Goal: Task Accomplishment & Management: Manage account settings

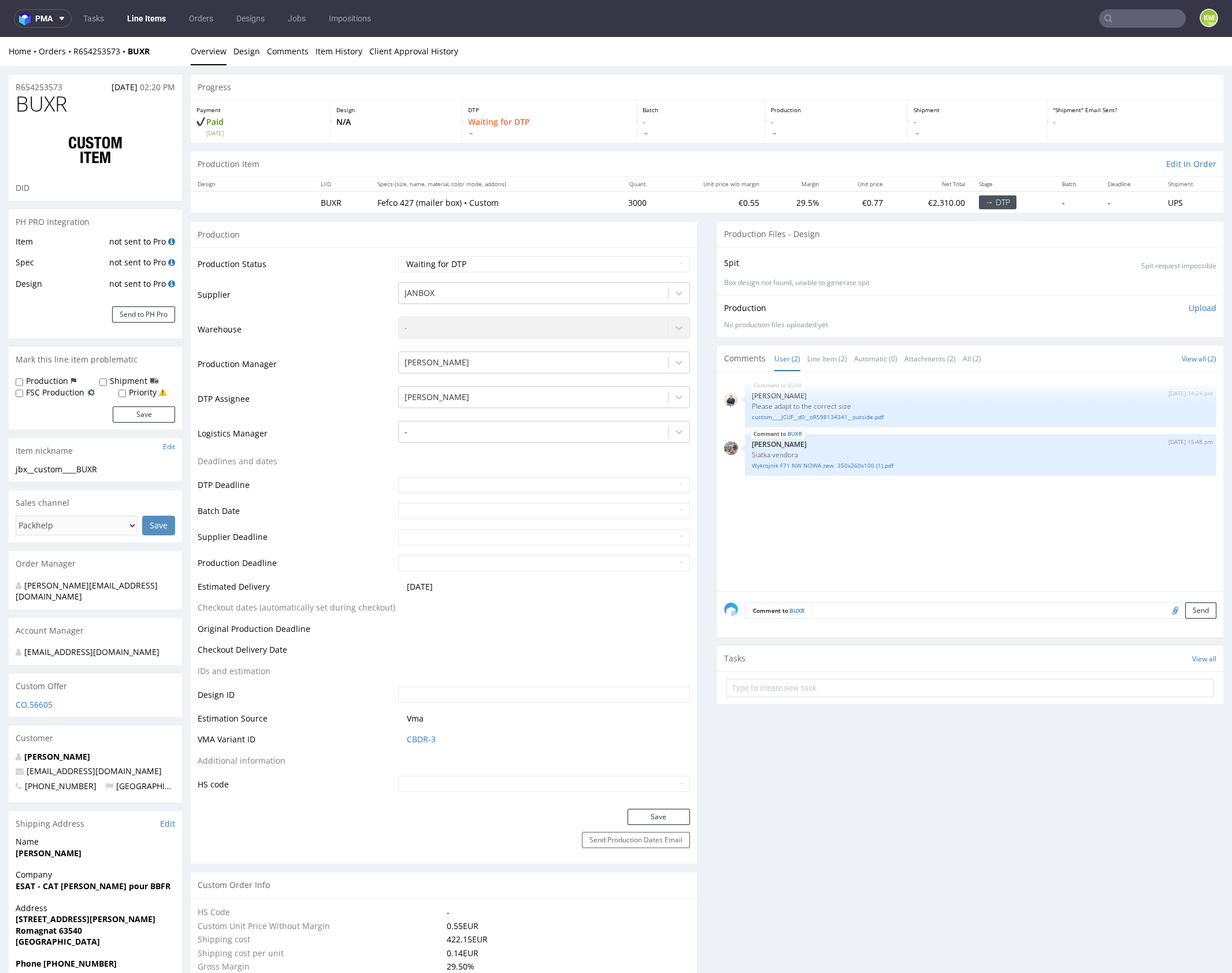
scroll to position [7, 0]
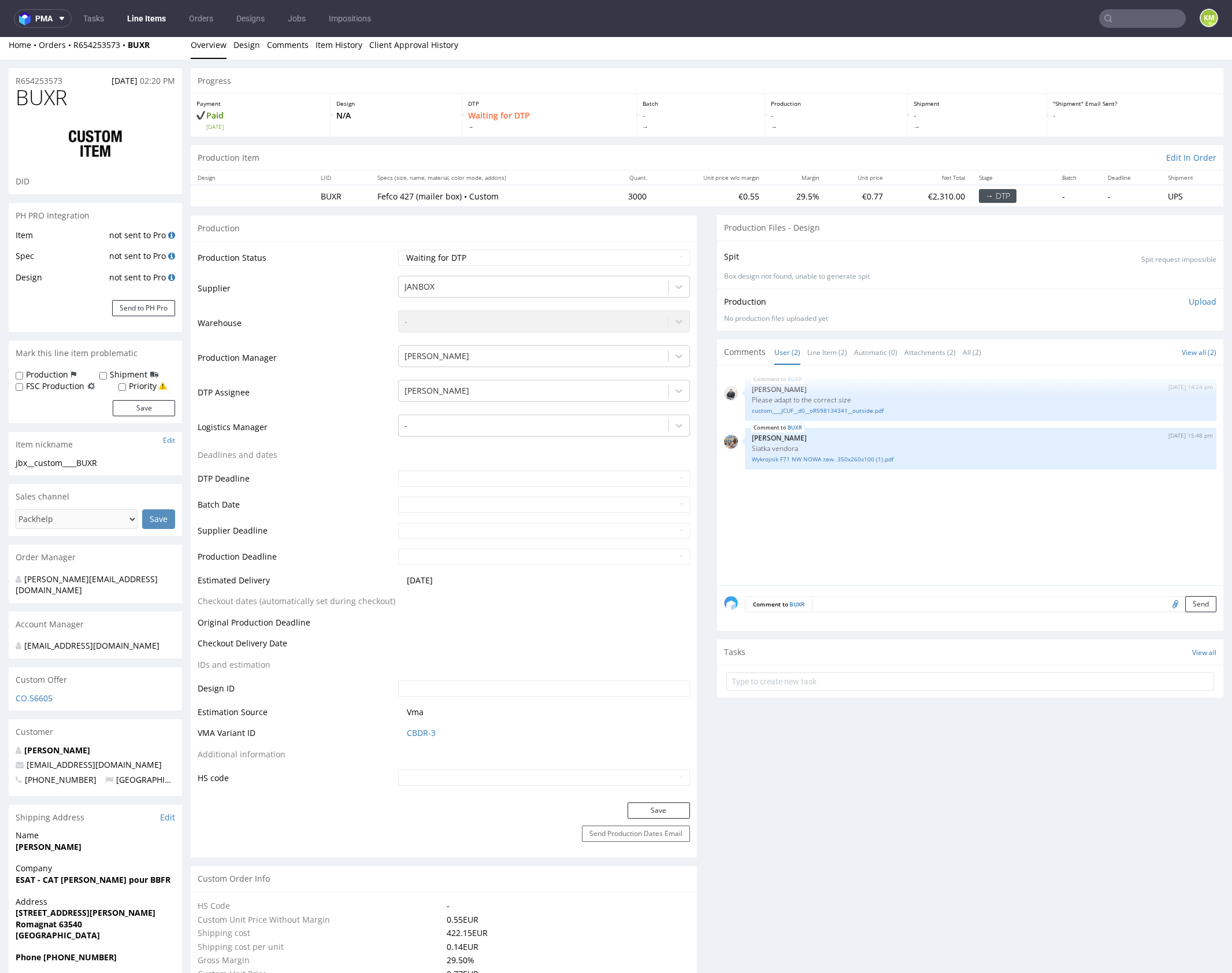
click at [884, 507] on div "BUXR 5th Sep 25 | 14:24 pm Adrian Margula Please adapt to the correct size cust…" at bounding box center [974, 479] width 500 height 213
drag, startPoint x: 884, startPoint y: 507, endPoint x: 862, endPoint y: 497, distance: 24.2
click at [884, 507] on div "BUXR 5th Sep 25 | 14:24 pm Adrian Margula Please adapt to the correct size cust…" at bounding box center [974, 479] width 500 height 213
click at [826, 475] on div "BUXR 5th Sep 25 | 14:24 pm Adrian Margula Please adapt to the correct size cust…" at bounding box center [974, 479] width 500 height 213
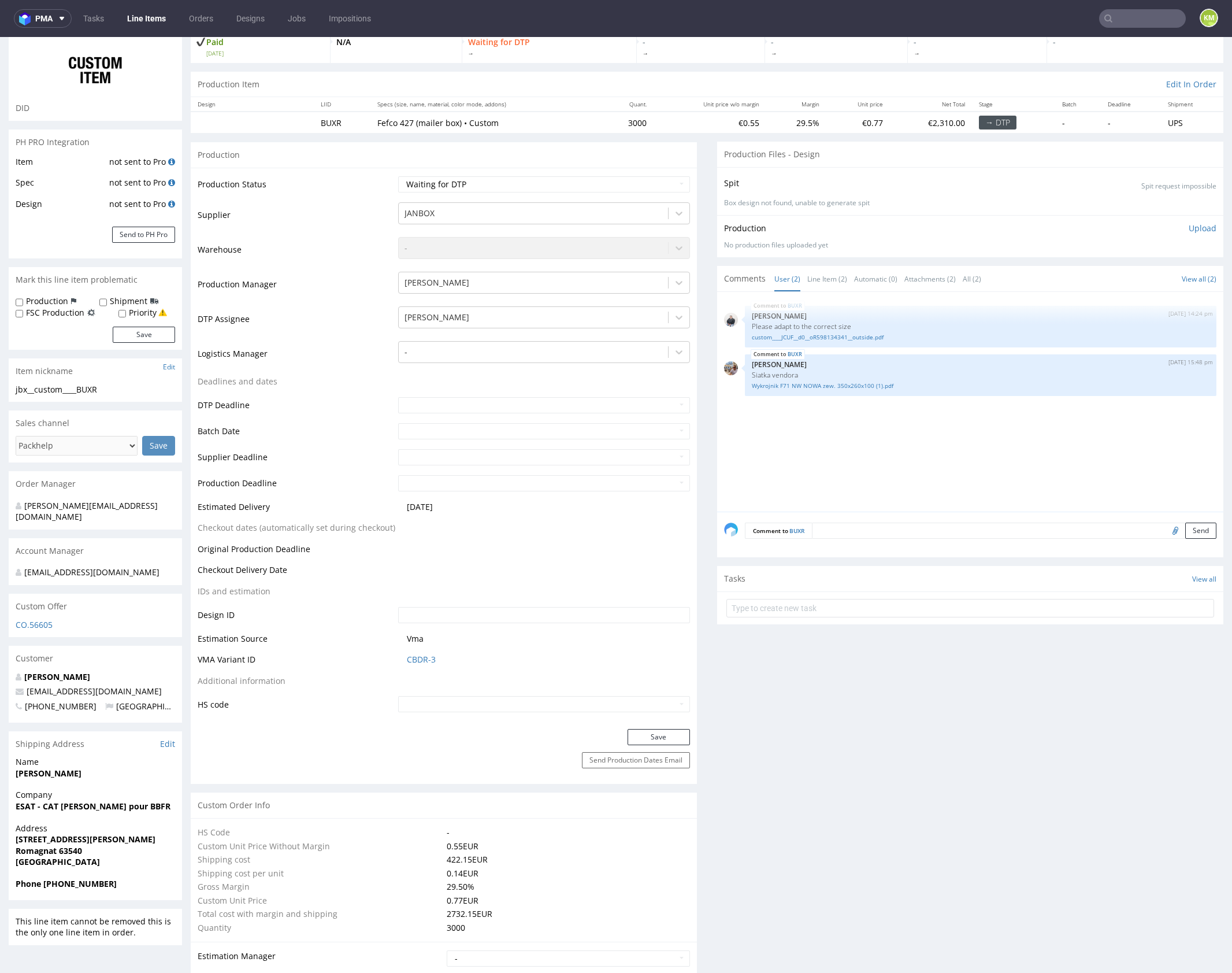
scroll to position [0, 0]
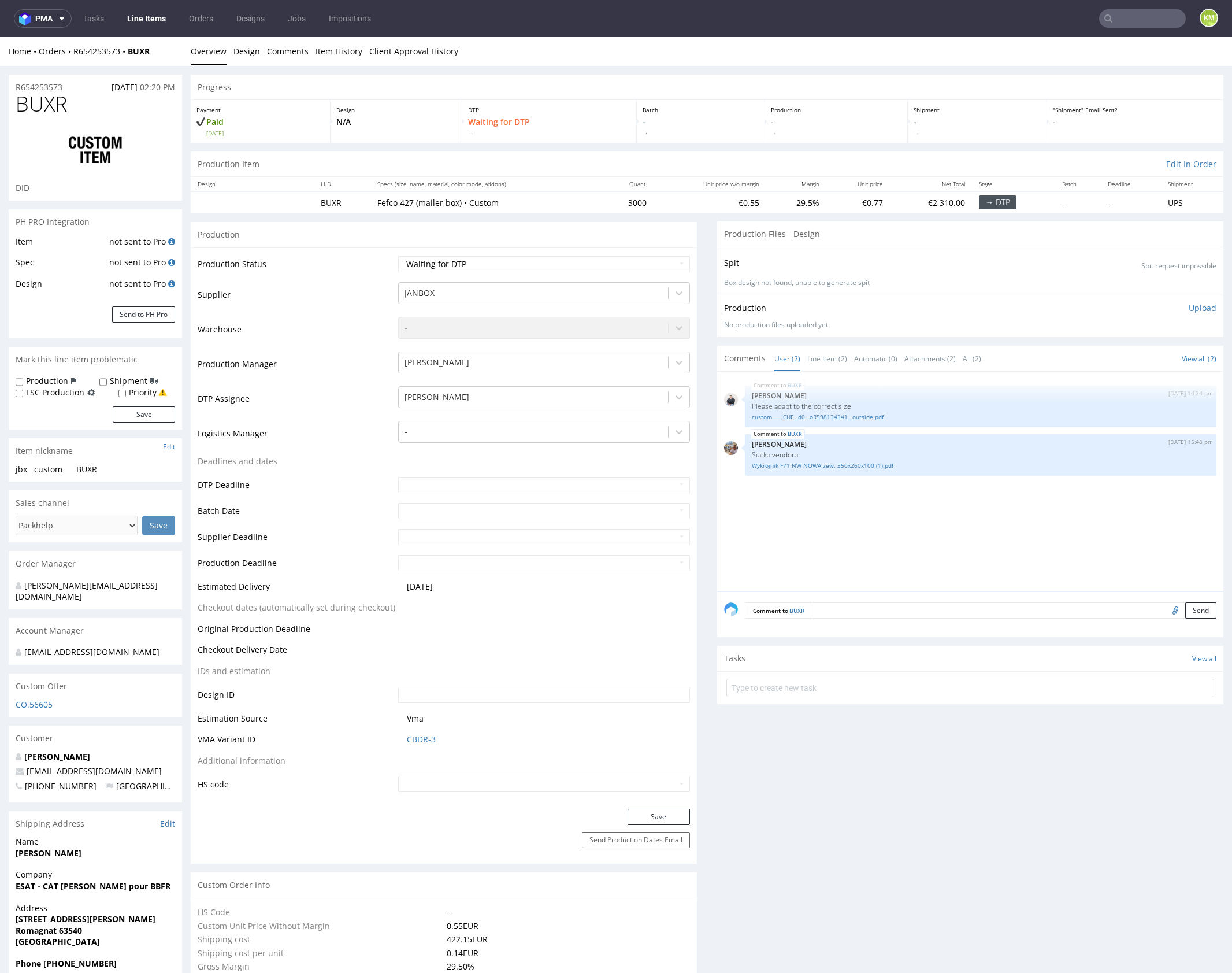
click at [940, 514] on div "BUXR 5th Sep 25 | 14:24 pm Adrian Margula Please adapt to the correct size cust…" at bounding box center [974, 485] width 500 height 213
click at [832, 415] on link "custom____JCUF__d0__oR598134341__outside.pdf" at bounding box center [981, 417] width 458 height 9
click at [855, 462] on link "Wykrojnik F71 NW NOWA zew. 350x260x100 (1).pdf" at bounding box center [981, 465] width 458 height 9
click at [831, 464] on link "Wykrojnik F71 NW NOWA zew. 350x260x100 (1).pdf" at bounding box center [981, 465] width 458 height 9
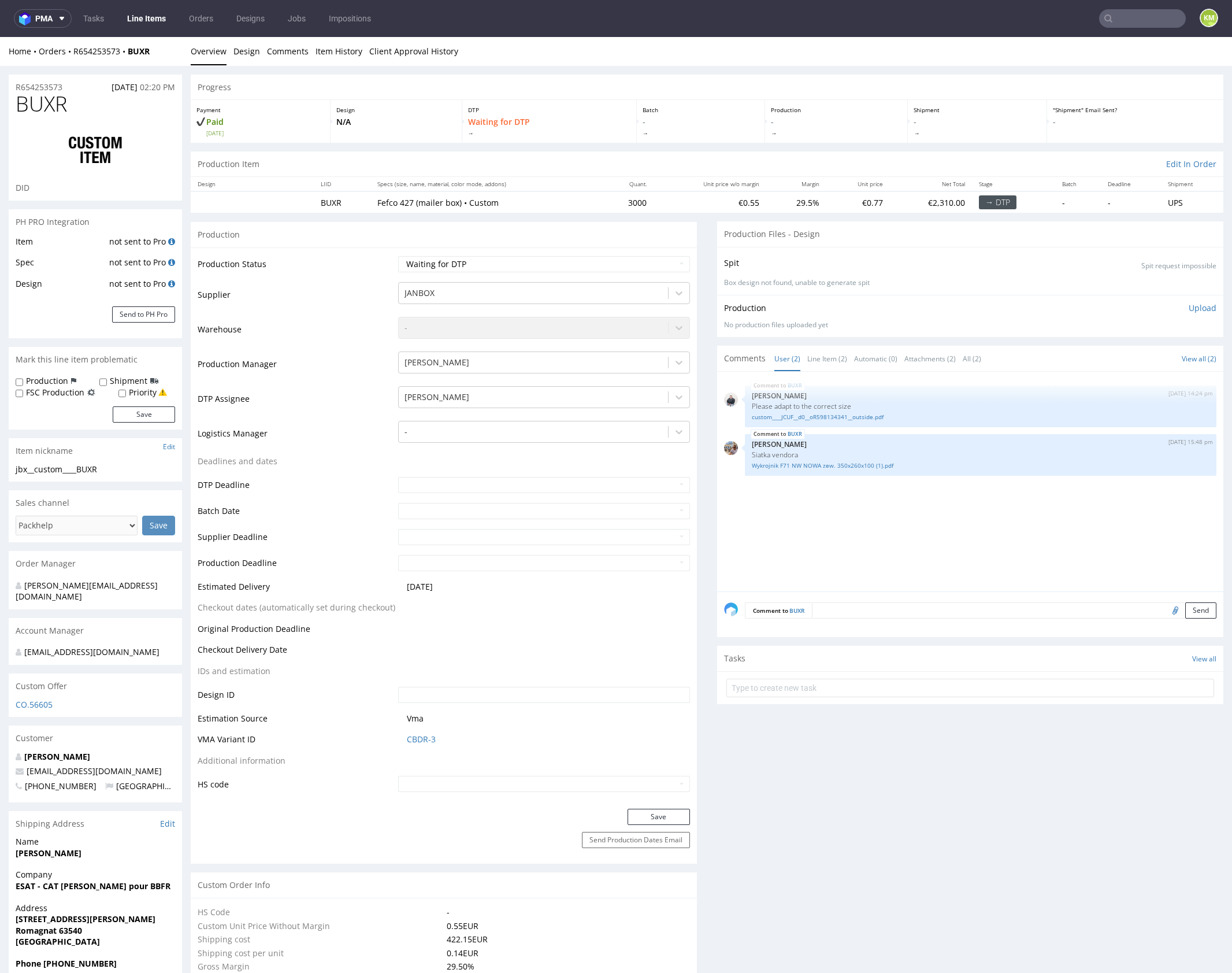
click at [862, 522] on div "BUXR [DATE] 14:24 pm [PERSON_NAME] Please adapt to the correct size custom____J…" at bounding box center [974, 485] width 500 height 213
click at [862, 521] on div "BUXR [DATE] 14:24 pm [PERSON_NAME] Please adapt to the correct size custom____J…" at bounding box center [974, 485] width 500 height 213
click at [860, 464] on link "Wykrojnik F71 NW NOWA zew. 350x260x100 (1).pdf" at bounding box center [981, 465] width 458 height 9
click at [858, 463] on link "Wykrojnik F71 NW NOWA zew. 350x260x100 (1).pdf" at bounding box center [981, 465] width 458 height 9
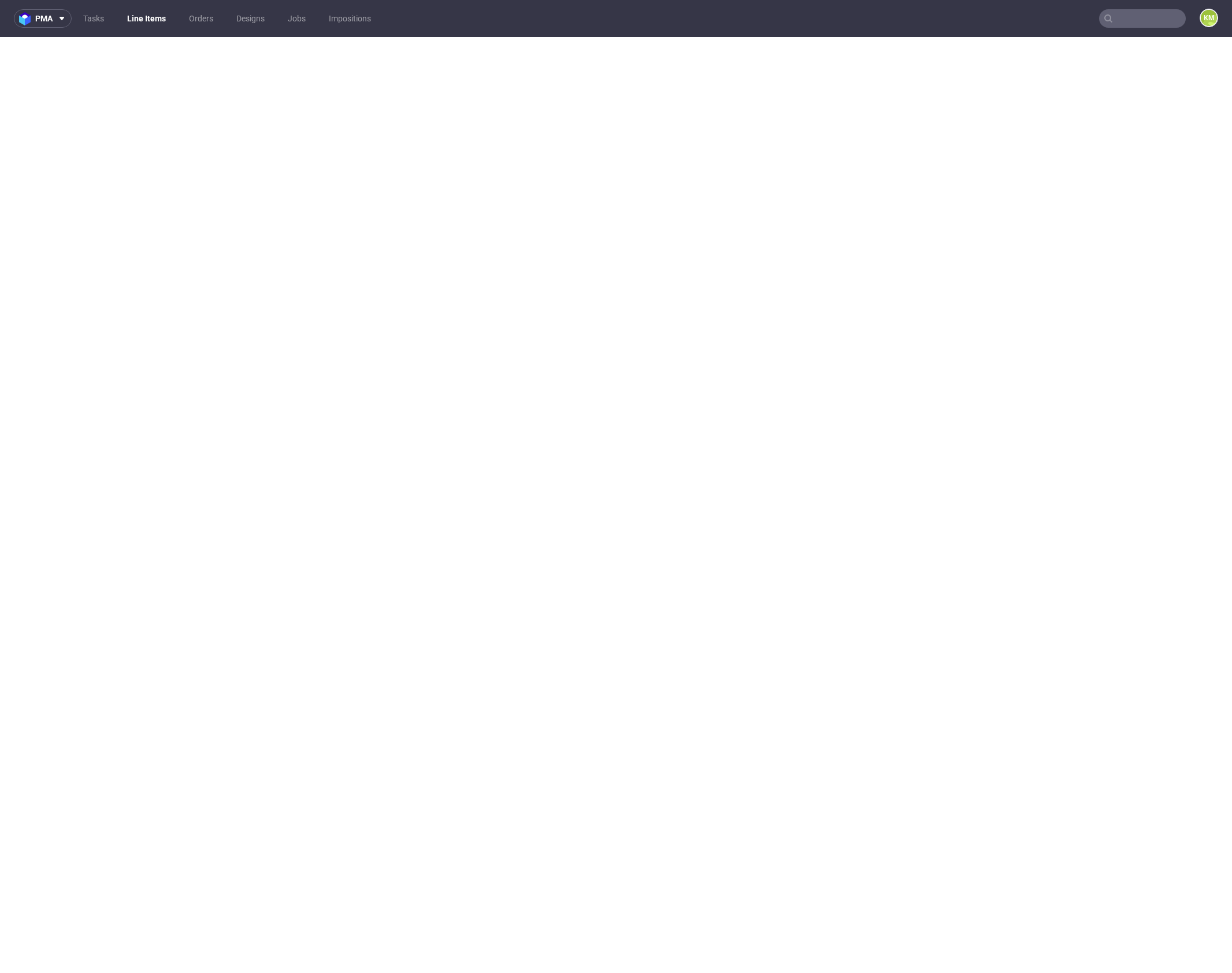
select select "in_progress"
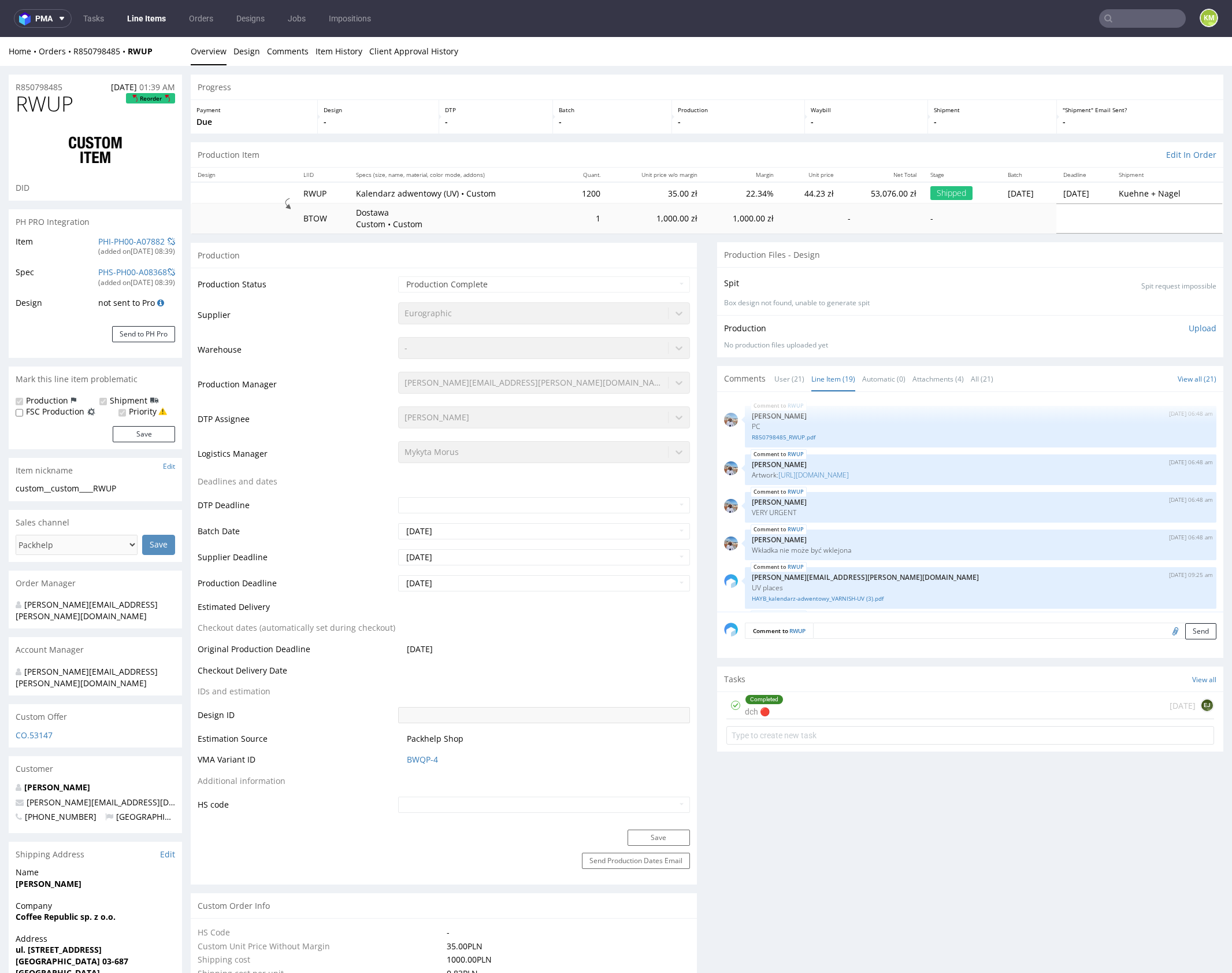
scroll to position [477, 0]
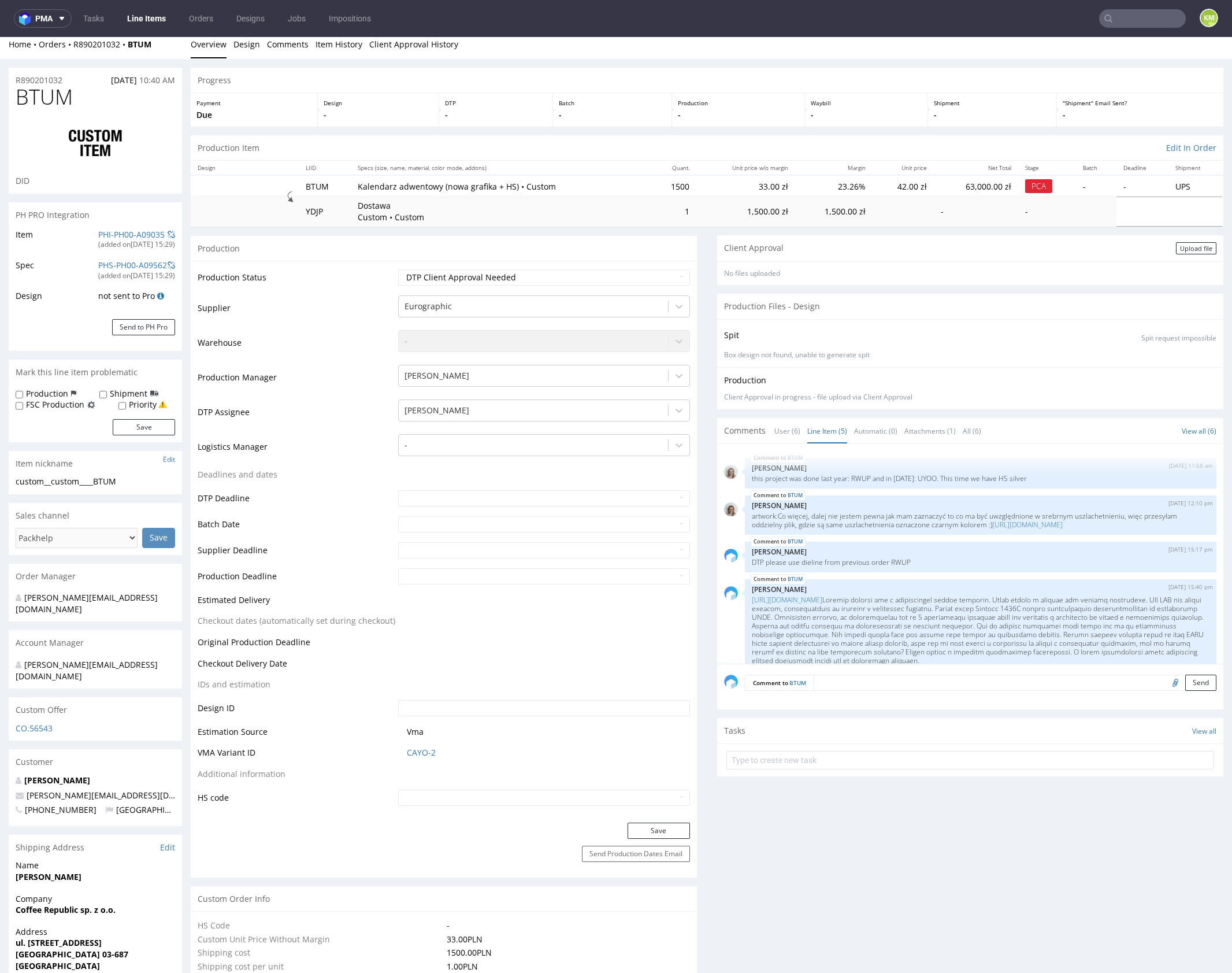
scroll to position [173, 0]
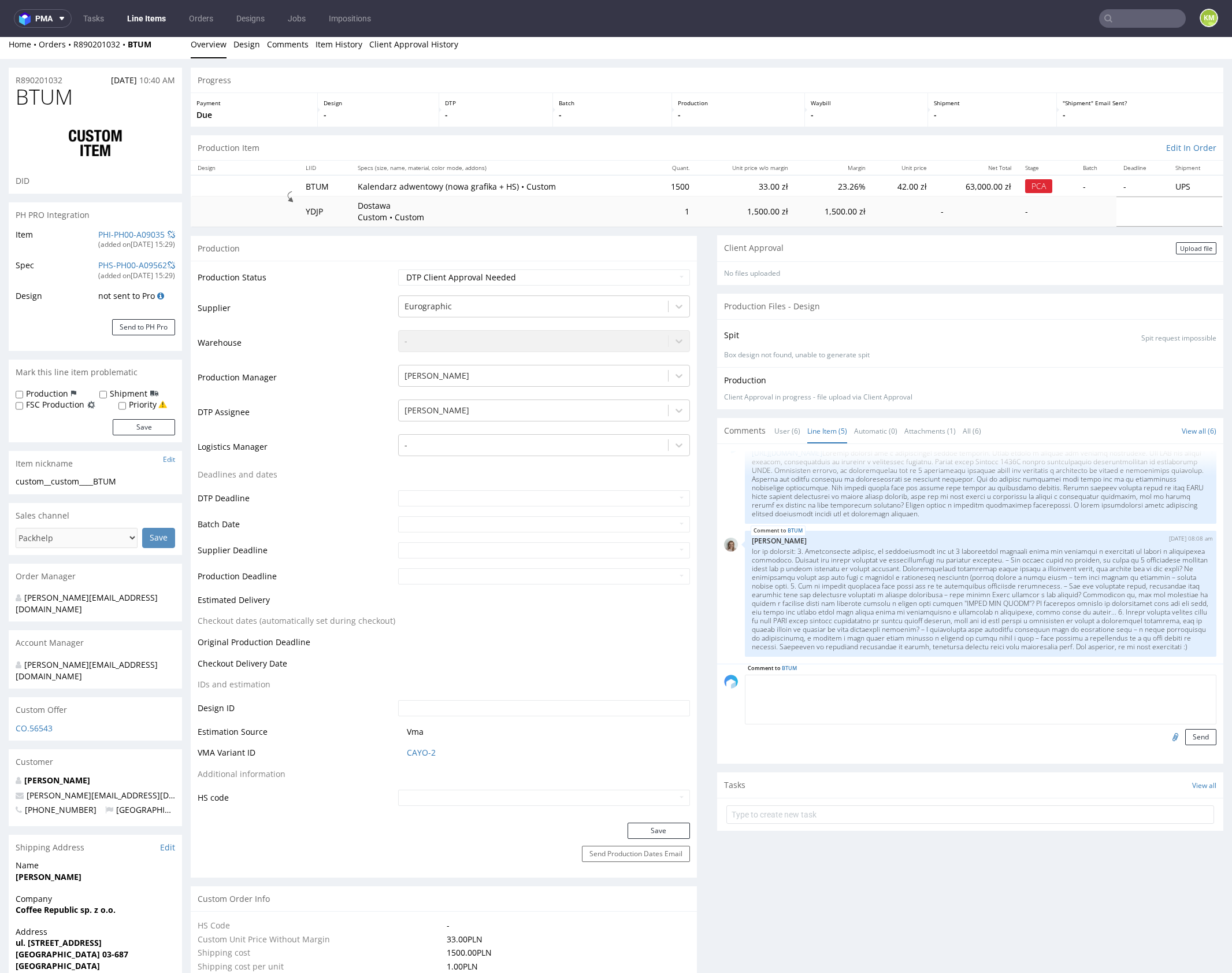
click at [858, 684] on textarea at bounding box center [981, 699] width 471 height 50
paste textarea "cover__v2"
type textarea "Wrzuciłem na dysk poprawioną wersje jest podpisana "cover__v2""
click at [1166, 738] on input "file" at bounding box center [1173, 735] width 17 height 15
type input "C:\fakepath\hayb info.pdf"
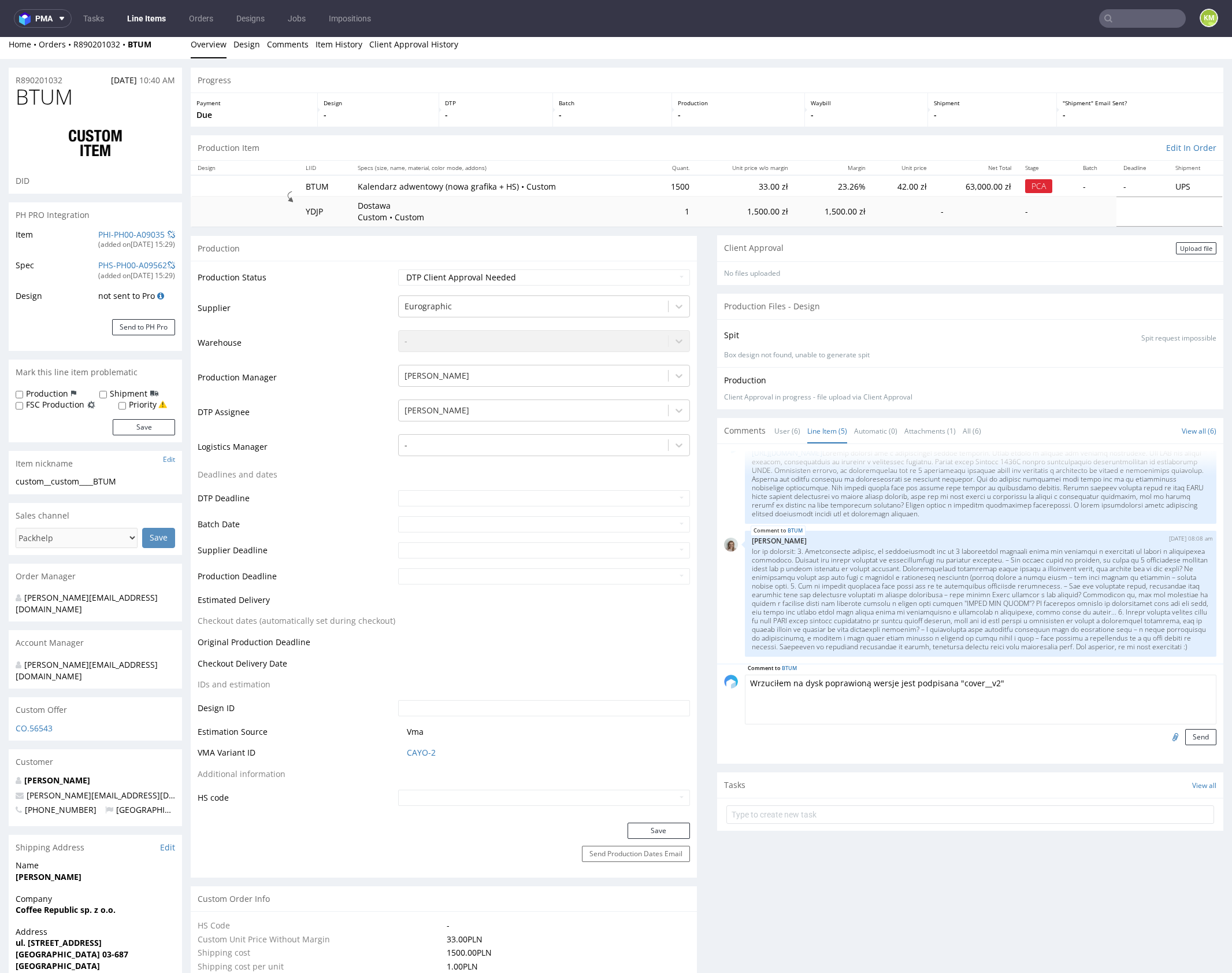
click at [1028, 679] on textarea "Wrzuciłem na dysk poprawioną wersje jest podpisana "cover__v2"" at bounding box center [981, 699] width 471 height 50
drag, startPoint x: 1156, startPoint y: 681, endPoint x: 1168, endPoint y: 691, distance: 15.6
click at [1168, 691] on textarea "Wrzuciłem na dysk poprawioną wersje jest podpisana "cover__v2" Tutaj plik z wyt…" at bounding box center [981, 699] width 471 height 50
click at [1098, 696] on textarea "Wrzuciłem na dysk poprawioną wersje jest podpisana "cover__v2" Tutaj plik z wyt…" at bounding box center [981, 699] width 471 height 50
click at [1189, 681] on textarea "Wrzuciłem na dysk poprawioną wersje jest podpisana "cover__v2" Tutaj plik z wyt…" at bounding box center [981, 699] width 471 height 50
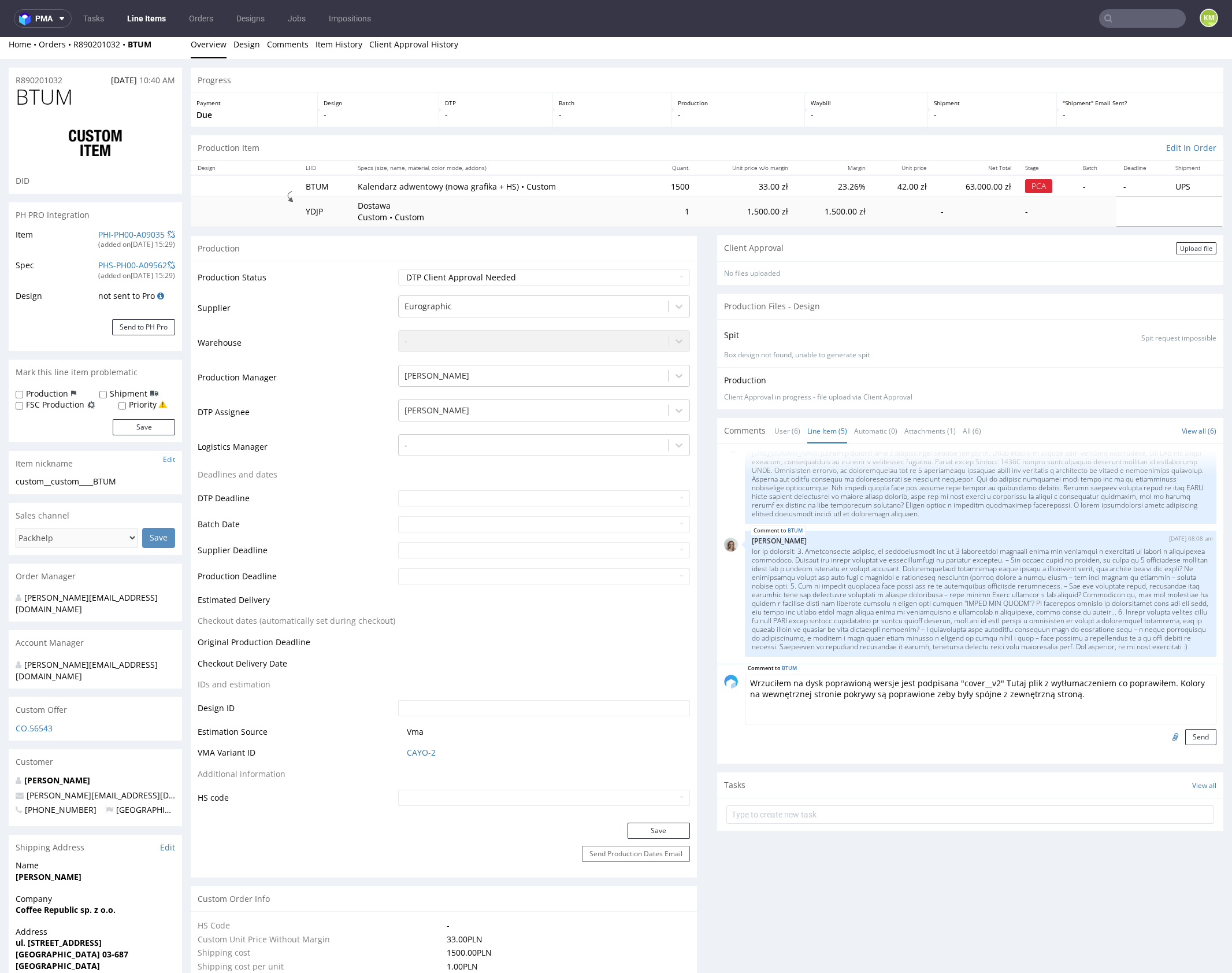
click at [1078, 698] on textarea "Wrzuciłem na dysk poprawioną wersje jest podpisana "cover__v2" Tutaj plik z wyt…" at bounding box center [981, 699] width 471 height 50
drag, startPoint x: 1055, startPoint y: 693, endPoint x: 1078, endPoint y: 704, distance: 25.5
click at [1057, 693] on textarea "Wrzuciłem na dysk poprawioną wersje jest podpisana "cover__v2" Tutaj plik z wyt…" at bounding box center [981, 699] width 471 height 50
drag, startPoint x: 1037, startPoint y: 683, endPoint x: 1155, endPoint y: 683, distance: 118.0
click at [1155, 683] on textarea "Wrzuciłem na dysk poprawioną wersje jest podpisana "cover__v2" Tutaj plik z wyt…" at bounding box center [981, 699] width 471 height 50
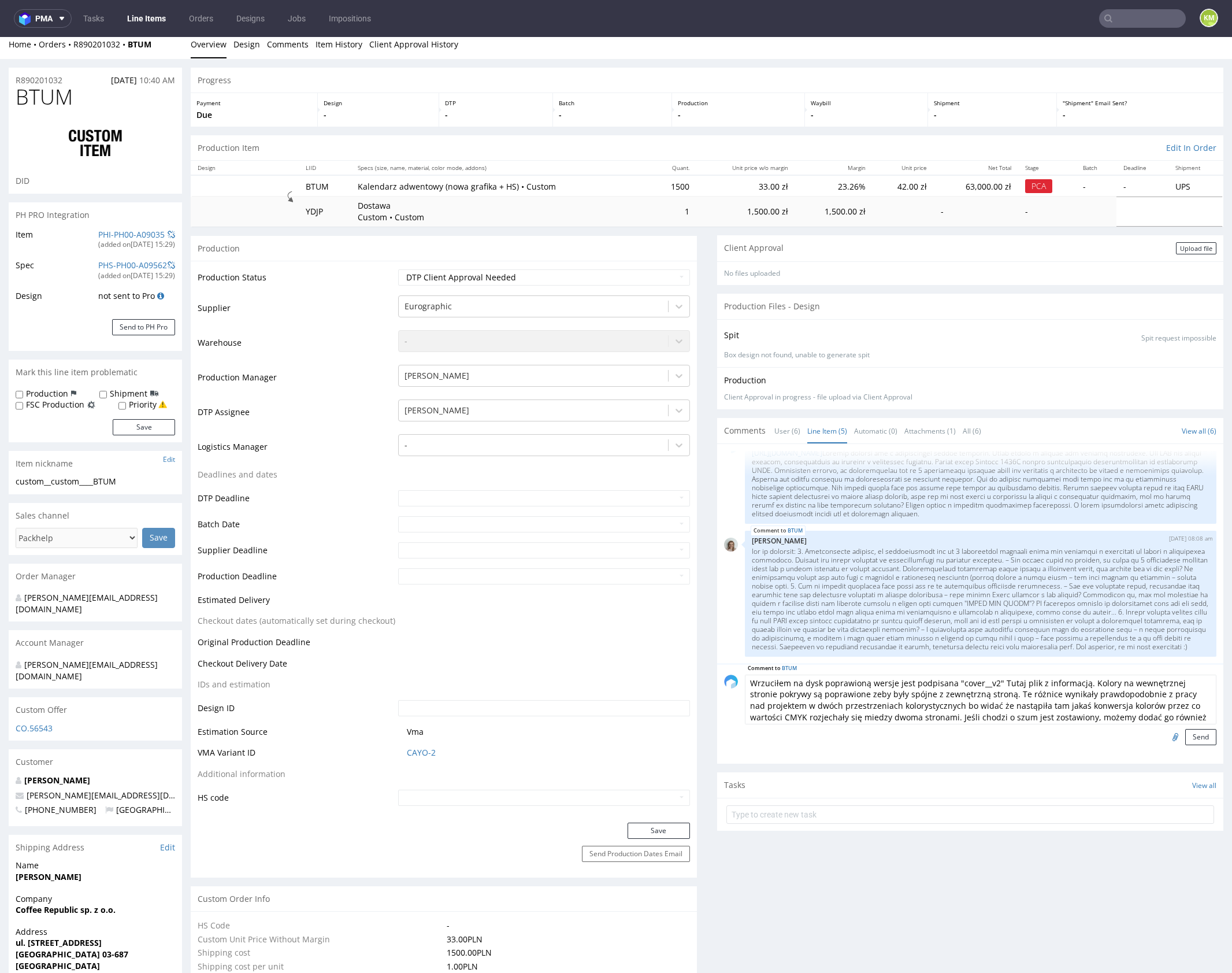
click at [1004, 684] on textarea "Wrzuciłem na dysk poprawioną wersje jest podpisana "cover__v2" Tutaj plik z inf…" at bounding box center [981, 699] width 471 height 50
click at [1171, 701] on textarea "Wrzuciłem na dysk poprawioną wersje jest podpisana "cover__v2" Załączam też pli…" at bounding box center [981, 699] width 471 height 50
click at [1177, 715] on textarea "Wrzuciłem na dysk poprawioną wersje jest podpisana "cover__v2" Załączam też pli…" at bounding box center [981, 699] width 471 height 50
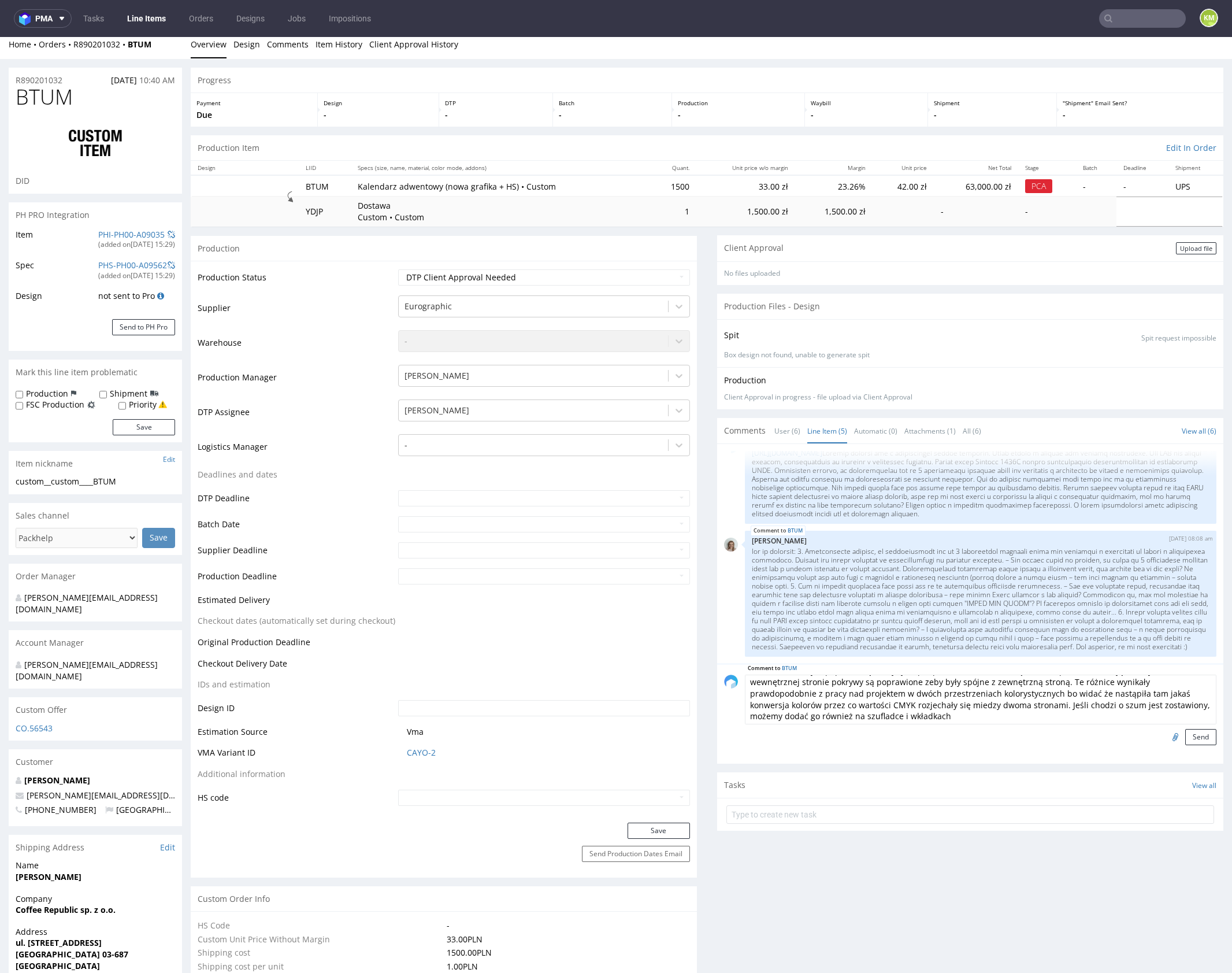
click at [877, 715] on textarea "Wrzuciłem na dysk poprawioną wersje jest podpisana "cover__v2" Załączam też pli…" at bounding box center [981, 699] width 471 height 50
click at [815, 693] on textarea "Wrzuciłem na dysk poprawioną wersje jest podpisana "cover__v2" Załączam też pli…" at bounding box center [981, 699] width 471 height 50
click at [1122, 708] on textarea "Wrzuciłem na dysk poprawioną wersje jest podpisana "cover__v2" Załączam też pli…" at bounding box center [981, 699] width 471 height 50
click at [1127, 714] on textarea "Wrzuciłem na dysk poprawioną wersje jest podpisana "cover__v2" Załączam też pli…" at bounding box center [981, 699] width 471 height 50
click at [1102, 724] on form "Comment to BTUM Wrzuciłem na dysk poprawioną wersje jest podpisana "cover__v2" …" at bounding box center [981, 710] width 471 height 70
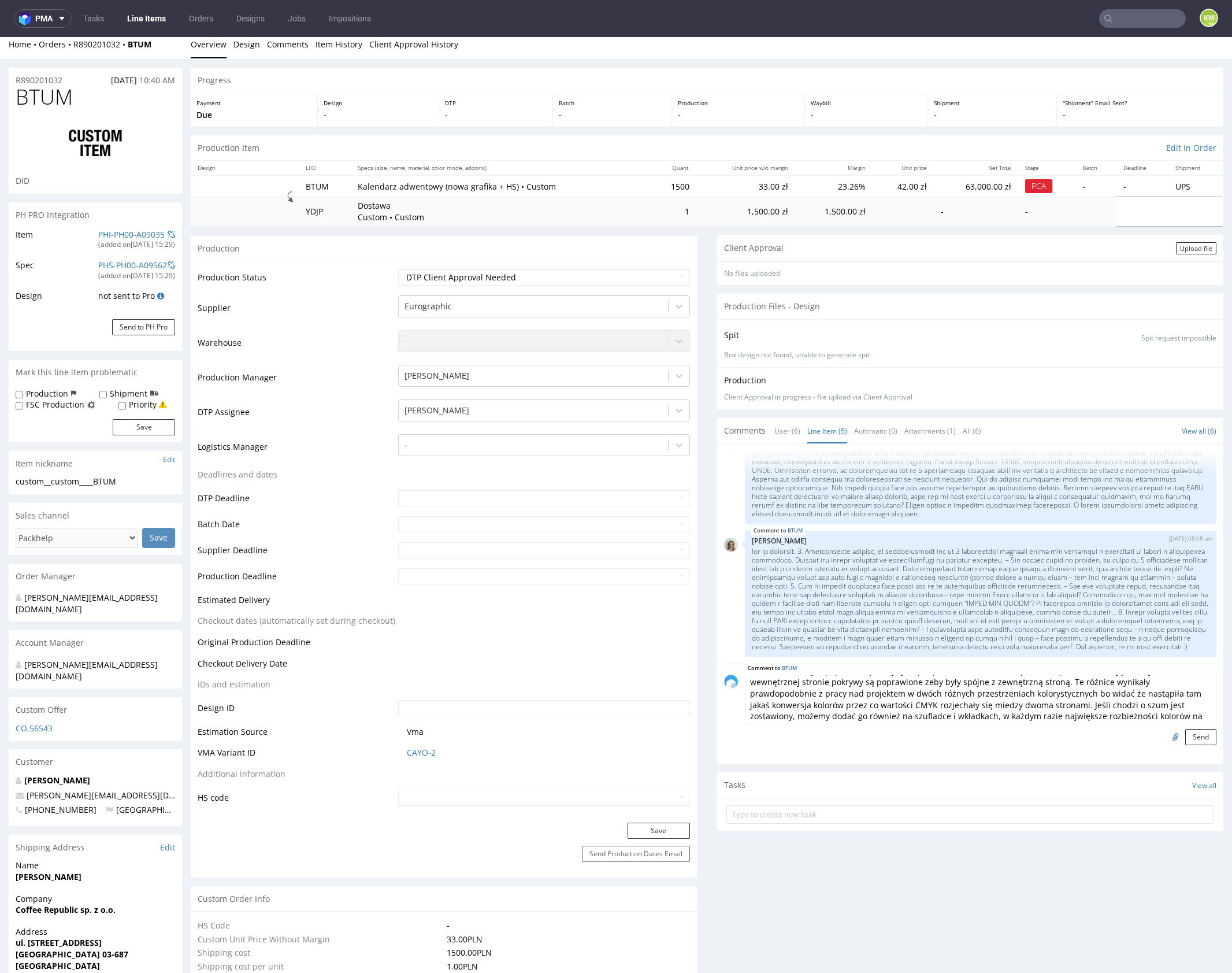
click at [1109, 716] on textarea "Wrzuciłem na dysk poprawioną wersje jest podpisana "cover__v2" Załączam też pli…" at bounding box center [981, 699] width 471 height 50
click at [1122, 715] on textarea "Wrzuciłem na dysk poprawioną wersje jest podpisana "cover__v2" Załączam też pli…" at bounding box center [981, 699] width 471 height 50
click at [1101, 707] on textarea "Wrzuciłem na dysk poprawioną wersje jest podpisana "cover__v2" Załączam też pli…" at bounding box center [981, 699] width 471 height 50
click at [1102, 707] on textarea "Wrzuciłem na dysk poprawioną wersje jest podpisana "cover__v2" Załączam też pli…" at bounding box center [981, 699] width 471 height 50
click at [1124, 717] on textarea "Wrzuciłem na dysk poprawioną wersje jest podpisana "cover__v2" Załączam też pli…" at bounding box center [981, 699] width 471 height 50
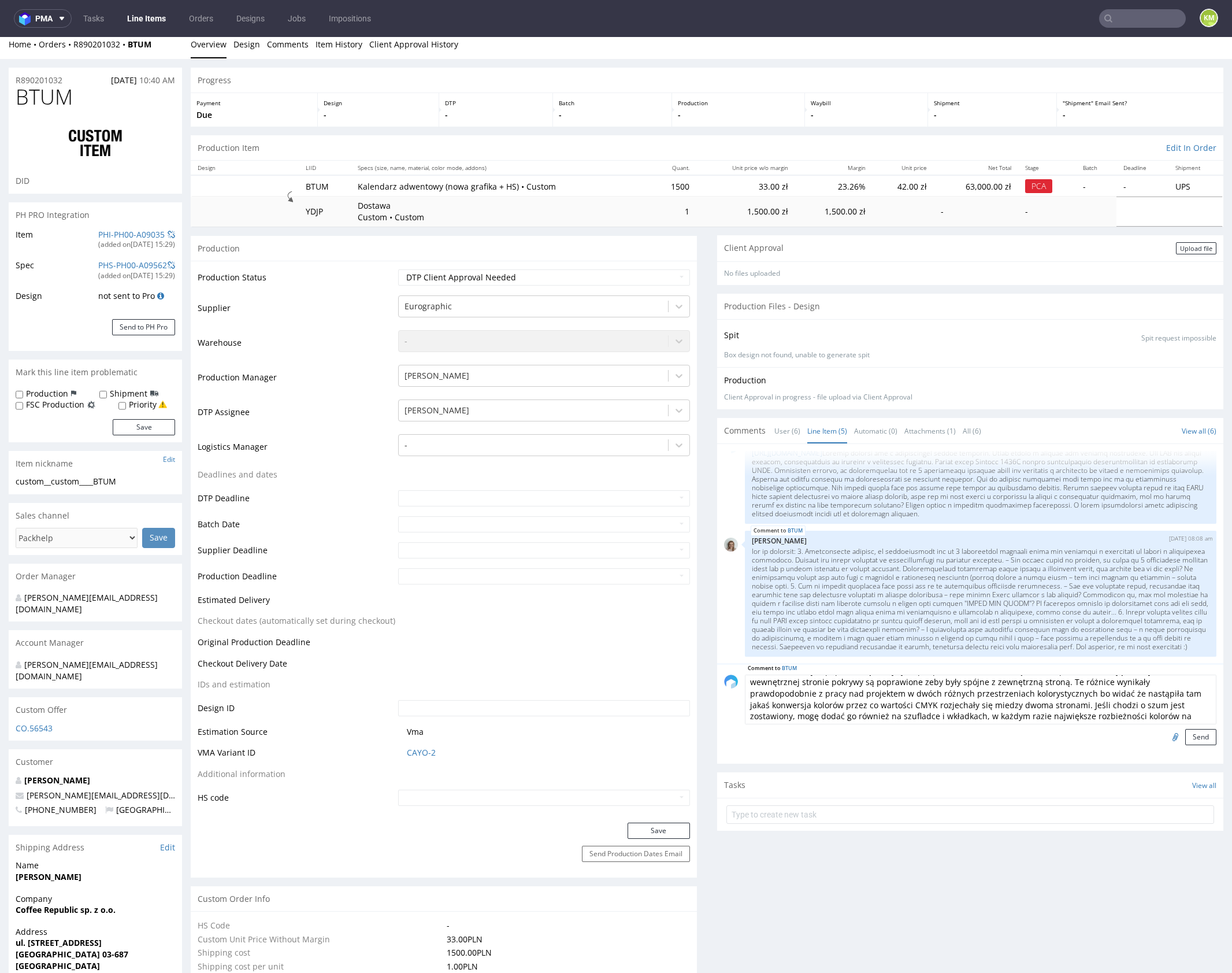
click at [1127, 714] on textarea "Wrzuciłem na dysk poprawioną wersje jest podpisana "cover__v2" Załączam też pli…" at bounding box center [981, 699] width 471 height 50
click at [1083, 702] on textarea "Wrzuciłem na dysk poprawioną wersje jest podpisana "cover__v2" Załączam też pli…" at bounding box center [981, 699] width 471 height 50
click at [874, 716] on textarea "Wrzuciłem na dysk poprawioną wersje jest podpisana "cover__v2" Załączam też pli…" at bounding box center [981, 699] width 471 height 50
click at [1178, 716] on textarea "Wrzuciłem na dysk poprawioną wersje jest podpisana "cover__v2" Załączam też pli…" at bounding box center [981, 699] width 471 height 50
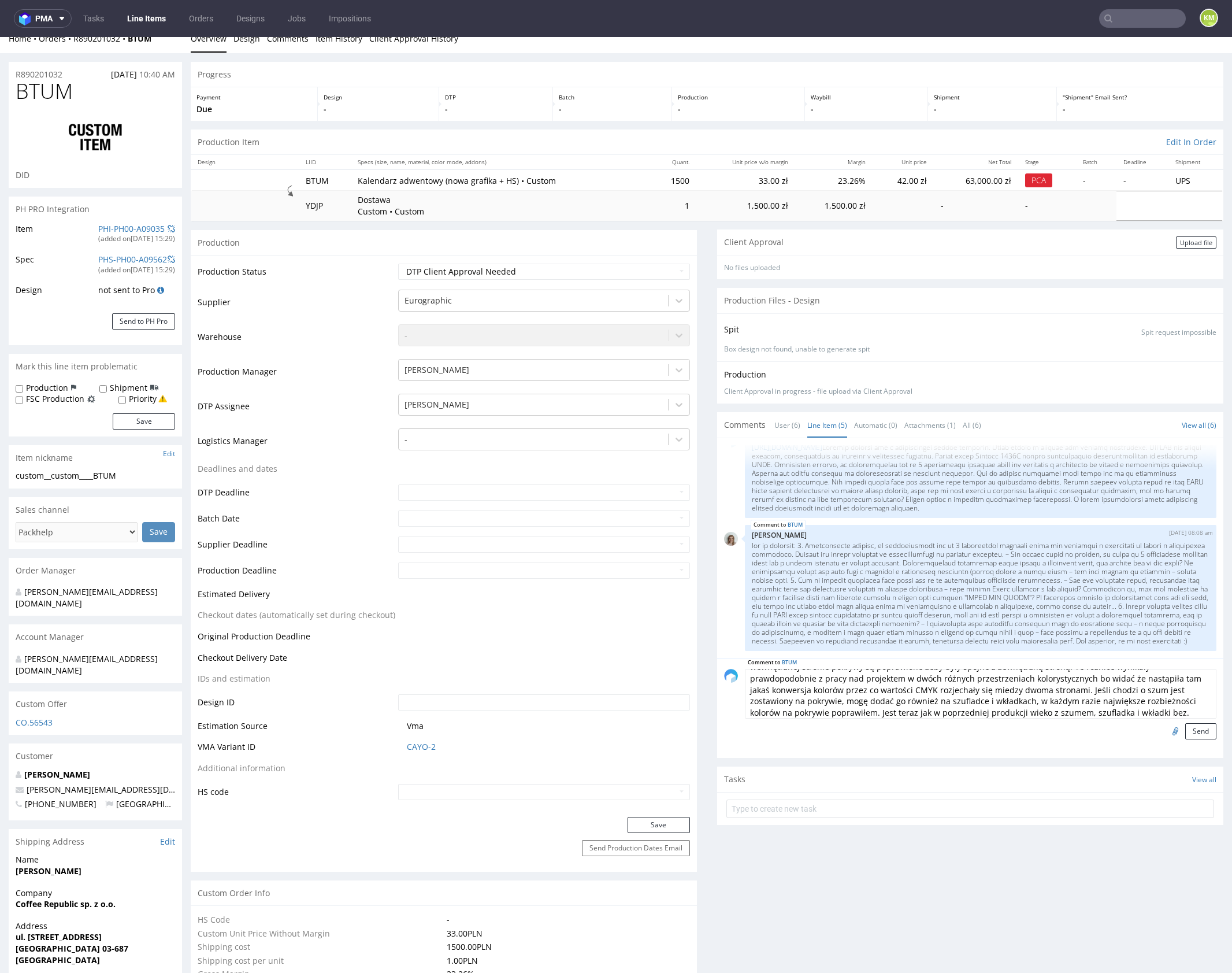
scroll to position [23, 0]
click at [1050, 708] on textarea "Wrzuciłem na dysk poprawioną wersje jest podpisana "cover__v2" Załączam też pli…" at bounding box center [981, 693] width 471 height 50
click at [874, 710] on textarea "Wrzuciłem na dysk poprawioną wersje jest podpisana "cover__v2" Załączam też pli…" at bounding box center [981, 693] width 471 height 50
click at [1063, 705] on textarea "Wrzuciłem na dysk poprawioną wersje jest podpisana "cover__v2" Załączam też pli…" at bounding box center [981, 693] width 471 height 50
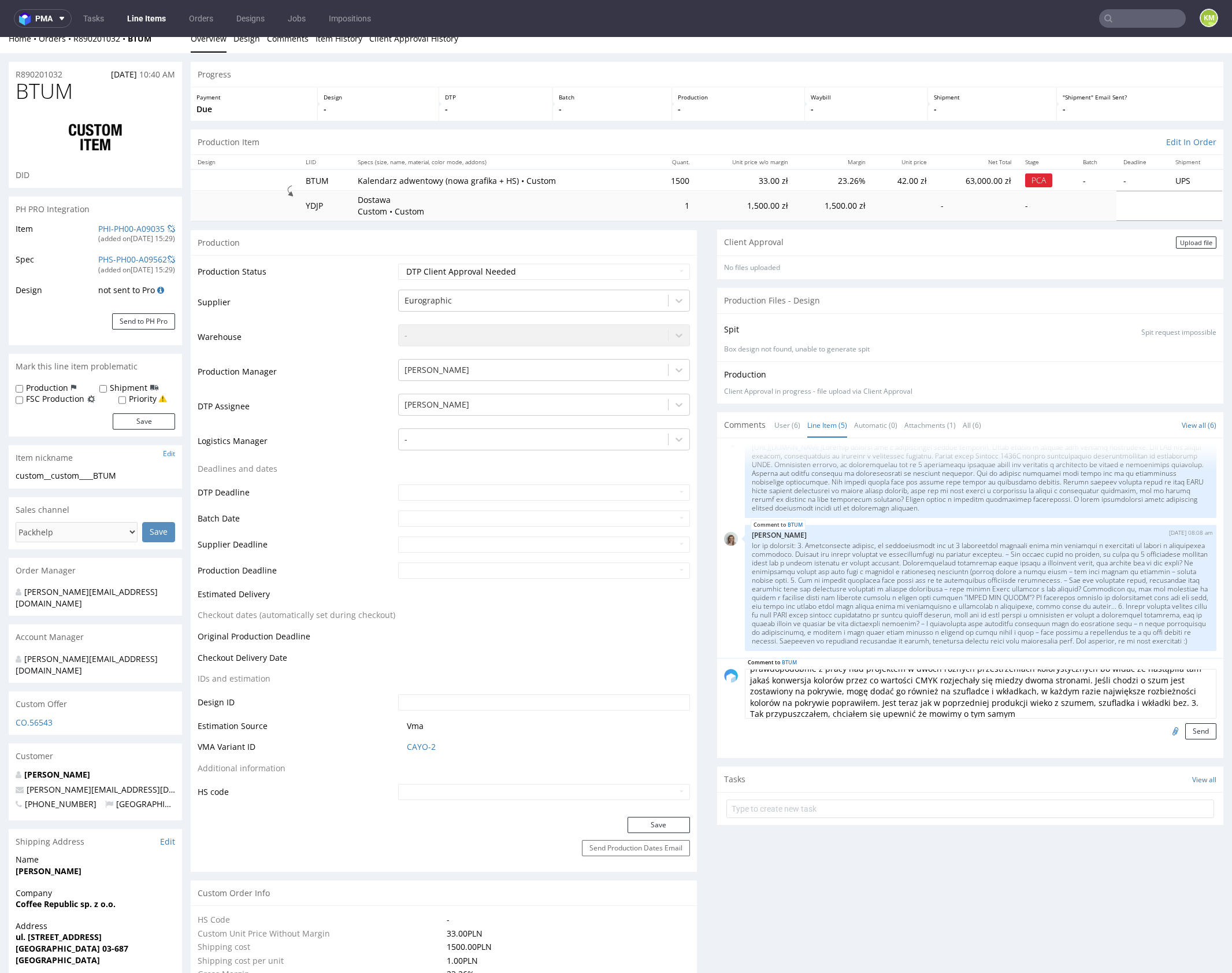
click at [928, 711] on textarea "Wrzuciłem na dysk poprawioną wersje jest podpisana "cover__v2" Załączam też pli…" at bounding box center [981, 693] width 471 height 50
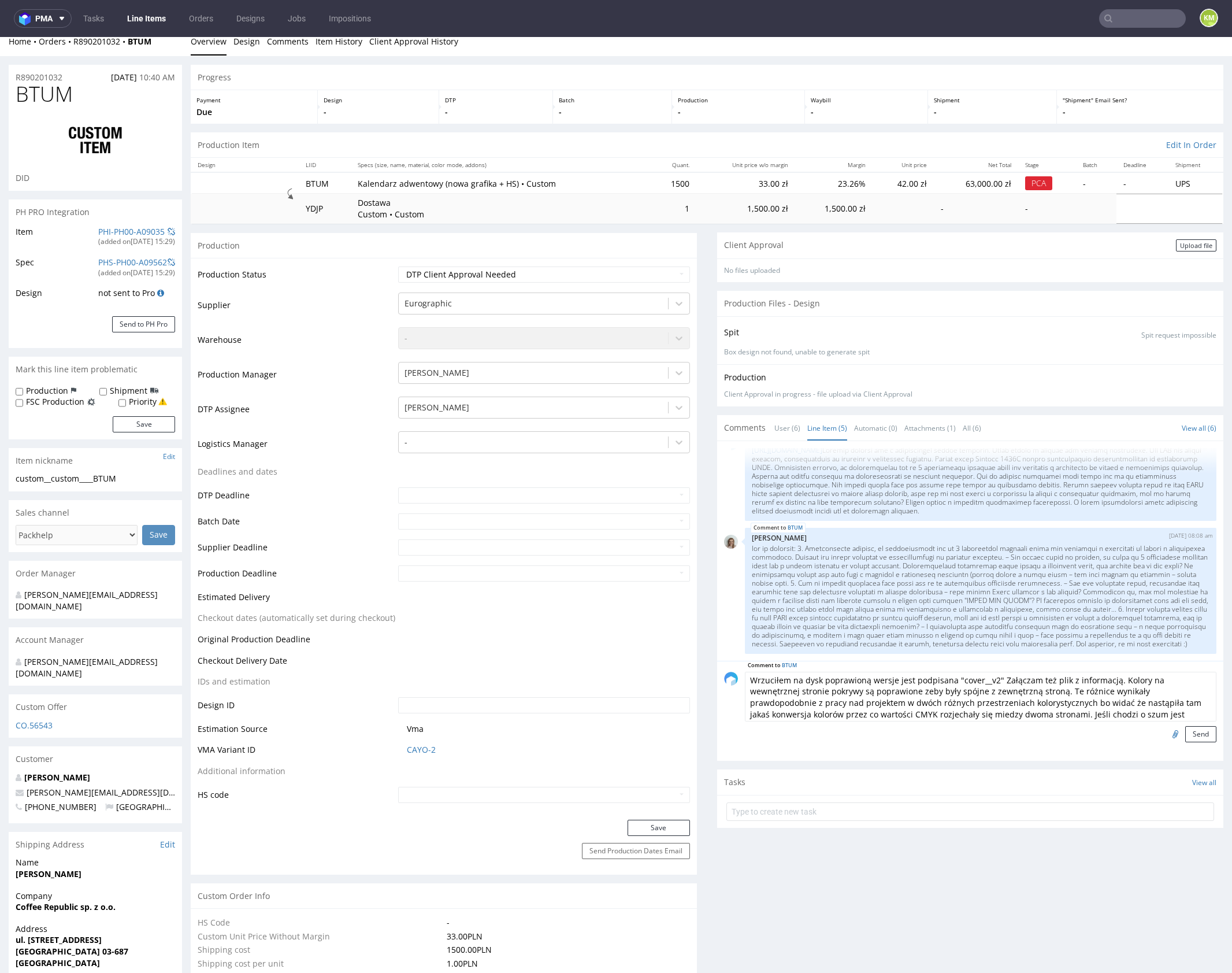
click at [1042, 706] on textarea "Wrzuciłem na dysk poprawioną wersje jest podpisana "cover__v2" Załączam też pli…" at bounding box center [981, 696] width 471 height 50
click at [1160, 703] on textarea "Wrzuciłem na dysk poprawioną wersje jest podpisana "cover__v2" Załączam też pli…" at bounding box center [981, 696] width 471 height 50
click at [920, 708] on textarea "Wrzuciłem na dysk poprawioną wersje jest podpisana "cover__v2" Załączam też pli…" at bounding box center [981, 696] width 471 height 50
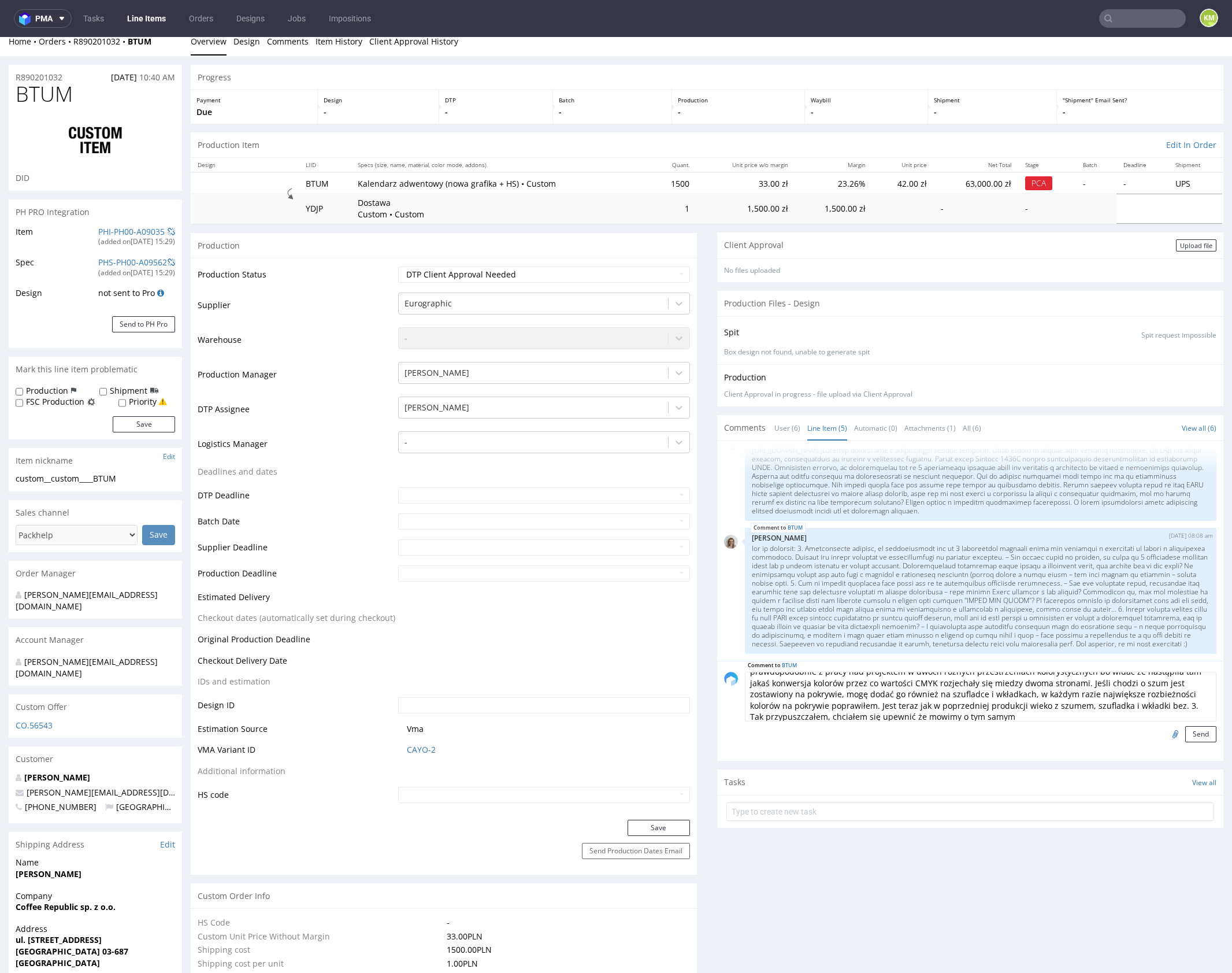
click at [958, 713] on textarea "Wrzuciłem na dysk poprawioną wersje jest podpisana "cover__v2" Załączam też pli…" at bounding box center [981, 696] width 471 height 50
click at [1004, 710] on textarea "Wrzuciłem na dysk poprawioną wersje jest podpisana "cover__v2" Załączam też pli…" at bounding box center [981, 696] width 471 height 50
click at [1004, 705] on textarea "Wrzuciłem na dysk poprawioną wersje jest podpisana "cover__v2" Załączam też pli…" at bounding box center [981, 696] width 471 height 50
drag, startPoint x: 1088, startPoint y: 705, endPoint x: 1014, endPoint y: 700, distance: 74.2
click at [1014, 700] on textarea "Wrzuciłem na dysk poprawioną wersje jest podpisana "cover__v2" Załączam też pli…" at bounding box center [981, 696] width 471 height 50
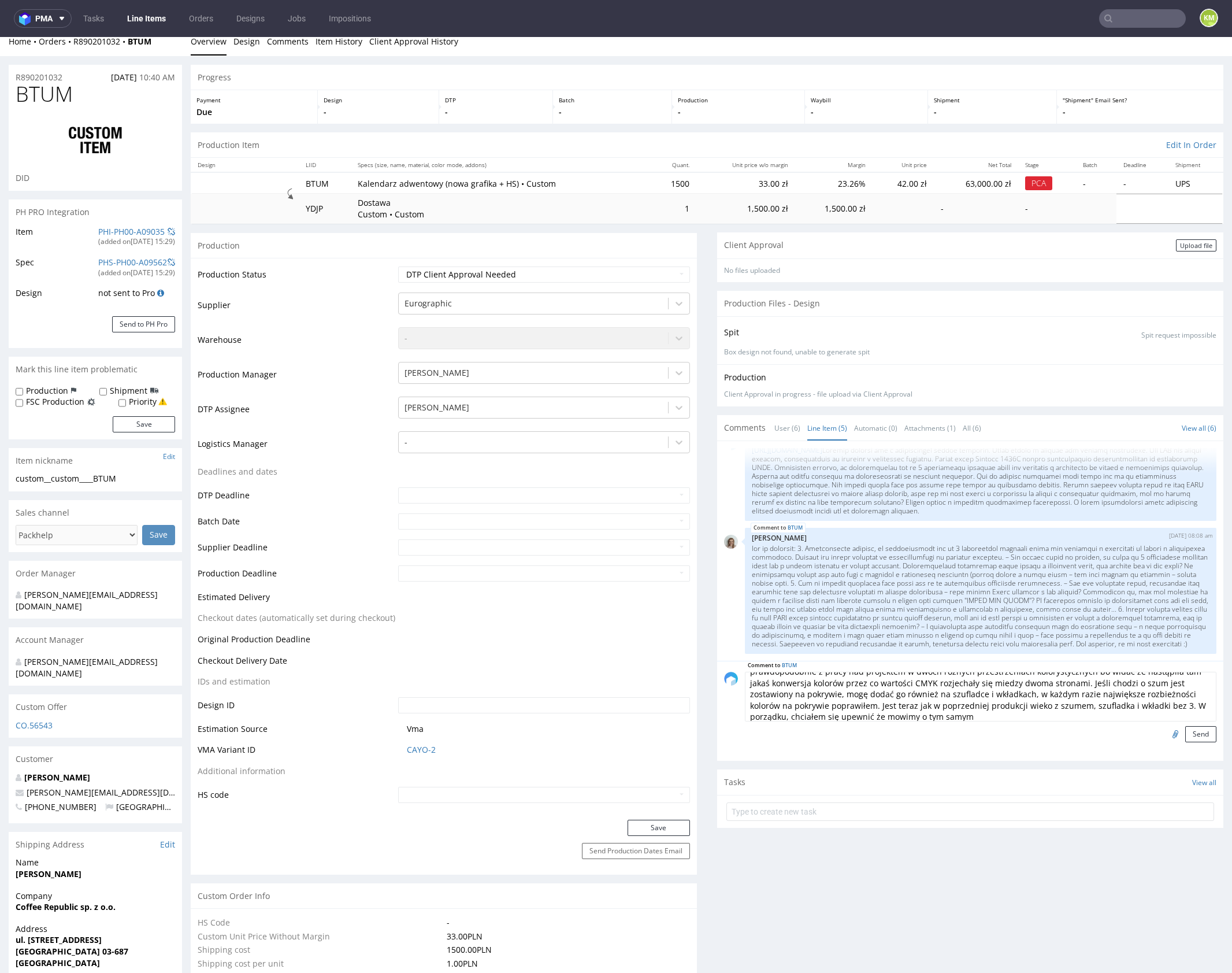
drag, startPoint x: 1053, startPoint y: 701, endPoint x: 1015, endPoint y: 702, distance: 38.0
click at [1012, 702] on textarea "Wrzuciłem na dysk poprawioną wersje jest podpisana "cover__v2" Załączam też pli…" at bounding box center [981, 696] width 471 height 50
click at [1103, 705] on textarea "Wrzuciłem na dysk poprawioną wersje jest podpisana "cover__v2" Załączam też pli…" at bounding box center [981, 696] width 471 height 50
click at [782, 716] on textarea "Wrzuciłem na dysk poprawioną wersje jest podpisana "cover__v2" Załączam też pli…" at bounding box center [981, 696] width 471 height 50
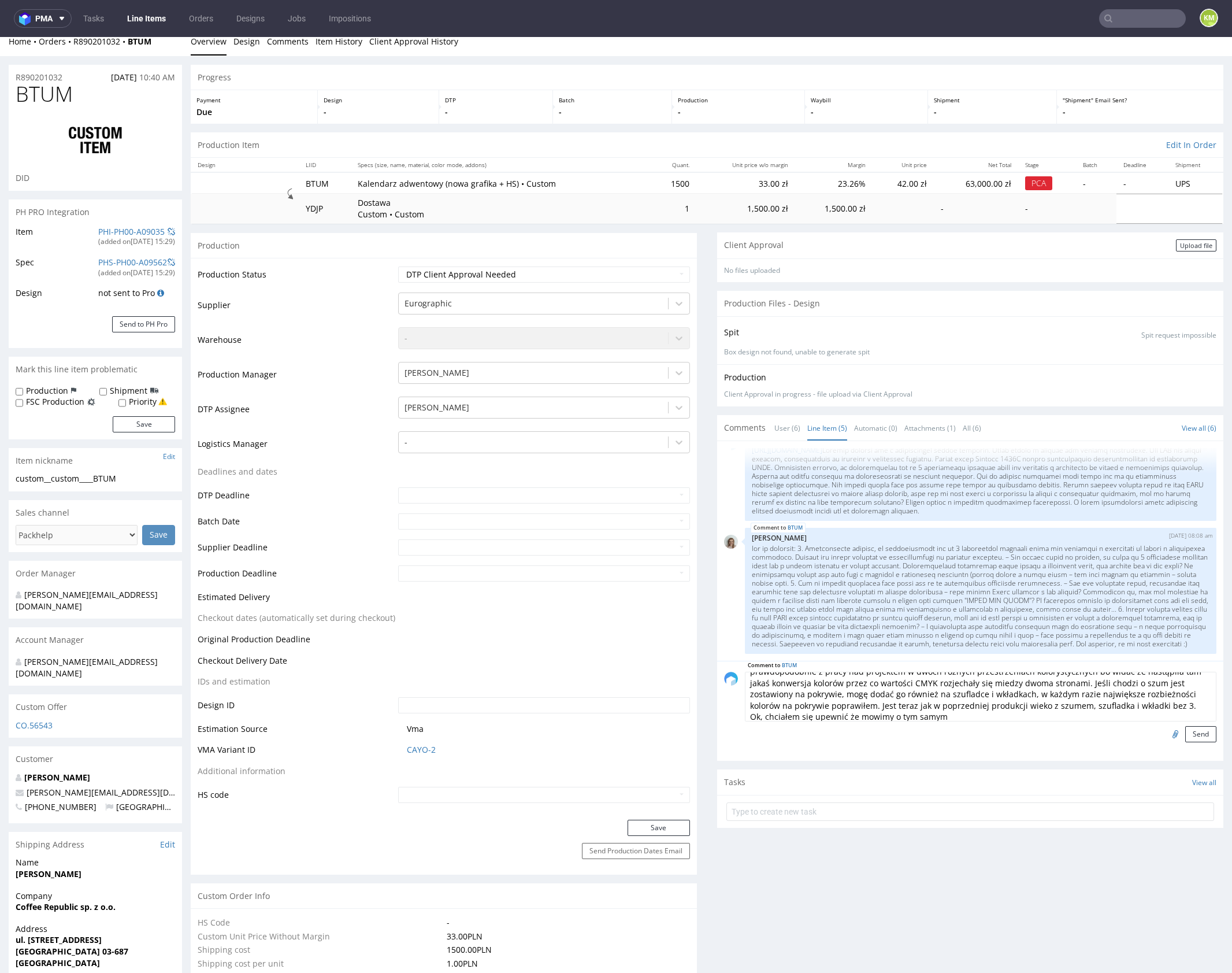
click at [852, 718] on textarea "Wrzuciłem na dysk poprawioną wersje jest podpisana "cover__v2" Załączam też pli…" at bounding box center [981, 696] width 471 height 50
type textarea "Wrzuciłem na dysk poprawioną wersje jest podpisana "cover__v2" Załączam też pli…"
click at [1197, 733] on button "Send" at bounding box center [1202, 734] width 31 height 17
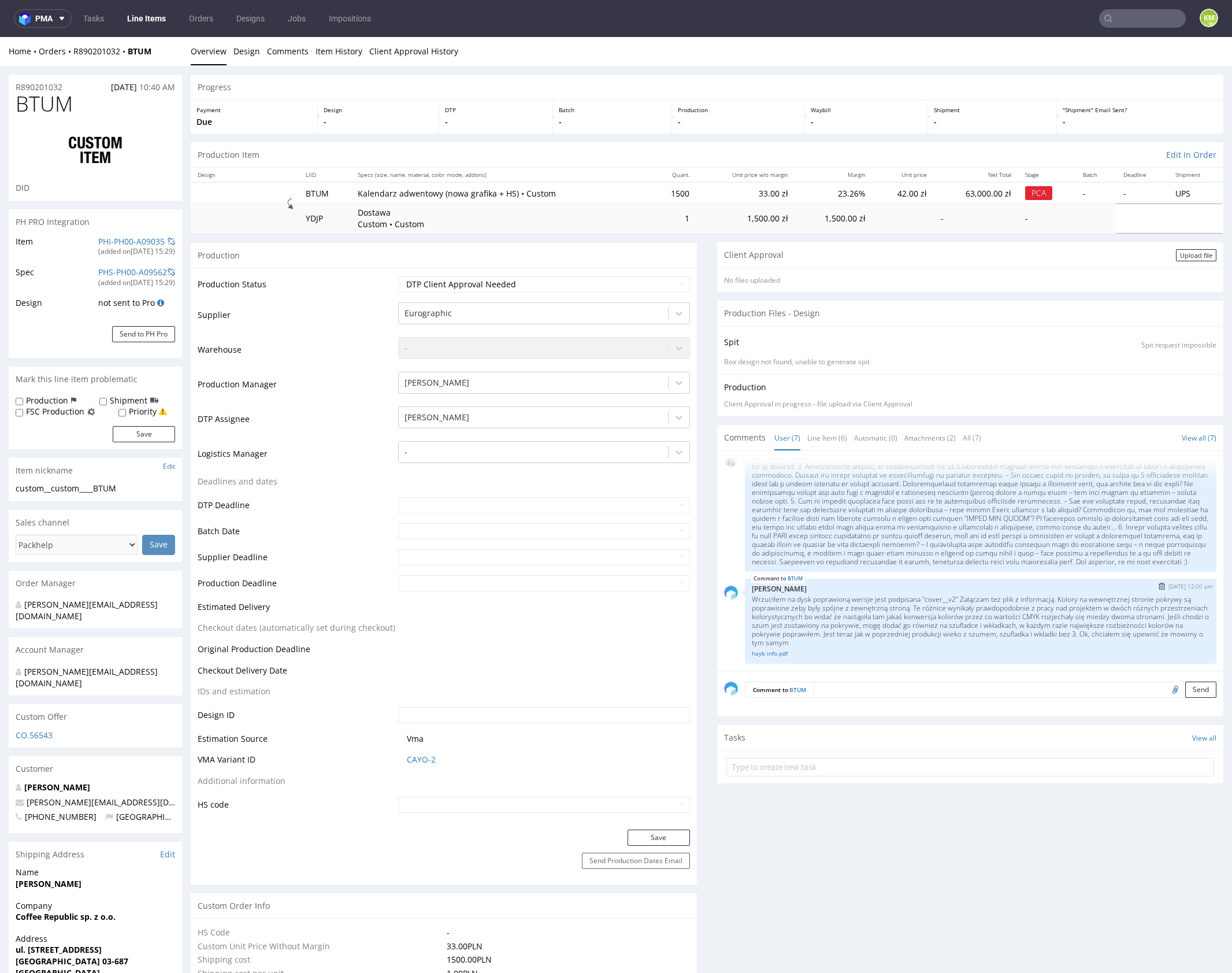
scroll to position [313, 0]
click at [773, 652] on link "hayb info.pdf" at bounding box center [981, 653] width 458 height 9
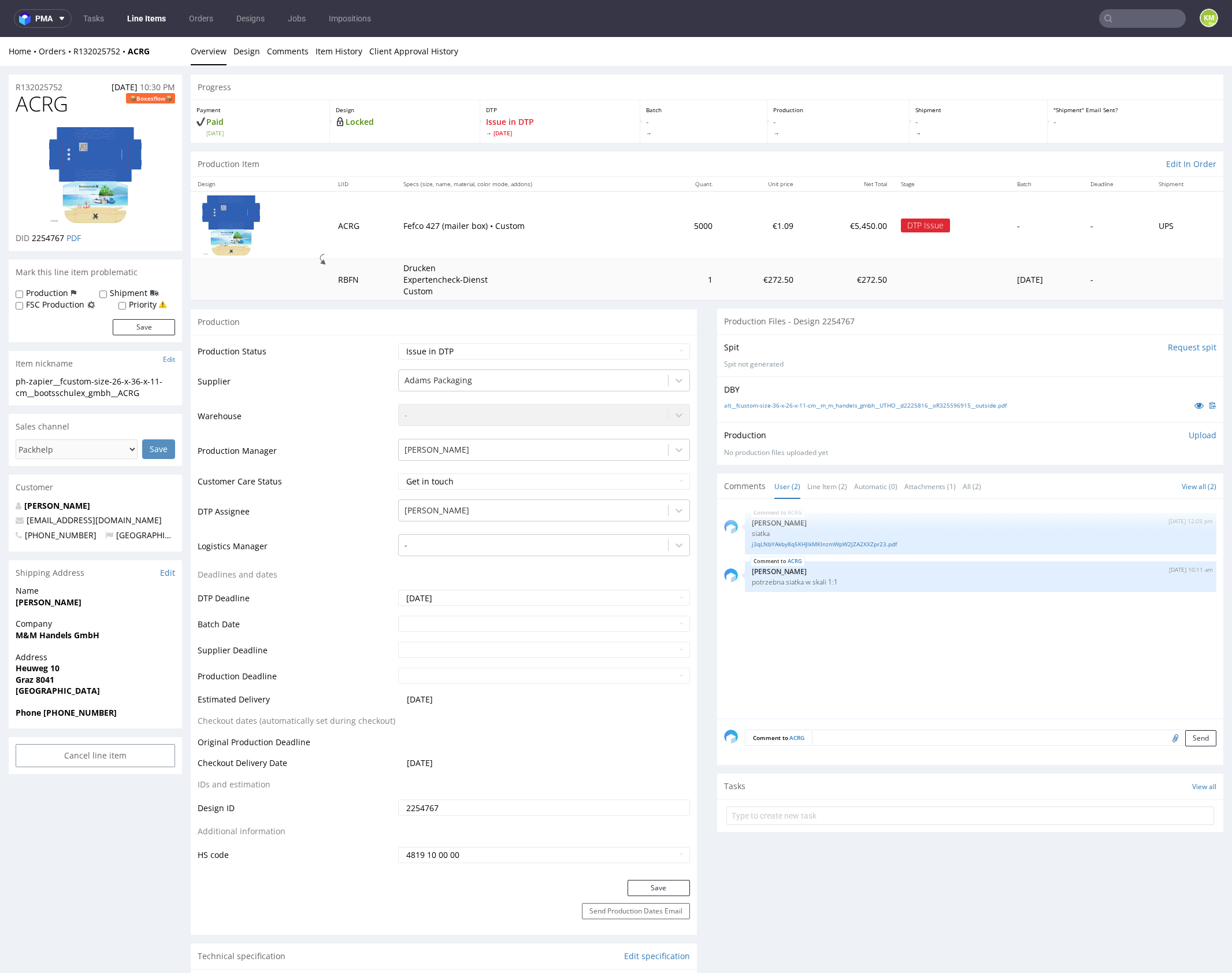
click at [863, 650] on div "ACRG 9th Sep 25 | 12:05 pm Sebastian Markut siatka j3qLNbYAkby8q5KHJlkMKInzmWpW…" at bounding box center [974, 612] width 500 height 213
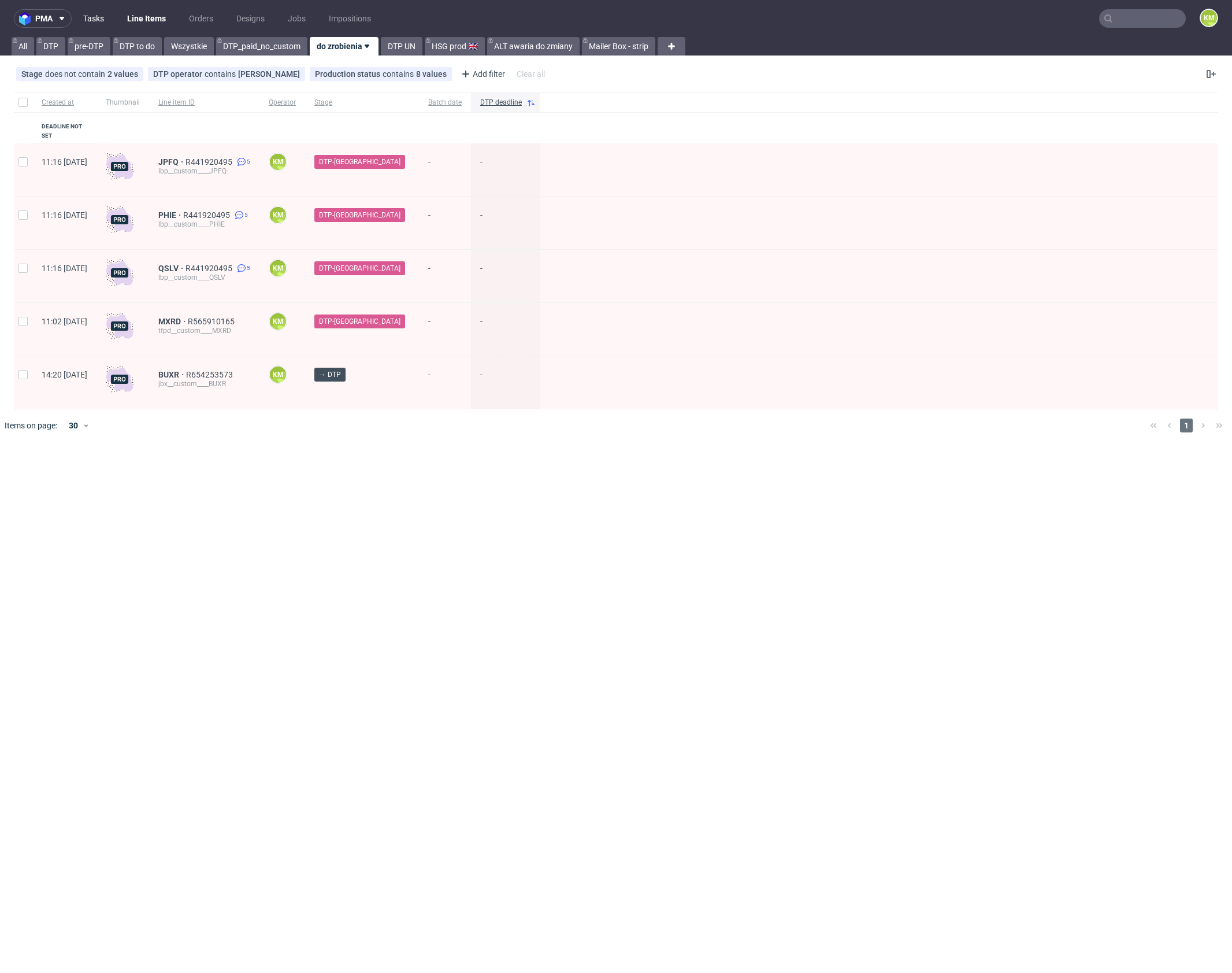
click at [104, 24] on link "Tasks" at bounding box center [93, 18] width 34 height 19
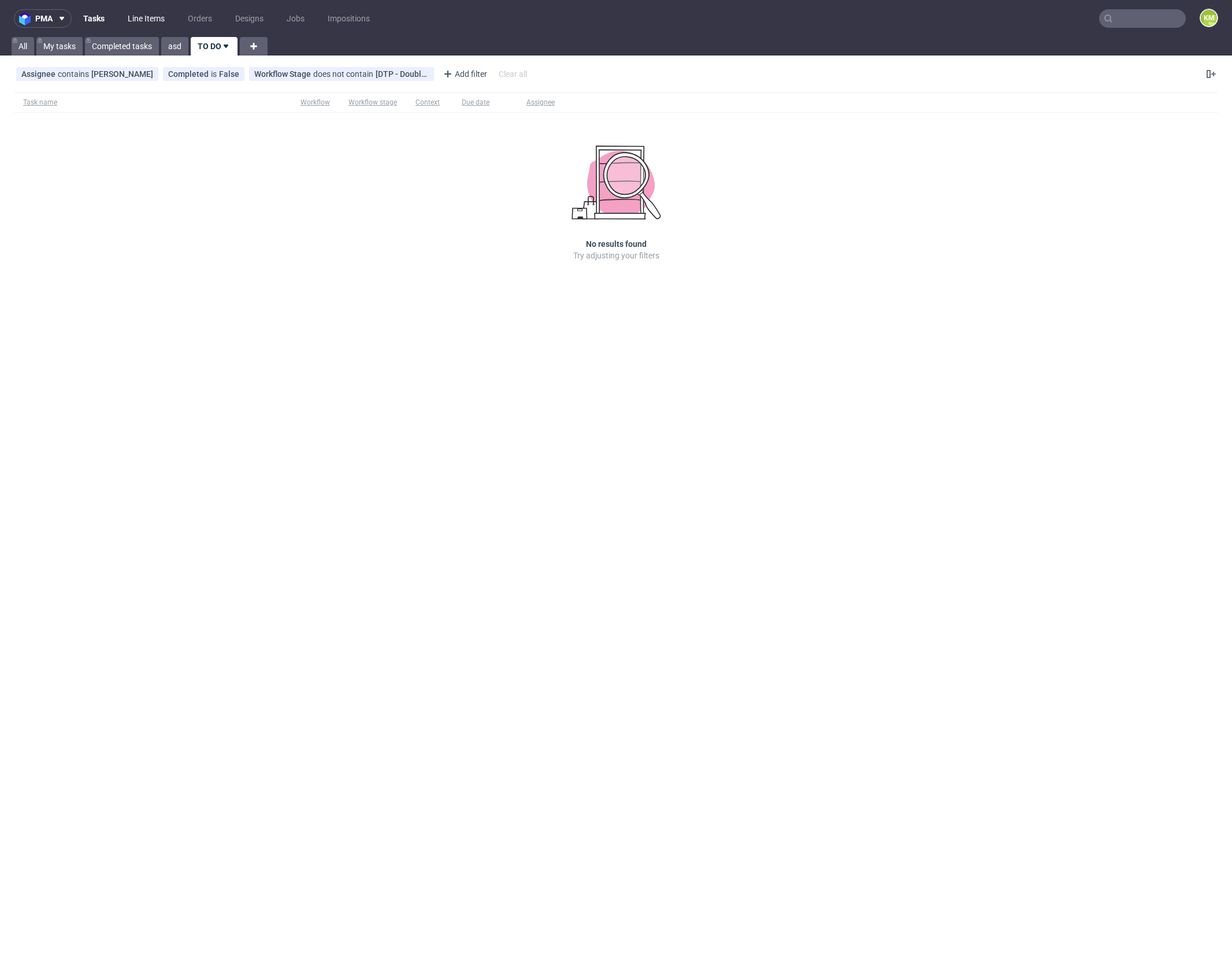
click at [154, 18] on link "Line Items" at bounding box center [147, 18] width 51 height 19
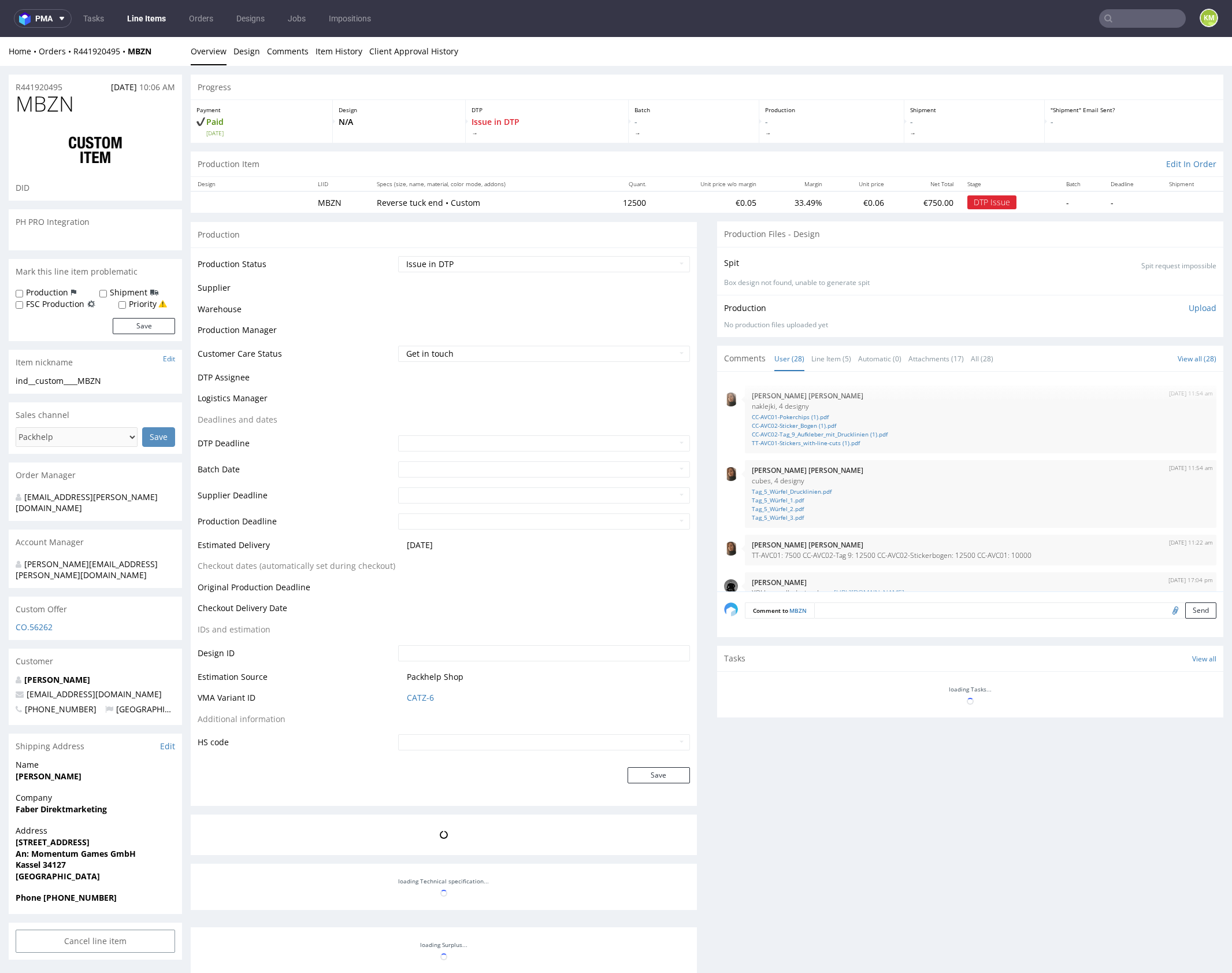
scroll to position [1189, 0]
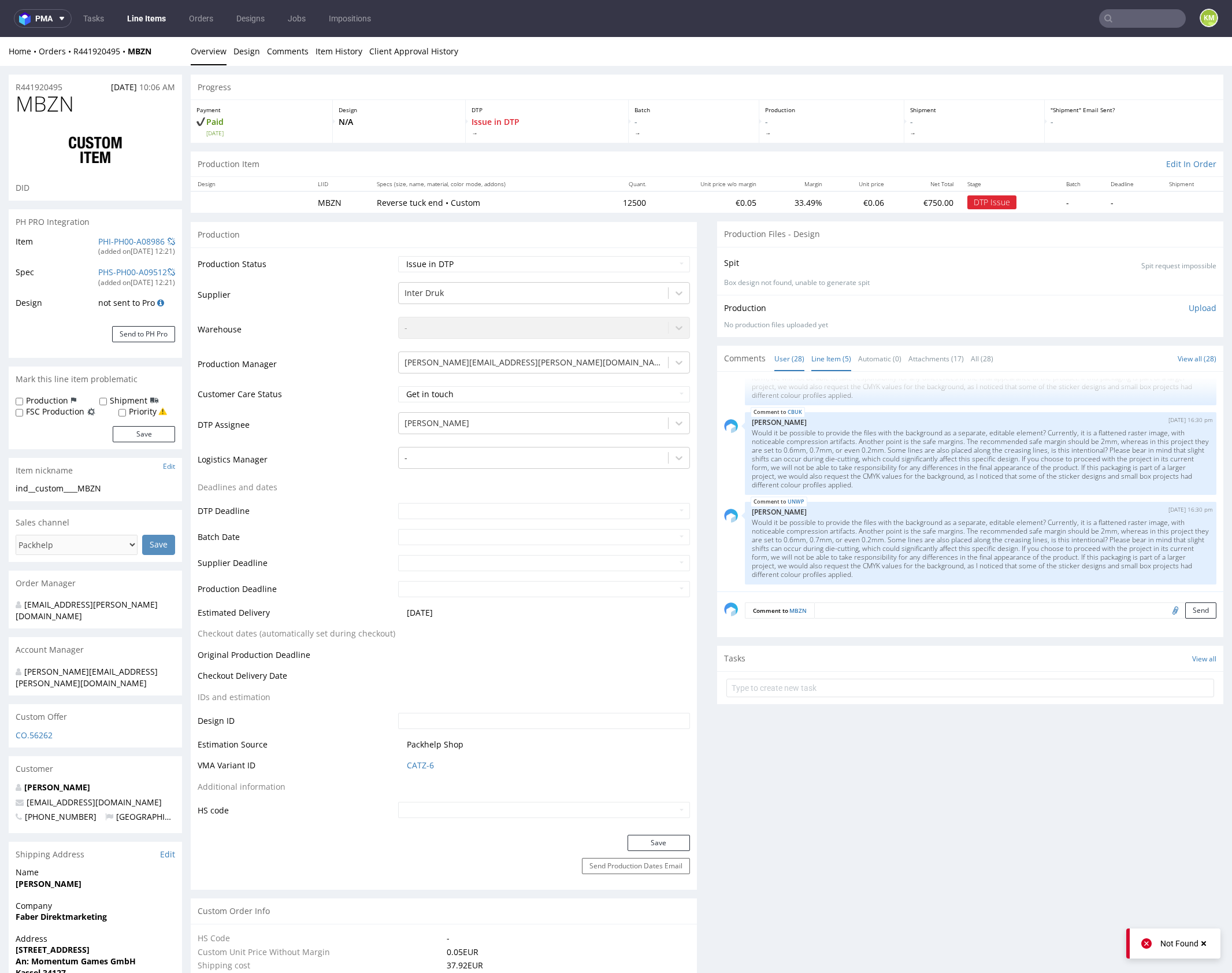
click at [835, 355] on link "Line Item (5)" at bounding box center [831, 358] width 40 height 24
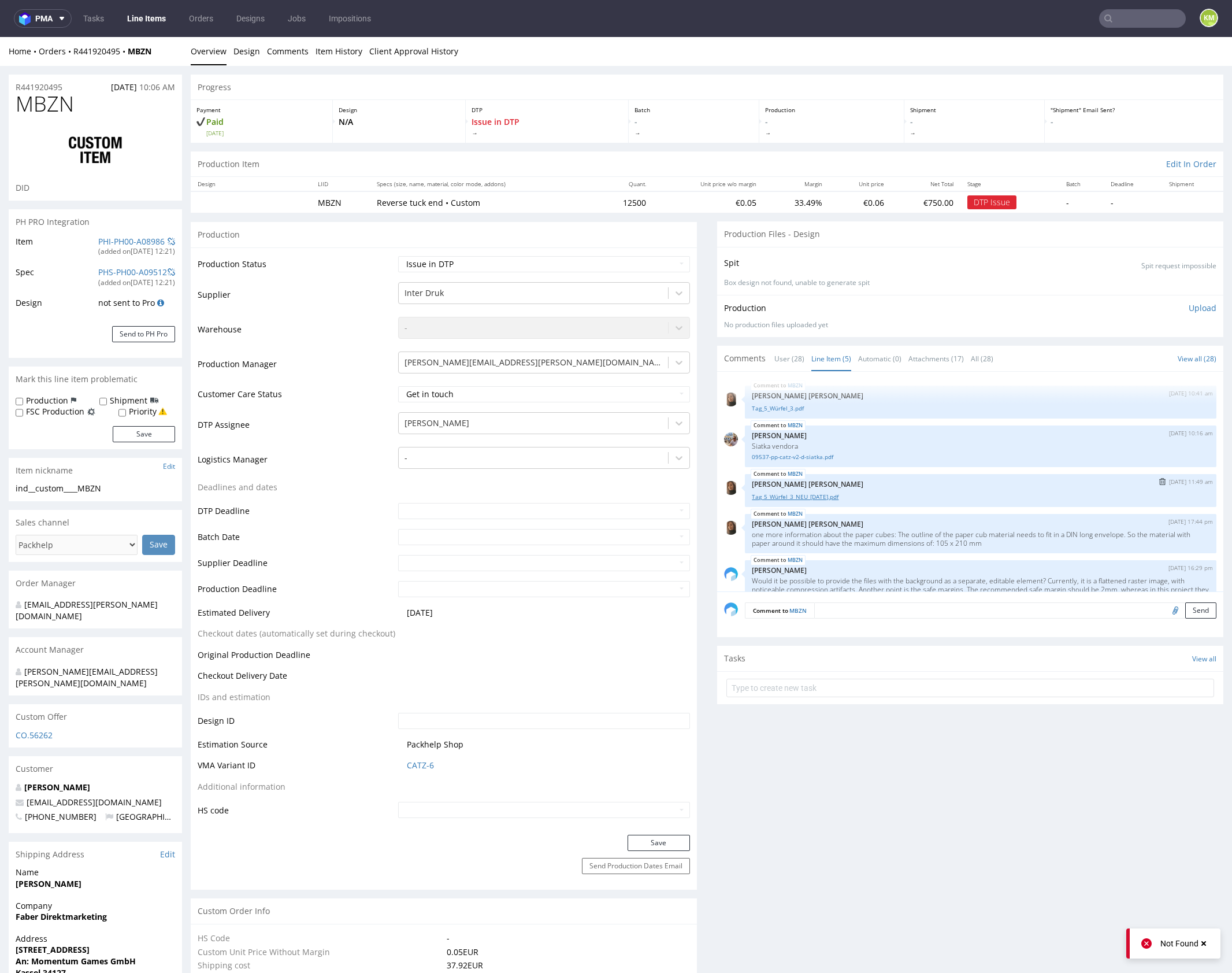
scroll to position [59, 0]
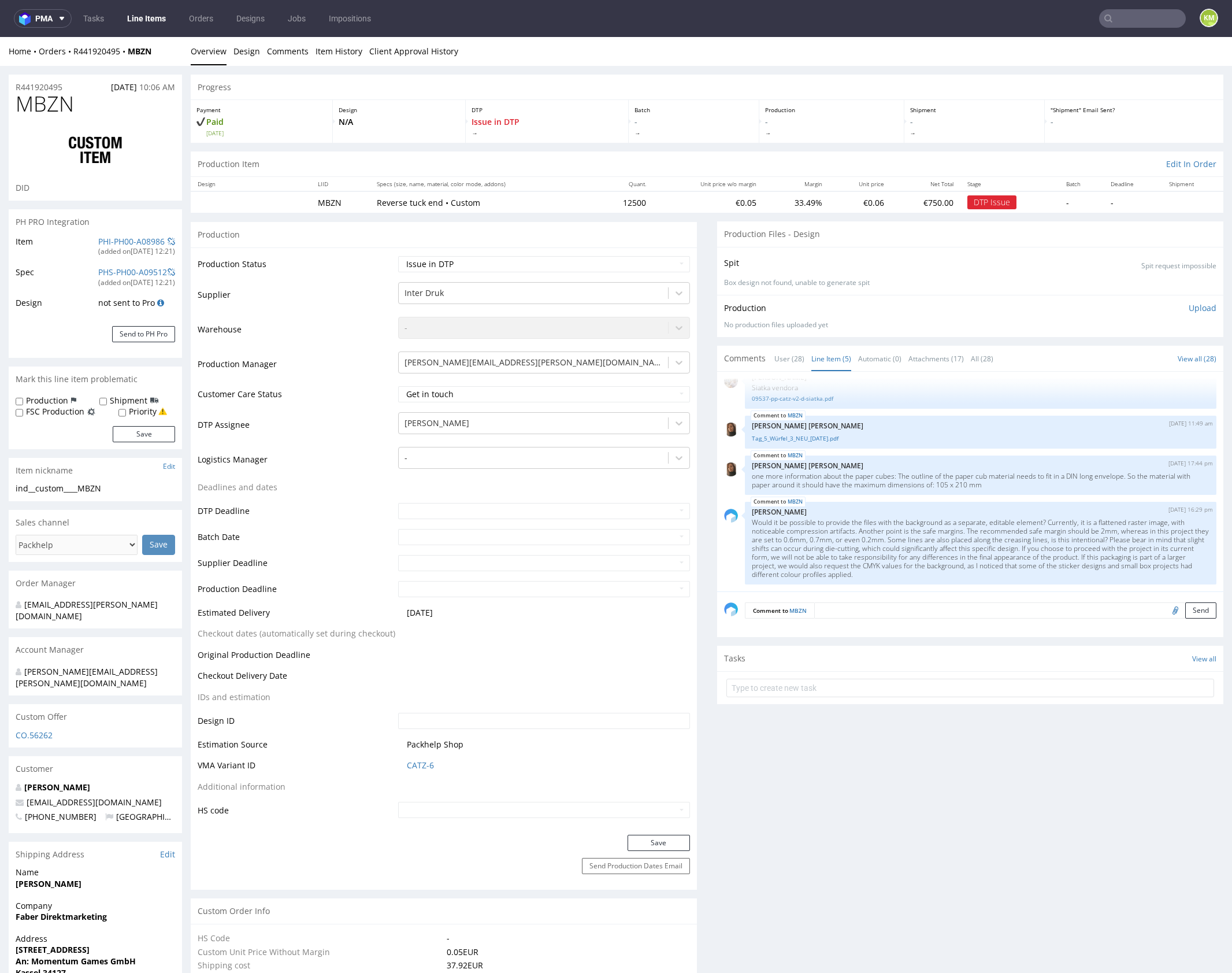
click at [901, 499] on div "MBZN 28th Aug 25 | 10:41 am Angelina Marć Tag_5_Würfel_3.pdf MBZN 29th Aug 25 …" at bounding box center [974, 485] width 500 height 213
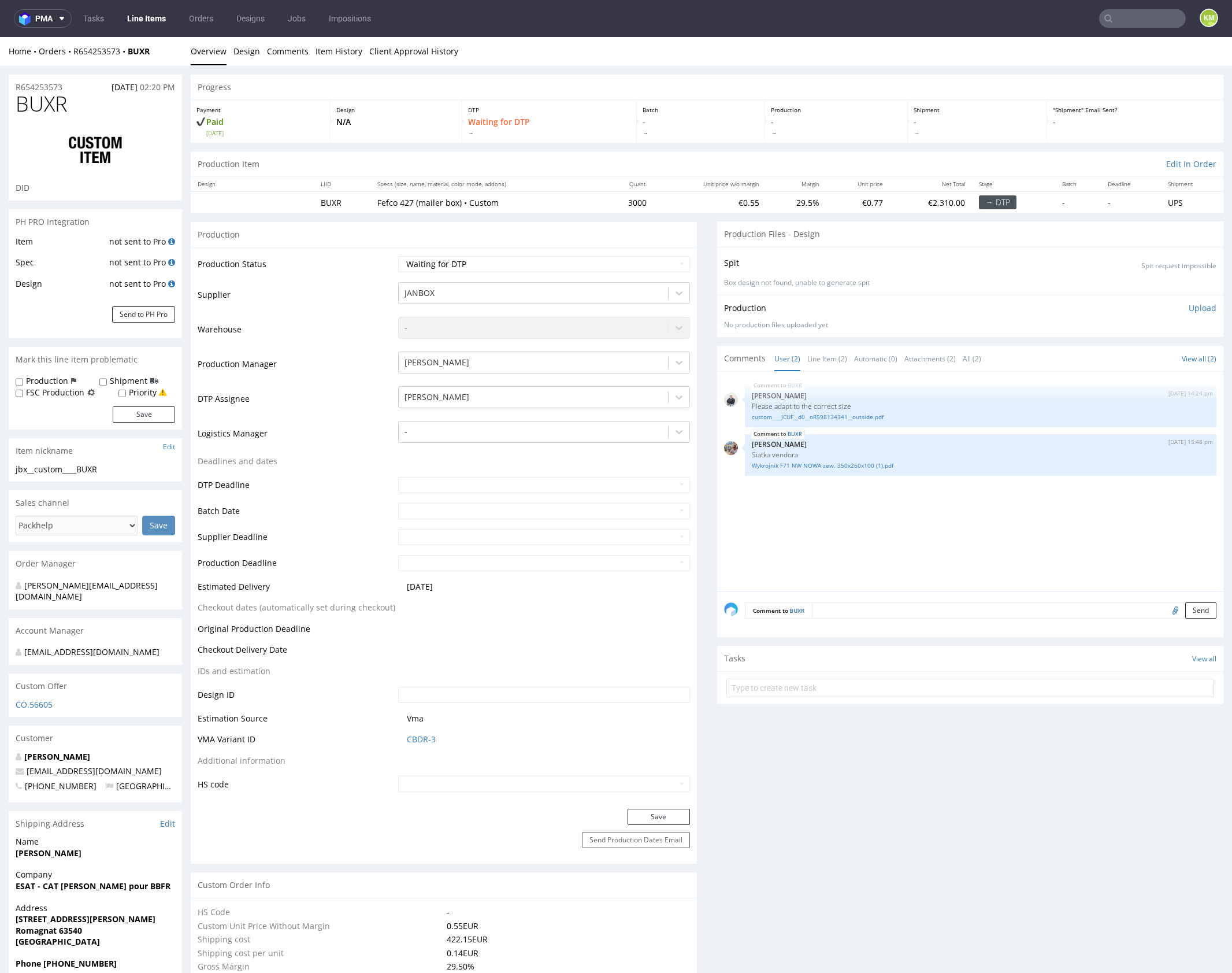
click at [832, 511] on div "BUXR [DATE] 14:24 pm [PERSON_NAME] Please adapt to the correct size custom____J…" at bounding box center [974, 485] width 500 height 213
click at [826, 497] on div "BUXR [DATE] 14:24 pm [PERSON_NAME] Please adapt to the correct size custom____J…" at bounding box center [974, 485] width 500 height 213
click at [940, 507] on div "BUXR [DATE] 14:24 pm [PERSON_NAME] Please adapt to the correct size custom____J…" at bounding box center [974, 485] width 500 height 213
click at [916, 614] on textarea at bounding box center [1015, 610] width 405 height 17
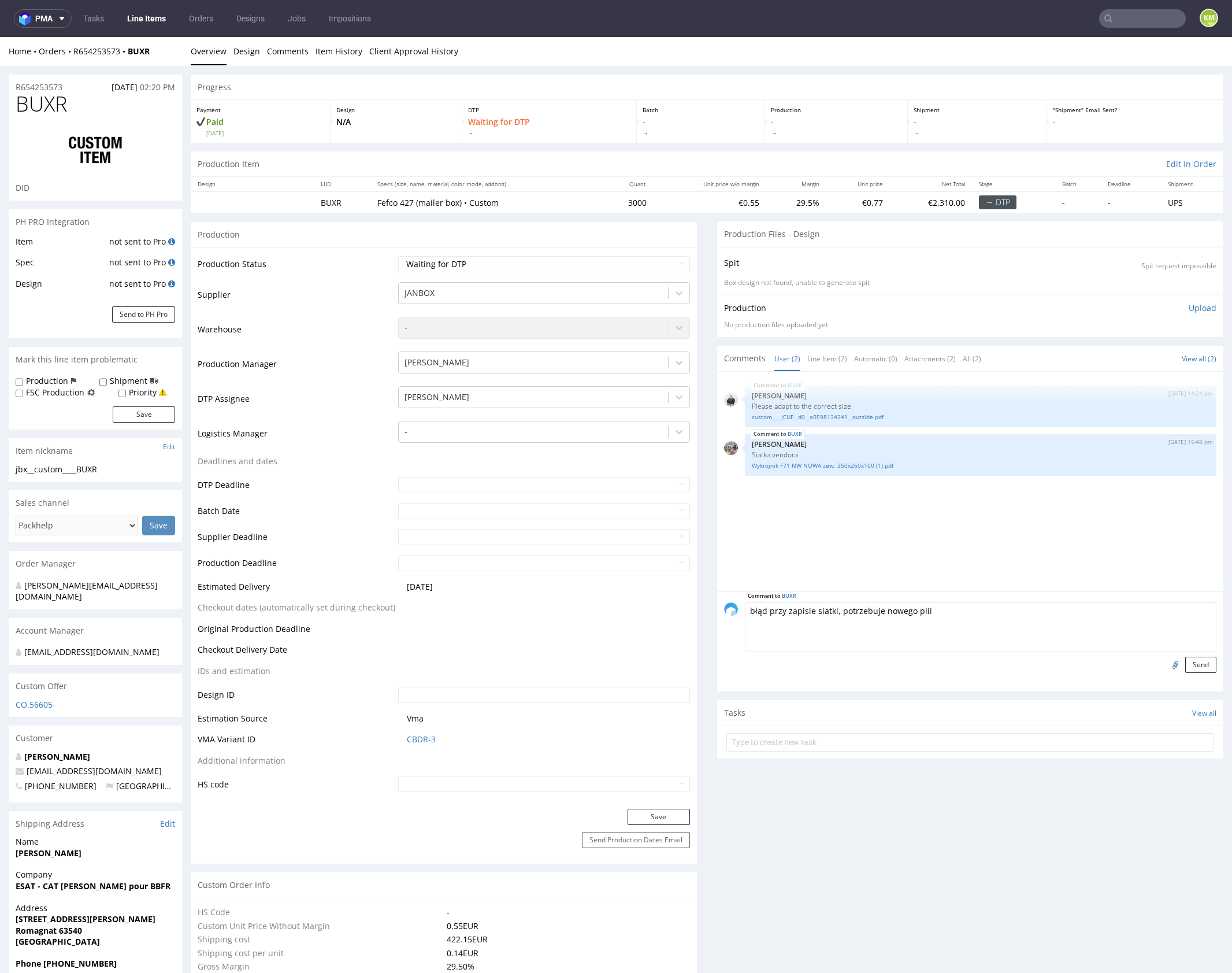
drag, startPoint x: 743, startPoint y: 607, endPoint x: 841, endPoint y: 609, distance: 98.0
click at [745, 607] on textarea "błąd przy zapisie siatki, potrzebuje nowego plii" at bounding box center [981, 627] width 471 height 50
click at [966, 621] on textarea "wystąpił jakiś błąd przy zapisie siatki, potrzebuje nowego plii" at bounding box center [981, 627] width 471 height 50
click at [964, 609] on textarea "wystąpił jakiś błąd przy zapisie siatki, potrzebuje nowego plii" at bounding box center [981, 627] width 471 height 50
drag, startPoint x: 964, startPoint y: 609, endPoint x: 994, endPoint y: 613, distance: 30.3
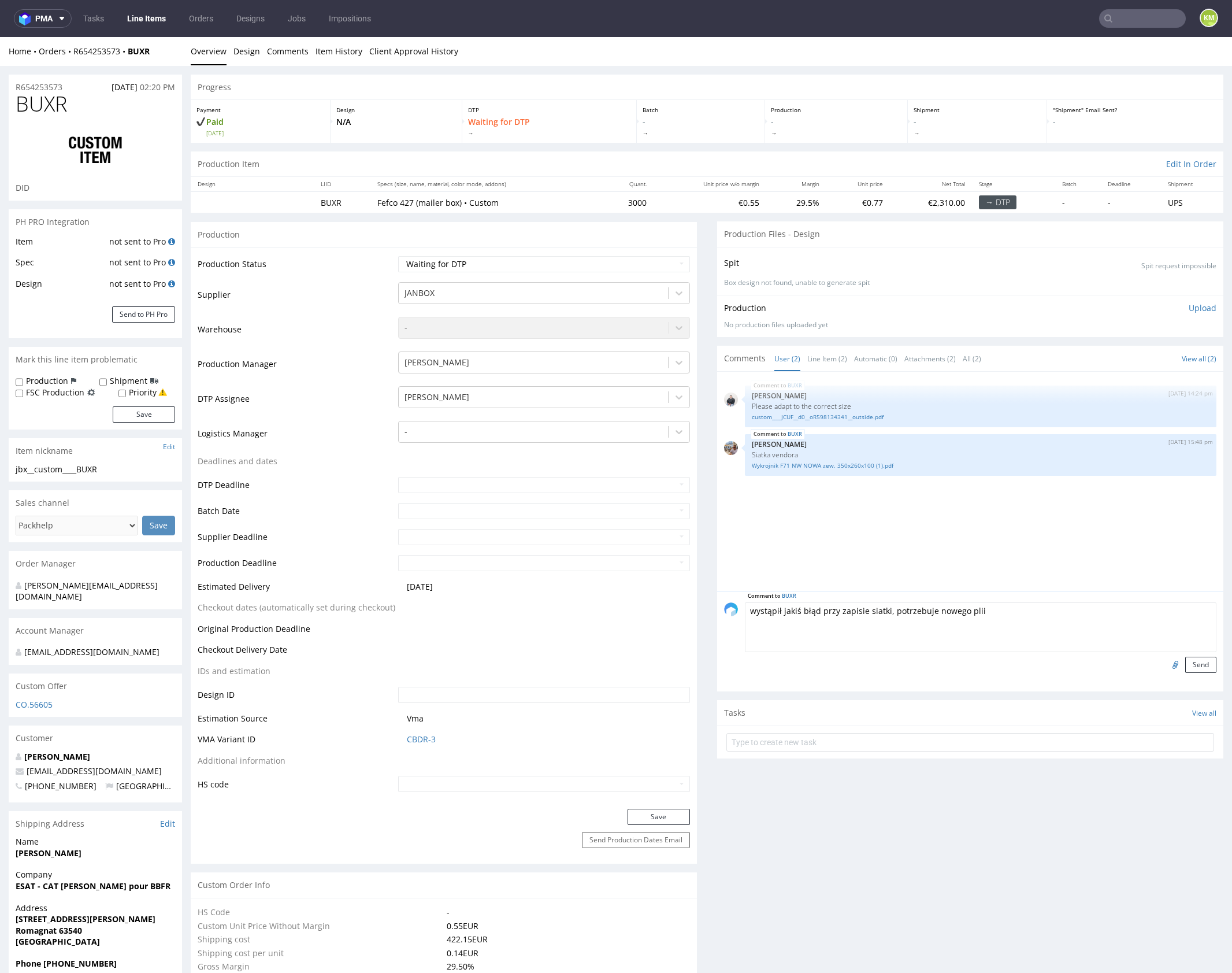
click at [965, 609] on textarea "wystąpił jakiś błąd przy zapisie siatki, potrzebuje nowego plii" at bounding box center [981, 627] width 471 height 50
type textarea "wystąpił jakiś błąd przy zapisie siatki, potrzebuje nowego pliku z siatką"
click at [1012, 611] on textarea "wystąpił jakiś błąd przy zapisie siatki, potrzebuje nowego pliku z siatką" at bounding box center [981, 627] width 471 height 50
click at [1020, 613] on textarea "wystąpił jakiś błąd przy zapisie siatki, potrzebuje nowego pliku z siatką" at bounding box center [981, 627] width 471 height 50
click at [1187, 665] on button "Send" at bounding box center [1202, 665] width 31 height 17
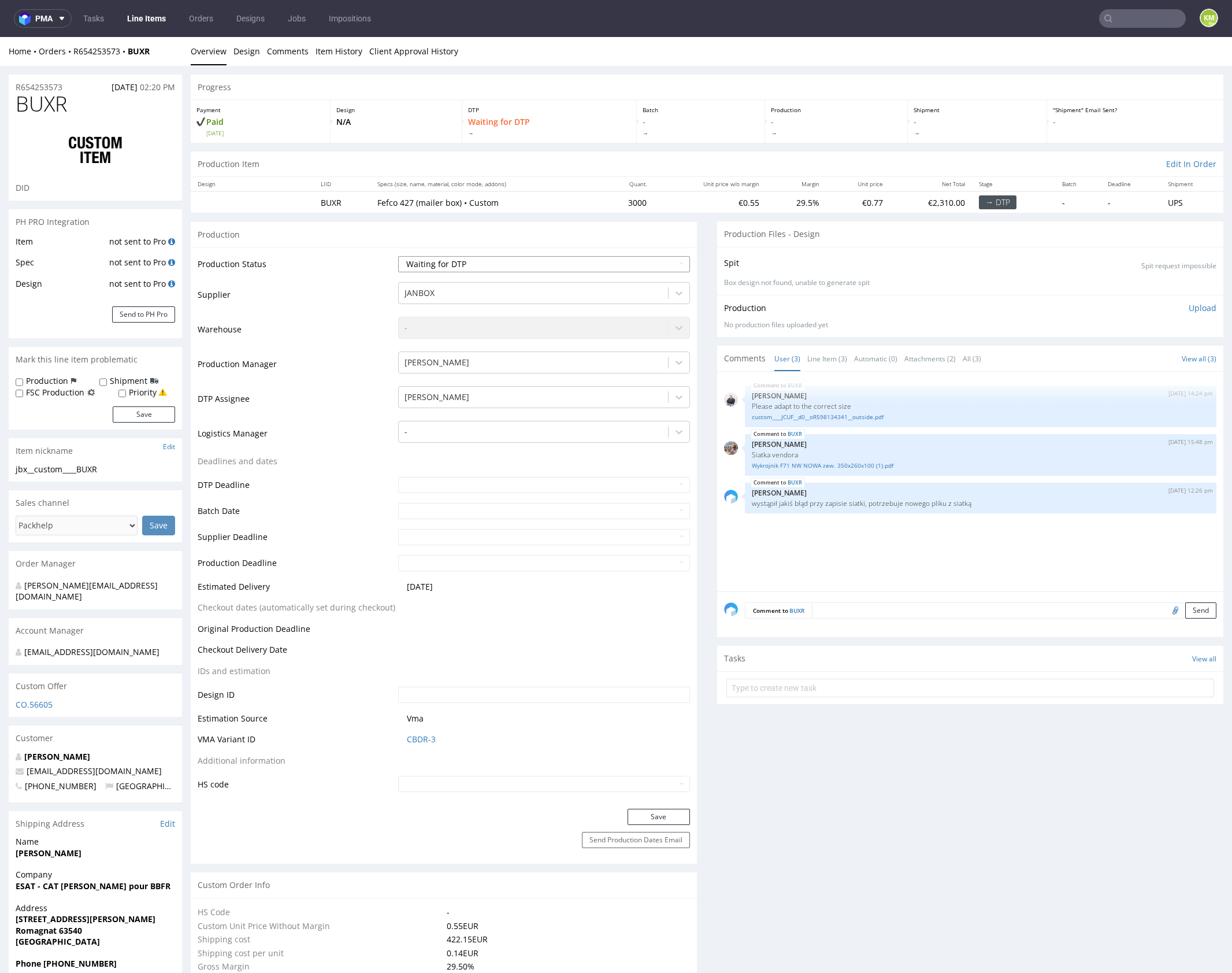
click at [641, 269] on select "Waiting for Artwork Waiting for Diecut Waiting for Mockup Waiting for DTP Waiti…" at bounding box center [544, 264] width 292 height 17
select select "dtp_issue"
click at [398, 256] on select "Waiting for Artwork Waiting for Diecut Waiting for Mockup Waiting for DTP Waiti…" at bounding box center [544, 264] width 292 height 17
click at [670, 817] on button "Save" at bounding box center [659, 817] width 63 height 17
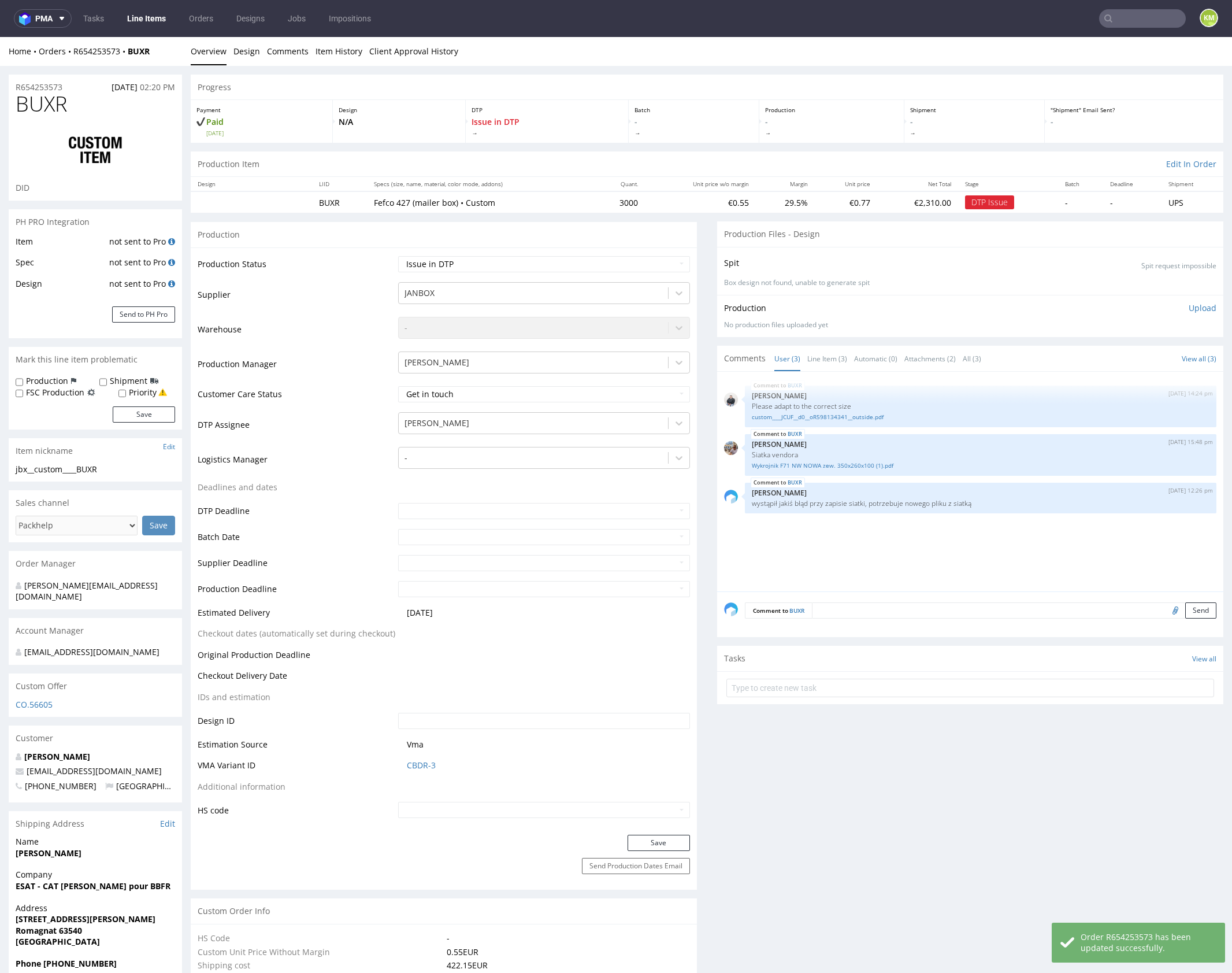
click at [848, 547] on div "BUXR 5th Sep 25 | 14:24 pm Adrian Margula Please adapt to the correct size cust…" at bounding box center [974, 485] width 500 height 213
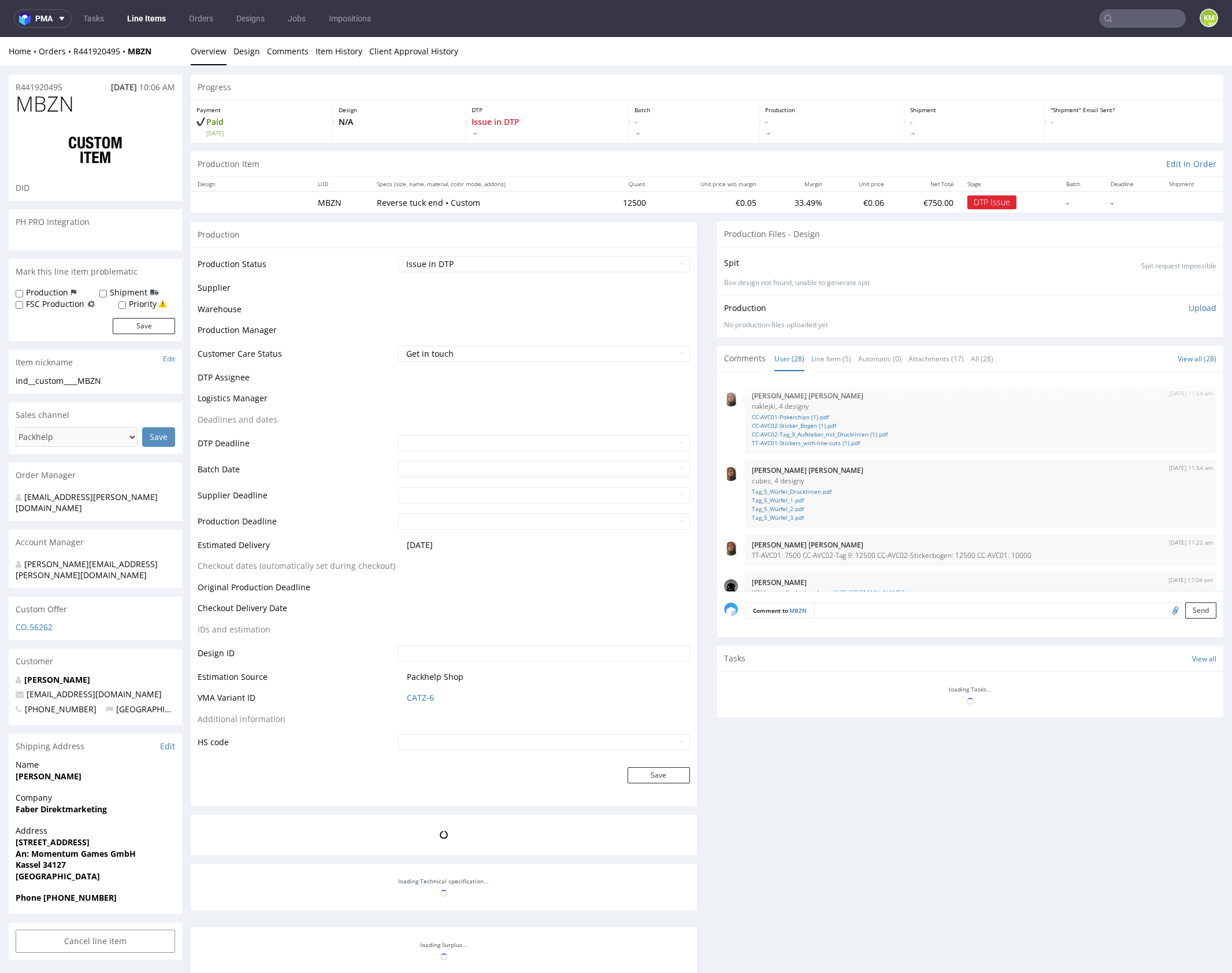
scroll to position [1189, 0]
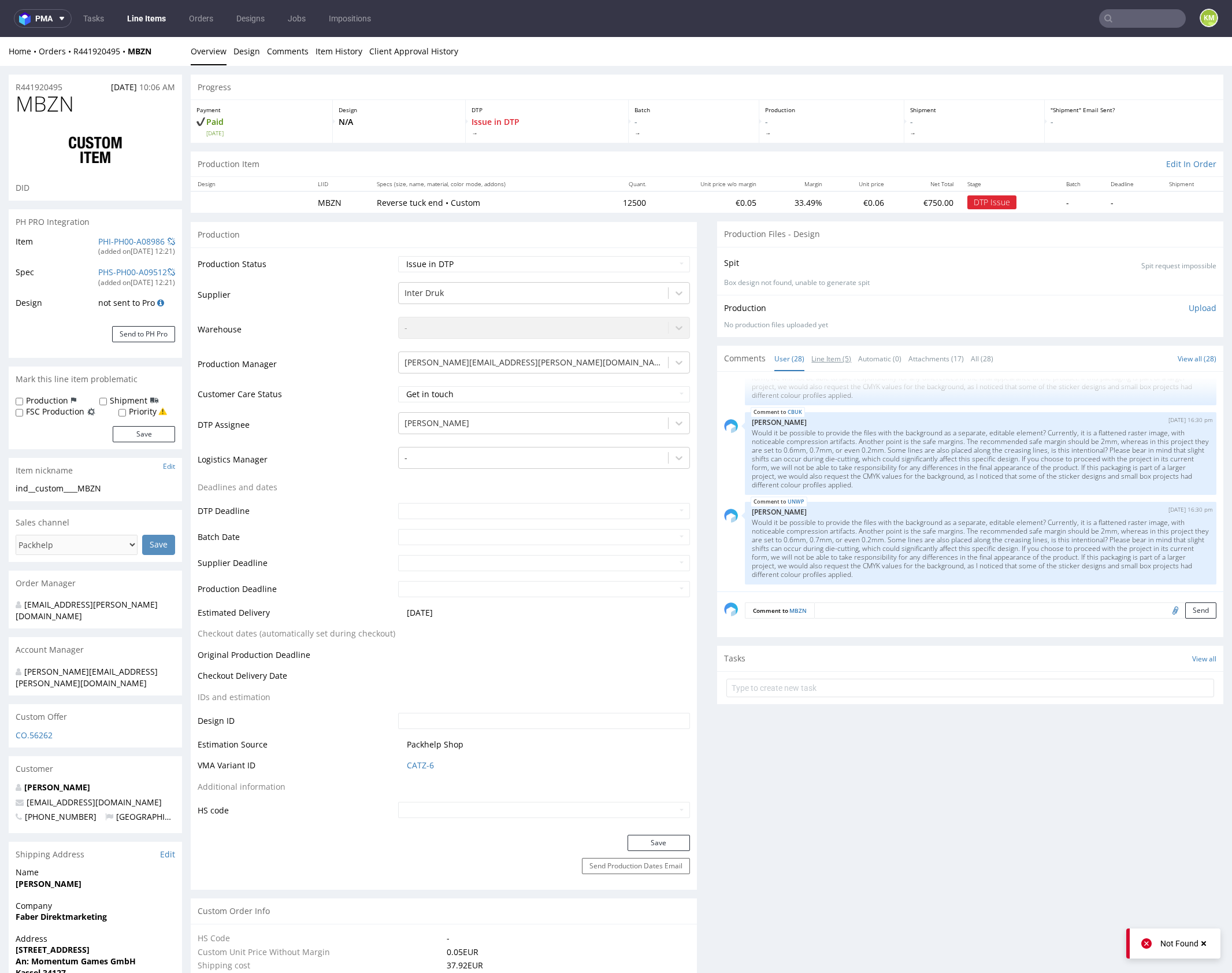
drag, startPoint x: 825, startPoint y: 363, endPoint x: 845, endPoint y: 414, distance: 54.8
click at [825, 363] on link "Line Item (5)" at bounding box center [831, 358] width 40 height 24
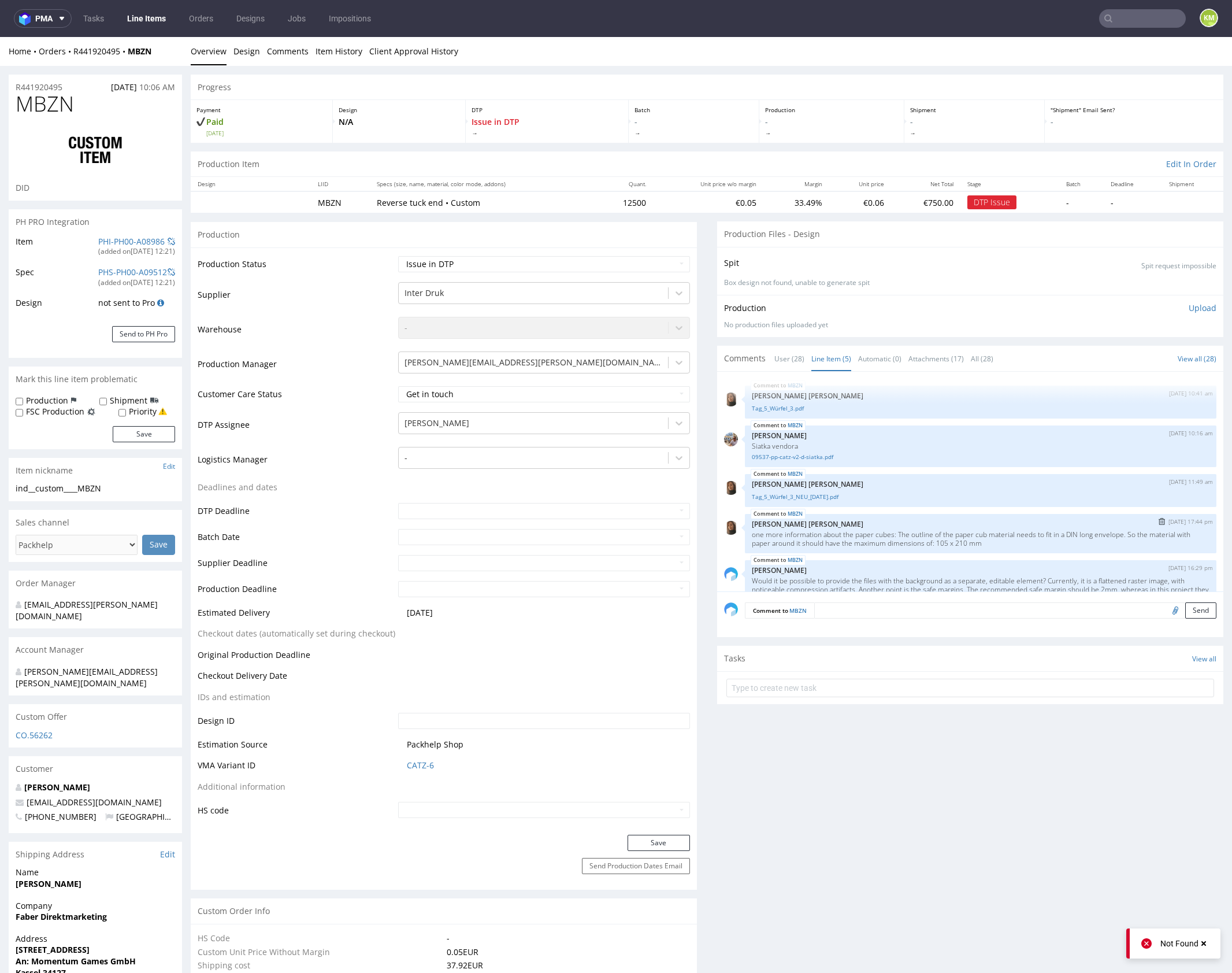
scroll to position [59, 0]
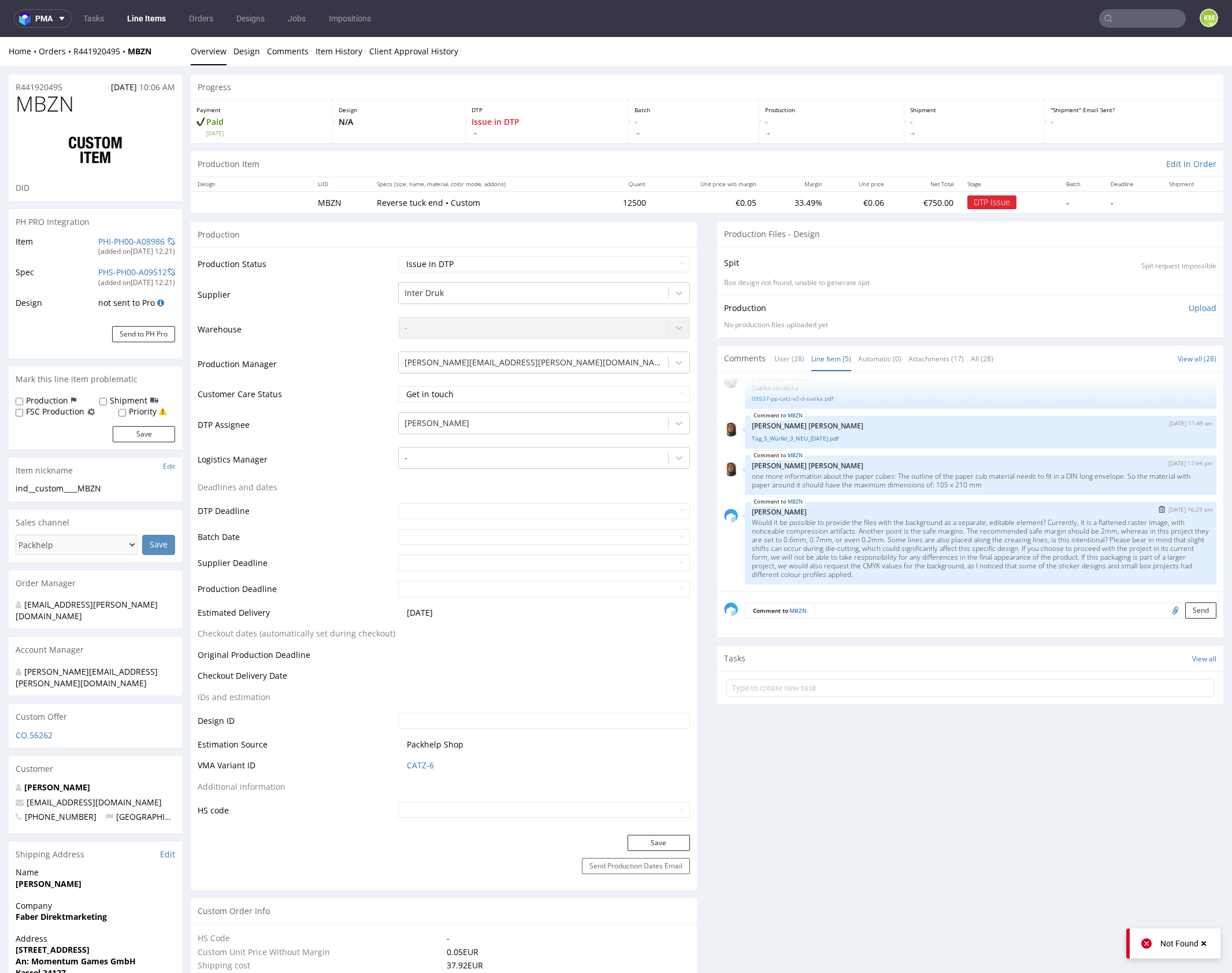
click at [884, 528] on p "Would it be possible to provide the files with the background as a separate, ed…" at bounding box center [981, 549] width 458 height 61
click at [884, 530] on p "Would it be possible to provide the files with the background as a separate, ed…" at bounding box center [981, 549] width 458 height 61
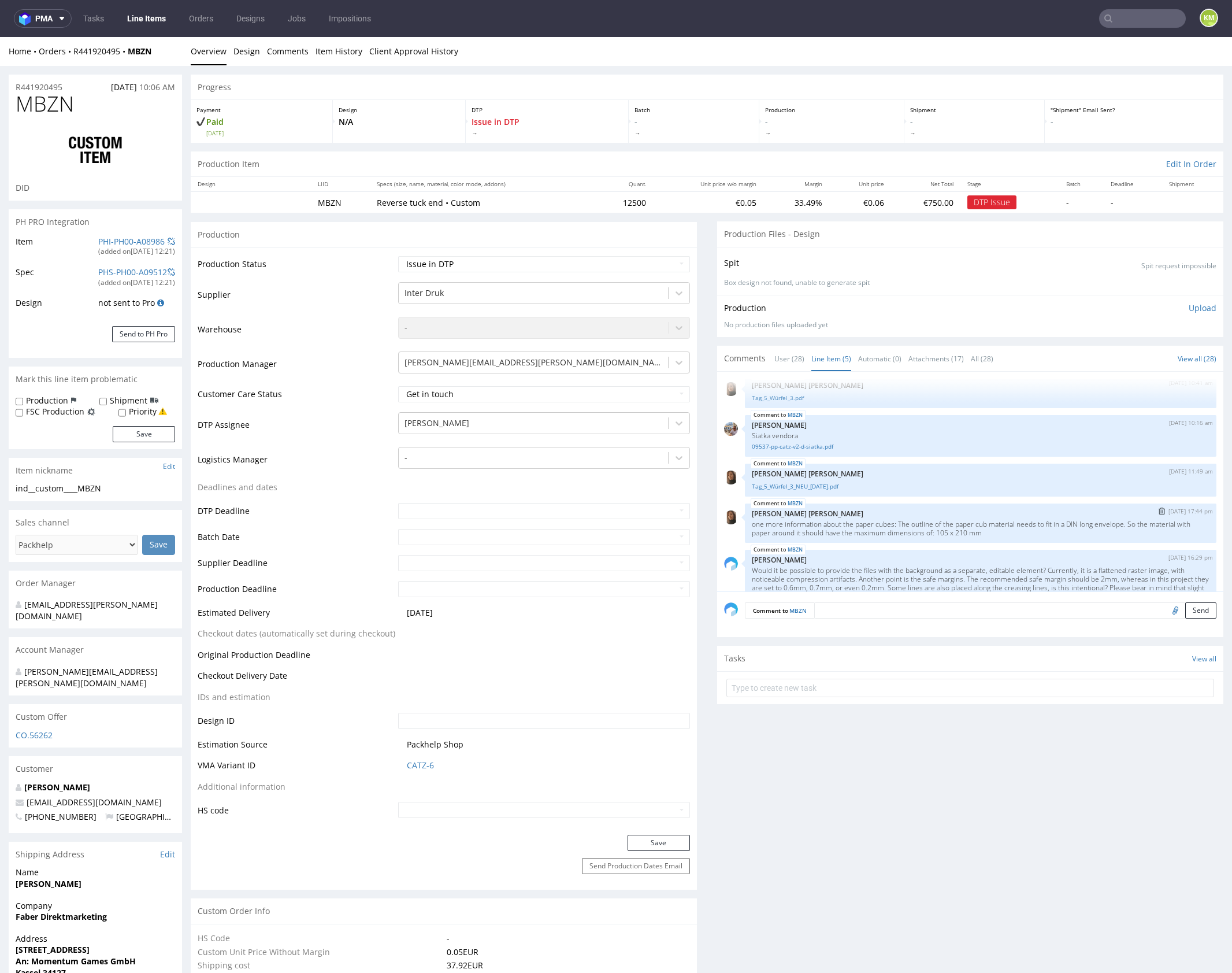
scroll to position [0, 0]
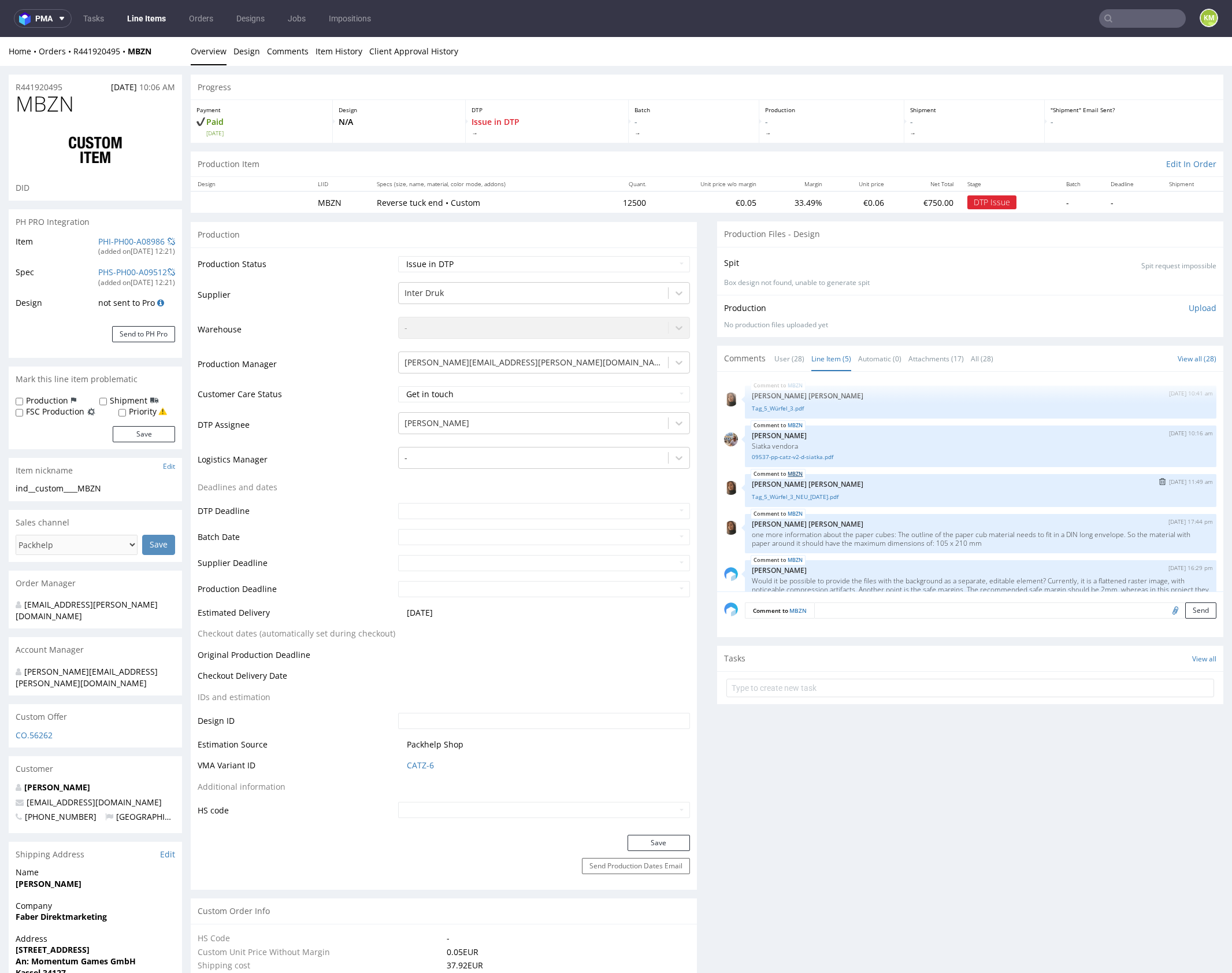
click at [788, 474] on link "MBZN" at bounding box center [795, 473] width 15 height 9
click at [793, 357] on link "User (28)" at bounding box center [789, 358] width 30 height 24
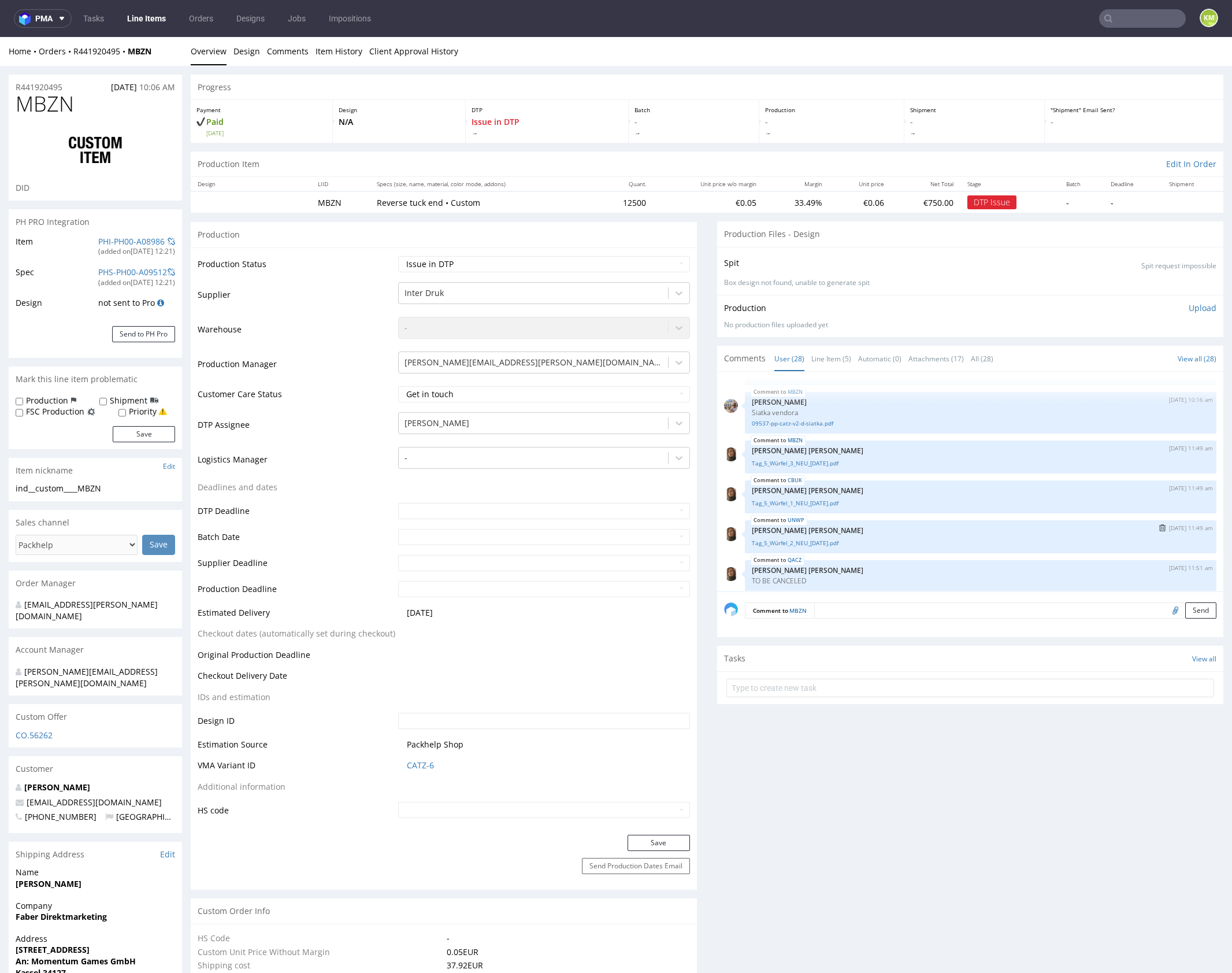
scroll to position [532, 0]
click at [790, 478] on link "CBUK" at bounding box center [795, 482] width 15 height 9
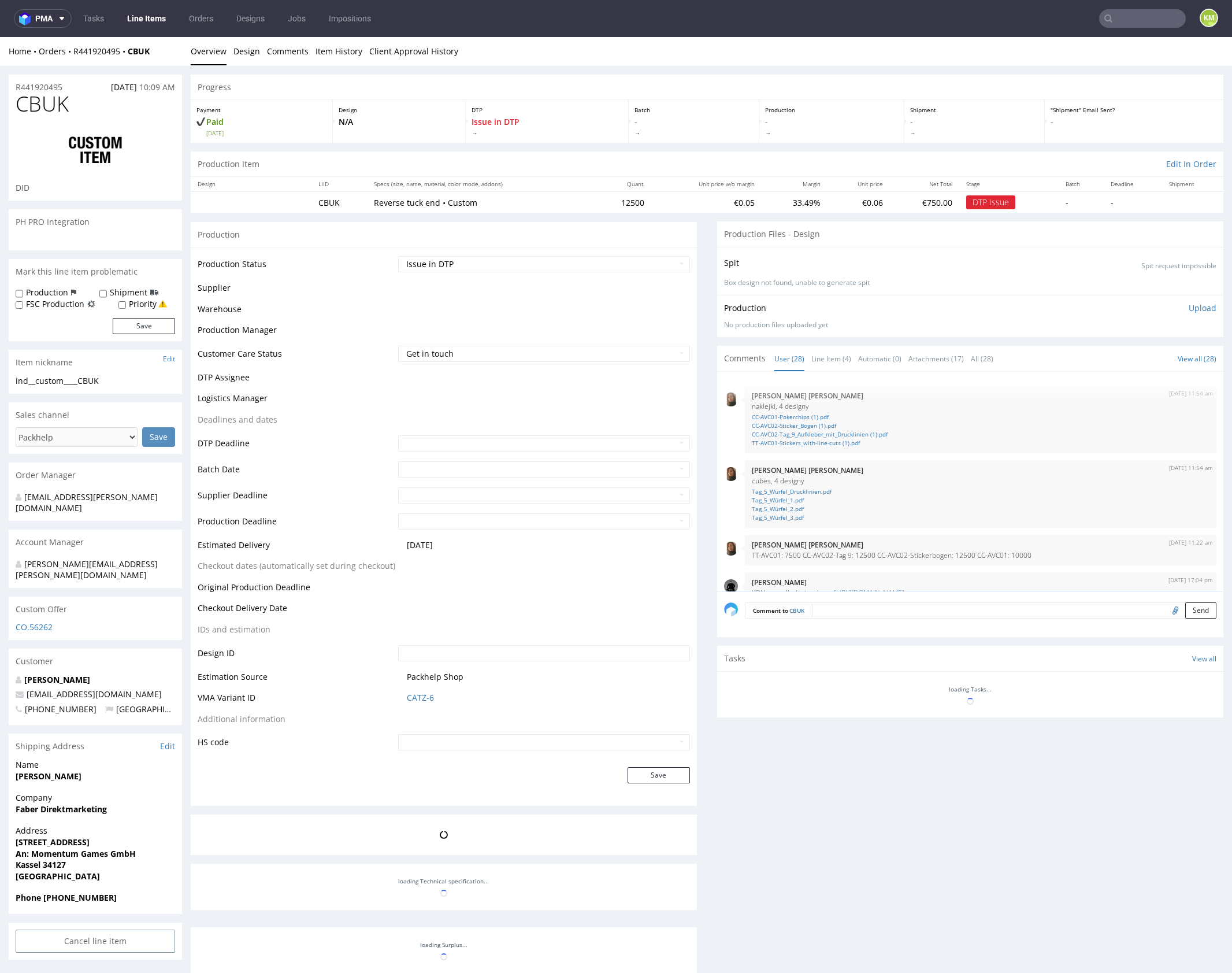
scroll to position [1189, 0]
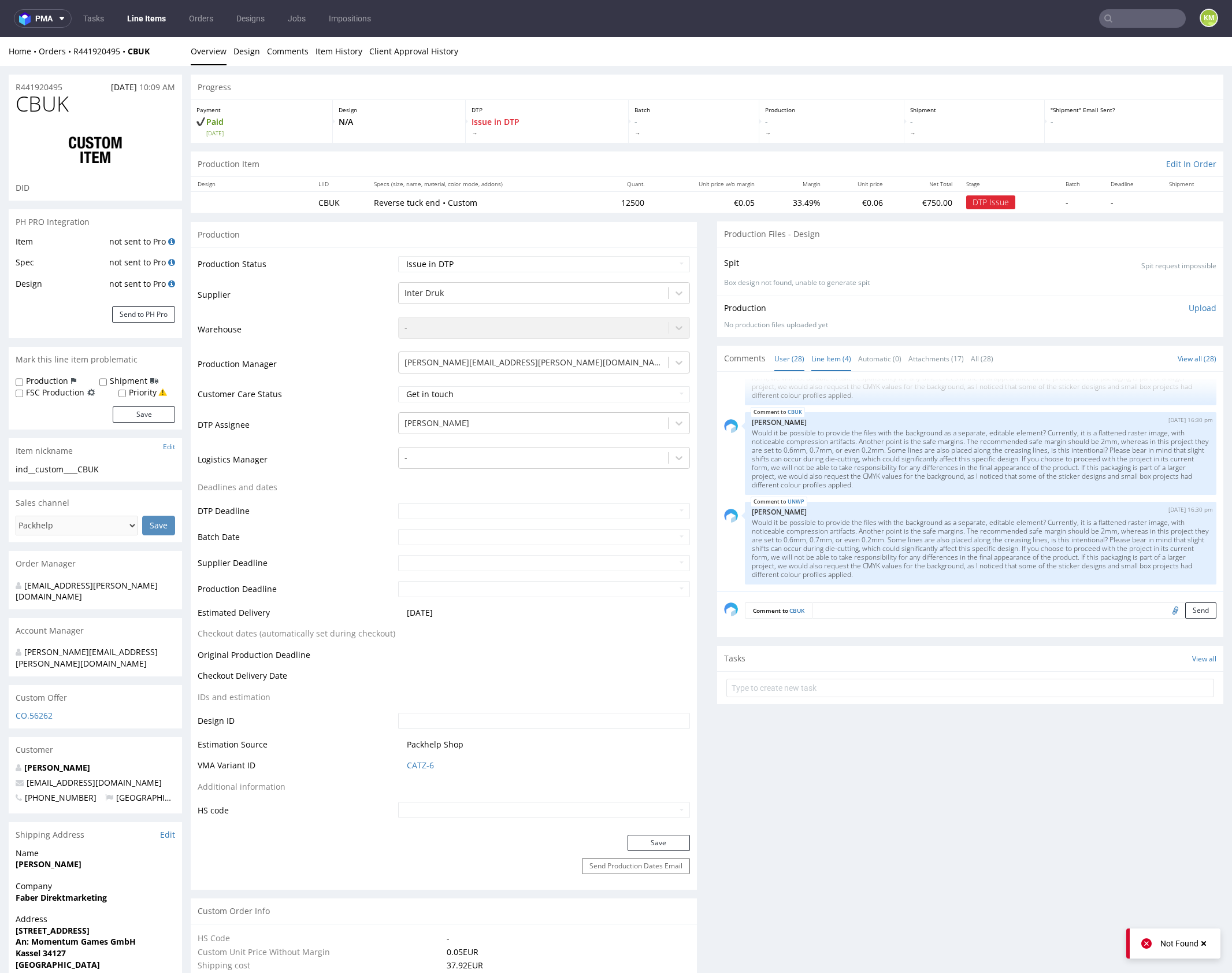
click at [833, 357] on link "Line Item (4)" at bounding box center [831, 358] width 40 height 24
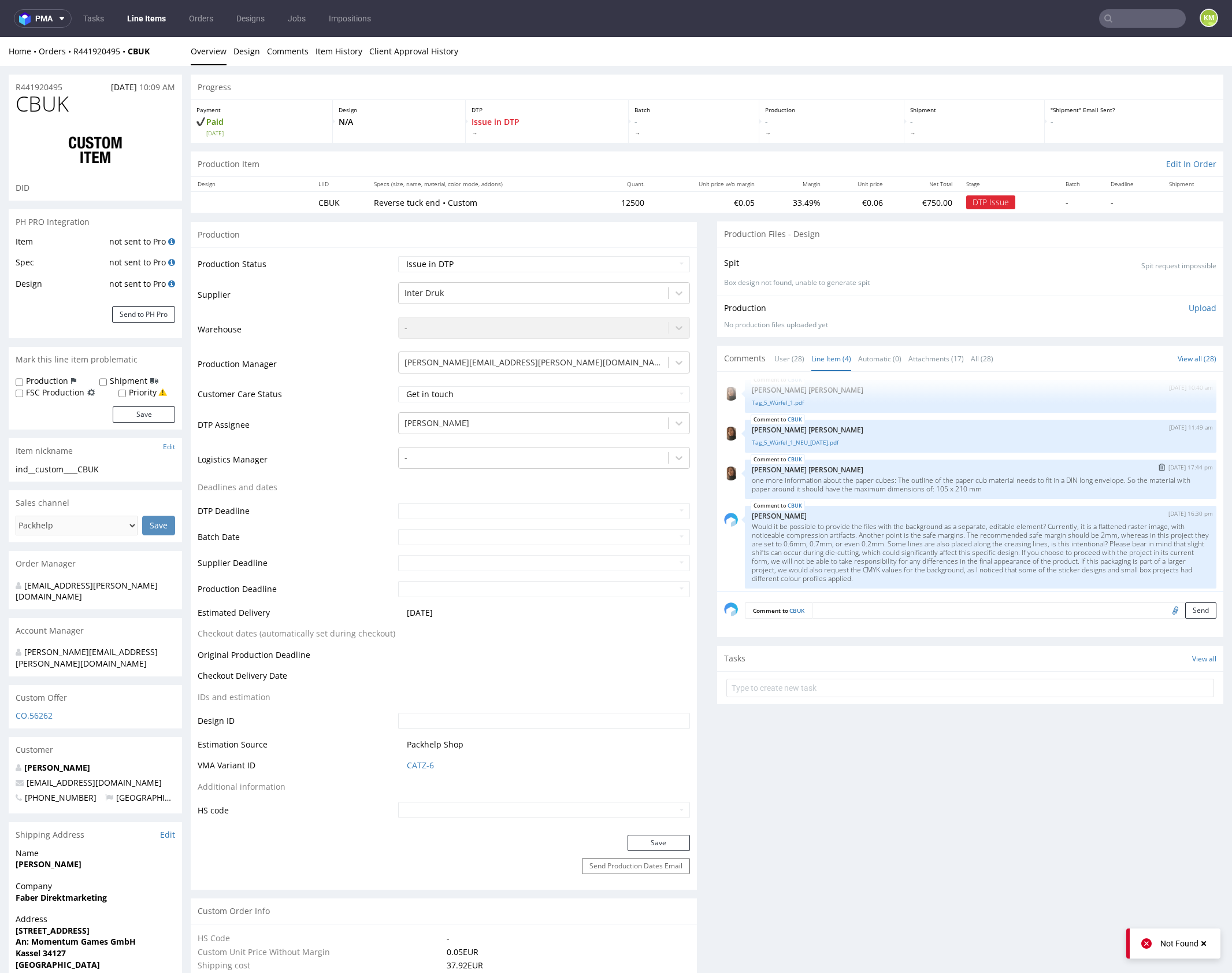
scroll to position [10, 0]
click at [845, 481] on p "one more information about the paper cubes: The outline of the paper cub materi…" at bounding box center [981, 480] width 458 height 18
click at [814, 438] on link "Tag_5_Würfel_1_NEU_05.08.2025.pdf" at bounding box center [981, 438] width 458 height 9
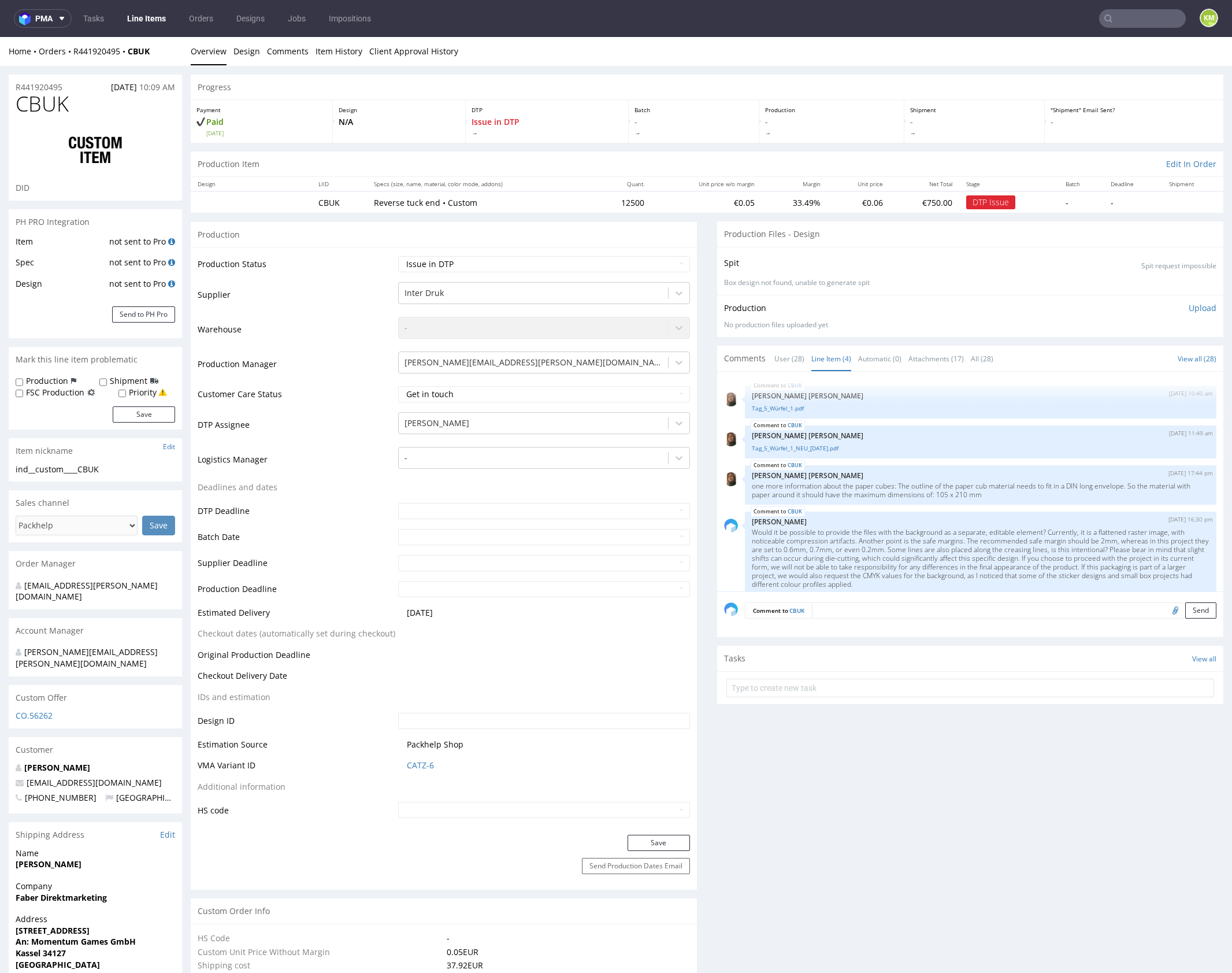
scroll to position [0, 0]
click at [793, 360] on link "User (28)" at bounding box center [789, 358] width 30 height 24
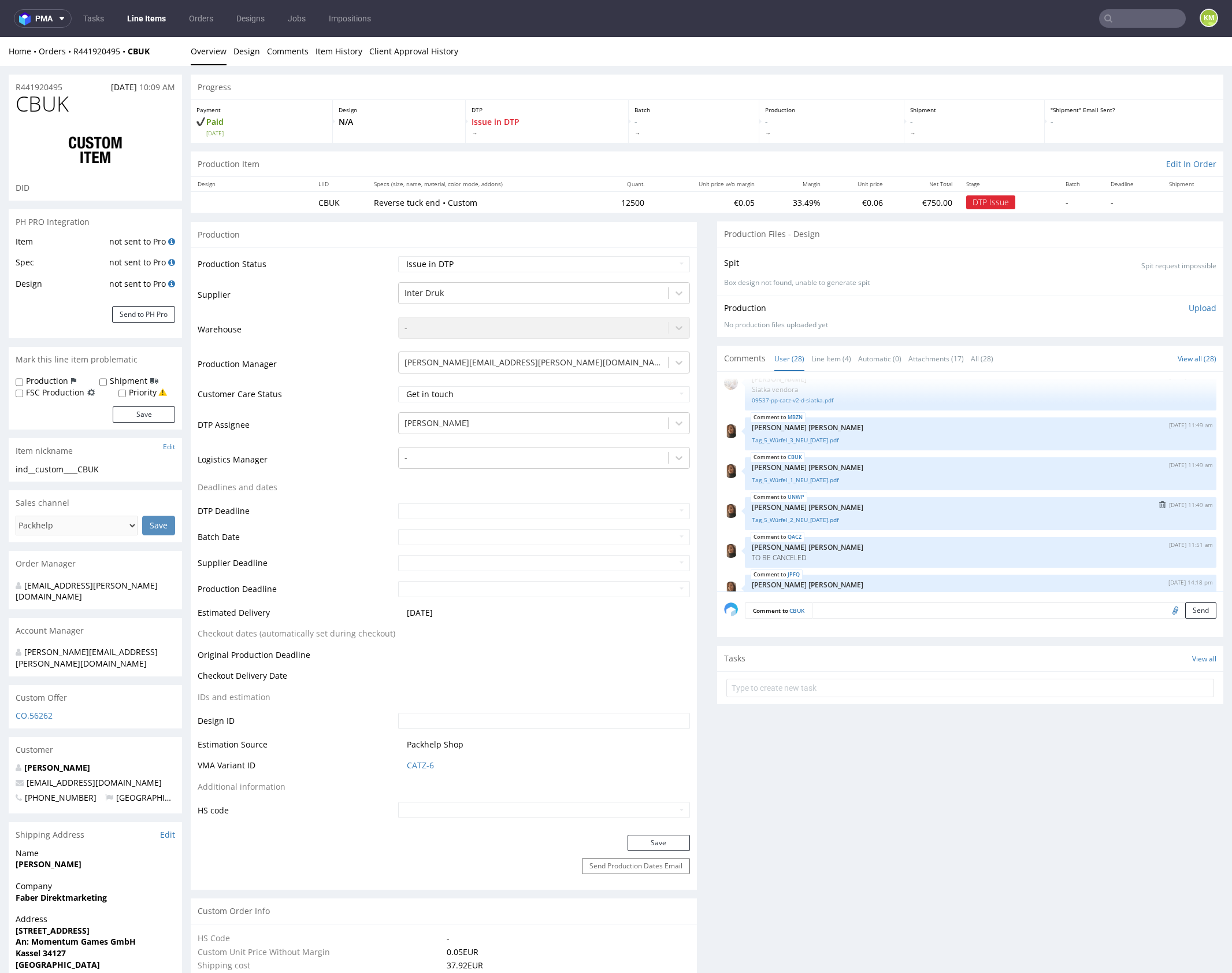
scroll to position [538, 0]
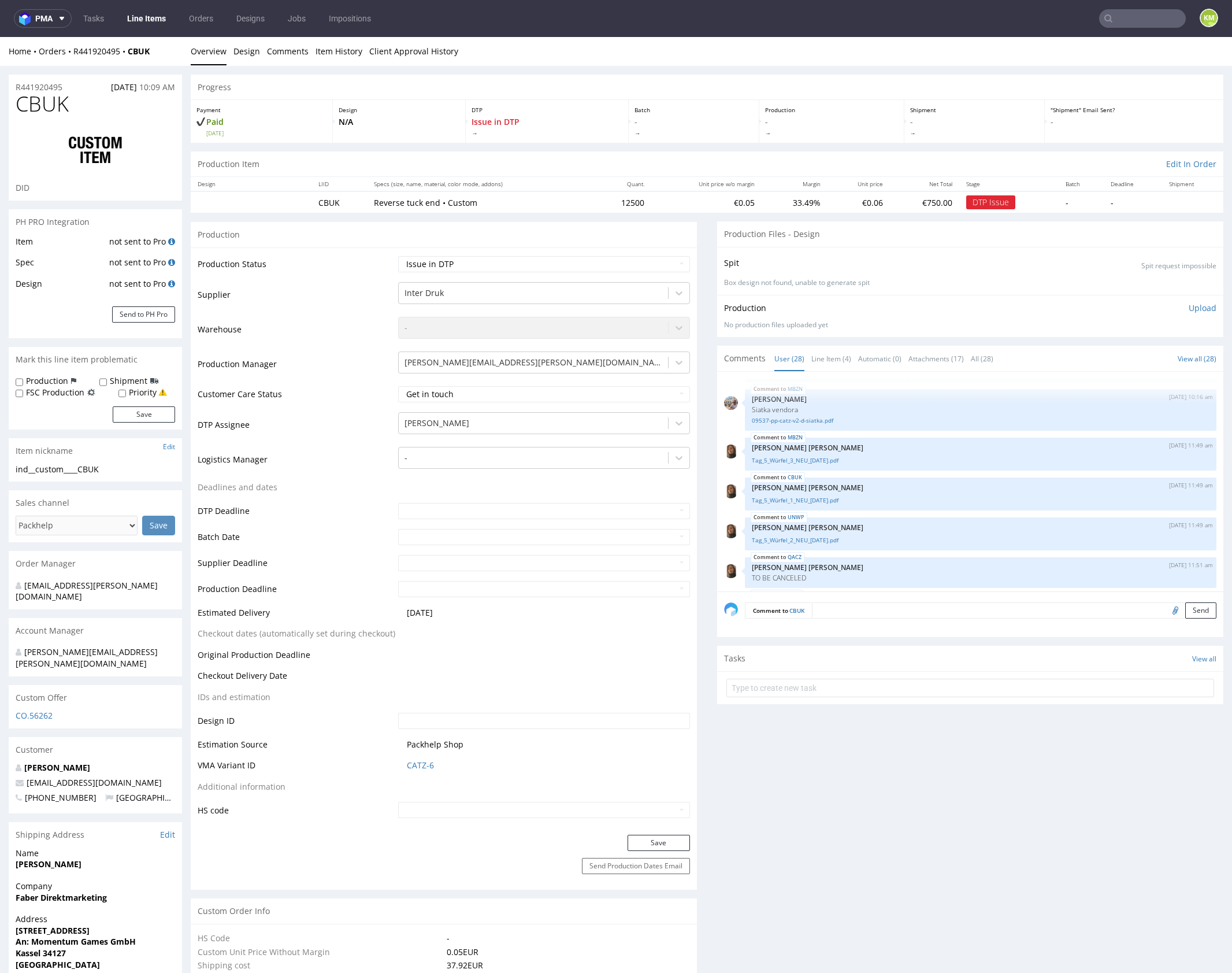
click at [97, 467] on div "ind__custom____CBUK" at bounding box center [95, 469] width 159 height 12
click at [824, 362] on link "Line Item (4)" at bounding box center [831, 358] width 40 height 24
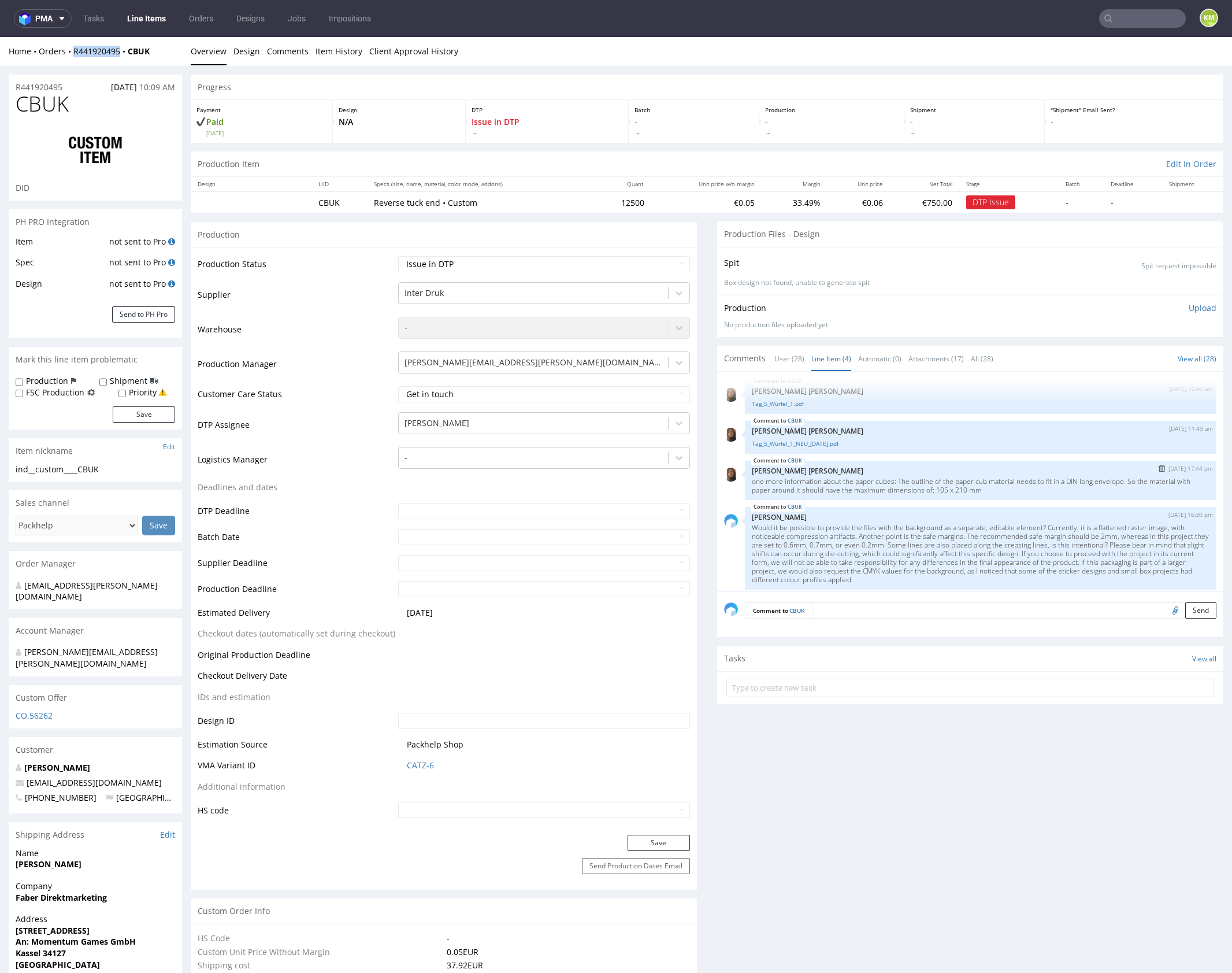
scroll to position [10, 0]
click at [651, 267] on select "Waiting for Artwork Waiting for Diecut Waiting for Mockup Waiting for DTP Waiti…" at bounding box center [544, 264] width 292 height 17
select select "dtp_ca_needed"
click at [398, 256] on select "Waiting for Artwork Waiting for Diecut Waiting for Mockup Waiting for DTP Waiti…" at bounding box center [544, 264] width 292 height 17
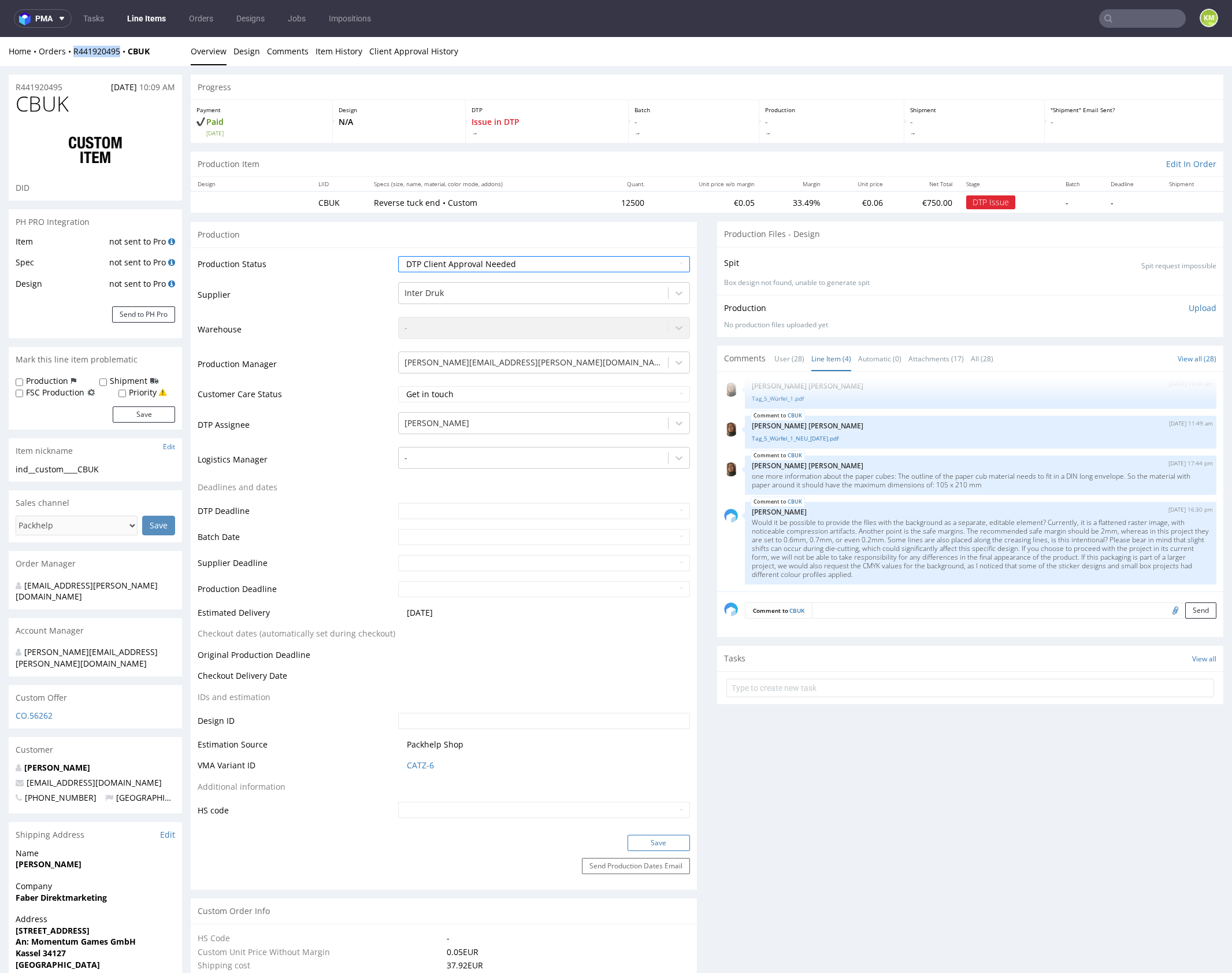
click at [661, 837] on button "Save" at bounding box center [659, 843] width 63 height 17
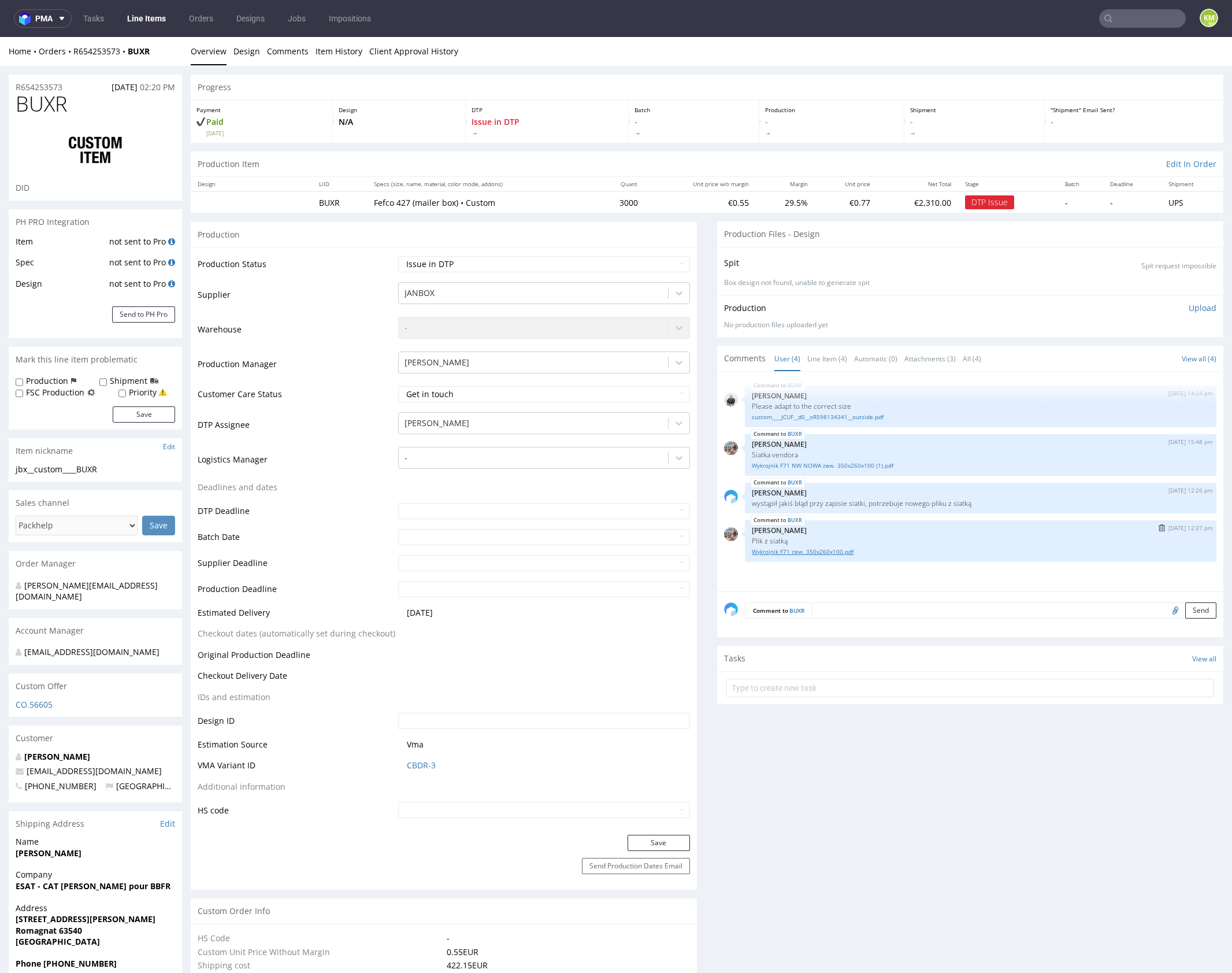
click at [833, 550] on link "Wykrojnik F71 zew. 350x260x100.pdf" at bounding box center [981, 552] width 458 height 9
click at [855, 417] on link "custom____JCUF__d0__oR598134341__outside.pdf" at bounding box center [981, 417] width 458 height 9
click at [819, 358] on link "Line Item (4)" at bounding box center [827, 358] width 40 height 24
click at [824, 359] on link "Line Item (4)" at bounding box center [827, 358] width 40 height 24
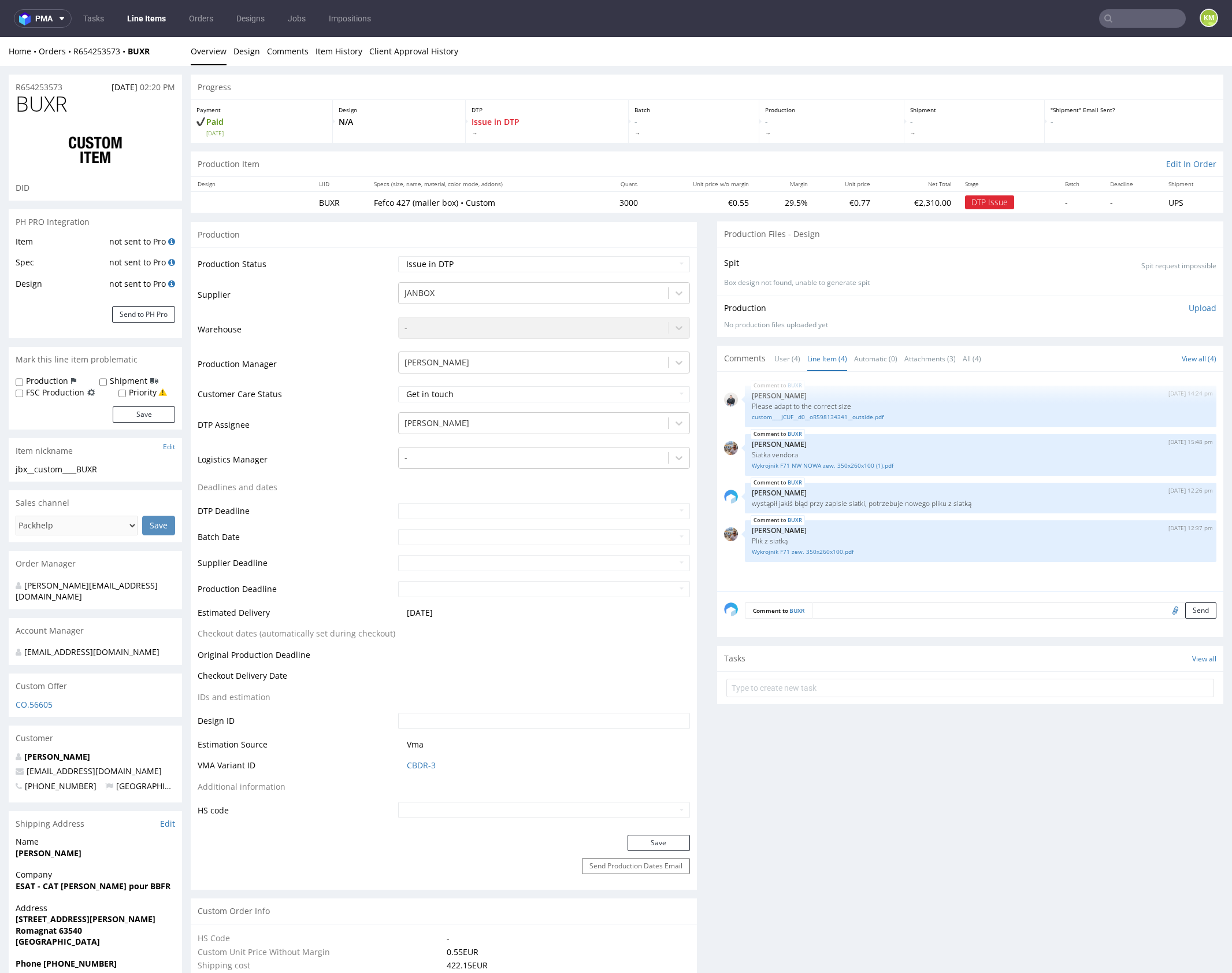
click at [100, 469] on div "jbx__custom____BUXR" at bounding box center [95, 469] width 159 height 12
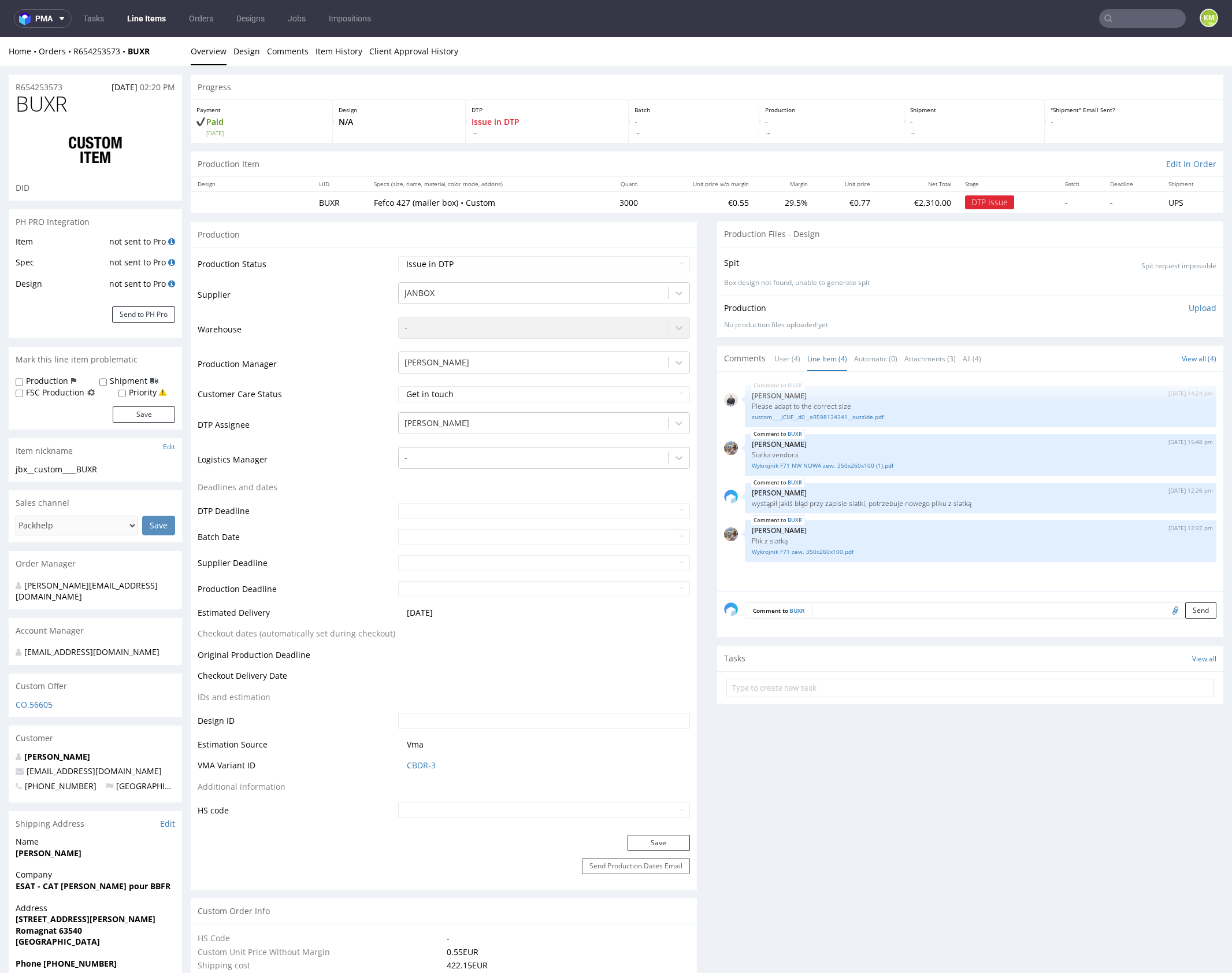
click at [100, 469] on div "jbx__custom____BUXR" at bounding box center [95, 469] width 159 height 12
copy div "jbx__custom____BUXR Update"
copy link "R654253573"
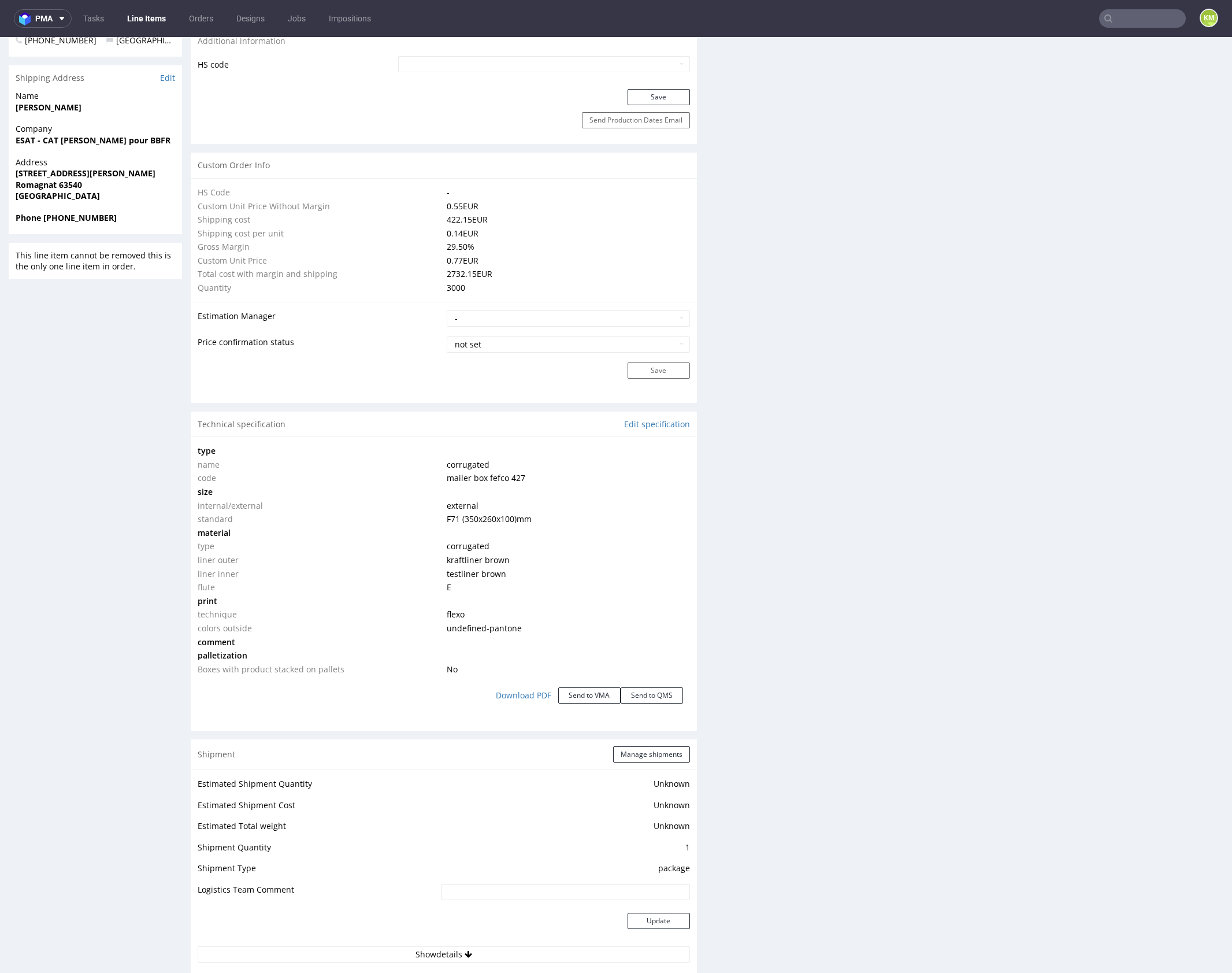
click at [871, 743] on div "Production Files - Design Spit Spit request impossible Box design not found, un…" at bounding box center [971, 517] width 506 height 2084
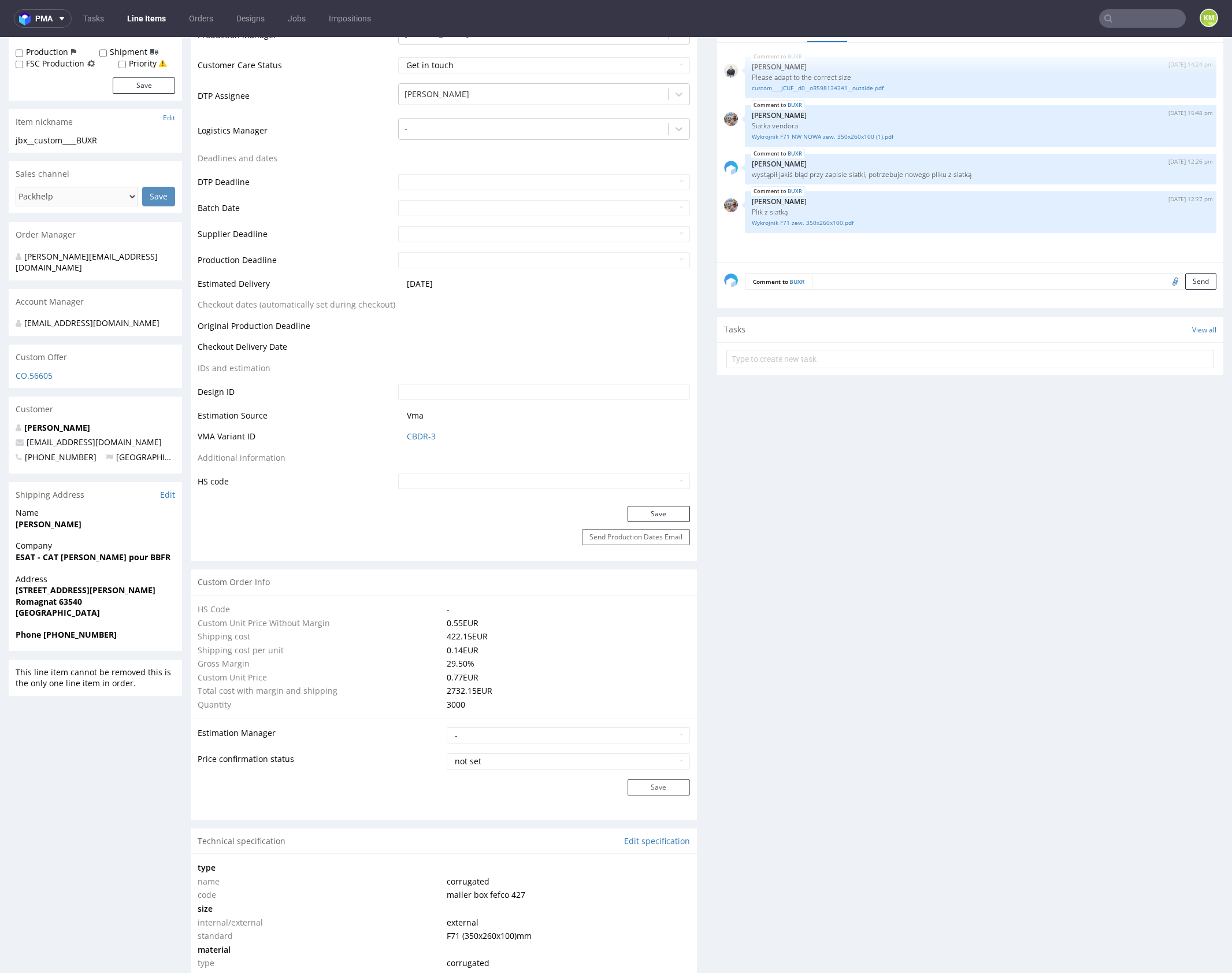
scroll to position [0, 0]
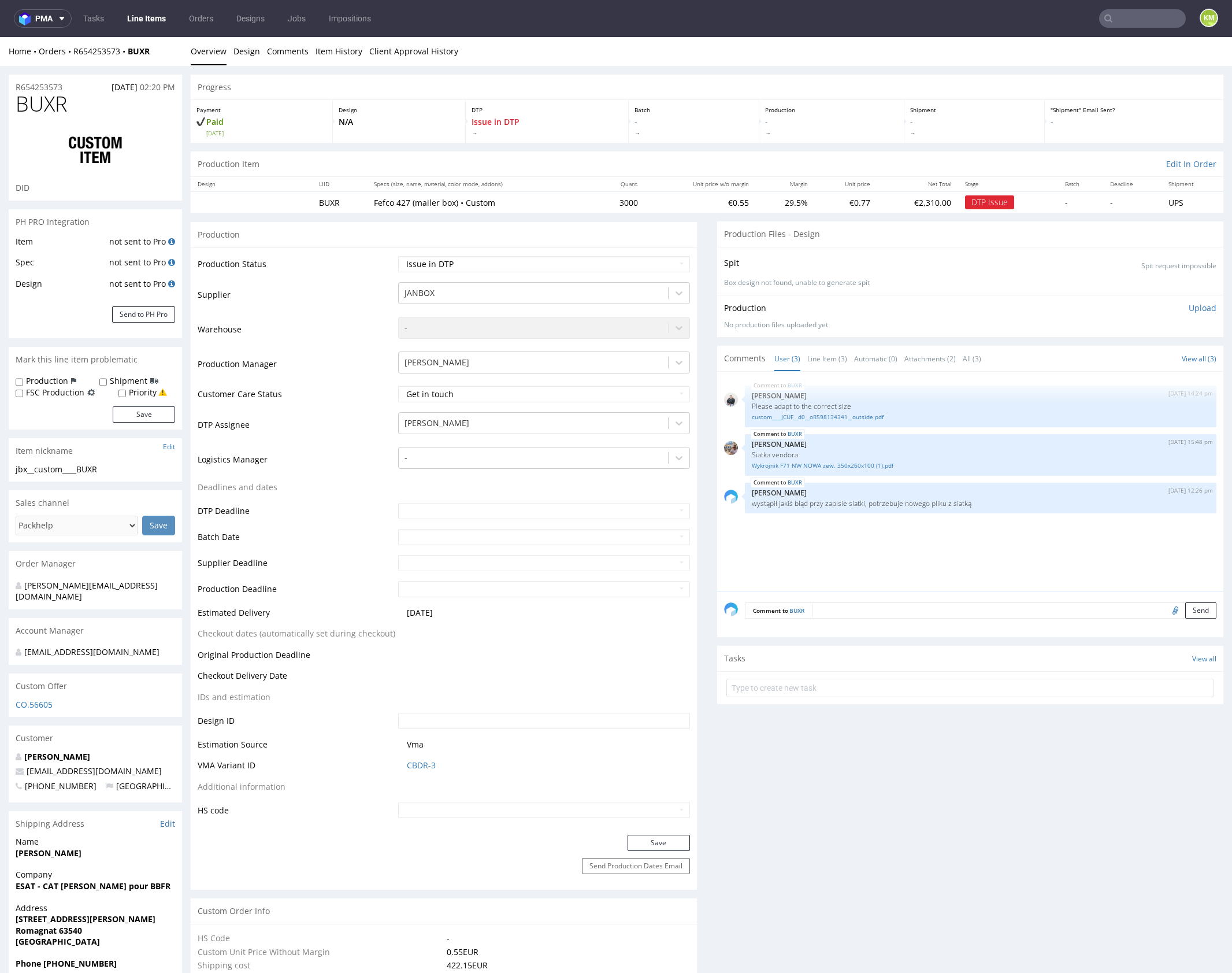
click at [778, 540] on div "BUXR [DATE] 14:24 pm [PERSON_NAME] Please adapt to the correct size custom____J…" at bounding box center [974, 485] width 500 height 213
click at [634, 264] on select "Waiting for Artwork Waiting for Diecut Waiting for Mockup Waiting for DTP Waiti…" at bounding box center [544, 264] width 292 height 17
select select "dtp_ca_needed"
click at [398, 256] on select "Waiting for Artwork Waiting for Diecut Waiting for Mockup Waiting for DTP Waiti…" at bounding box center [544, 264] width 292 height 17
click at [655, 838] on button "Save" at bounding box center [659, 843] width 63 height 17
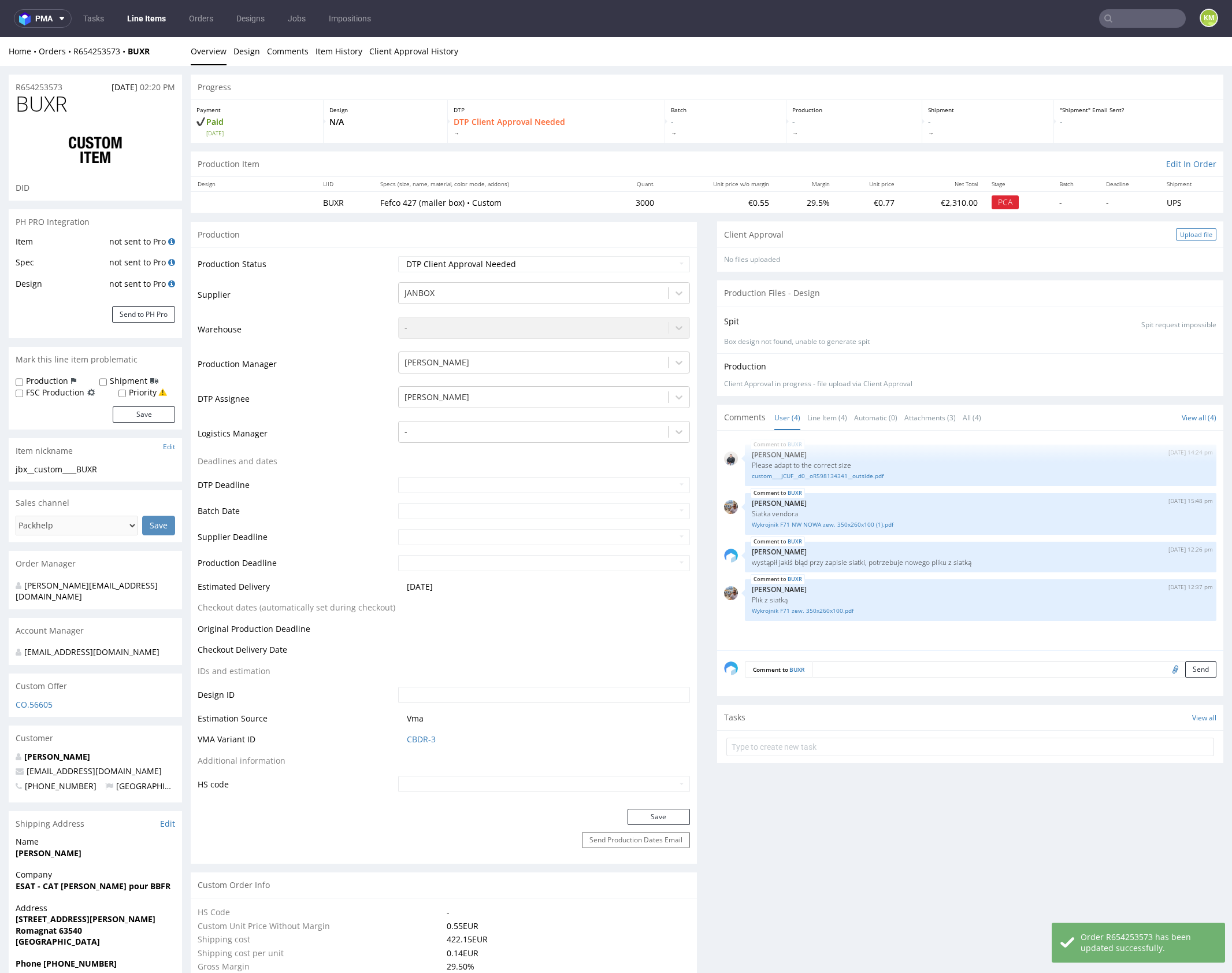
click at [1177, 236] on div "Upload file" at bounding box center [1196, 235] width 40 height 12
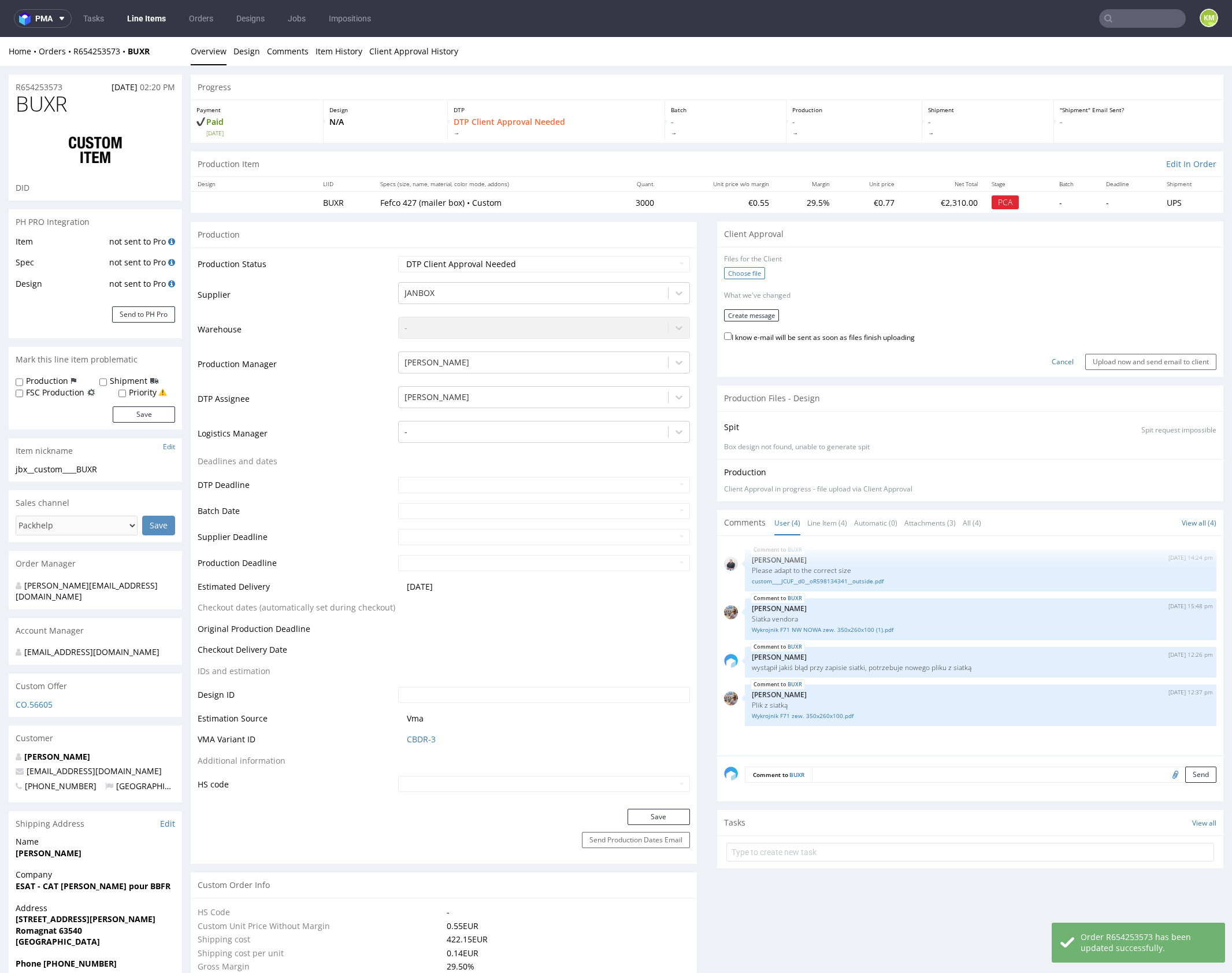
click at [753, 271] on label "Choose file" at bounding box center [745, 273] width 41 height 12
click at [0, 37] on input "Choose file" at bounding box center [0, 37] width 0 height 0
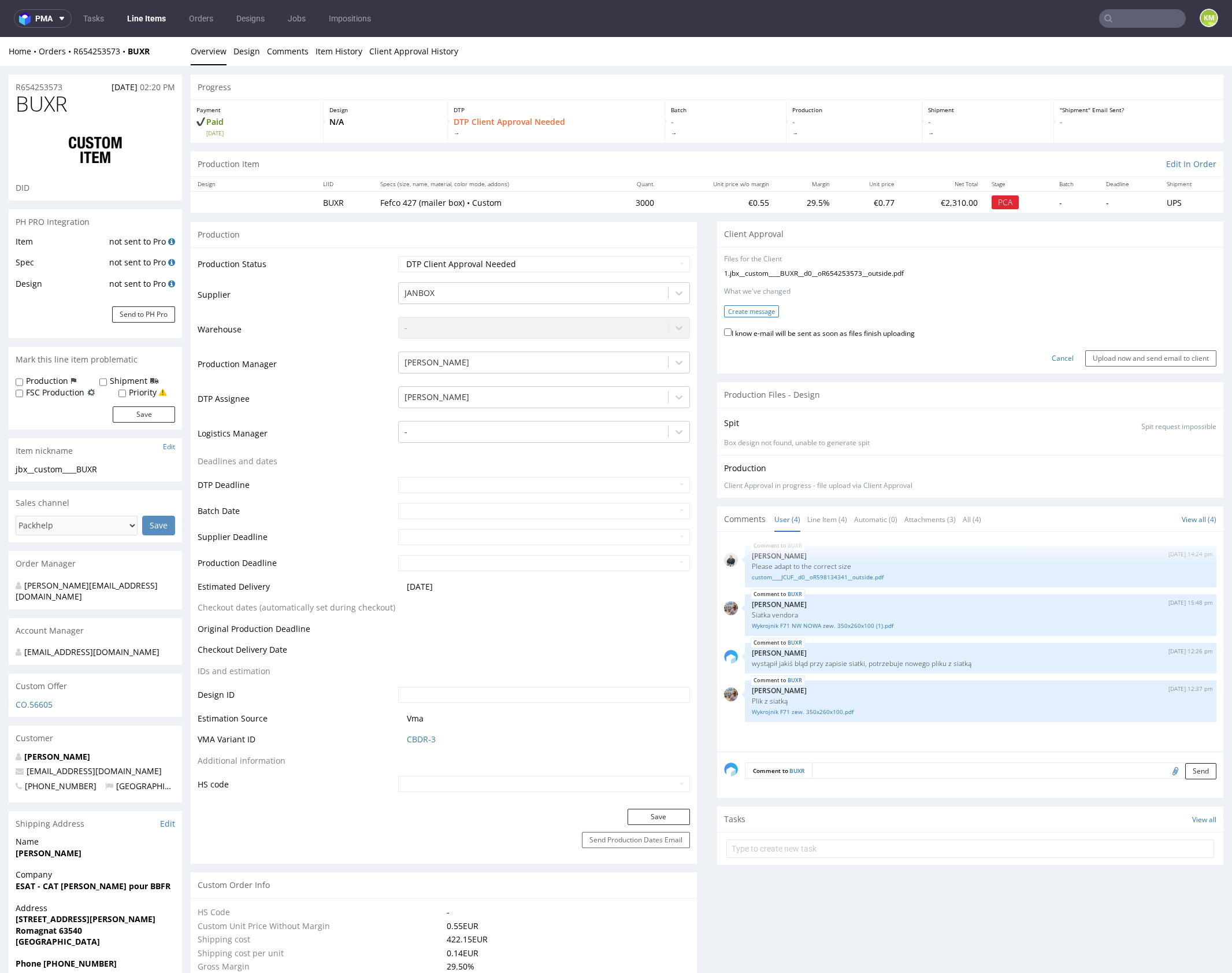
click at [737, 311] on button "Create message" at bounding box center [752, 311] width 55 height 12
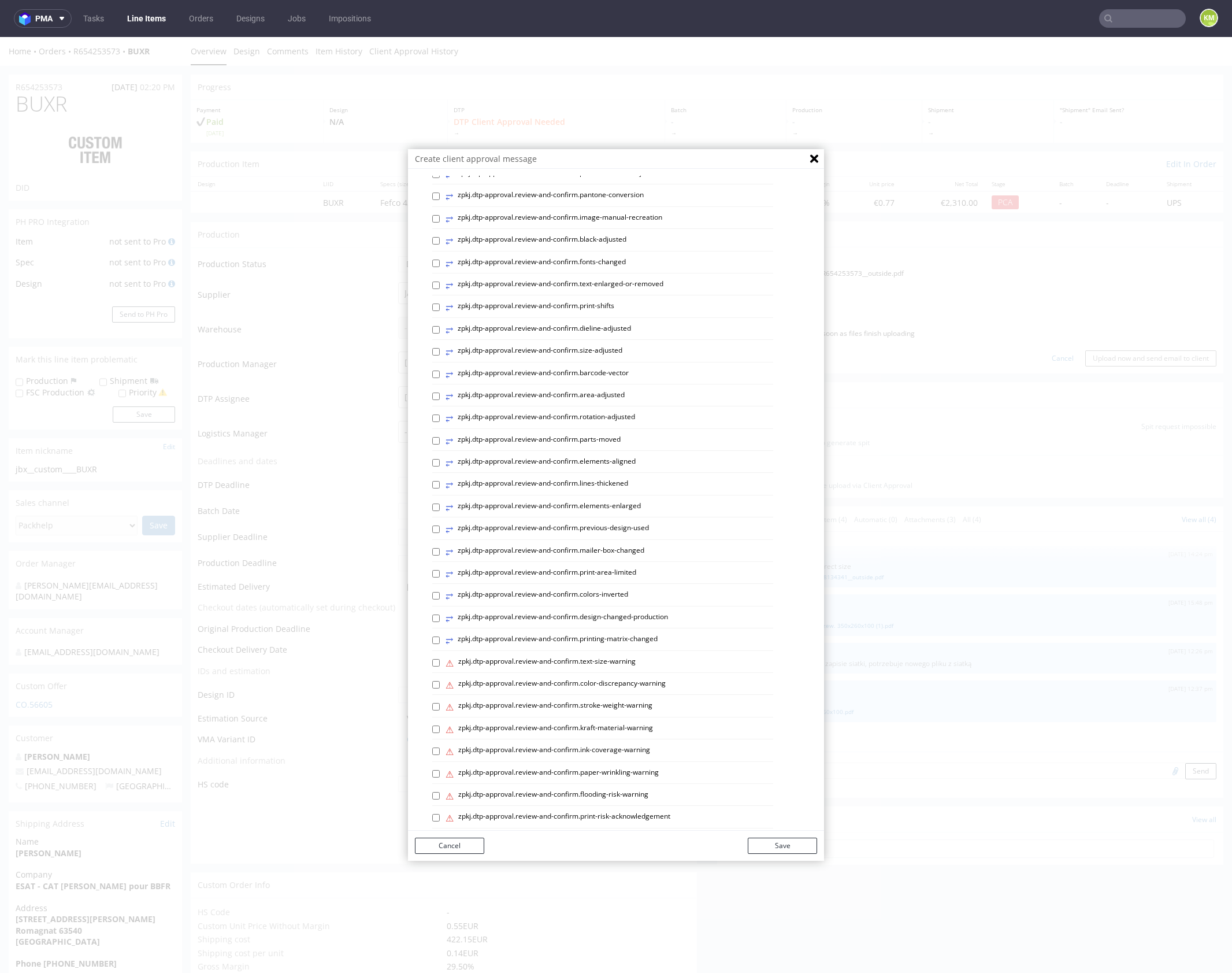
scroll to position [165, 0]
click at [479, 806] on p "Custom message" at bounding box center [625, 807] width 385 height 12
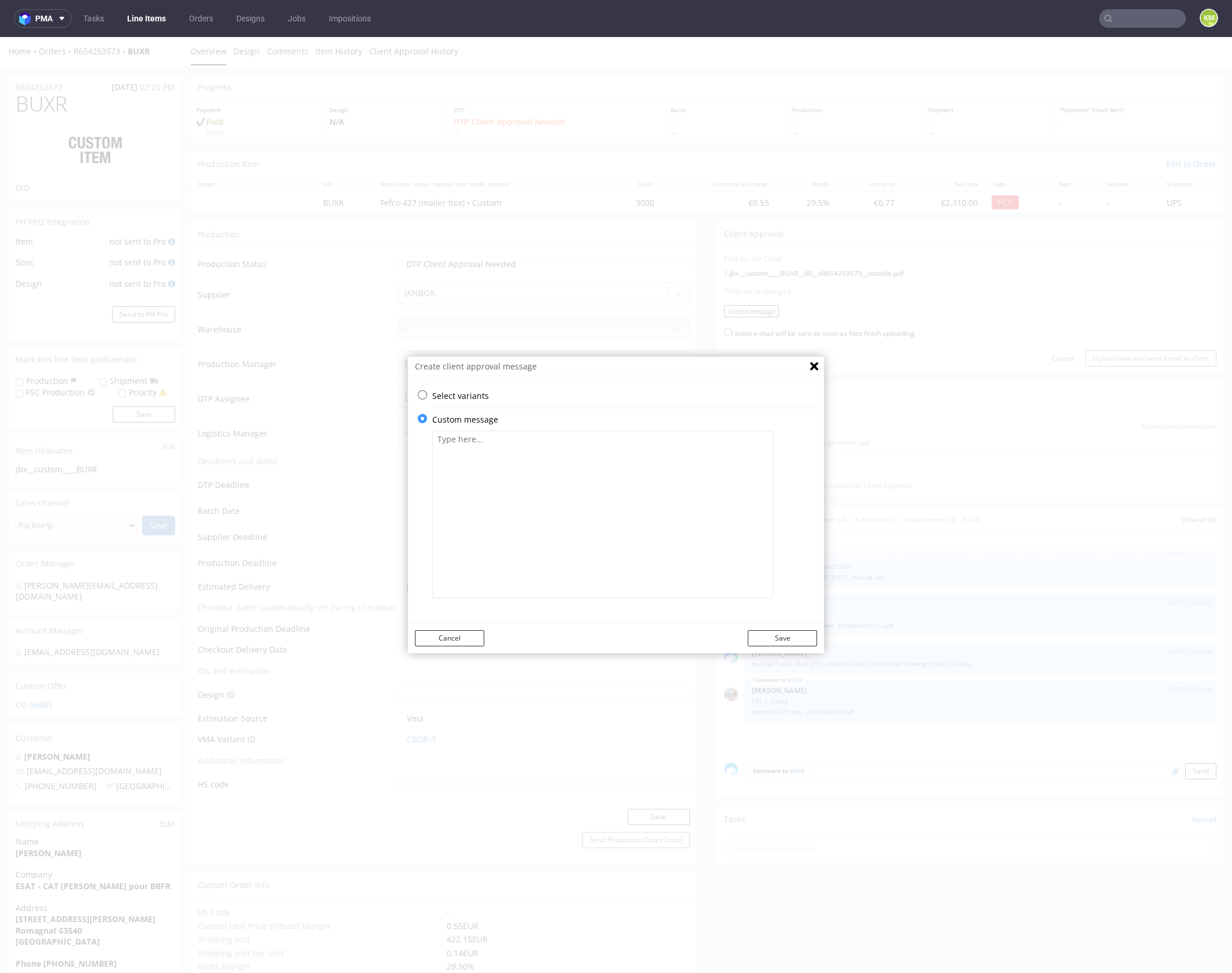
click at [544, 514] on textarea at bounding box center [602, 513] width 341 height 167
paste textarea "The design has been adapted to the new box size."
type textarea "The design has been adapted to the new box size."
click at [797, 637] on button "Save" at bounding box center [782, 638] width 69 height 17
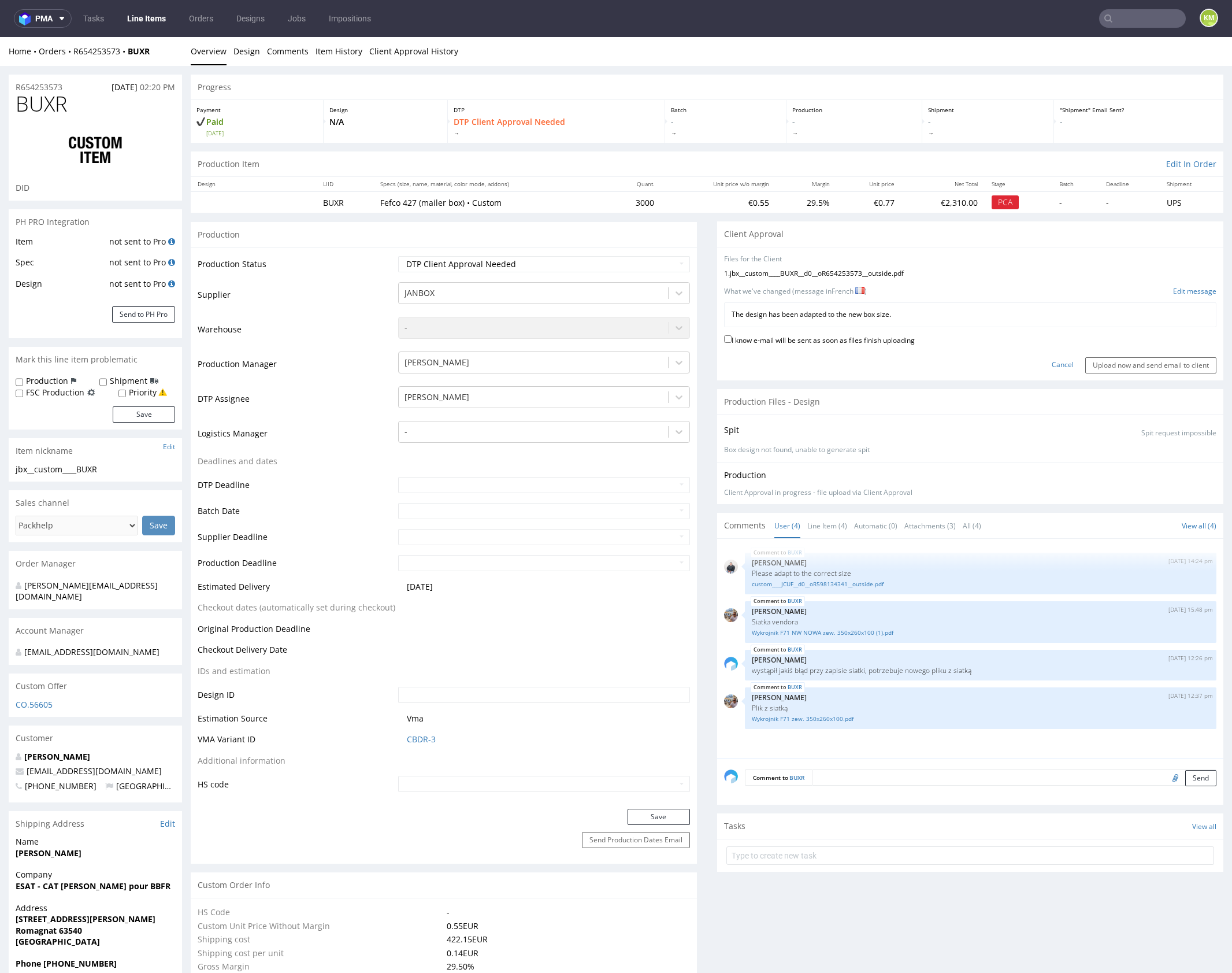
click at [835, 335] on label "I know e-mail will be sent as soon as files finish uploading" at bounding box center [819, 339] width 191 height 13
click at [731, 335] on input "I know e-mail will be sent as soon as files finish uploading" at bounding box center [728, 339] width 8 height 8
checkbox input "true"
click at [1120, 364] on input "Upload now and send email to client" at bounding box center [1151, 365] width 131 height 17
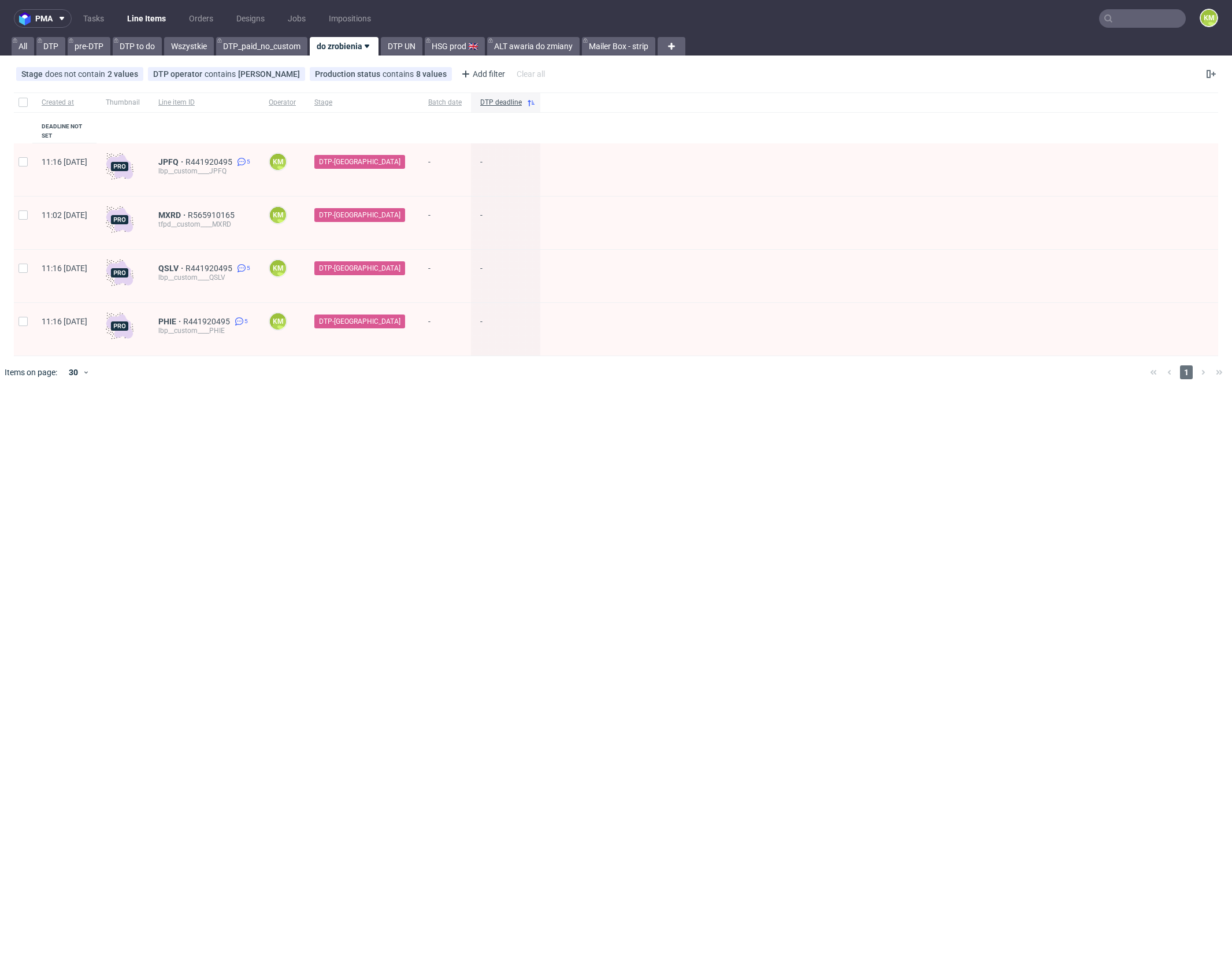
drag, startPoint x: 108, startPoint y: 20, endPoint x: 114, endPoint y: 21, distance: 6.1
click at [107, 20] on link "Tasks" at bounding box center [93, 18] width 34 height 19
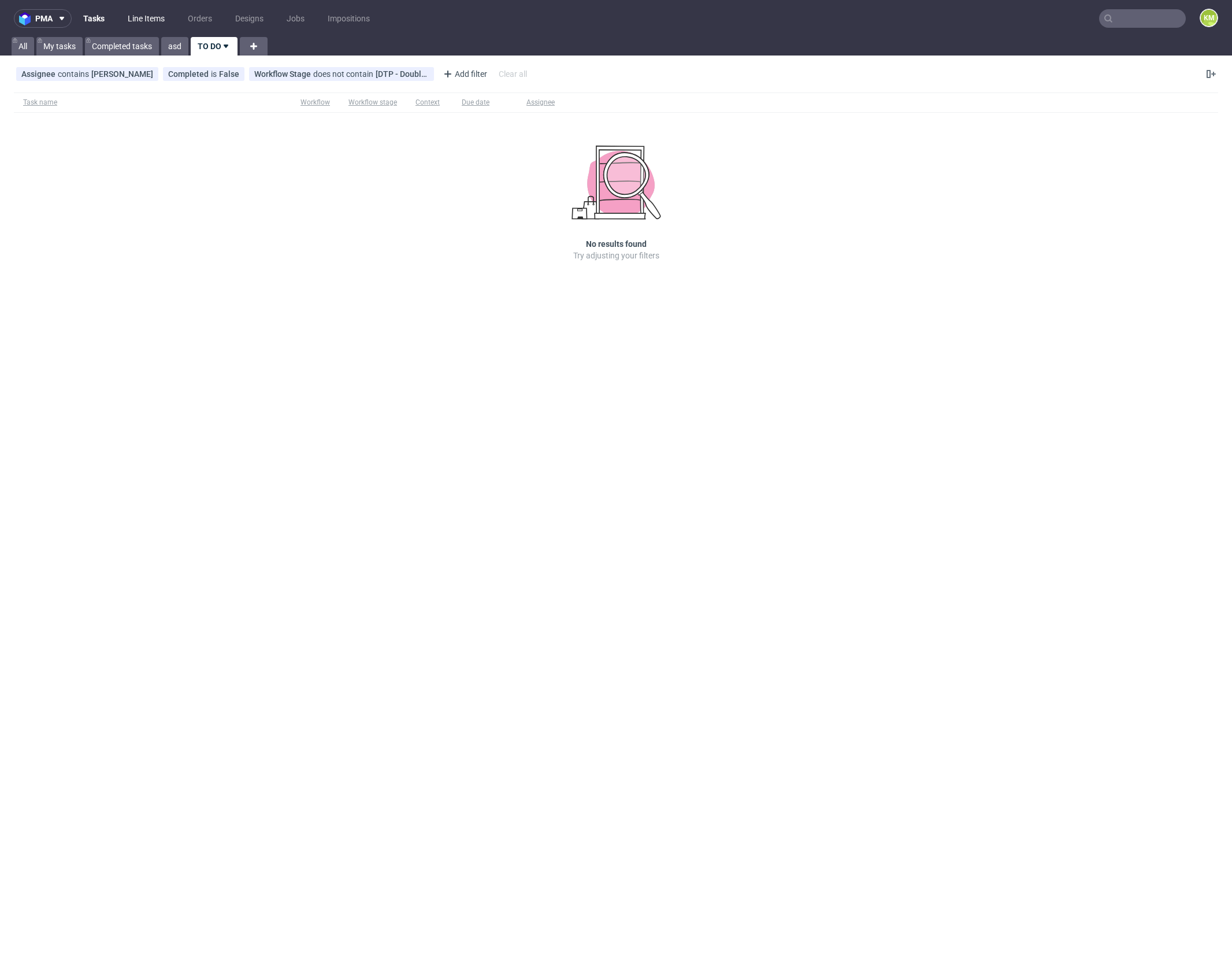
click at [138, 22] on link "Line Items" at bounding box center [147, 18] width 51 height 19
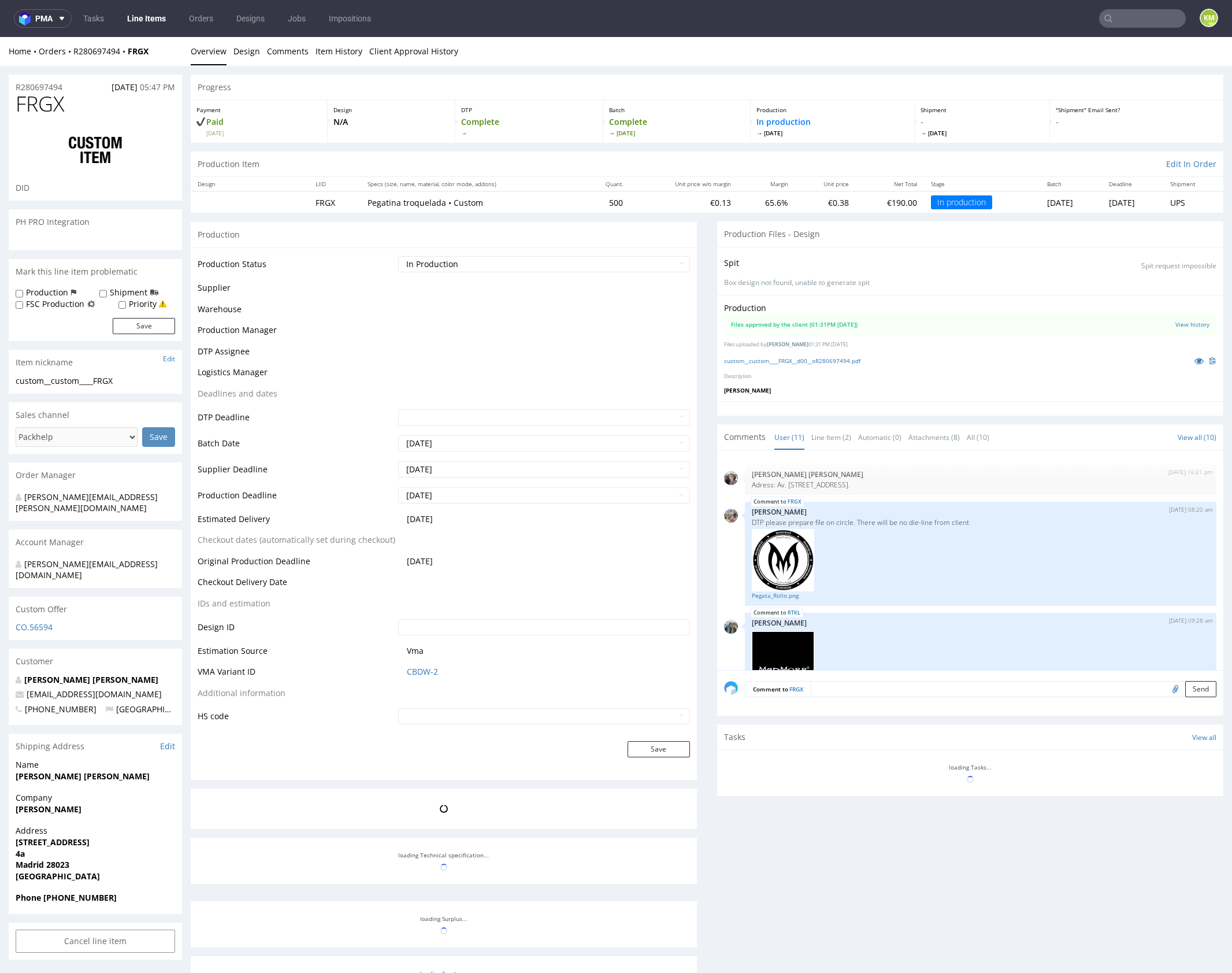
scroll to position [543, 0]
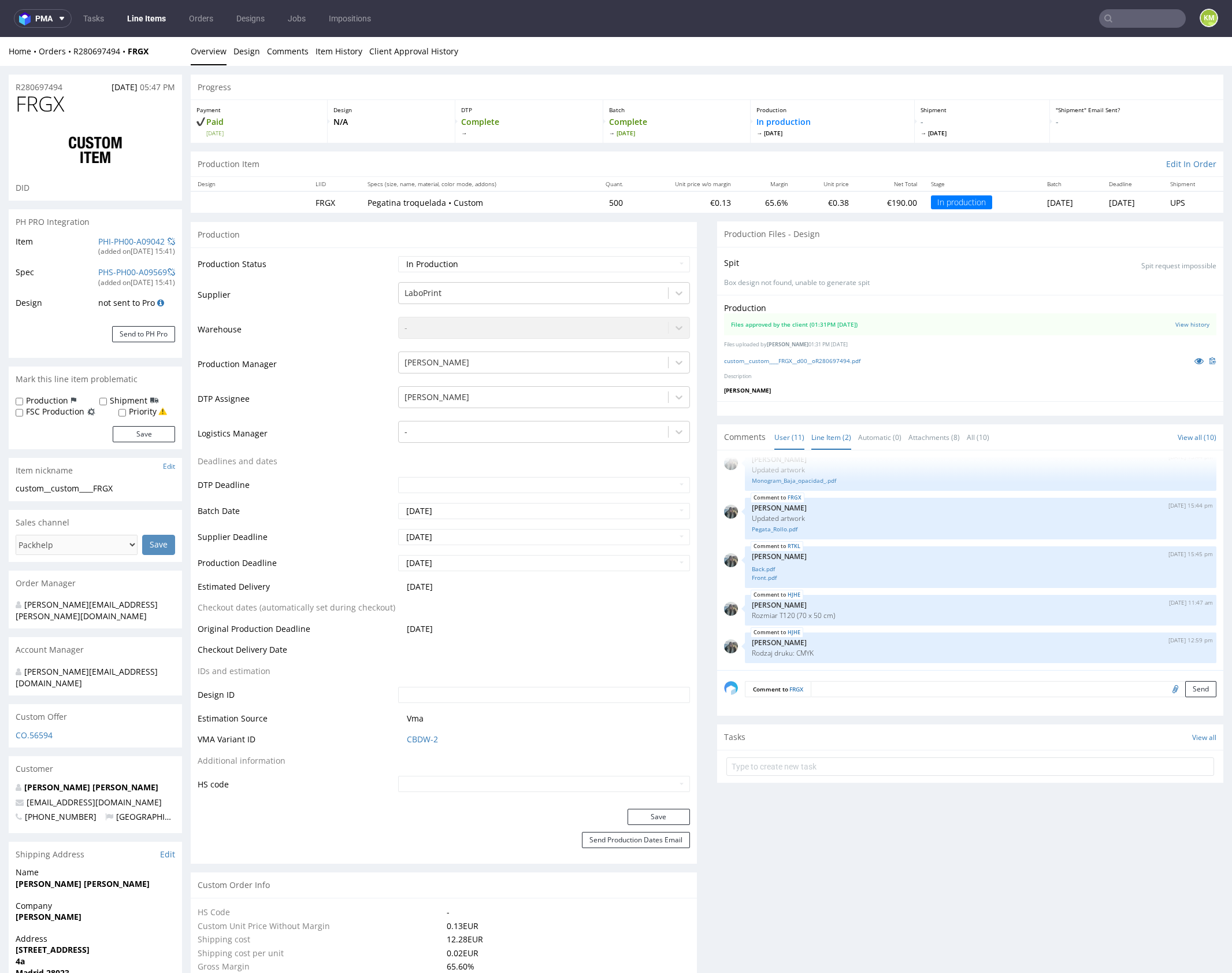
click at [833, 438] on link "Line Item (2)" at bounding box center [831, 437] width 40 height 24
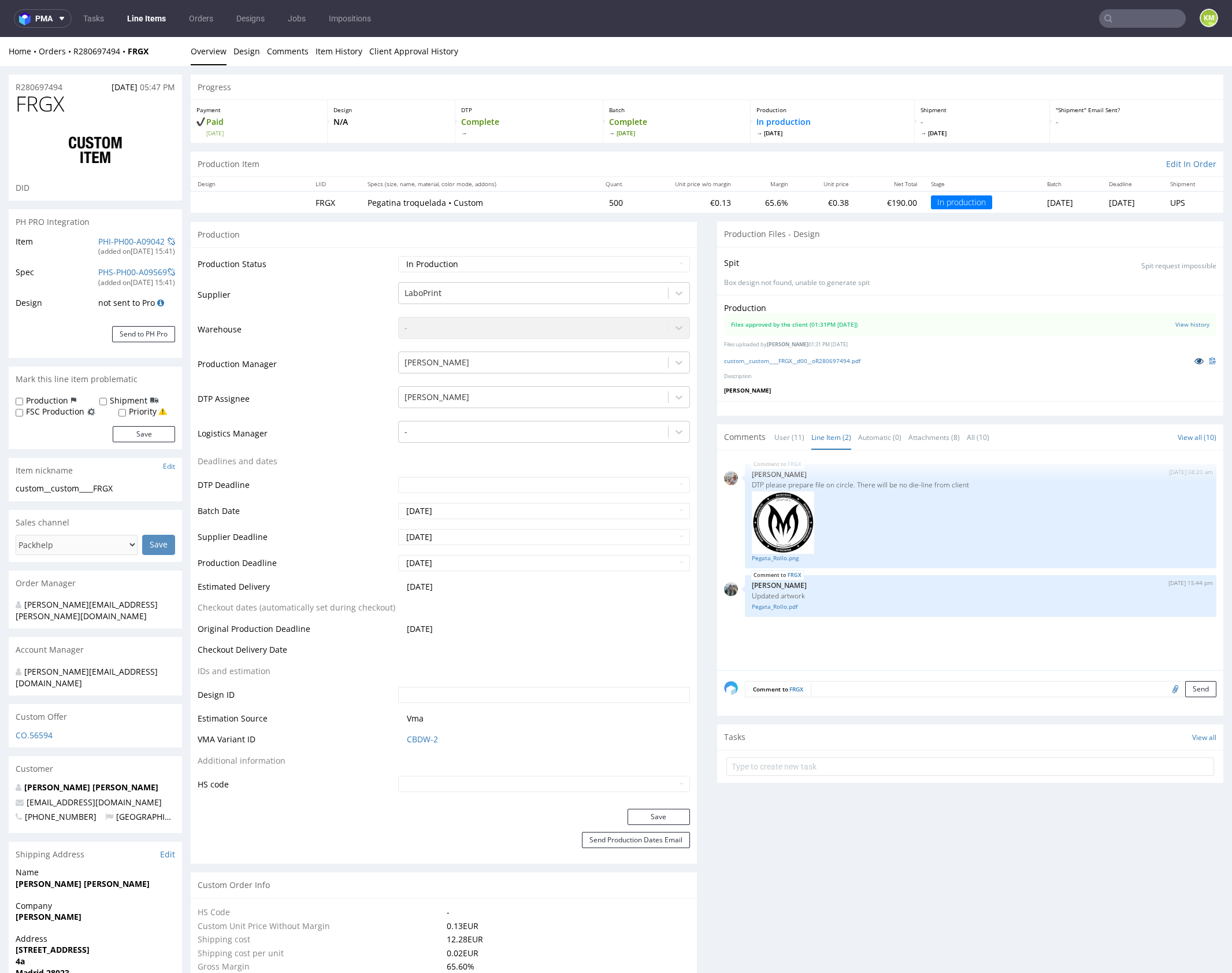
click at [1195, 361] on icon at bounding box center [1199, 361] width 9 height 8
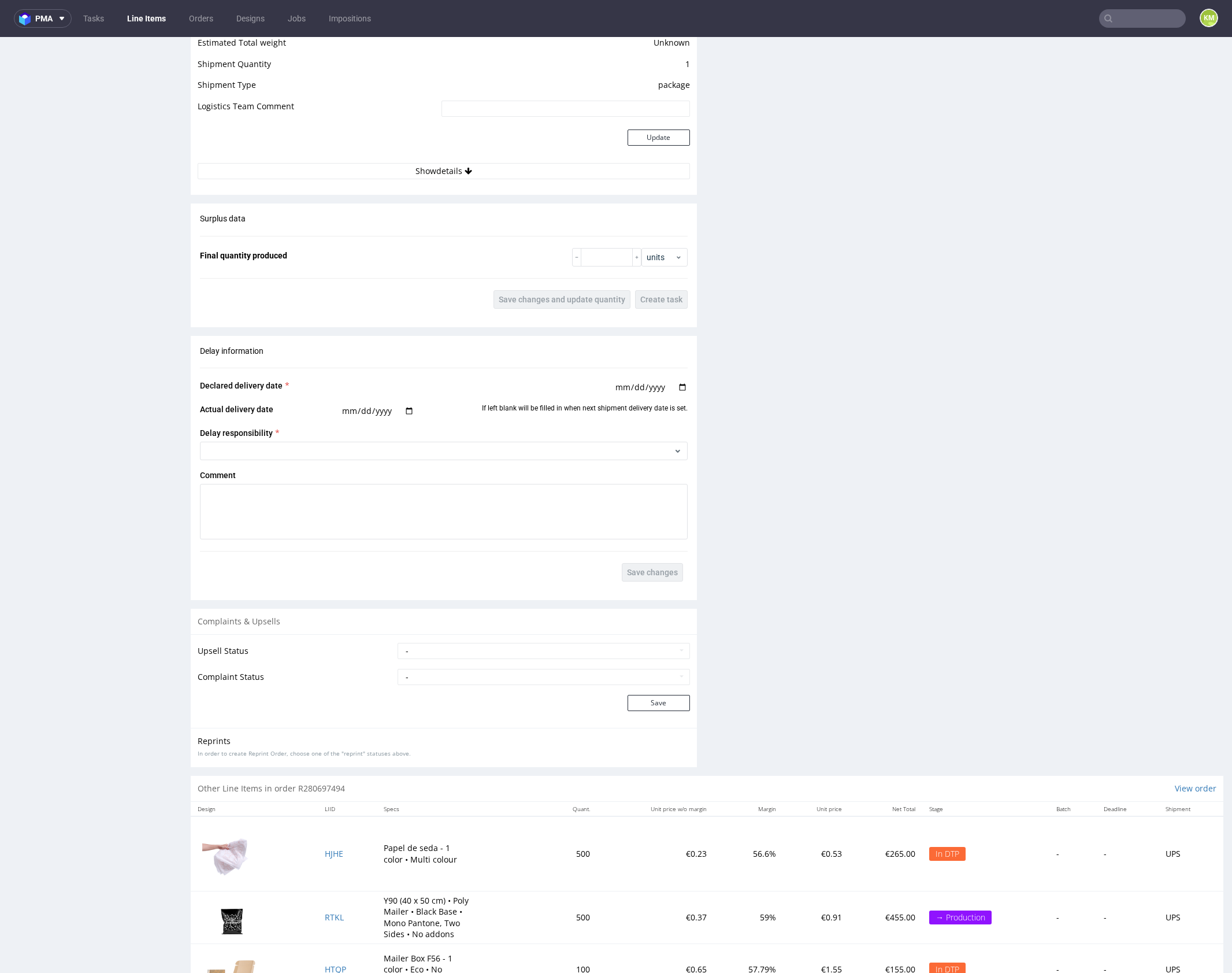
scroll to position [1545, 0]
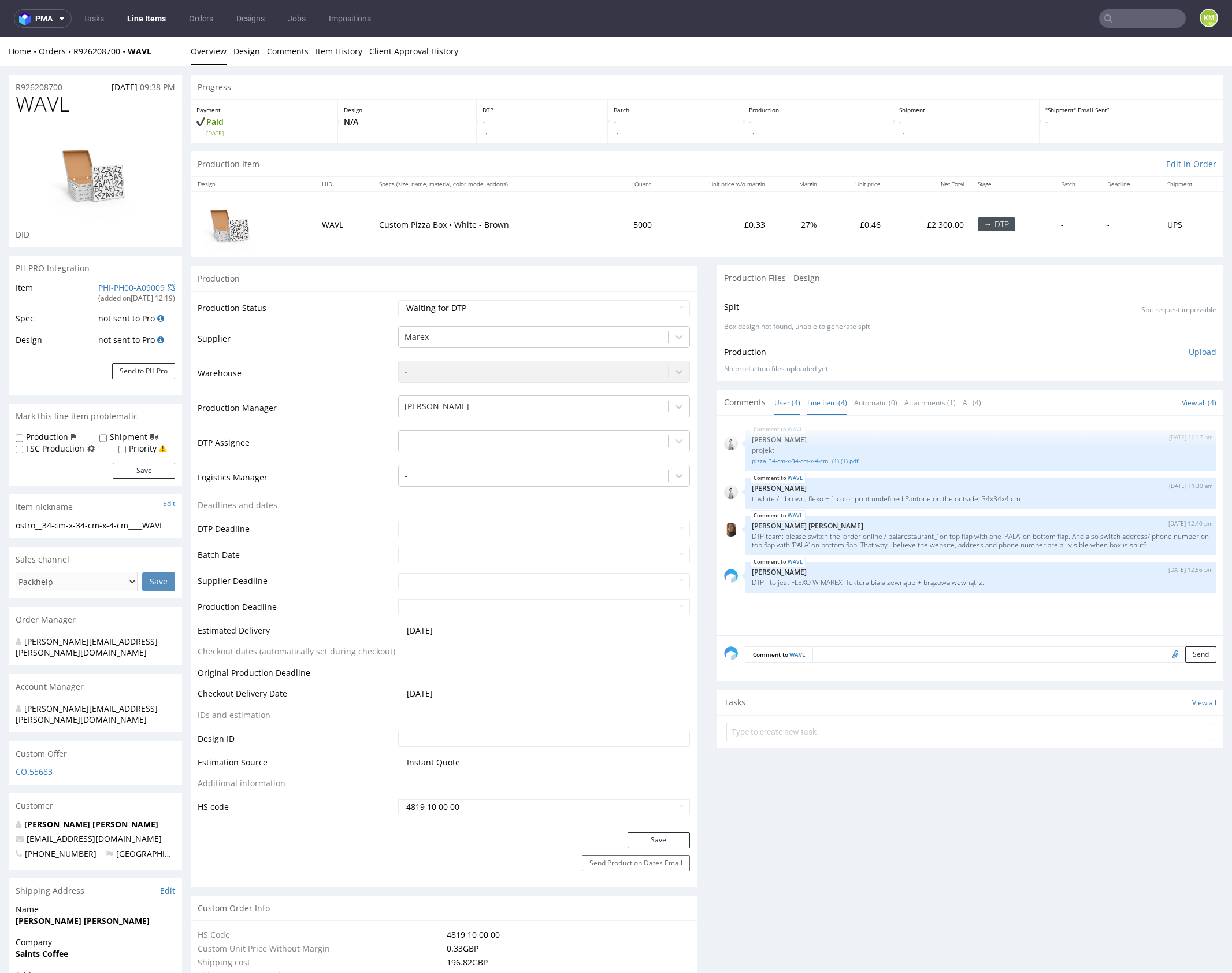
click at [810, 396] on link "Line Item (4)" at bounding box center [827, 402] width 40 height 24
click at [839, 462] on link "pizza_34-cm-x-34-cm-x-4-cm_ (1) (1).pdf" at bounding box center [981, 461] width 458 height 9
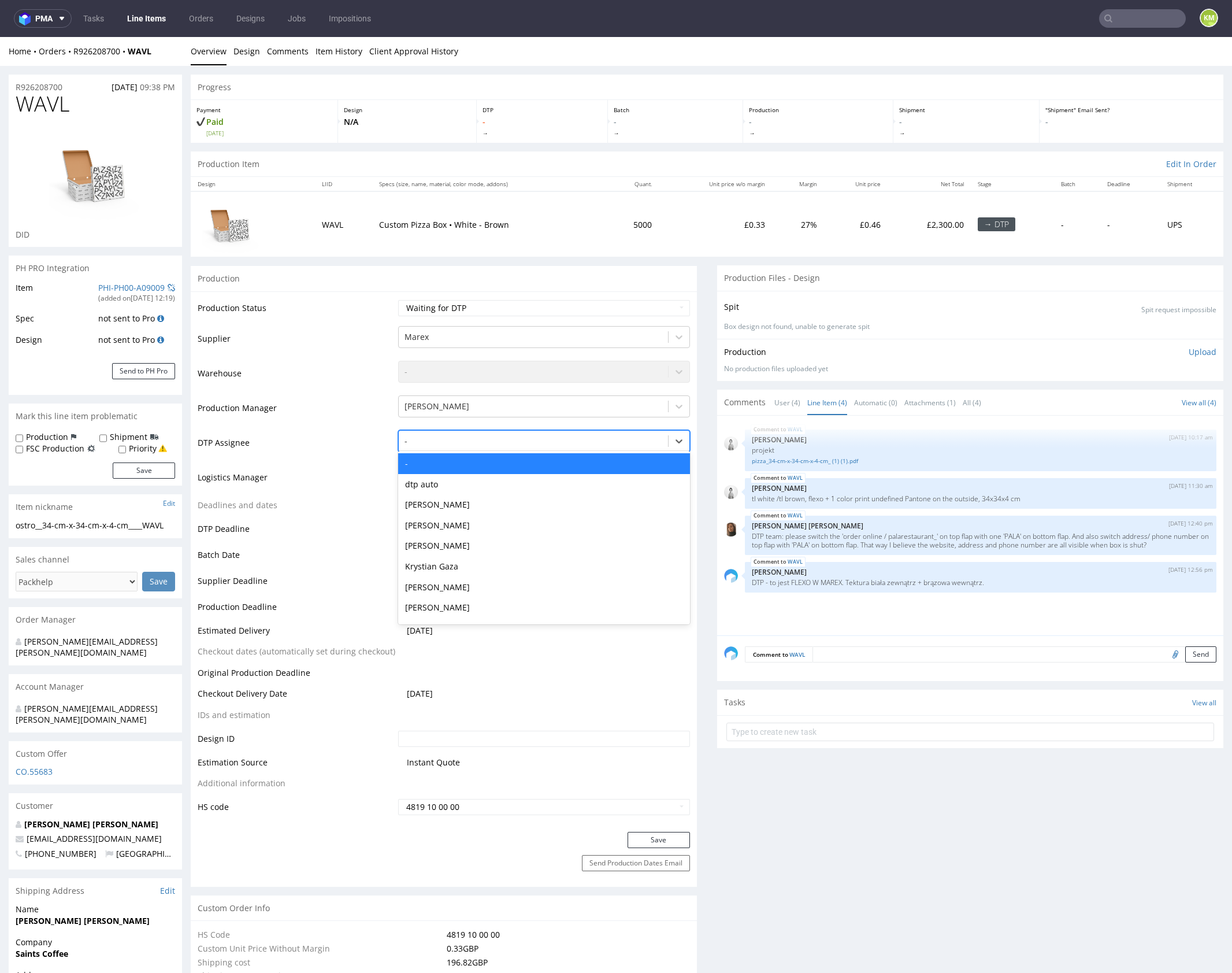
click at [551, 445] on div at bounding box center [534, 441] width 258 height 14
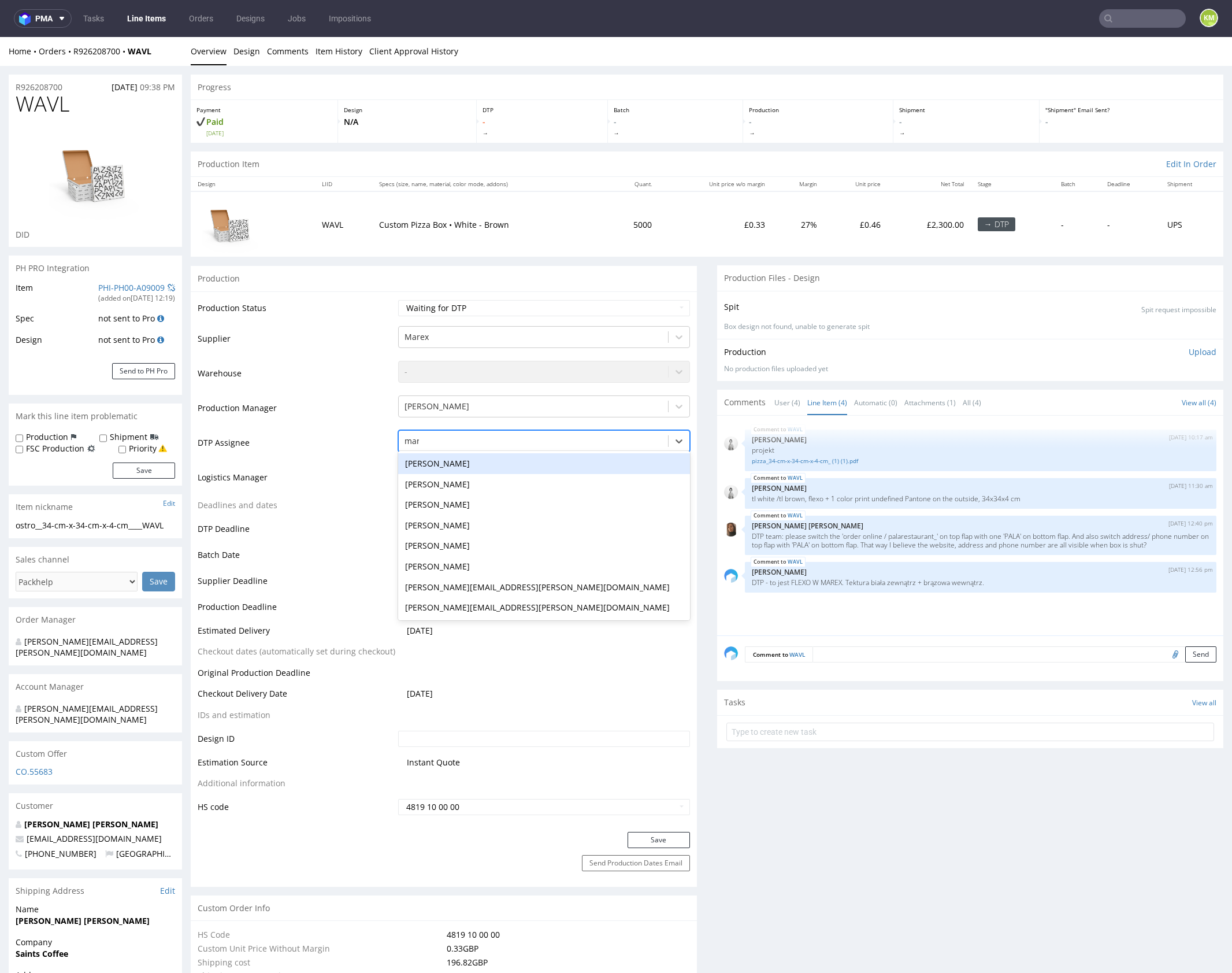
type input "mark"
click at [540, 461] on div "[PERSON_NAME]" at bounding box center [544, 463] width 292 height 21
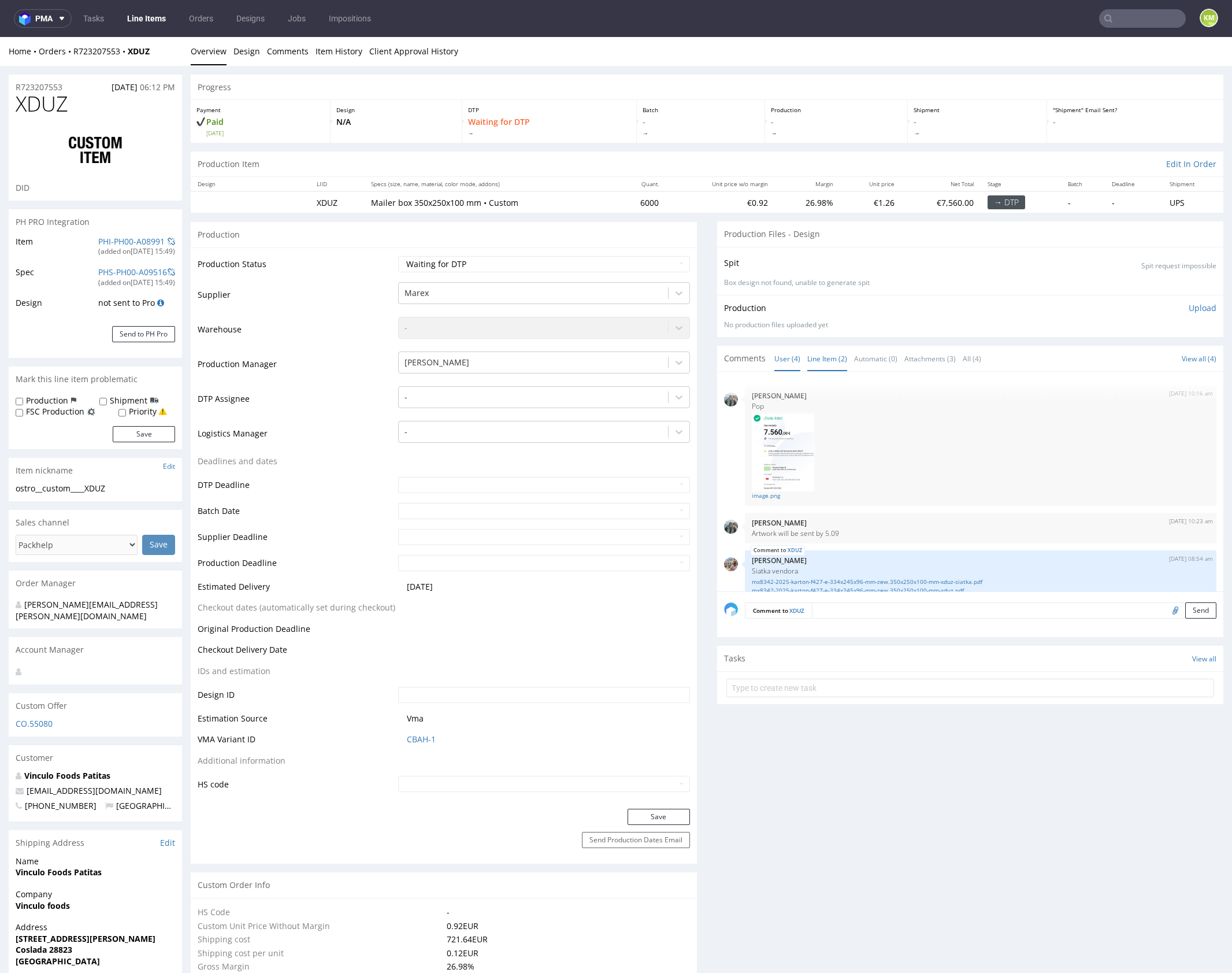
click at [820, 360] on link "Line Item (2)" at bounding box center [827, 358] width 40 height 24
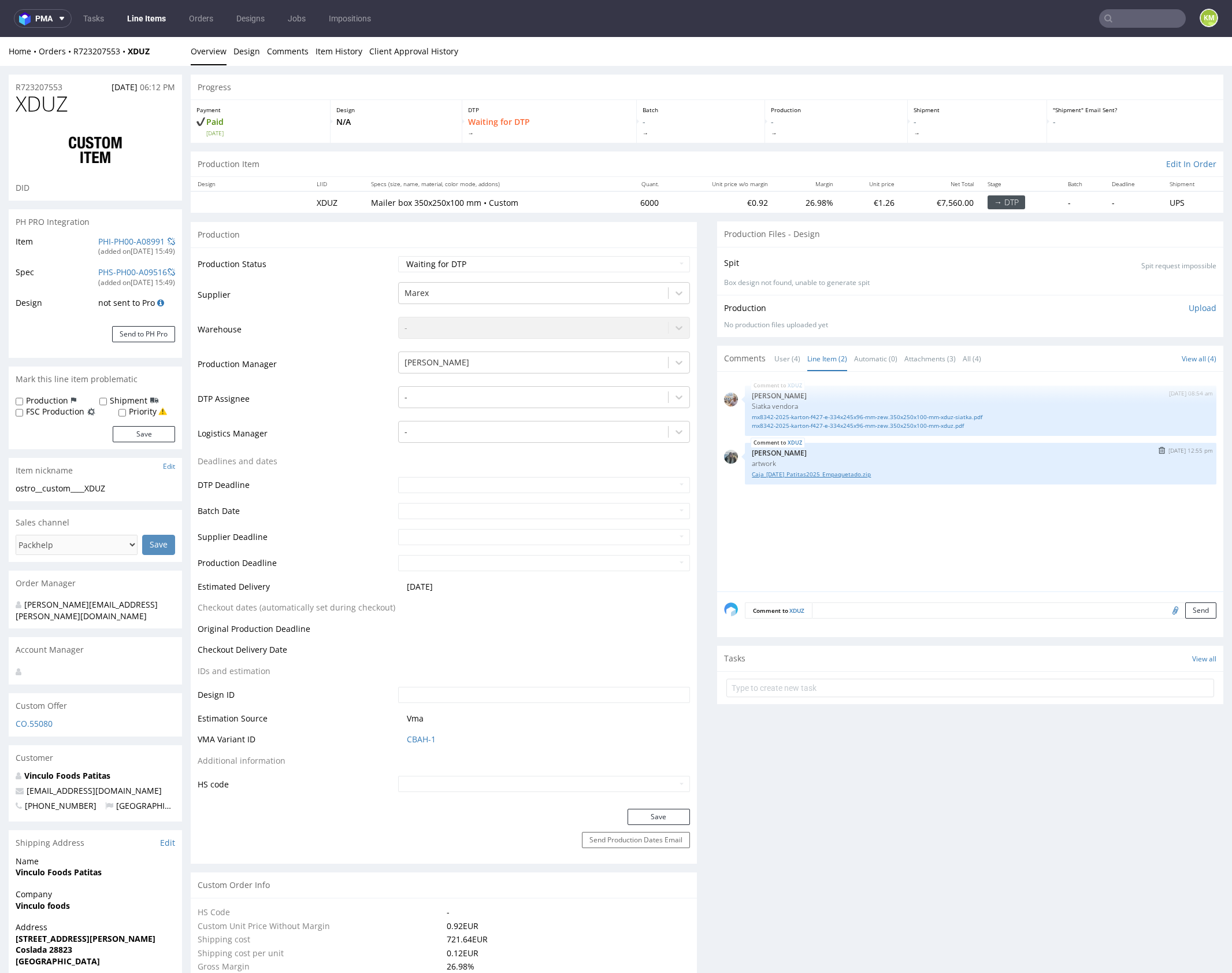
click at [839, 472] on link "Caja_Navidad_Patitas2025_Empaquetado.zip" at bounding box center [981, 474] width 458 height 9
click at [895, 522] on div "XDUZ 29th Aug 25 | 08:54 am Michał Palasek Siatka vendora mx8342-2025-karton-f4…" at bounding box center [974, 485] width 500 height 213
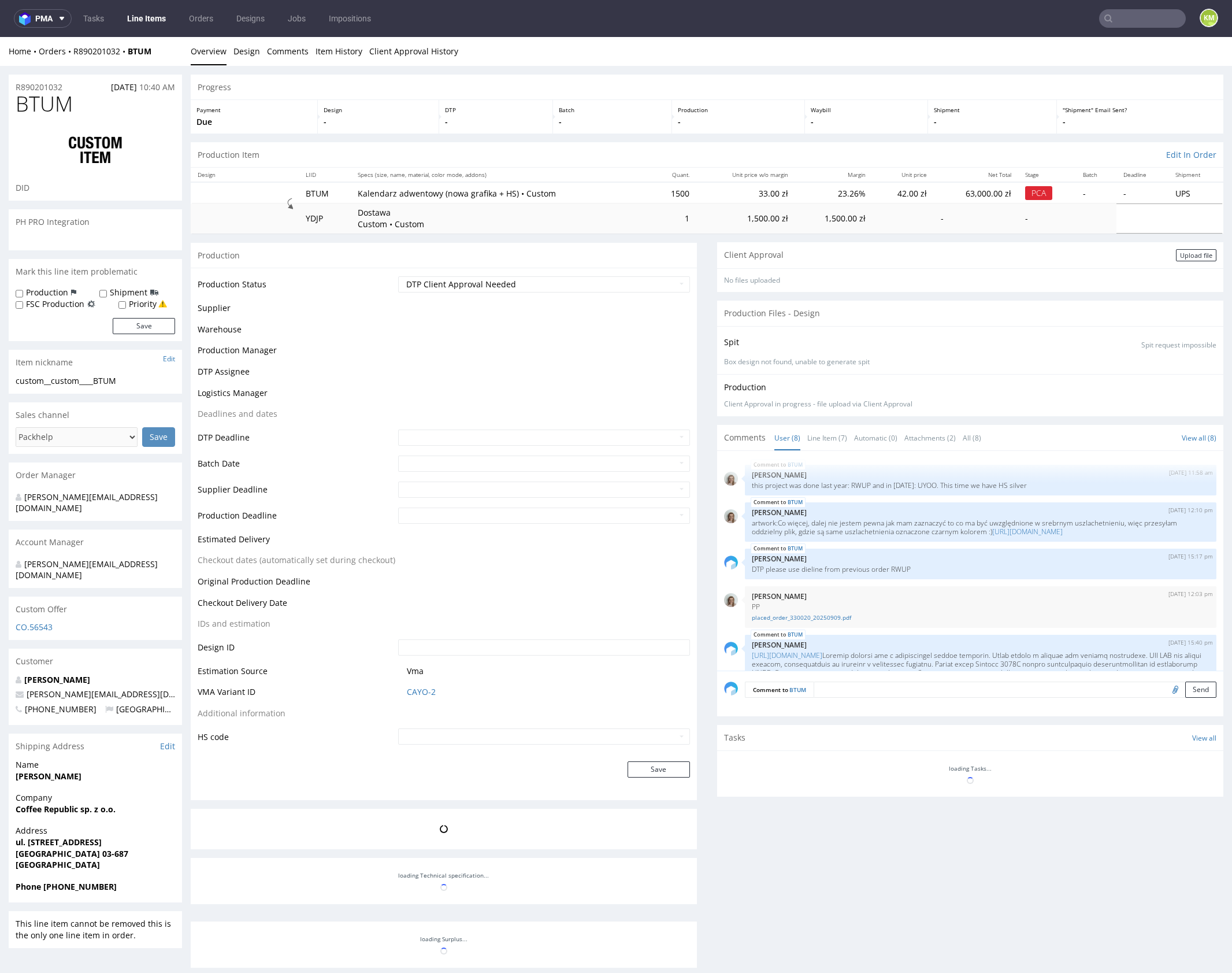
scroll to position [385, 0]
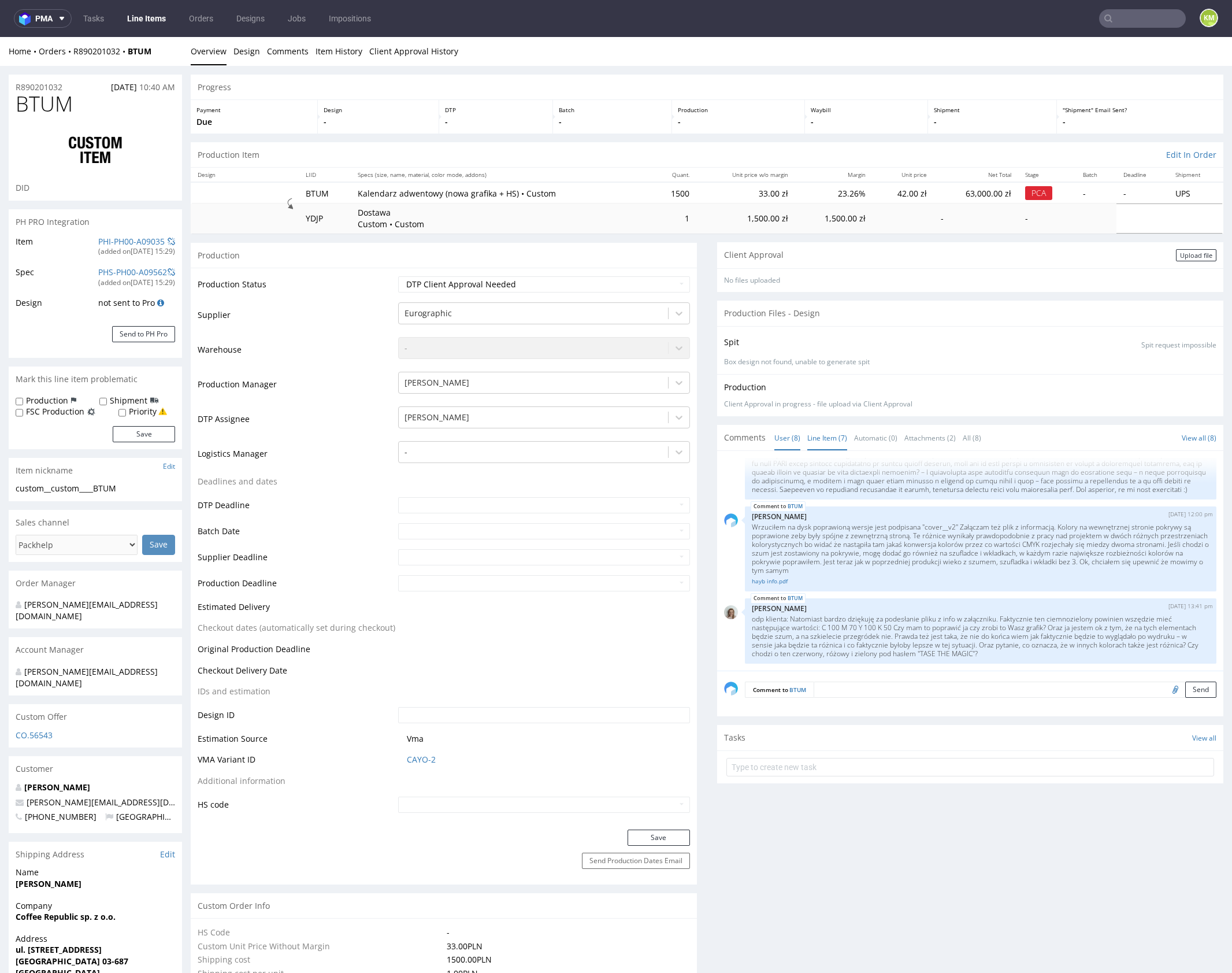
click at [820, 438] on link "Line Item (7)" at bounding box center [827, 437] width 40 height 24
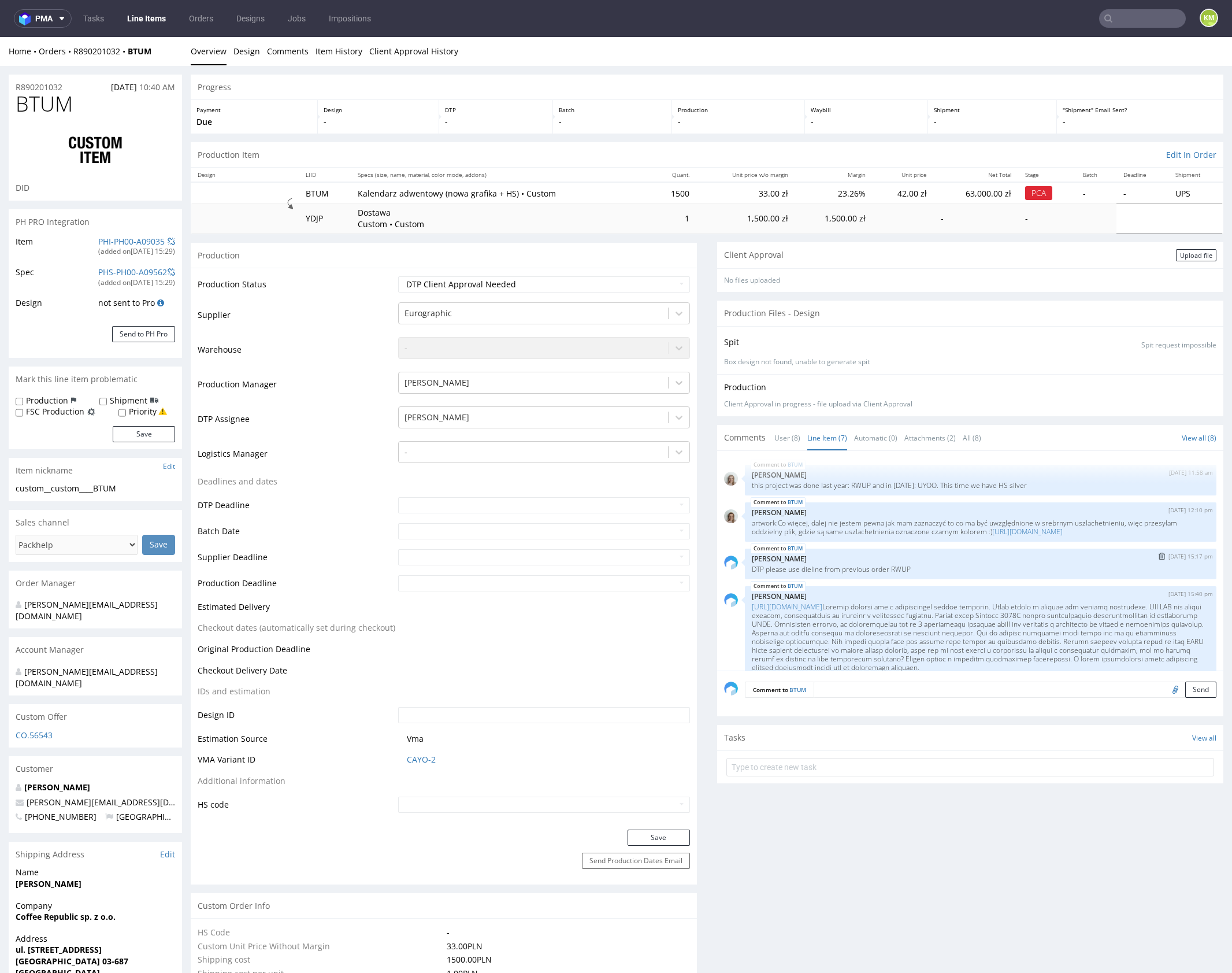
scroll to position [337, 0]
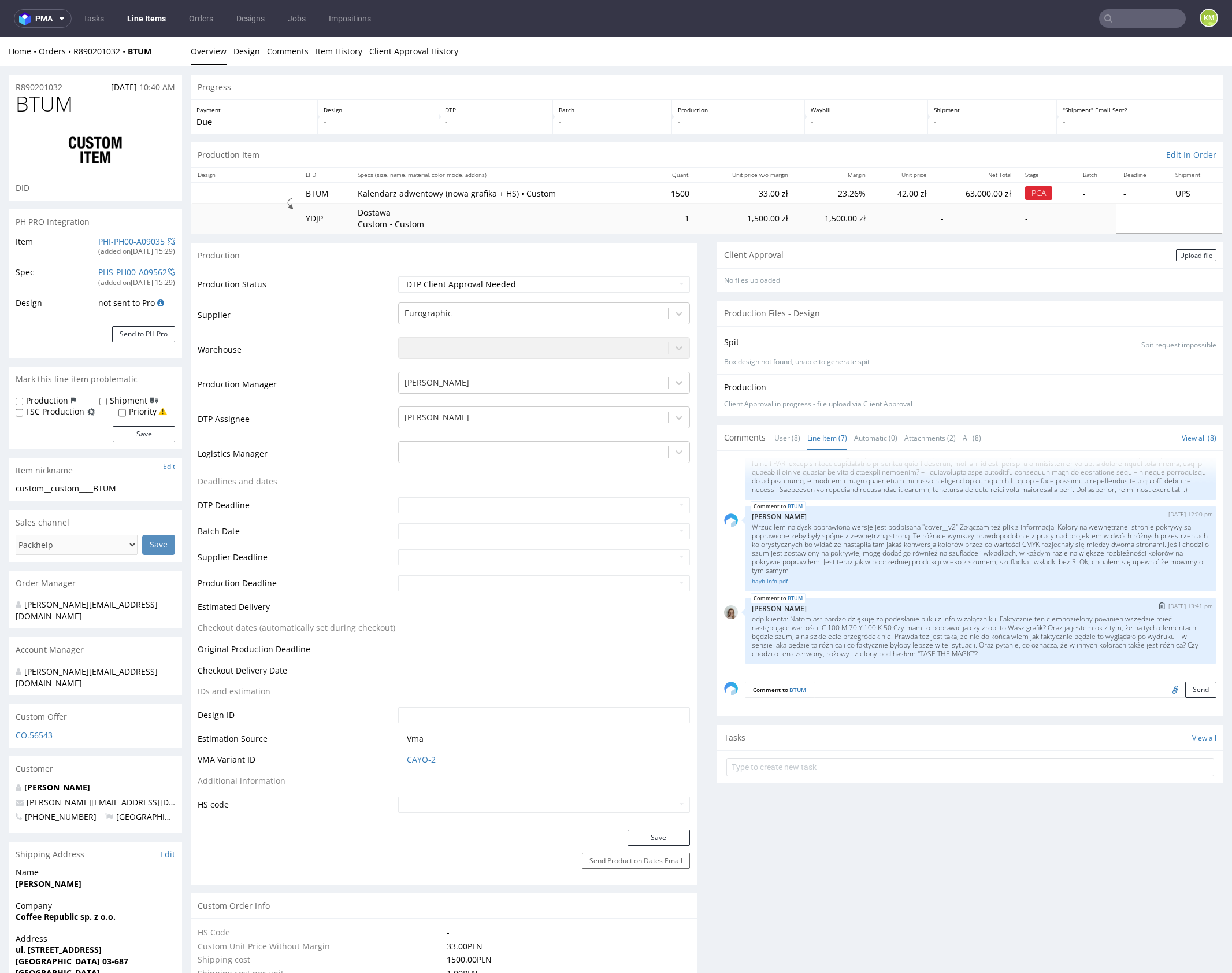
click at [914, 642] on p "odp klienta: Natomiast bardzo dziękuję za podesłanie pliku z info w załączniku.…" at bounding box center [981, 636] width 458 height 43
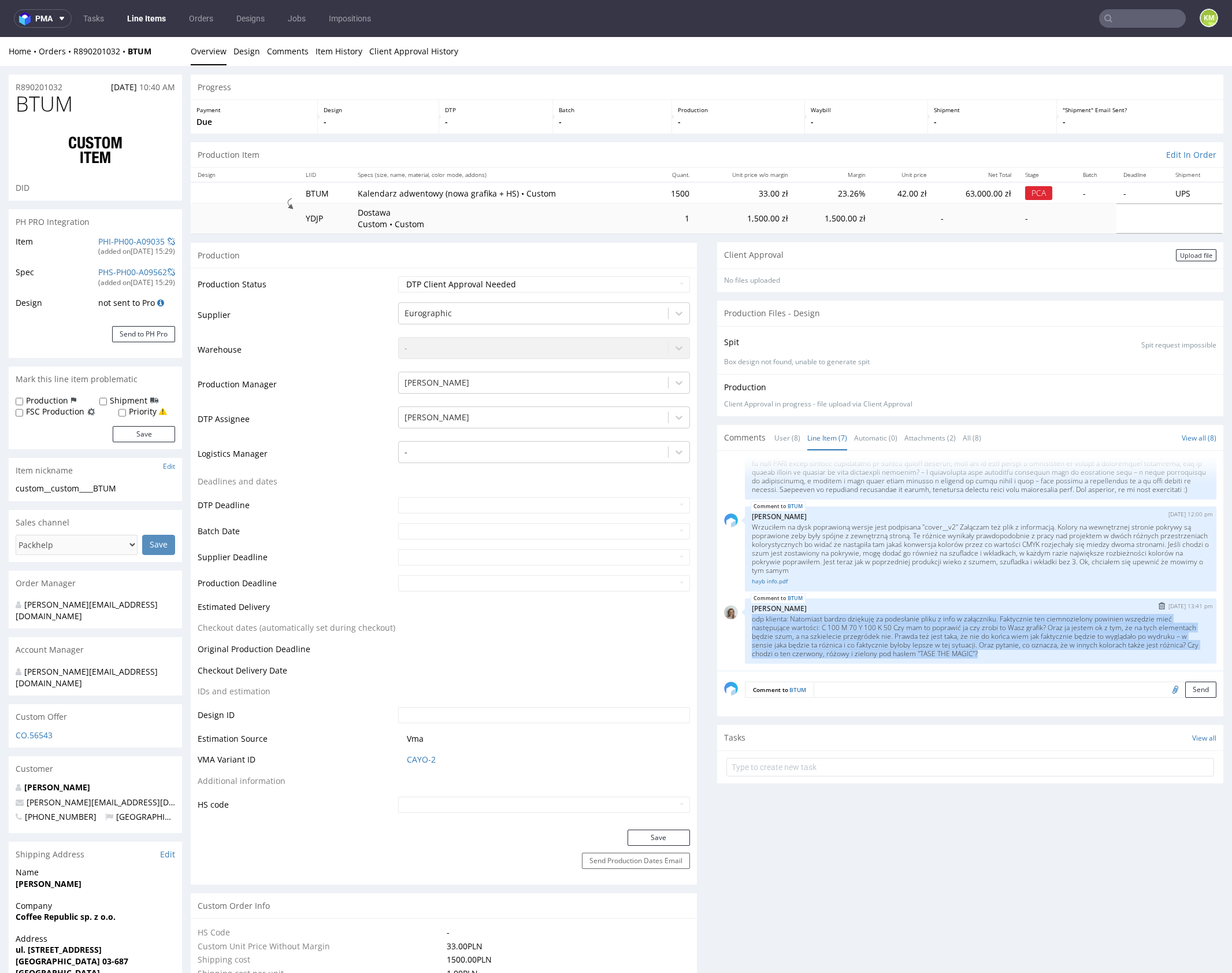
drag, startPoint x: 747, startPoint y: 618, endPoint x: 1056, endPoint y: 651, distance: 310.8
click at [1056, 651] on p "odp klienta: Natomiast bardzo dziękuję za podesłanie pliku z info w załączniku.…" at bounding box center [981, 636] width 458 height 43
copy p "odp klienta: Natomiast bardzo dziękuję za podesłanie pliku z info w załączniku.…"
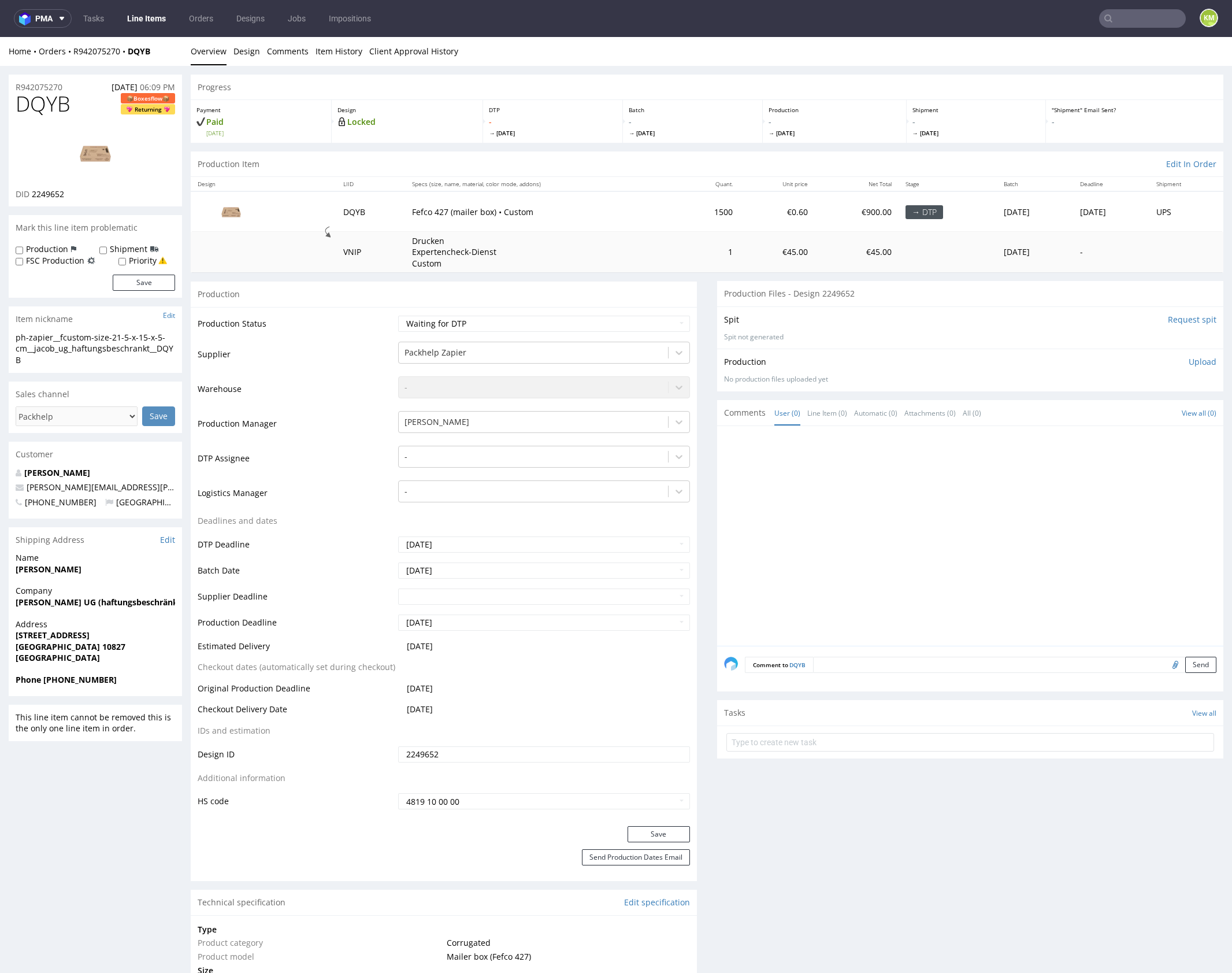
drag, startPoint x: 871, startPoint y: 491, endPoint x: 571, endPoint y: 304, distance: 353.5
click at [871, 490] on div at bounding box center [974, 540] width 500 height 213
click at [252, 48] on link "Design" at bounding box center [246, 51] width 26 height 28
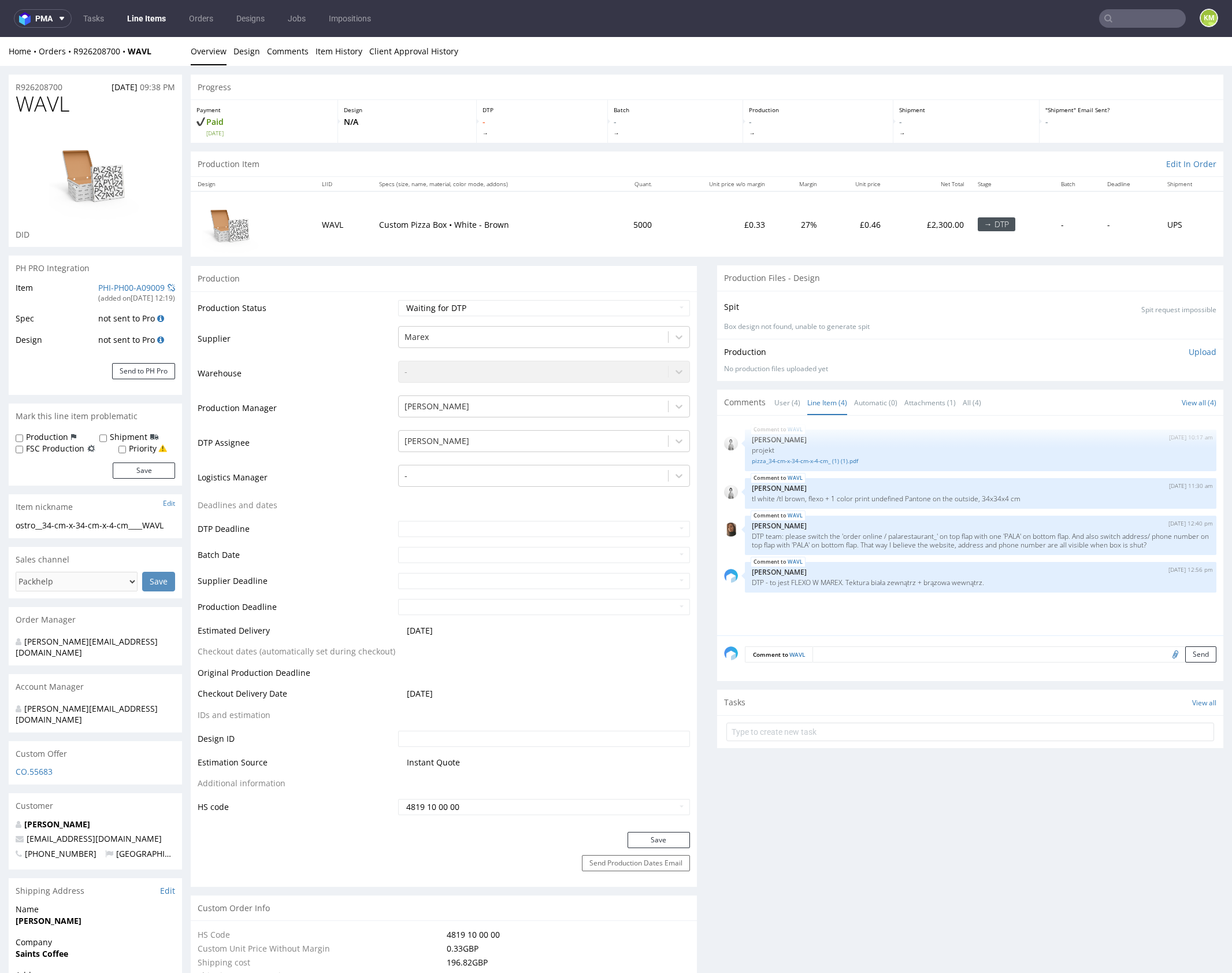
click at [707, 155] on div "Production Item Edit In Order" at bounding box center [707, 164] width 1033 height 25
click at [997, 471] on div "WAVL [DATE] 10:17 am [PERSON_NAME] projekt pizza_34-cm-x-34-cm-x-4-cm_ (1) (1).…" at bounding box center [974, 529] width 500 height 213
click at [996, 472] on div "WAVL [DATE] 10:17 am [PERSON_NAME] projekt pizza_34-cm-x-34-cm-x-4-cm_ (1) (1).…" at bounding box center [974, 529] width 500 height 213
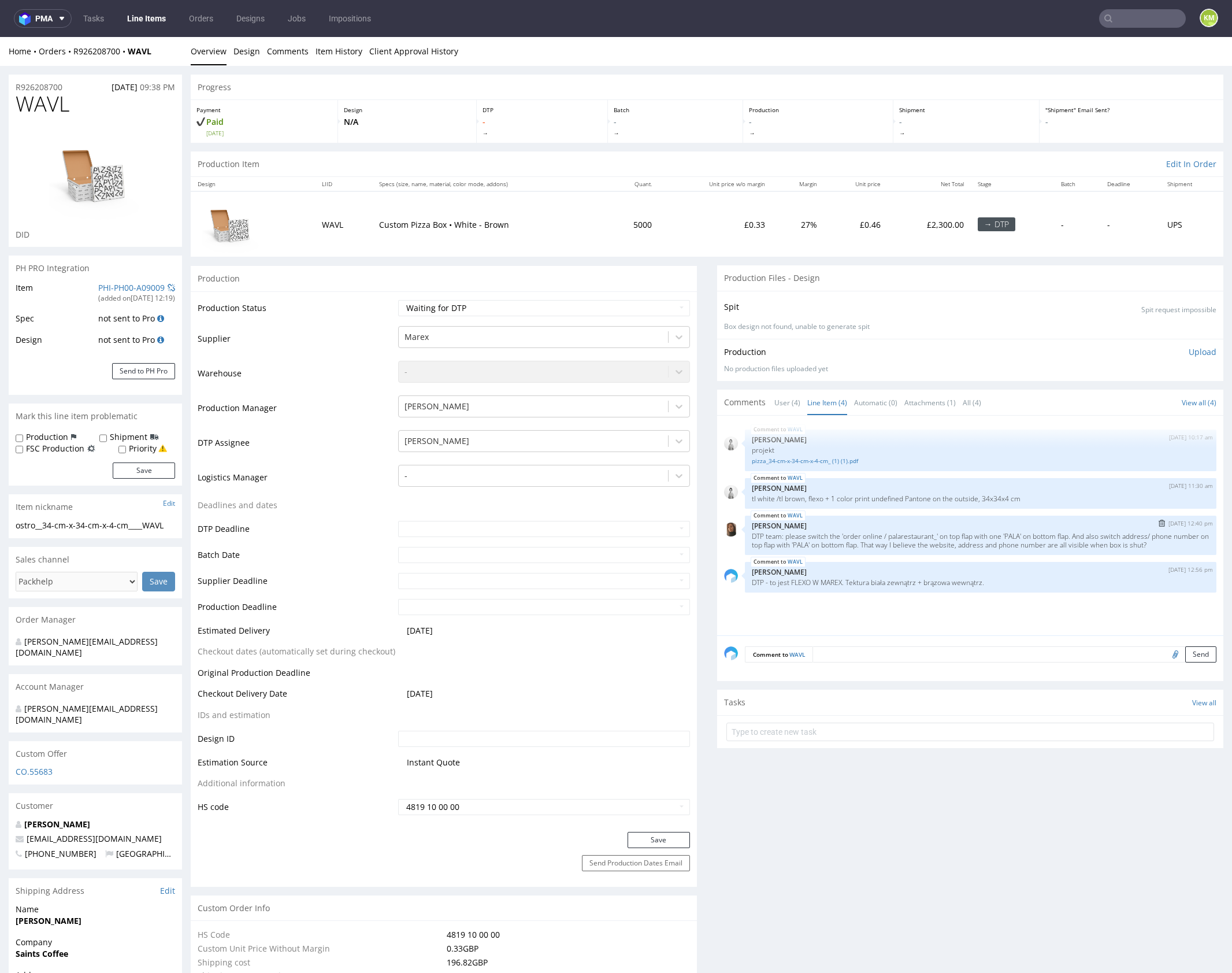
click at [953, 545] on p "DTP team: please switch the 'order online / palarestaurant_' on top flap with o…" at bounding box center [981, 541] width 458 height 18
click at [77, 522] on div "ostro__34-cm-x-34-cm-x-4-cm____WAVL" at bounding box center [95, 525] width 159 height 12
copy div "ostro__34-cm-x-34-cm-x-4-cm____WAVL Update"
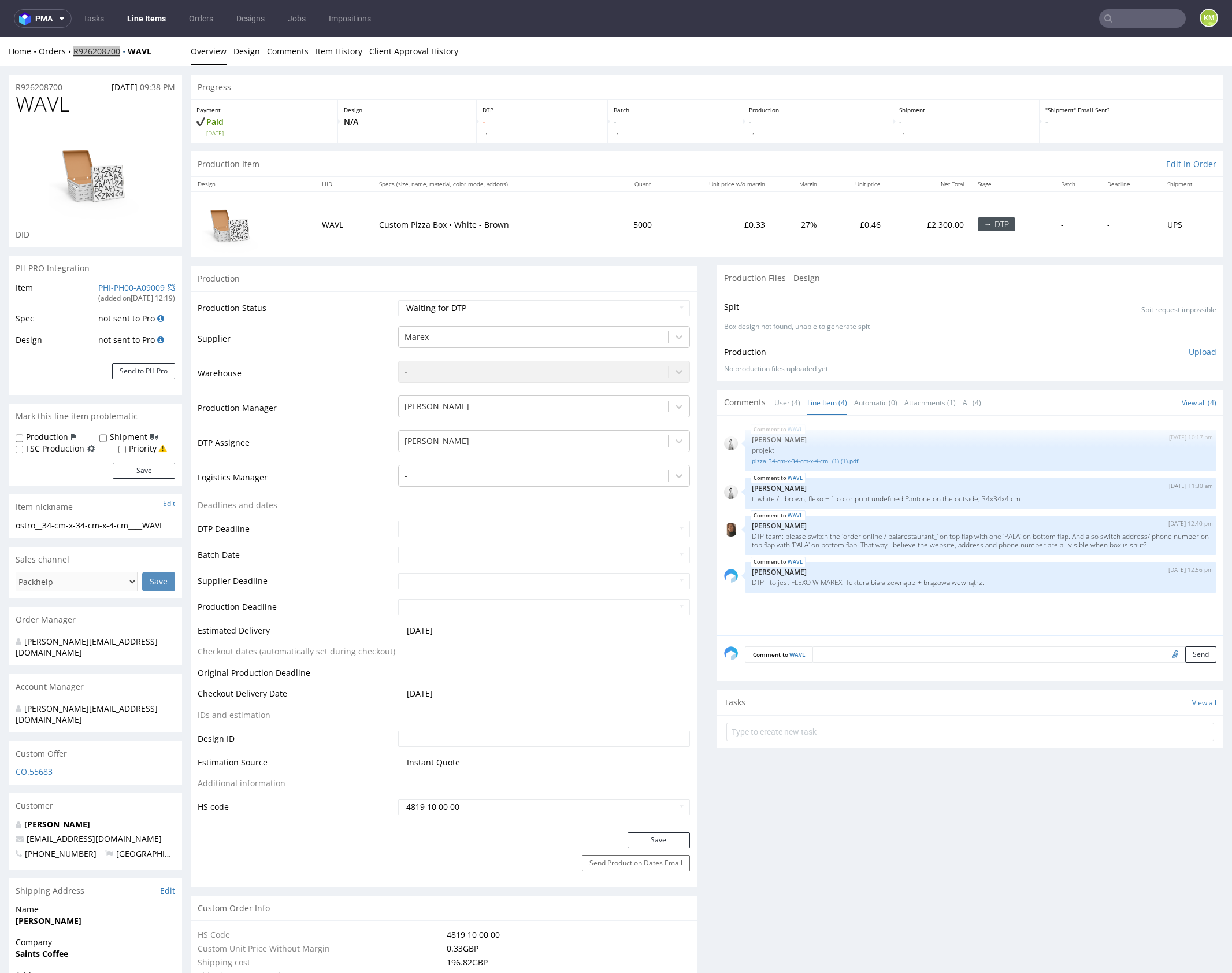
copy link "R926208700"
click at [900, 605] on div "WAVL [DATE] 10:17 am [PERSON_NAME] projekt pizza_34-cm-x-34-cm-x-4-cm_ (1) (1).…" at bounding box center [974, 529] width 500 height 213
click at [907, 607] on div "WAVL 3rd Sep 25 | 10:17 am Dudek Mariola projekt pizza_34-cm-x-34-cm-x-4-cm_ (1…" at bounding box center [974, 529] width 500 height 213
click at [586, 311] on select "Waiting for Artwork Waiting for Diecut Waiting for Mockup Waiting for DTP Waiti…" at bounding box center [544, 308] width 292 height 17
select select "dtp_ca_needed"
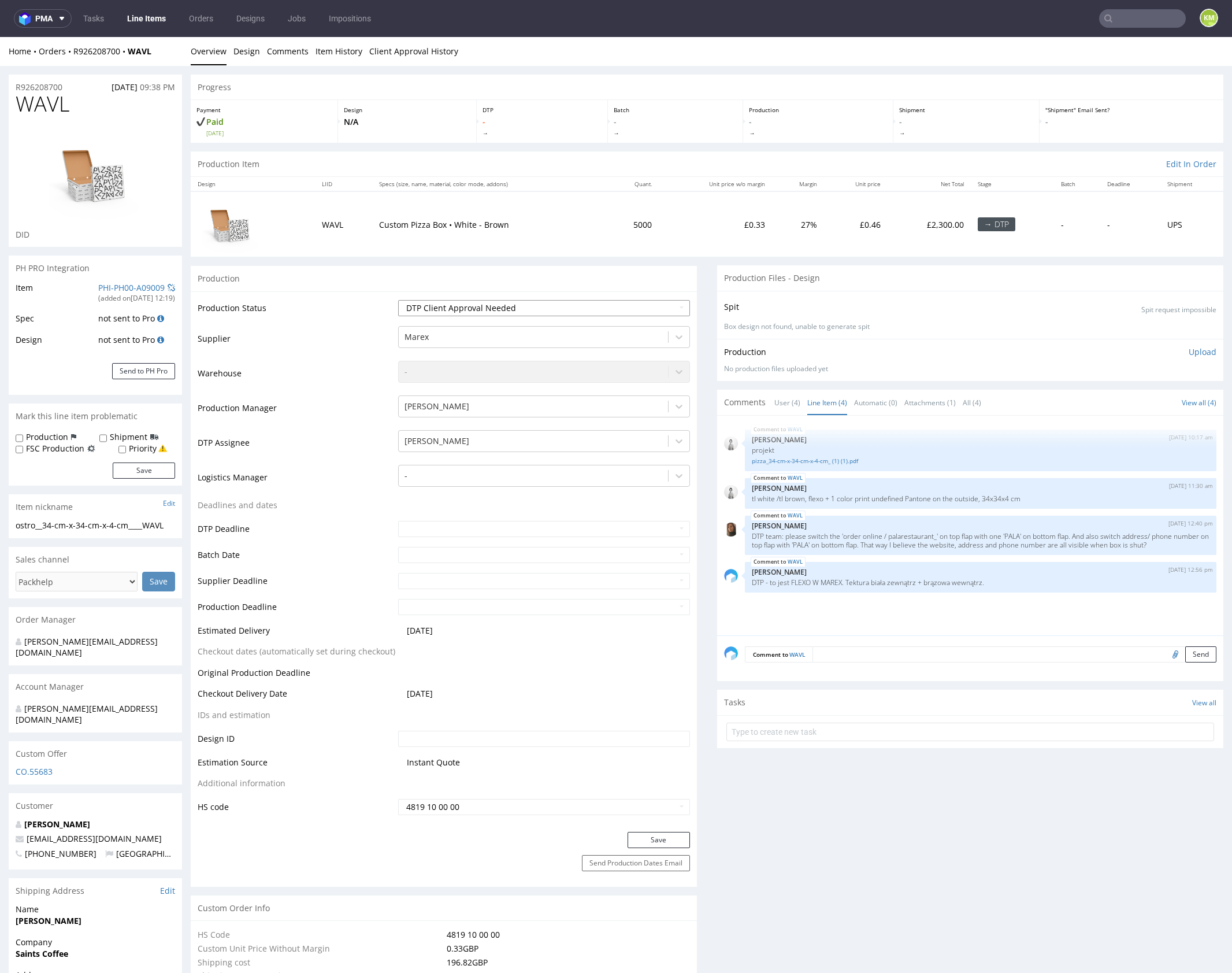
click at [398, 300] on select "Waiting for Artwork Waiting for Diecut Waiting for Mockup Waiting for DTP Waiti…" at bounding box center [544, 308] width 292 height 17
click at [660, 834] on button "Save" at bounding box center [659, 840] width 63 height 17
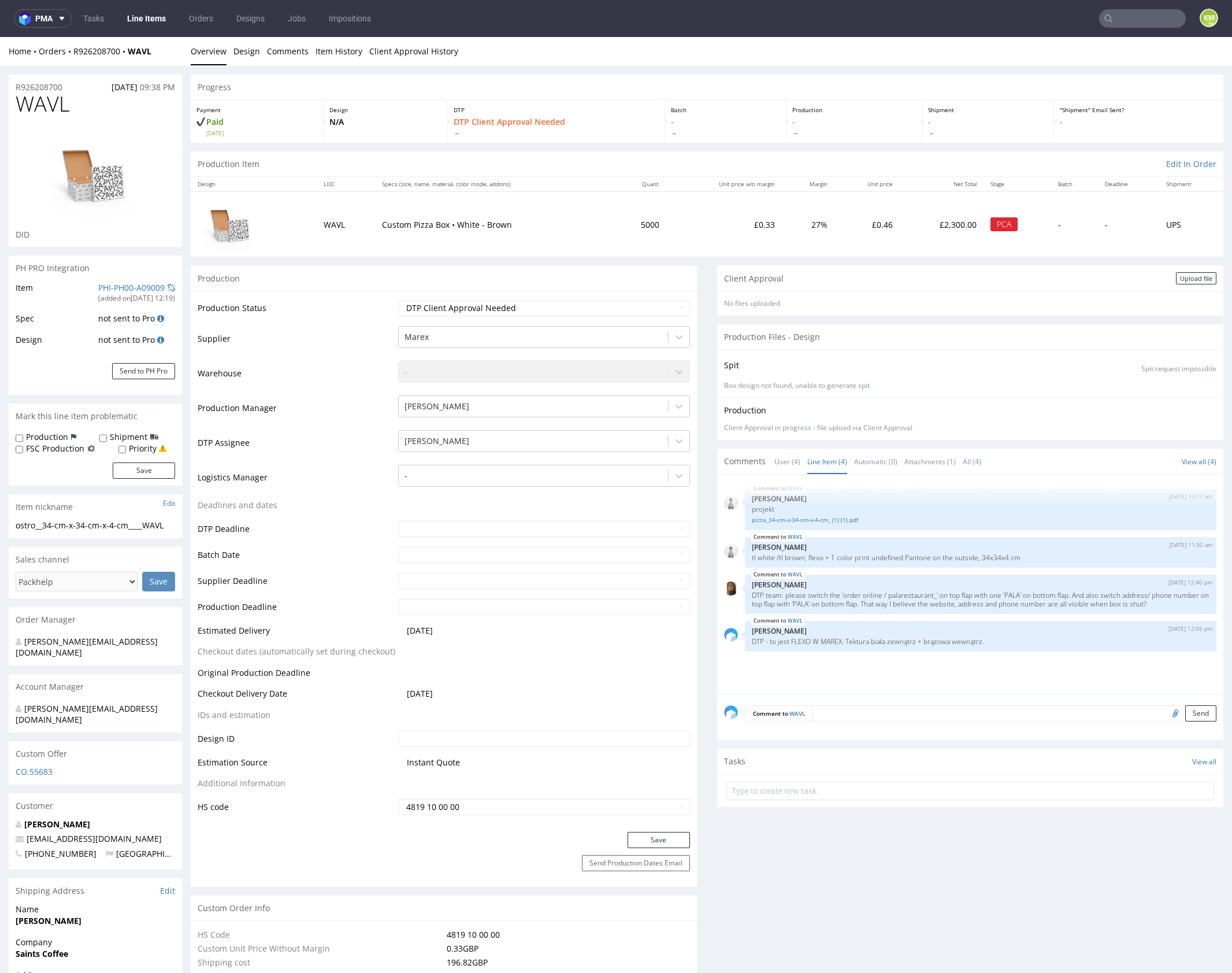
click at [1156, 280] on div "Client Approval Upload file" at bounding box center [971, 278] width 506 height 26
click at [1176, 280] on div "Upload file" at bounding box center [1196, 278] width 40 height 12
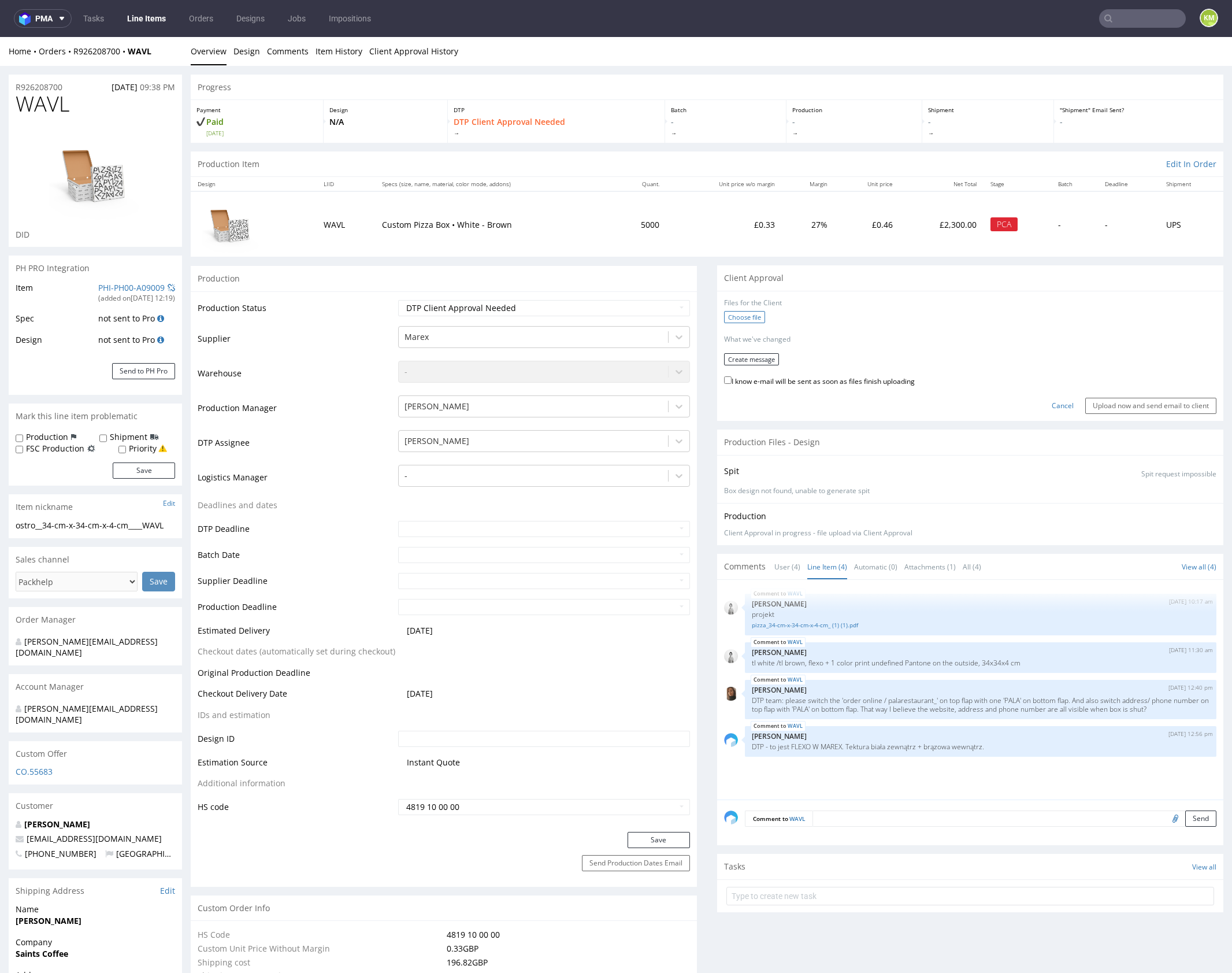
click at [742, 315] on label "Choose file" at bounding box center [745, 317] width 41 height 12
click at [0, 37] on input "Choose file" at bounding box center [0, 37] width 0 height 0
click at [747, 355] on button "Create message" at bounding box center [752, 355] width 55 height 12
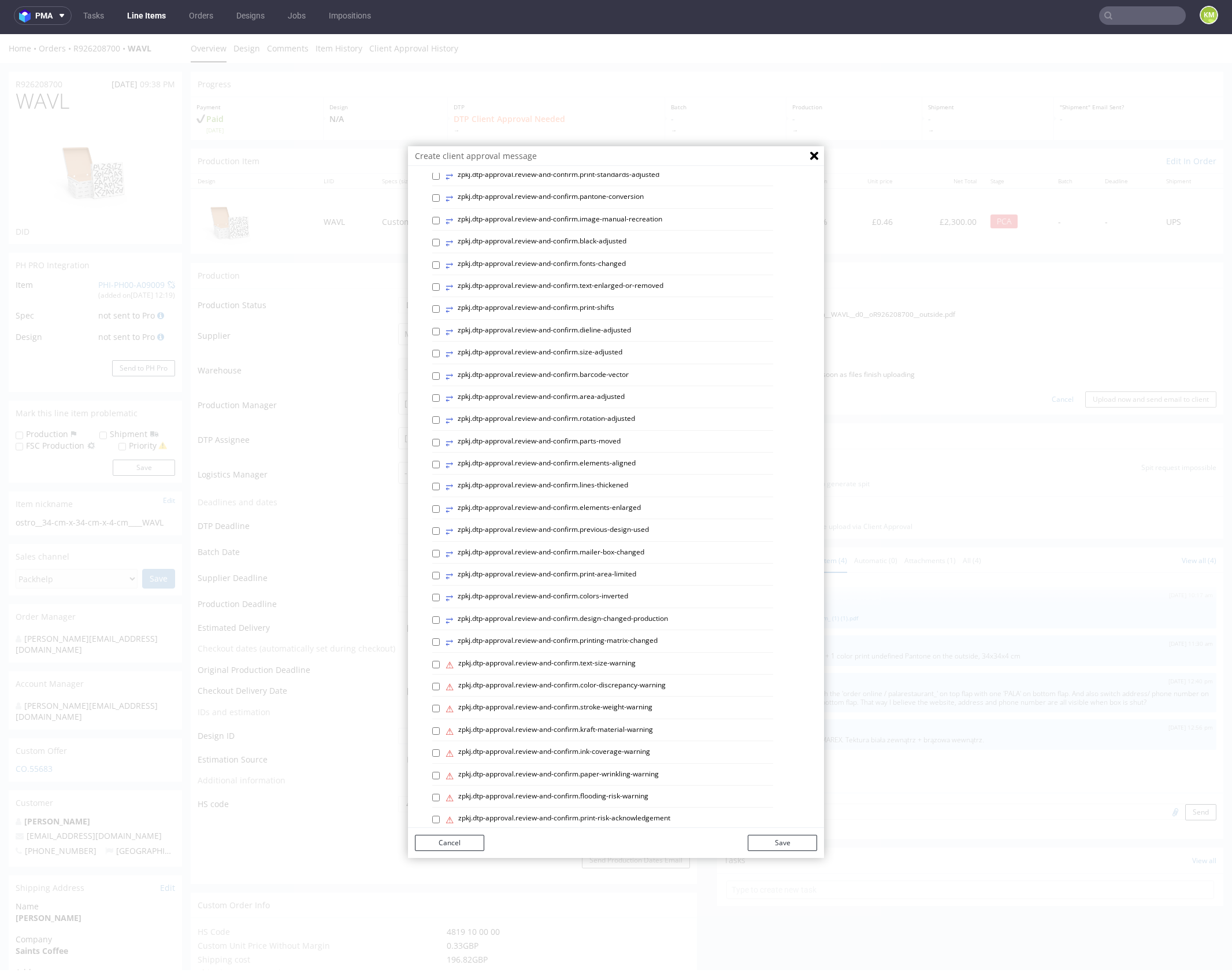
scroll to position [165, 0]
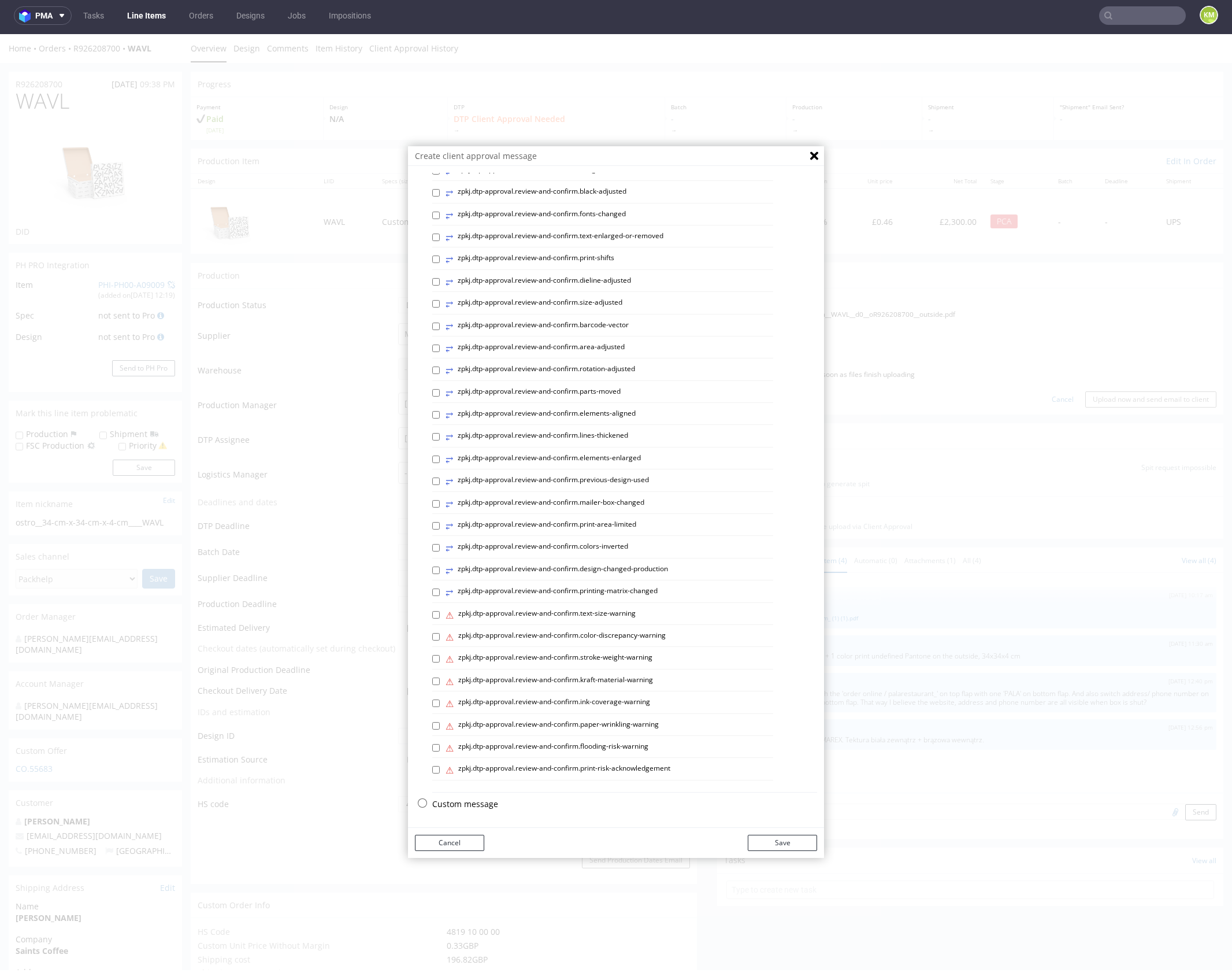
click at [476, 801] on p "Custom message" at bounding box center [625, 804] width 385 height 12
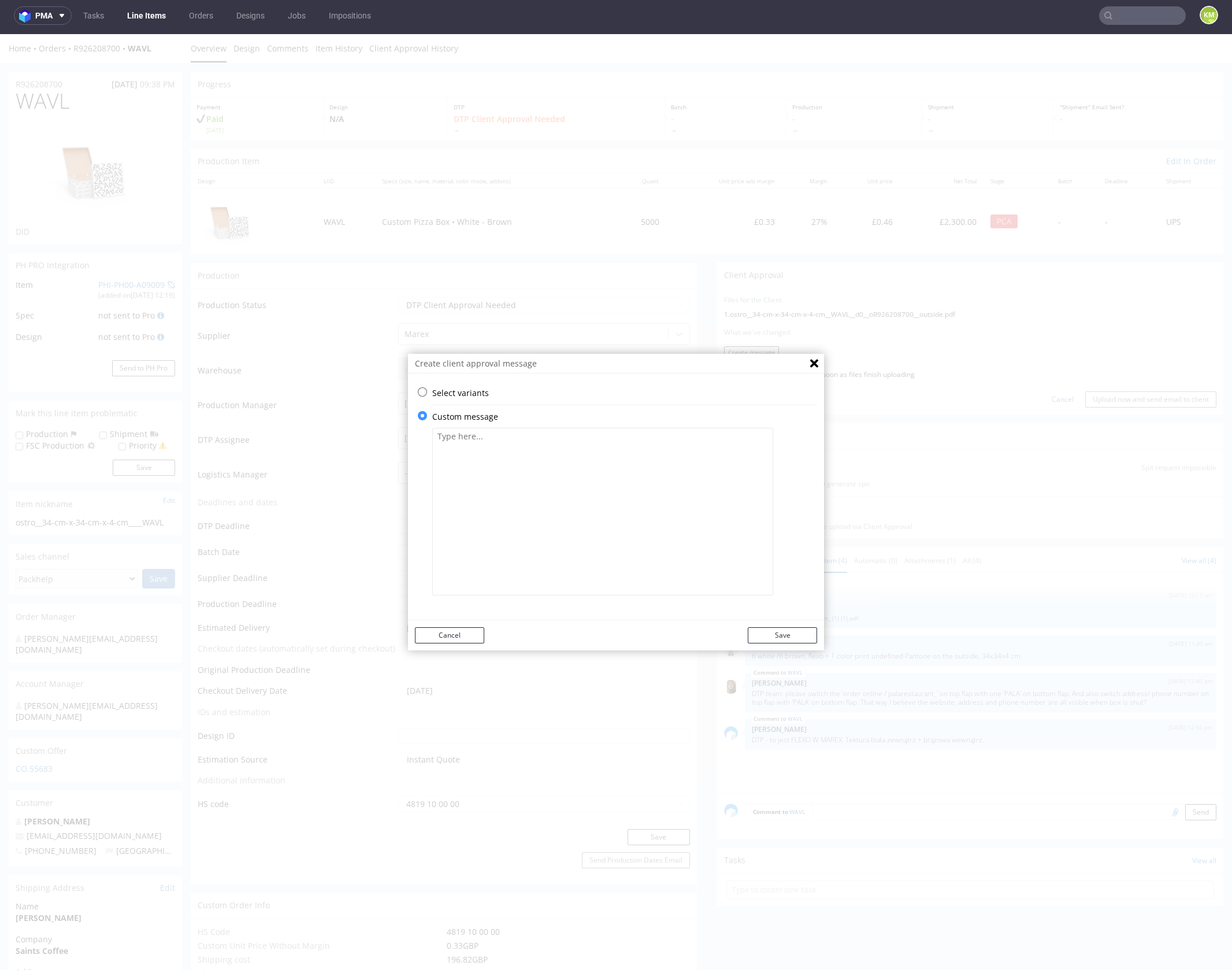
scroll to position [0, 0]
click at [509, 522] on textarea at bounding box center [602, 510] width 341 height 167
paste textarea "The graphics on the side flaps have been adjusted so that the phone number and …"
click at [669, 470] on textarea "The graphics on the side flaps have been adjusted so that the phone number and …" at bounding box center [602, 510] width 341 height 167
click at [691, 450] on textarea "The graphics on the side flaps have been adjusted so that the phone number and …" at bounding box center [602, 510] width 341 height 167
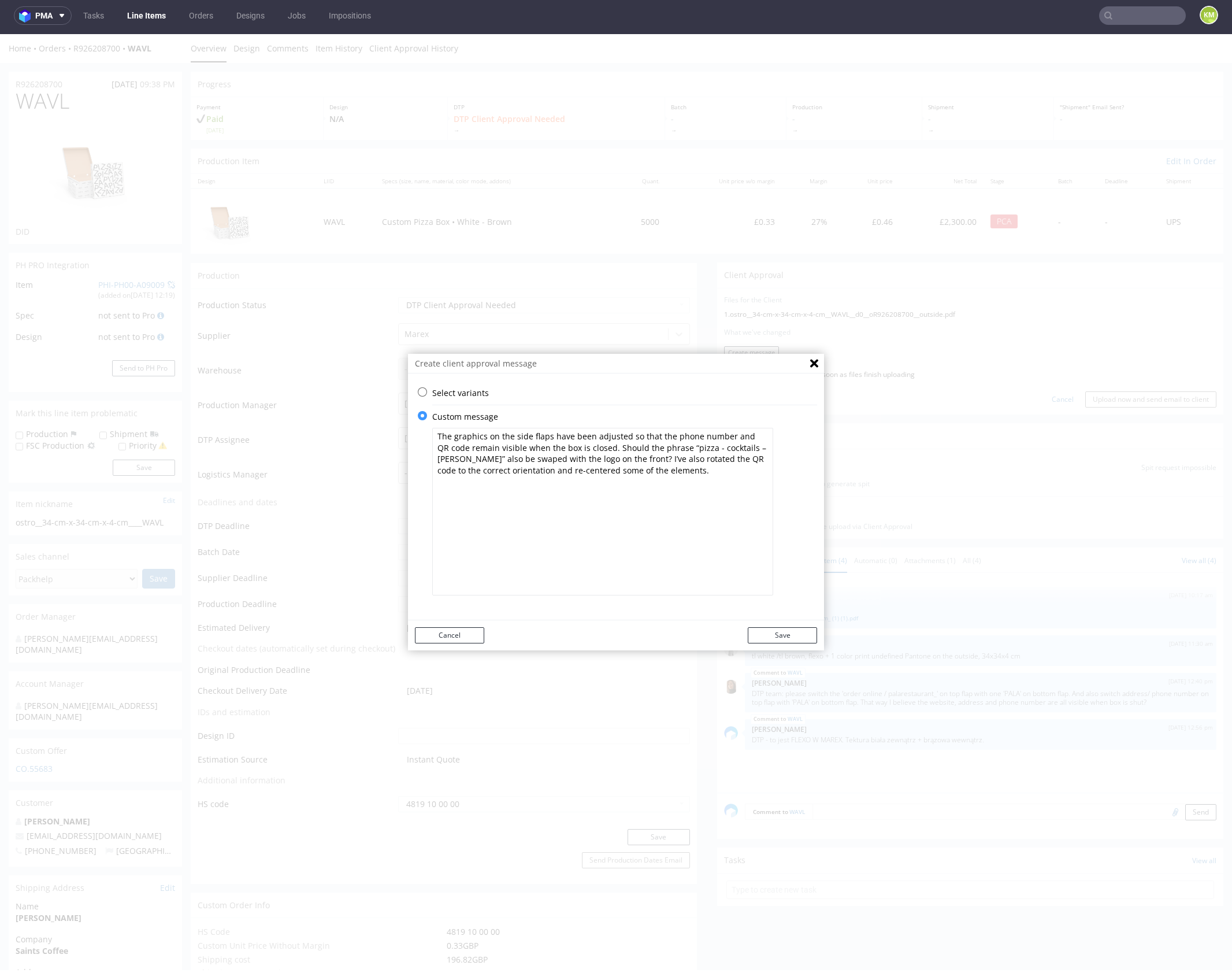
click at [737, 448] on textarea "The graphics on the side flaps have been adjusted so that the phone number and …" at bounding box center [602, 510] width 341 height 167
click at [646, 470] on textarea "The graphics on the side flaps have been adjusted so that the phone number and …" at bounding box center [602, 510] width 341 height 167
click at [516, 459] on textarea "The graphics on the side flaps have been adjusted so that the phone number and …" at bounding box center [602, 510] width 341 height 167
click at [511, 461] on textarea "The graphics on the side flaps have been adjusted so that the phone number and …" at bounding box center [602, 510] width 341 height 167
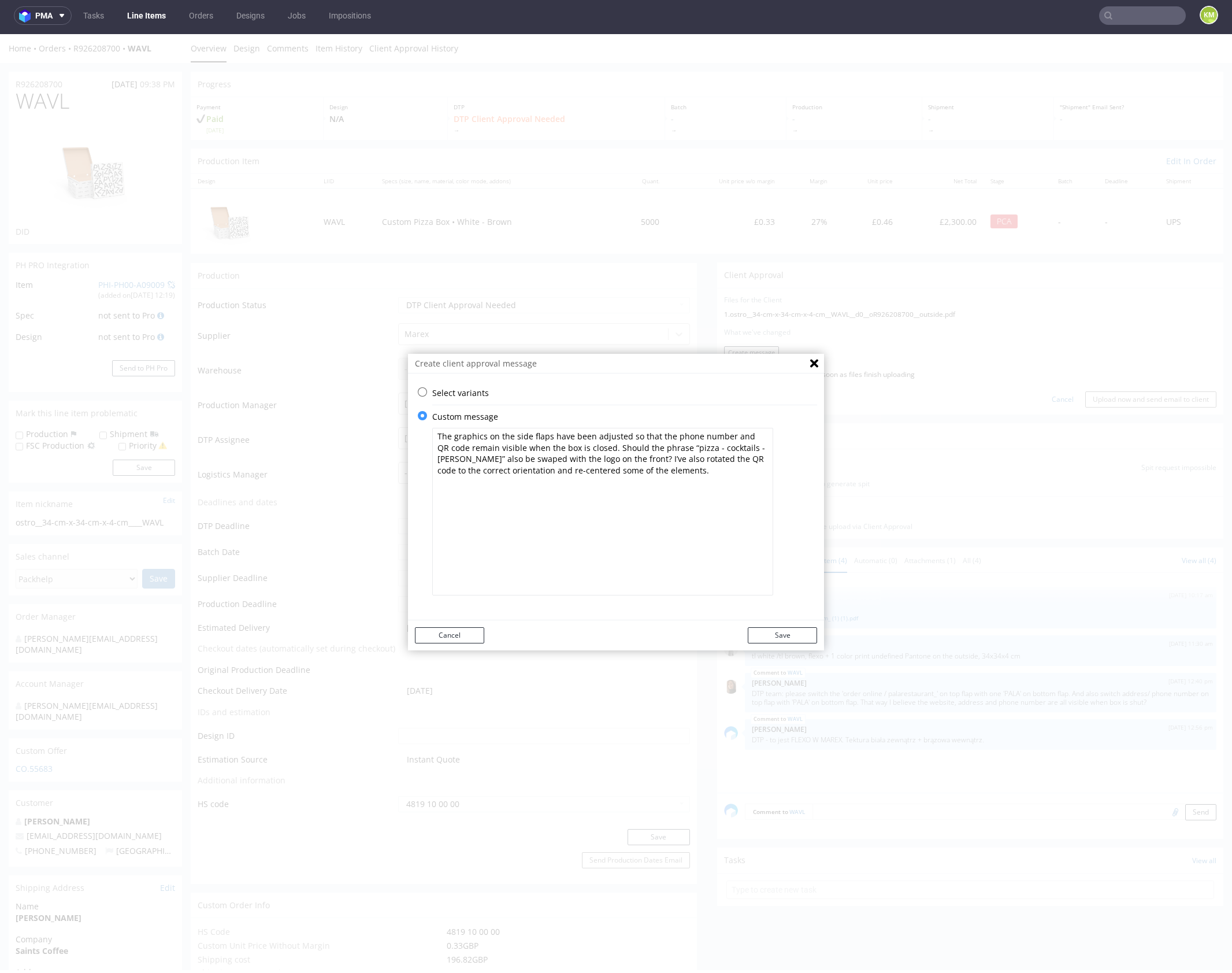
click at [532, 464] on textarea "The graphics on the side flaps have been adjusted so that the phone number and …" at bounding box center [602, 510] width 341 height 167
click at [515, 458] on textarea "The graphics on the side flaps have been adjusted so that the phone number and …" at bounding box center [602, 510] width 341 height 167
click at [462, 458] on textarea "The graphics on the side flaps have been adjusted so that the phone number and …" at bounding box center [602, 510] width 341 height 167
click at [452, 462] on textarea "The graphics on the side flaps have been adjusted so that the phone number and …" at bounding box center [602, 510] width 341 height 167
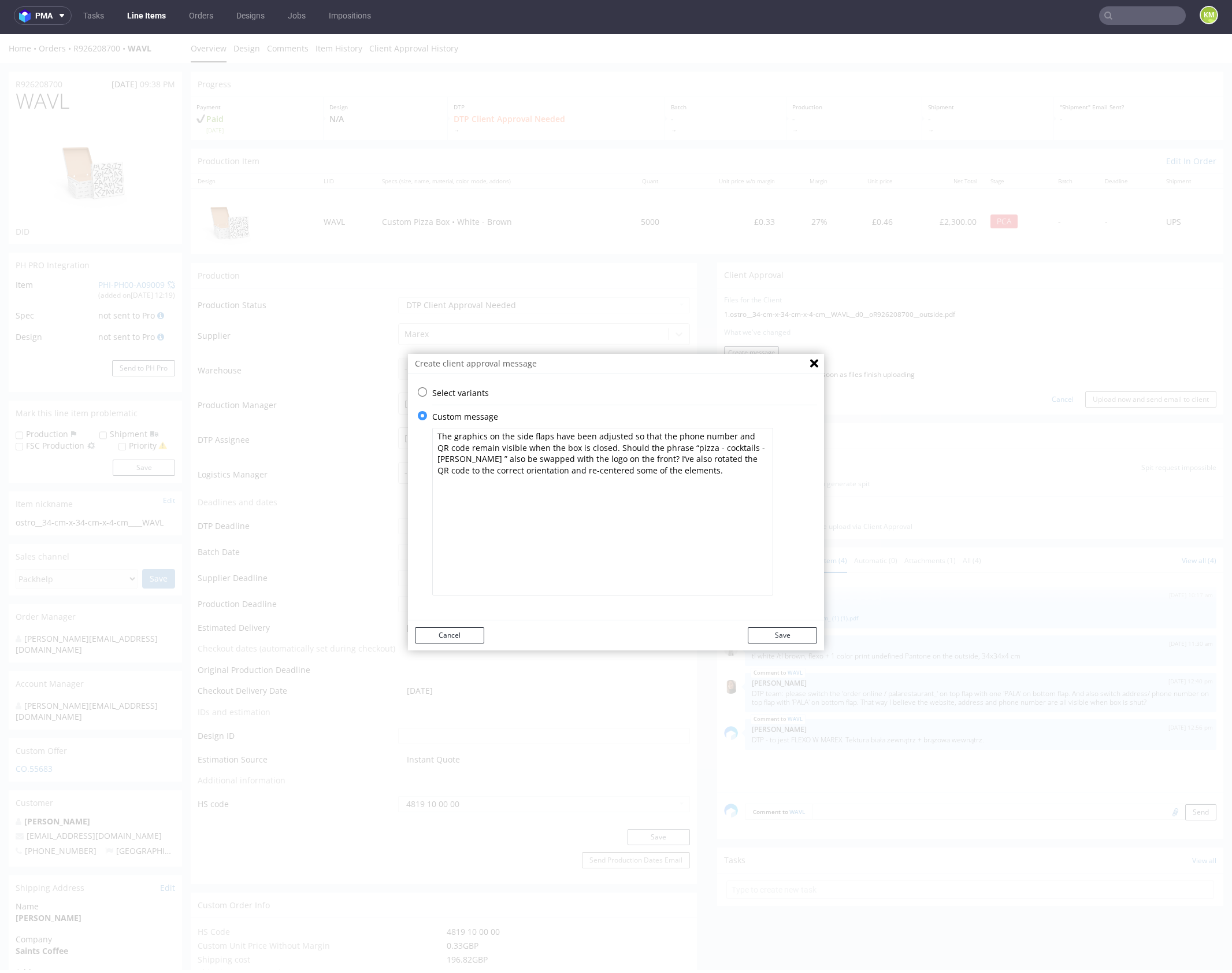
click at [678, 461] on textarea "The graphics on the side flaps have been adjusted so that the phone number and …" at bounding box center [602, 510] width 341 height 167
click at [467, 460] on textarea "The graphics on the side flaps have been adjusted so that the phone number and …" at bounding box center [602, 510] width 341 height 167
click at [685, 479] on textarea "The graphics on the side flaps have been adjusted so that the phone number and …" at bounding box center [602, 510] width 341 height 167
type textarea "The graphics on the side flaps have been adjusted so that the phone number and …"
click at [782, 634] on button "Save" at bounding box center [782, 635] width 69 height 17
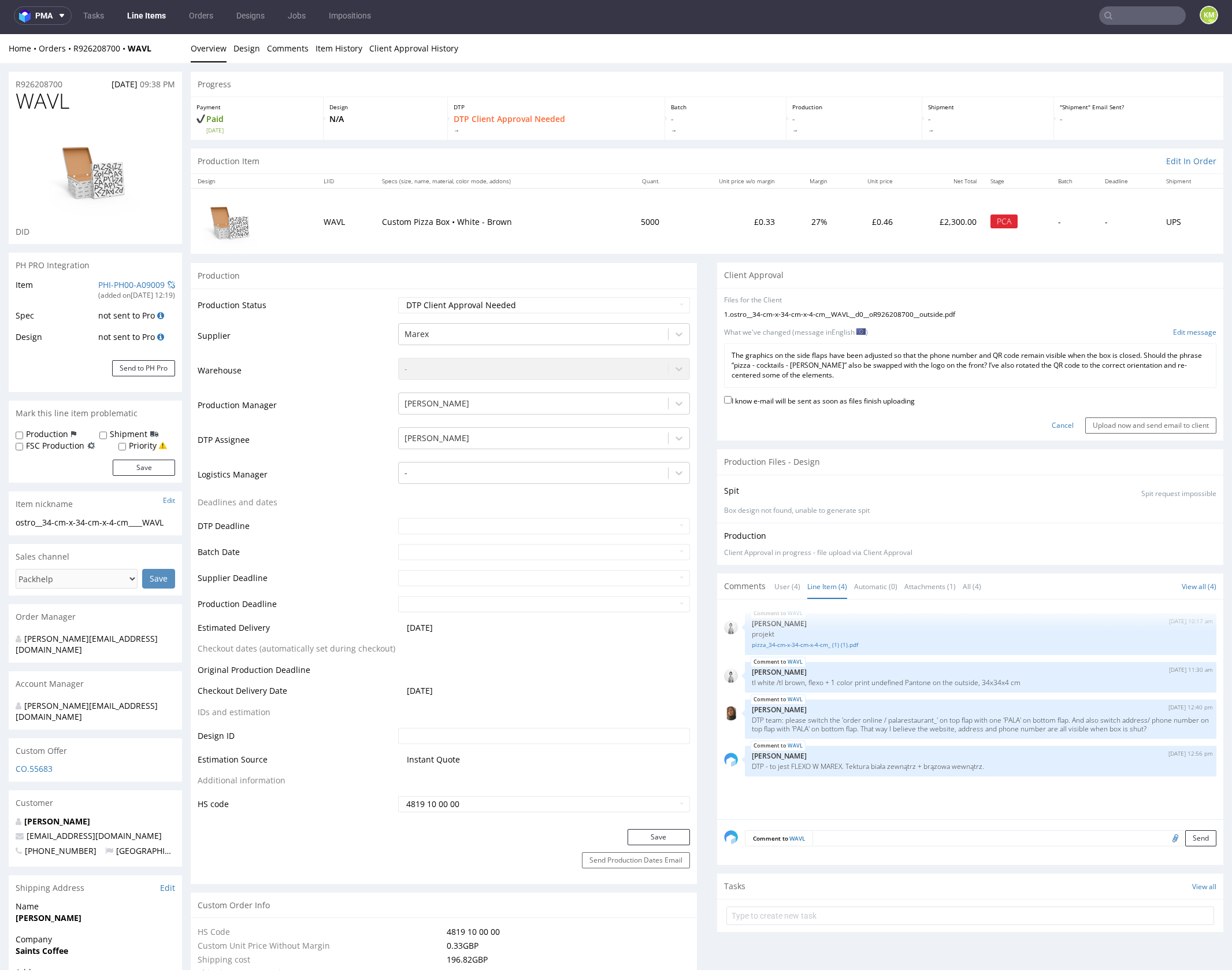
click at [834, 400] on label "I know e-mail will be sent as soon as files finish uploading" at bounding box center [819, 400] width 191 height 13
click at [731, 400] on input "I know e-mail will be sent as soon as files finish uploading" at bounding box center [728, 400] width 8 height 8
checkbox input "true"
click at [1109, 427] on input "Upload now and send email to client" at bounding box center [1151, 425] width 131 height 17
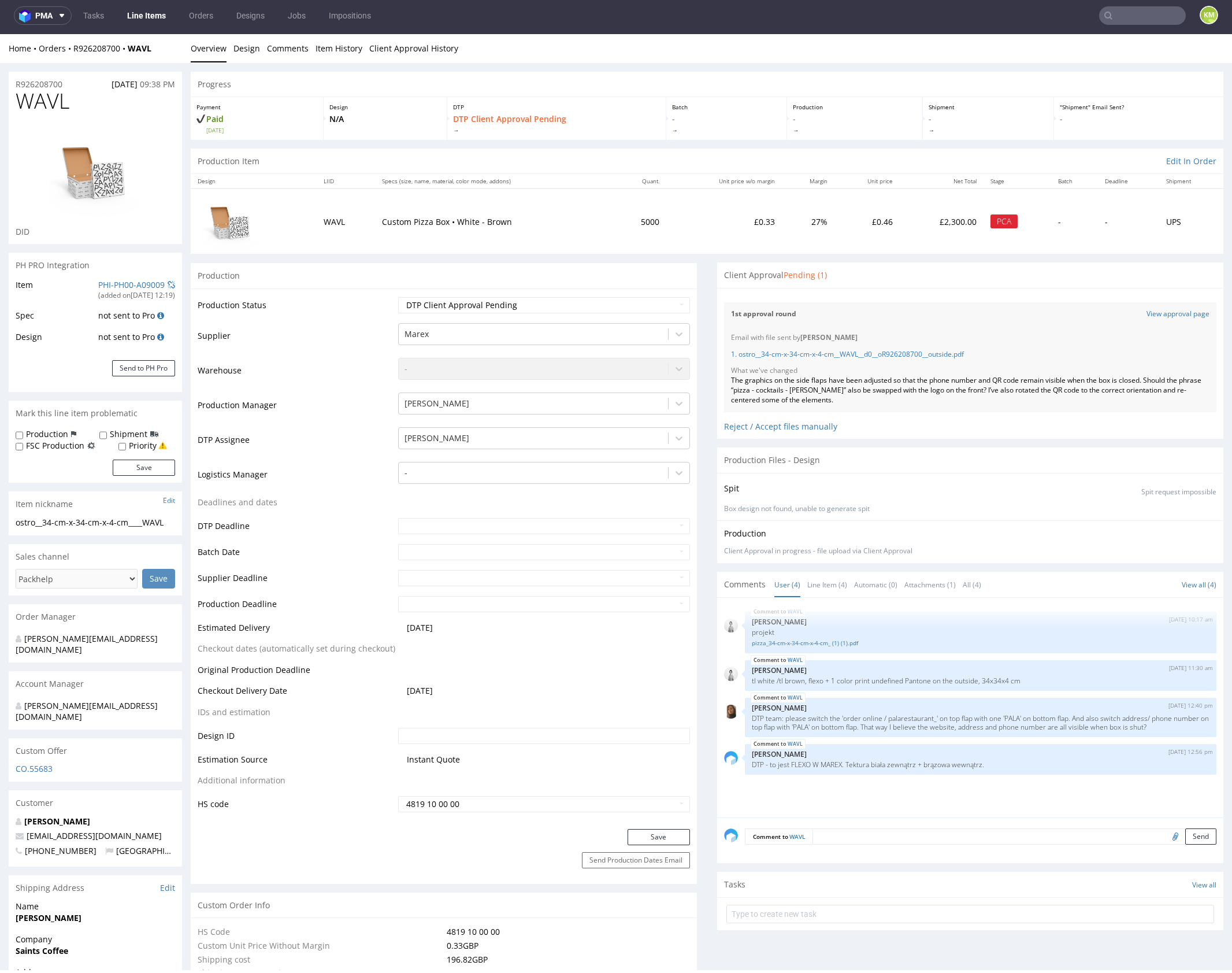
click at [881, 836] on textarea at bounding box center [1014, 836] width 404 height 17
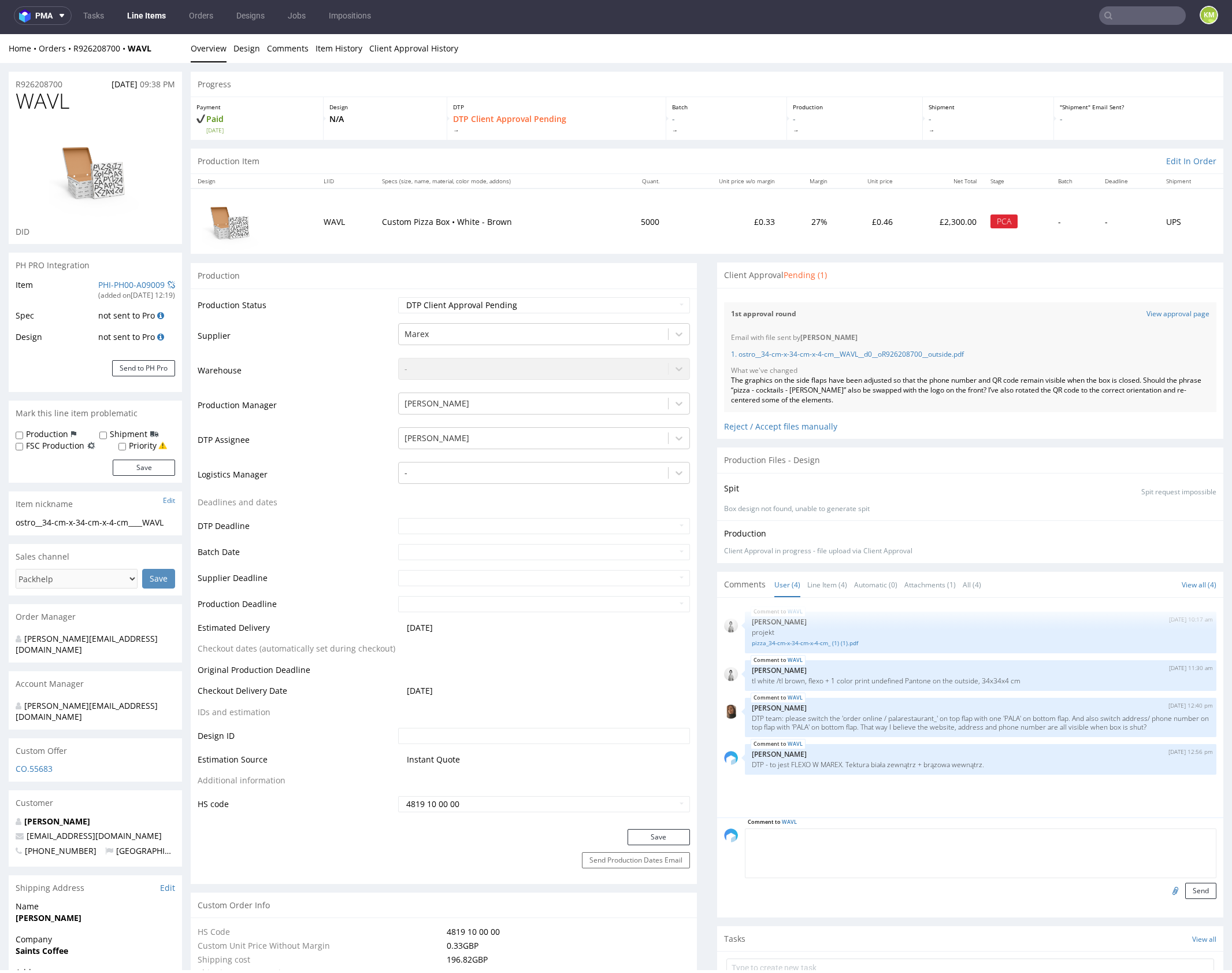
click at [46, 434] on label "Production" at bounding box center [47, 434] width 42 height 12
click at [23, 434] on input "Production" at bounding box center [20, 434] width 8 height 9
checkbox input "true"
click at [116, 464] on button "Save" at bounding box center [144, 467] width 63 height 17
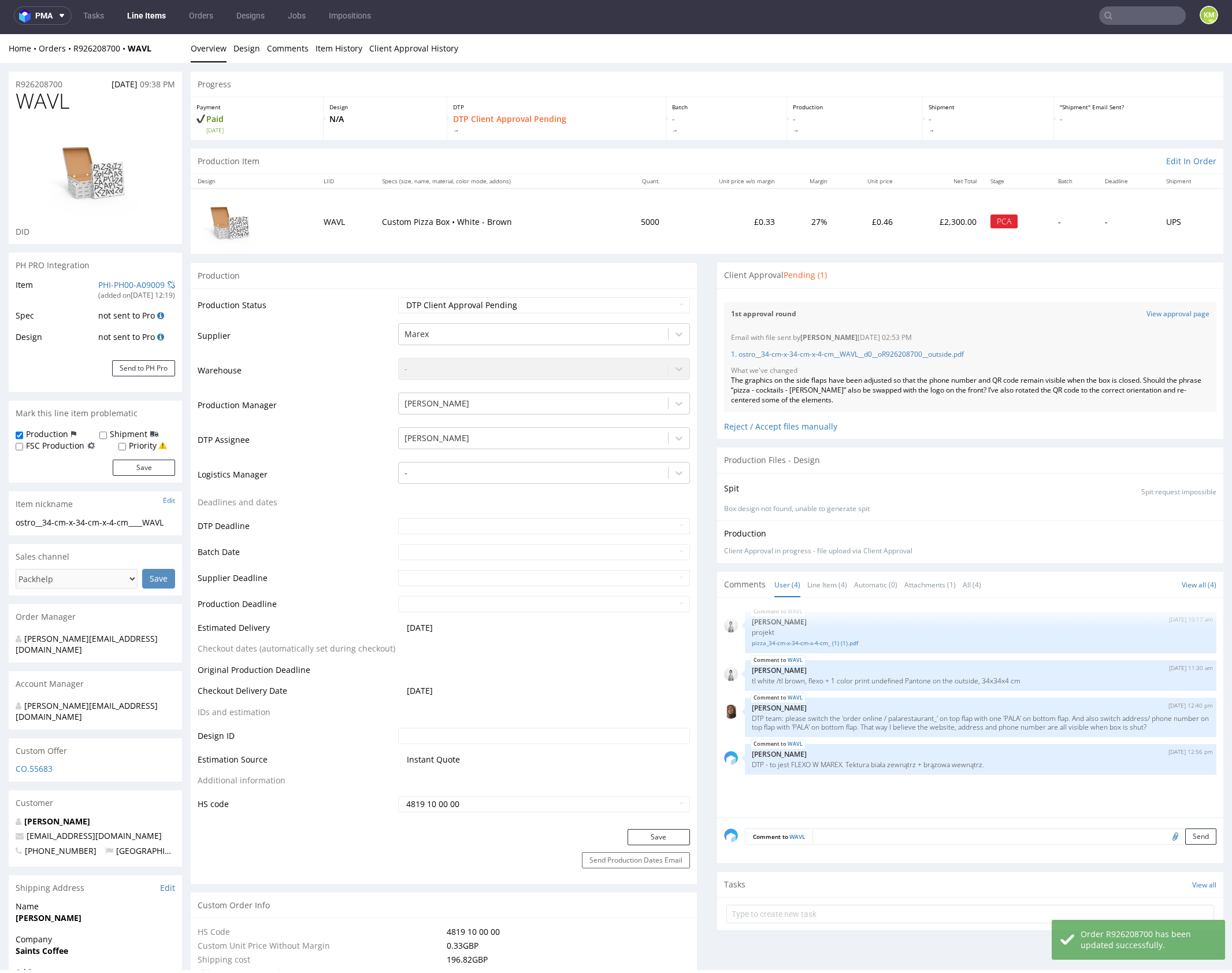
click at [862, 838] on textarea at bounding box center [1014, 836] width 404 height 17
type textarea ":"
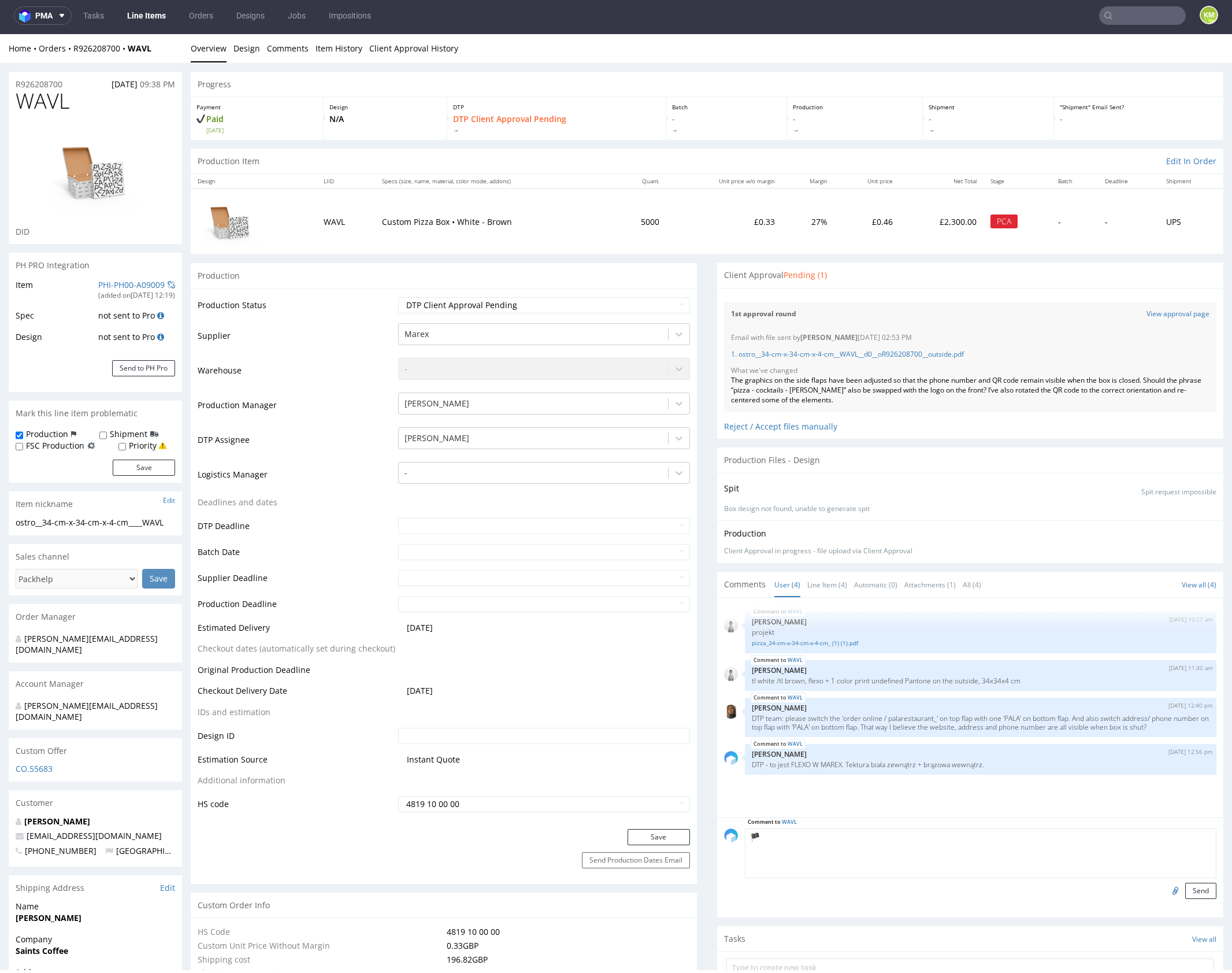
click at [781, 835] on textarea "🏴" at bounding box center [981, 853] width 471 height 50
click at [838, 832] on textarea "🏴 Prośba do vendora by potwierdził czy kod QR bedzie reprodukowalny bo zastanaw…" at bounding box center [981, 853] width 471 height 50
click at [895, 836] on textarea "🏴 Prośba do vendora by przed produkcjpotwierdził czy kod QR bedzie reprodukowal…" at bounding box center [981, 853] width 471 height 50
click at [971, 860] on textarea "🏴 Prośba do vendora by przed produkcją potwierdził czy kod QR bedzie reprodukow…" at bounding box center [981, 853] width 471 height 50
type textarea "🏴 Prośba do vendora by przed produkcją potwierdził czy kod QR bedzie reprodukow…"
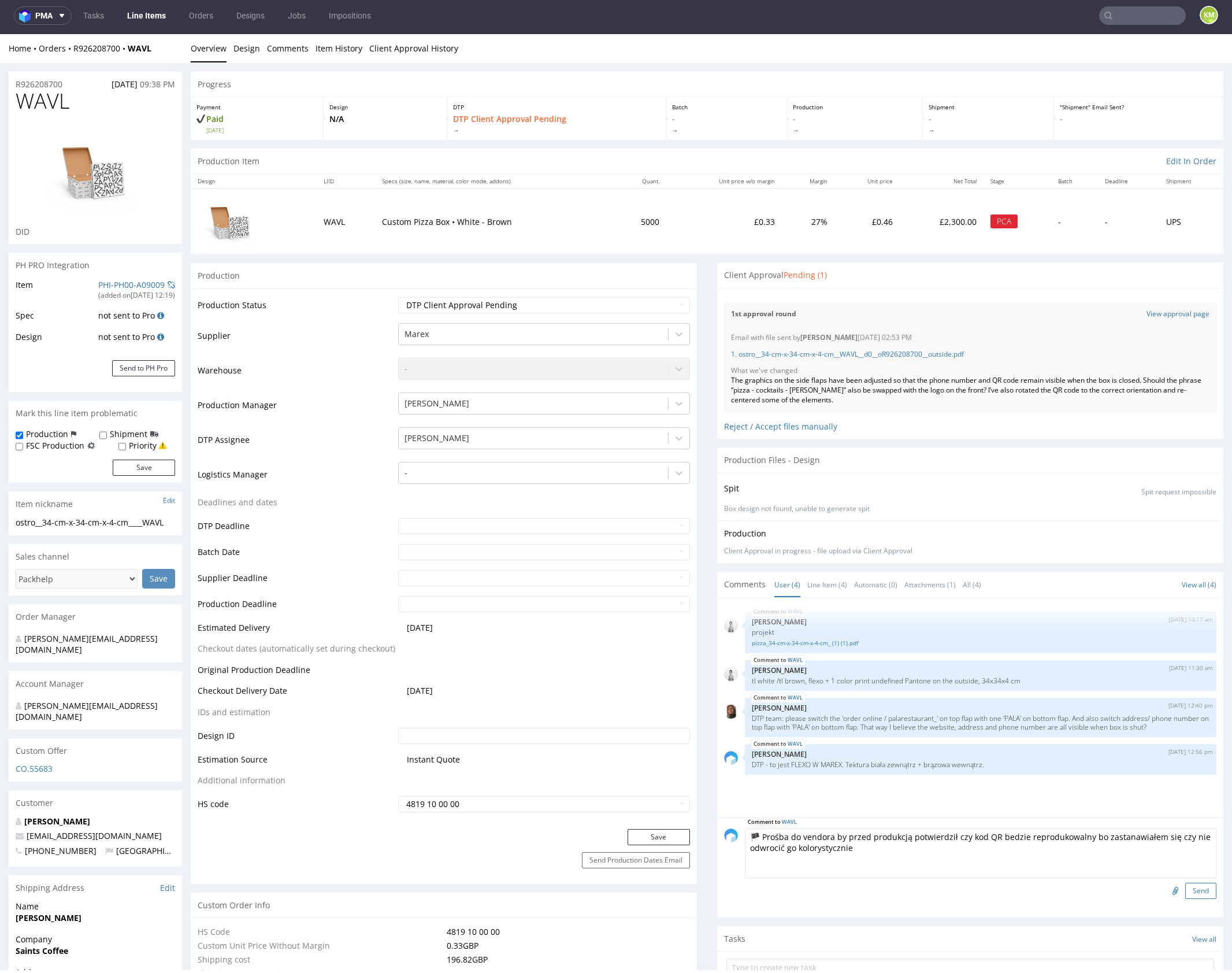
click at [1194, 886] on button "Send" at bounding box center [1202, 891] width 31 height 17
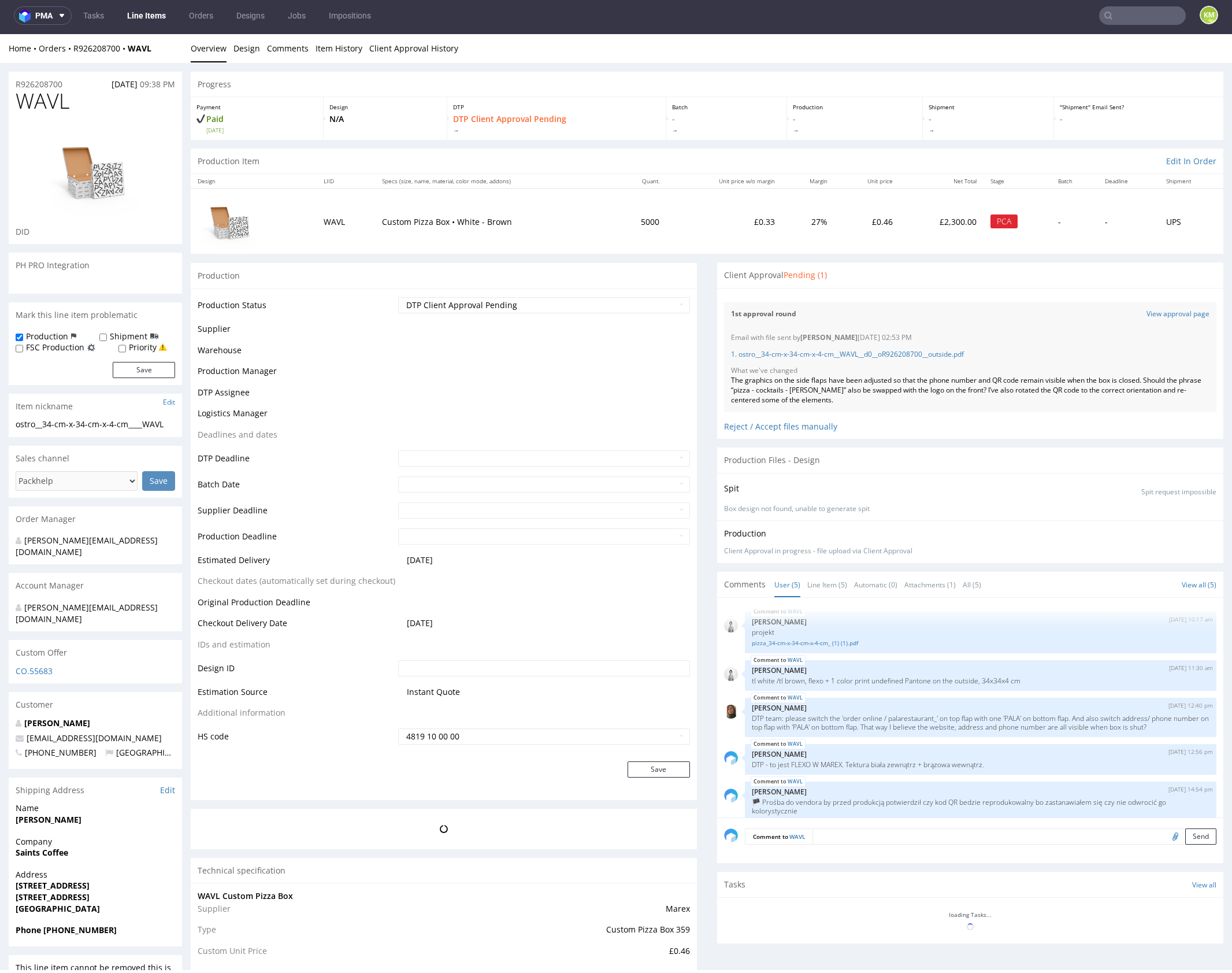
scroll to position [11, 0]
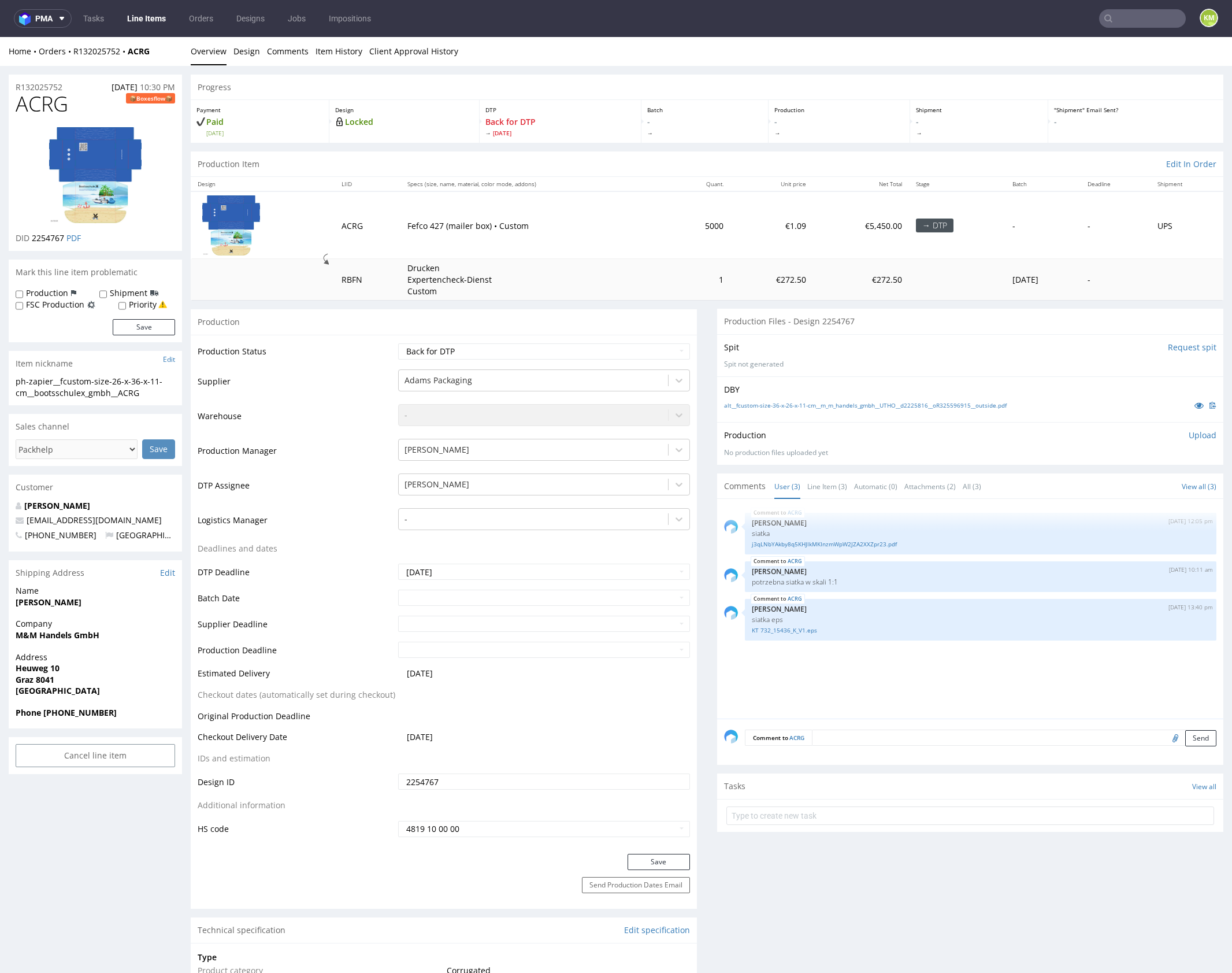
click at [838, 671] on div "ACRG [DATE] 12:05 pm [PERSON_NAME] siatka j3qLNbYAkby8q5KHJlkMKInzmWpW2JZA2XXZp…" at bounding box center [974, 612] width 500 height 213
drag, startPoint x: 838, startPoint y: 671, endPoint x: 823, endPoint y: 655, distance: 21.9
click at [838, 671] on div "ACRG [DATE] 12:05 pm [PERSON_NAME] siatka j3qLNbYAkby8q5KHJlkMKInzmWpW2JZA2XXZp…" at bounding box center [974, 612] width 500 height 213
click at [800, 630] on link "KT 732_15436_K_V1.eps" at bounding box center [981, 630] width 458 height 9
click at [875, 403] on link "alt__fcustom-size-36-x-26-x-11-cm__m_m_handels_gmbh__UTHO__d2225816__oR32559691…" at bounding box center [865, 405] width 283 height 8
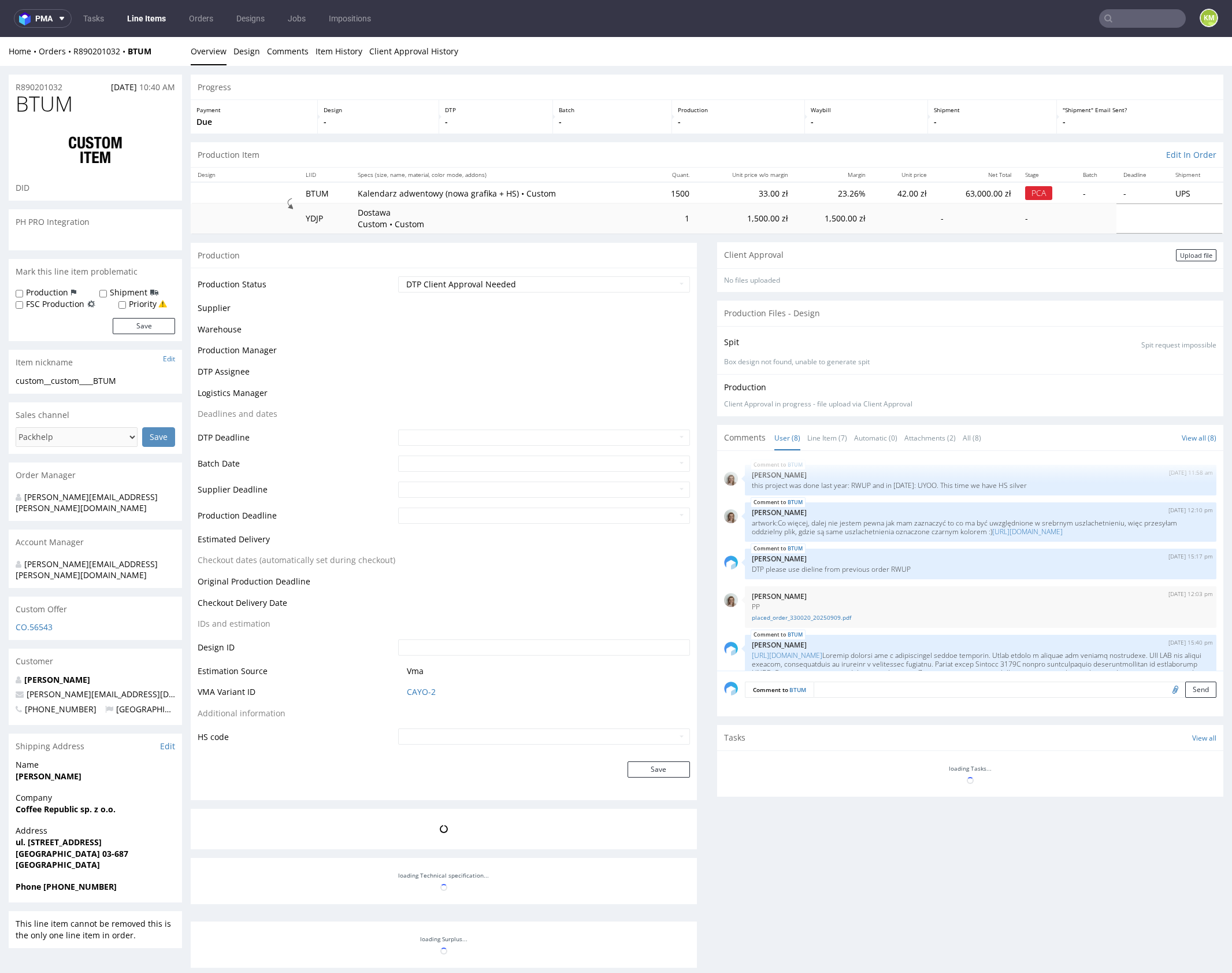
scroll to position [385, 0]
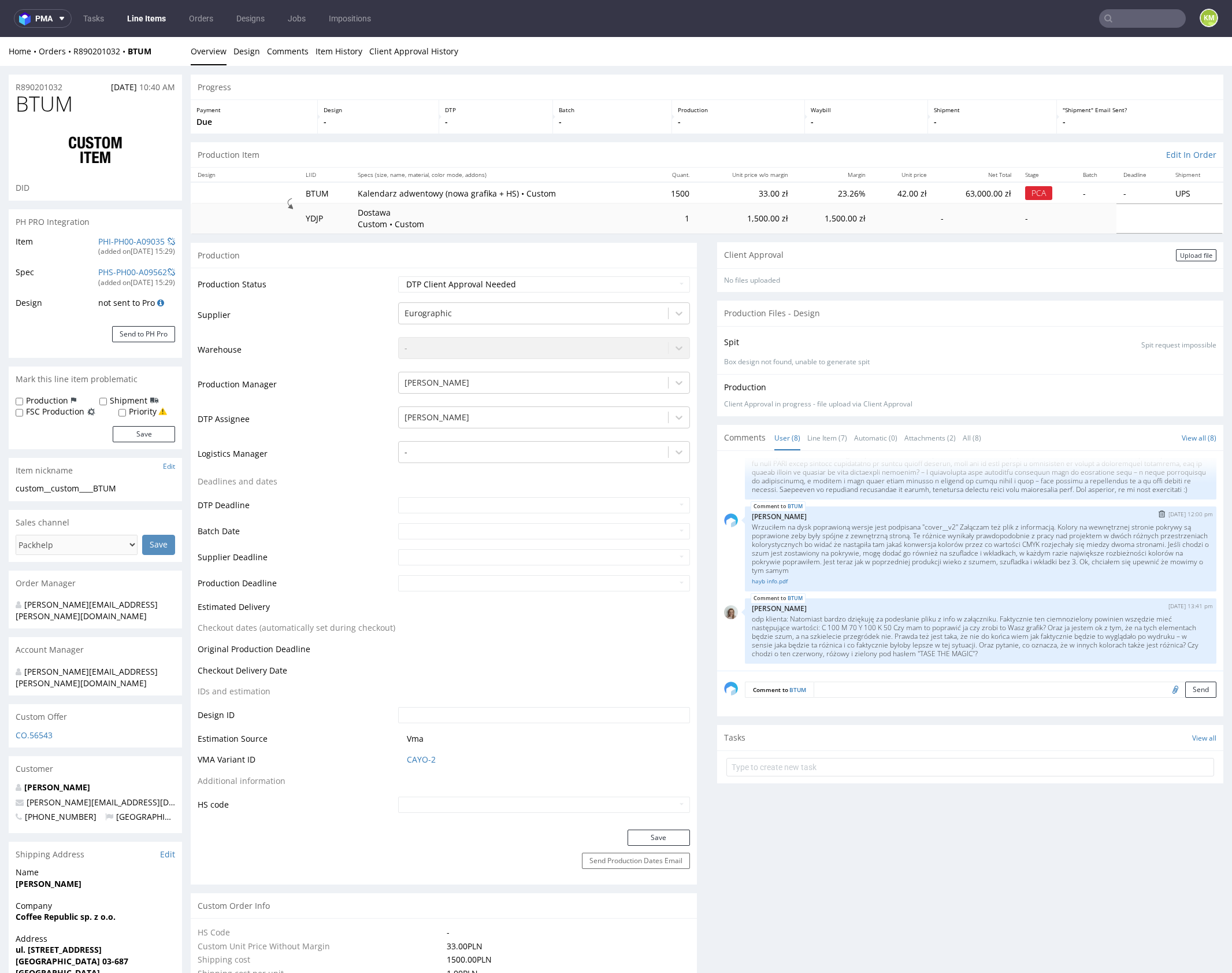
click at [929, 575] on div "hayb info.pdf" at bounding box center [981, 580] width 458 height 11
click at [823, 430] on link "Line Item (7)" at bounding box center [827, 437] width 40 height 24
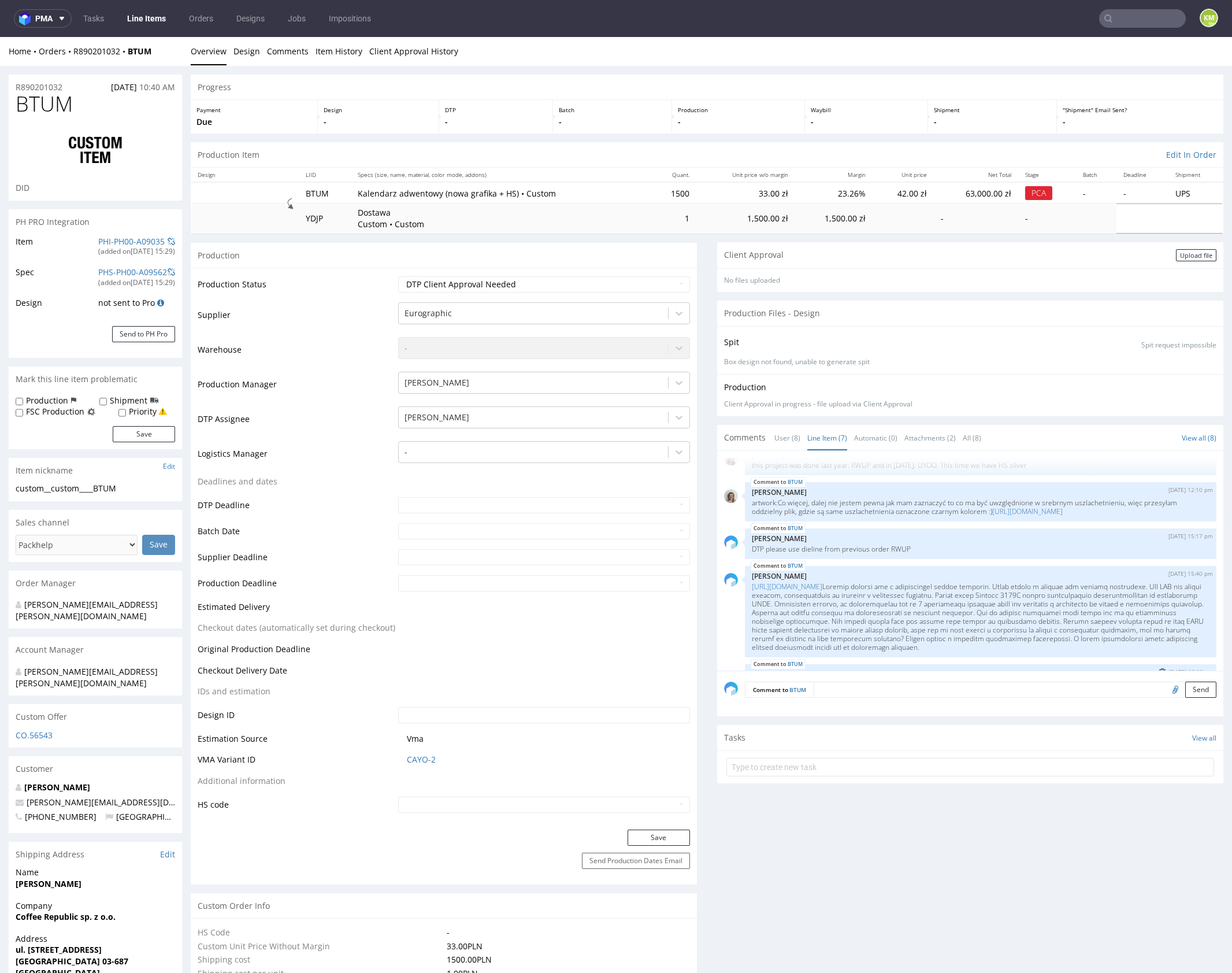
scroll to position [18, 0]
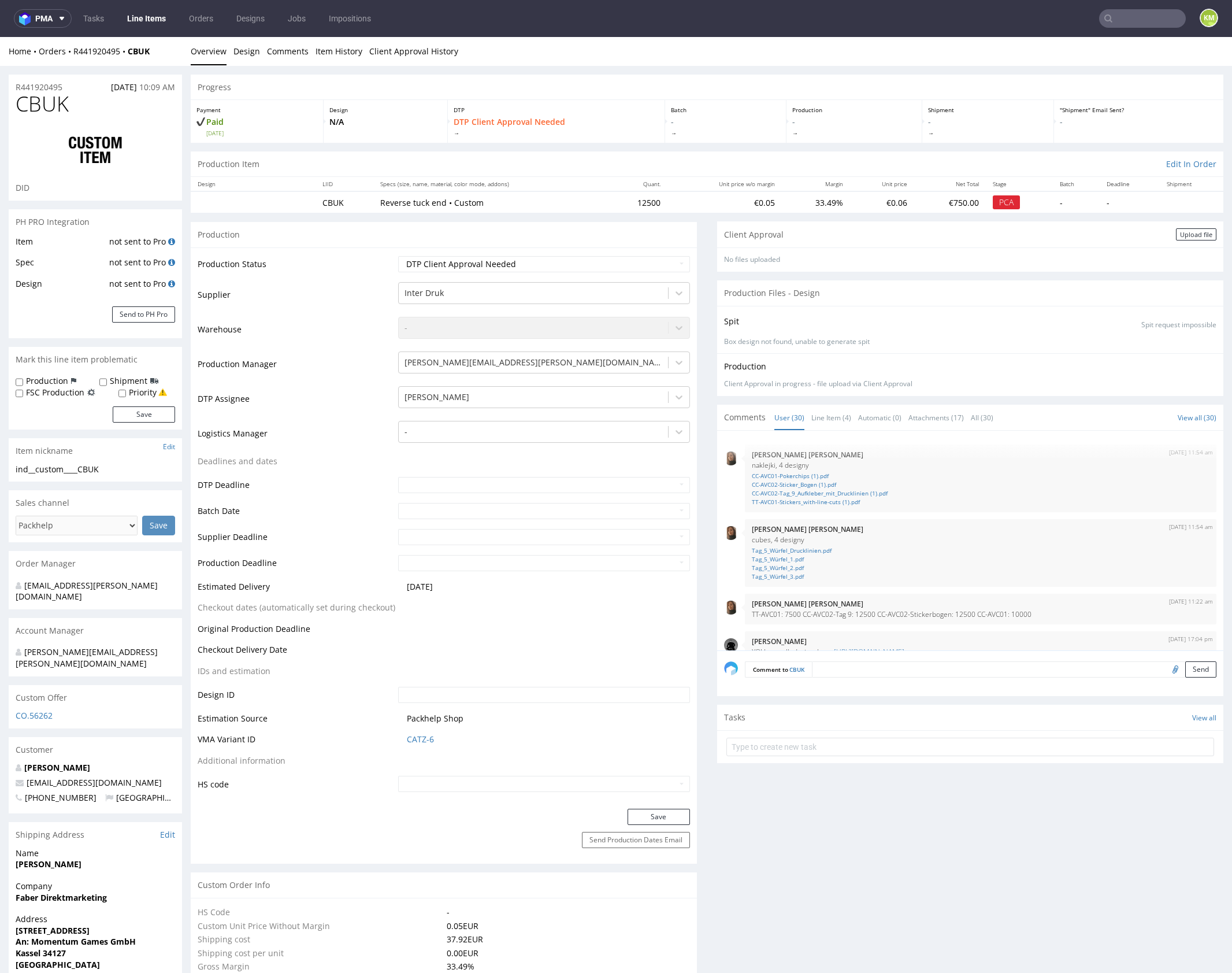
scroll to position [1264, 0]
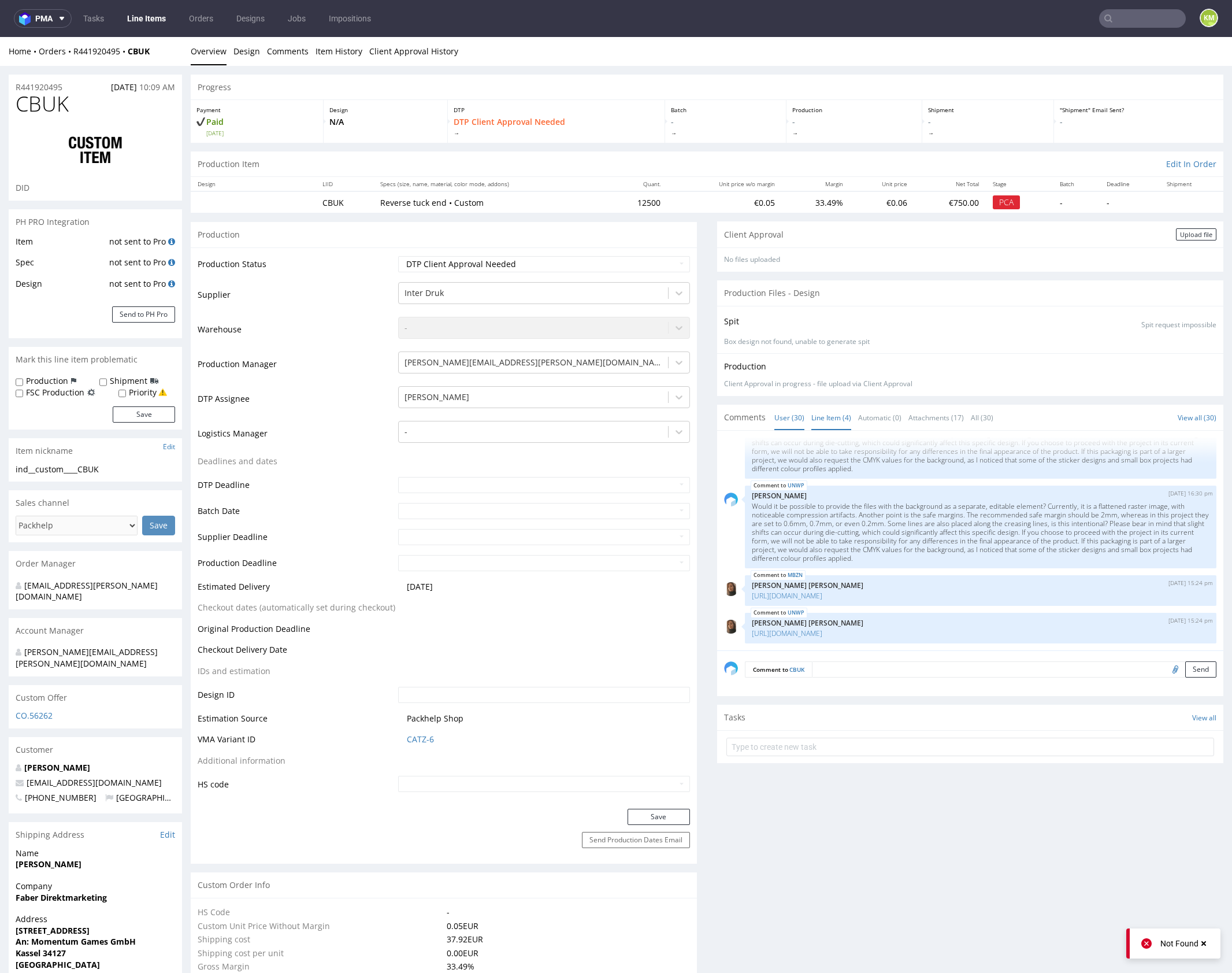
click at [831, 413] on link "Line Item (4)" at bounding box center [831, 417] width 40 height 24
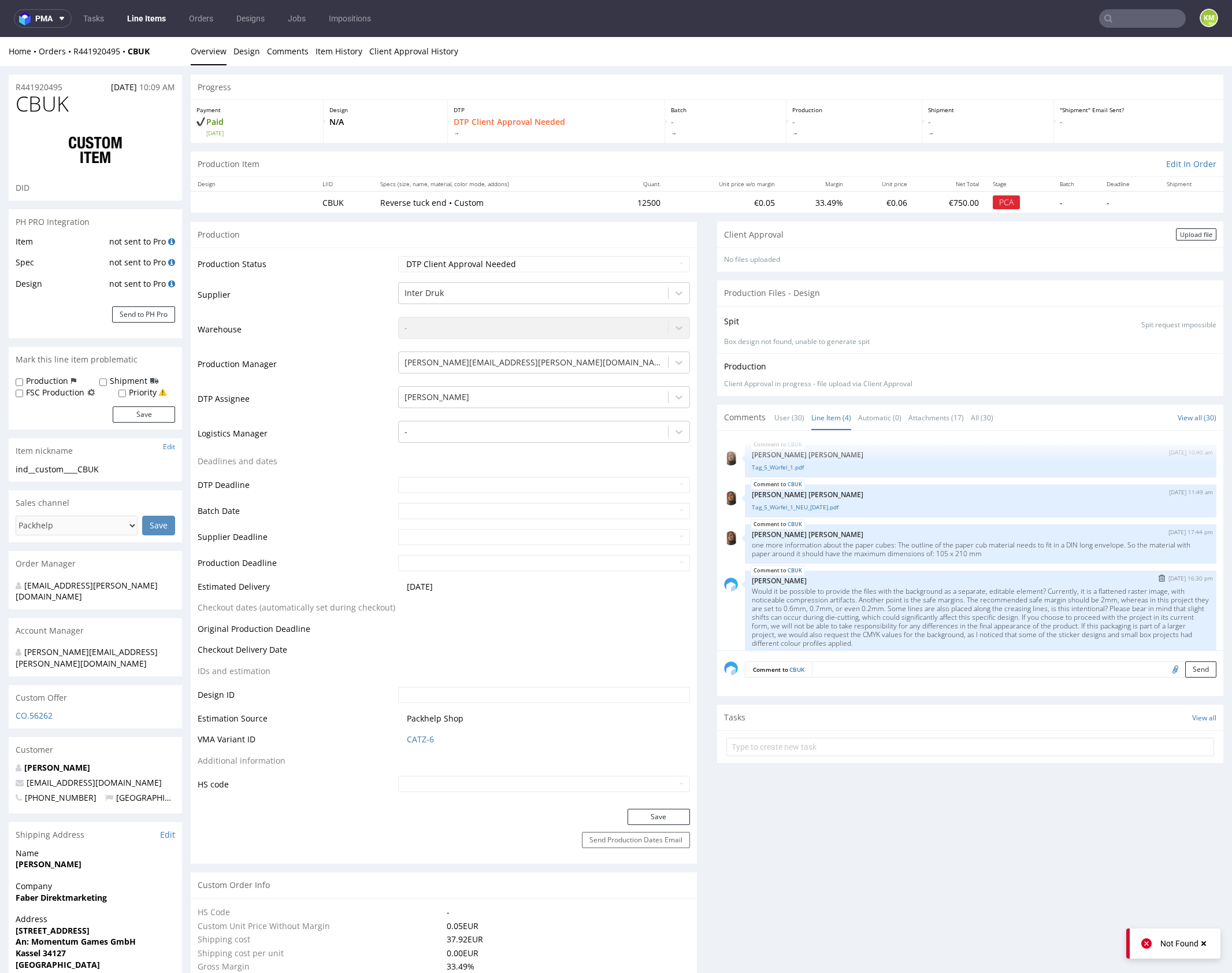
click at [1019, 570] on div "CBUK 9th Sep 25 | 16:30 pm Karol Markowski Would it be possible to provide the …" at bounding box center [981, 611] width 471 height 83
click at [334, 56] on link "Item History" at bounding box center [339, 51] width 47 height 28
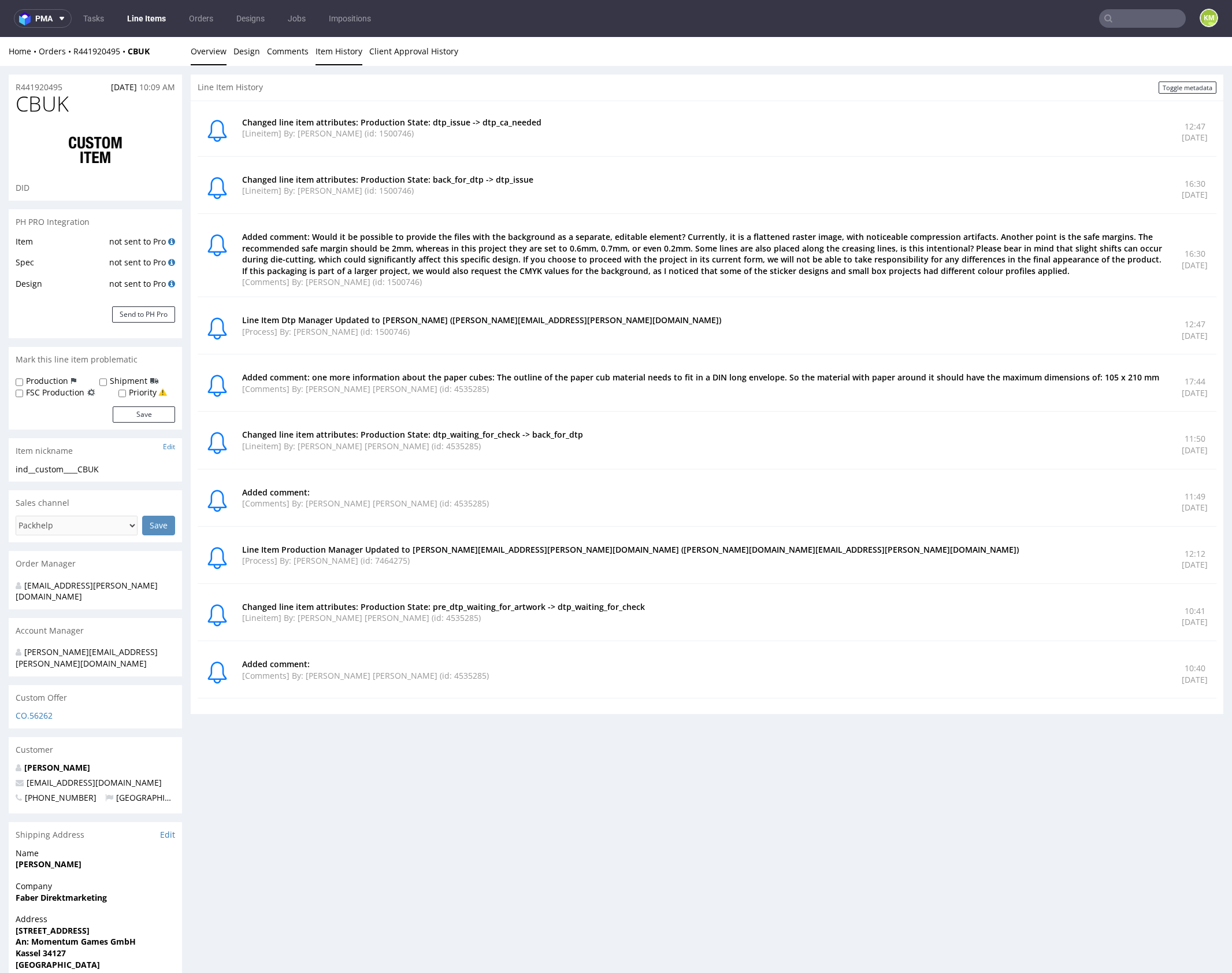
click at [218, 49] on link "Overview" at bounding box center [208, 51] width 36 height 28
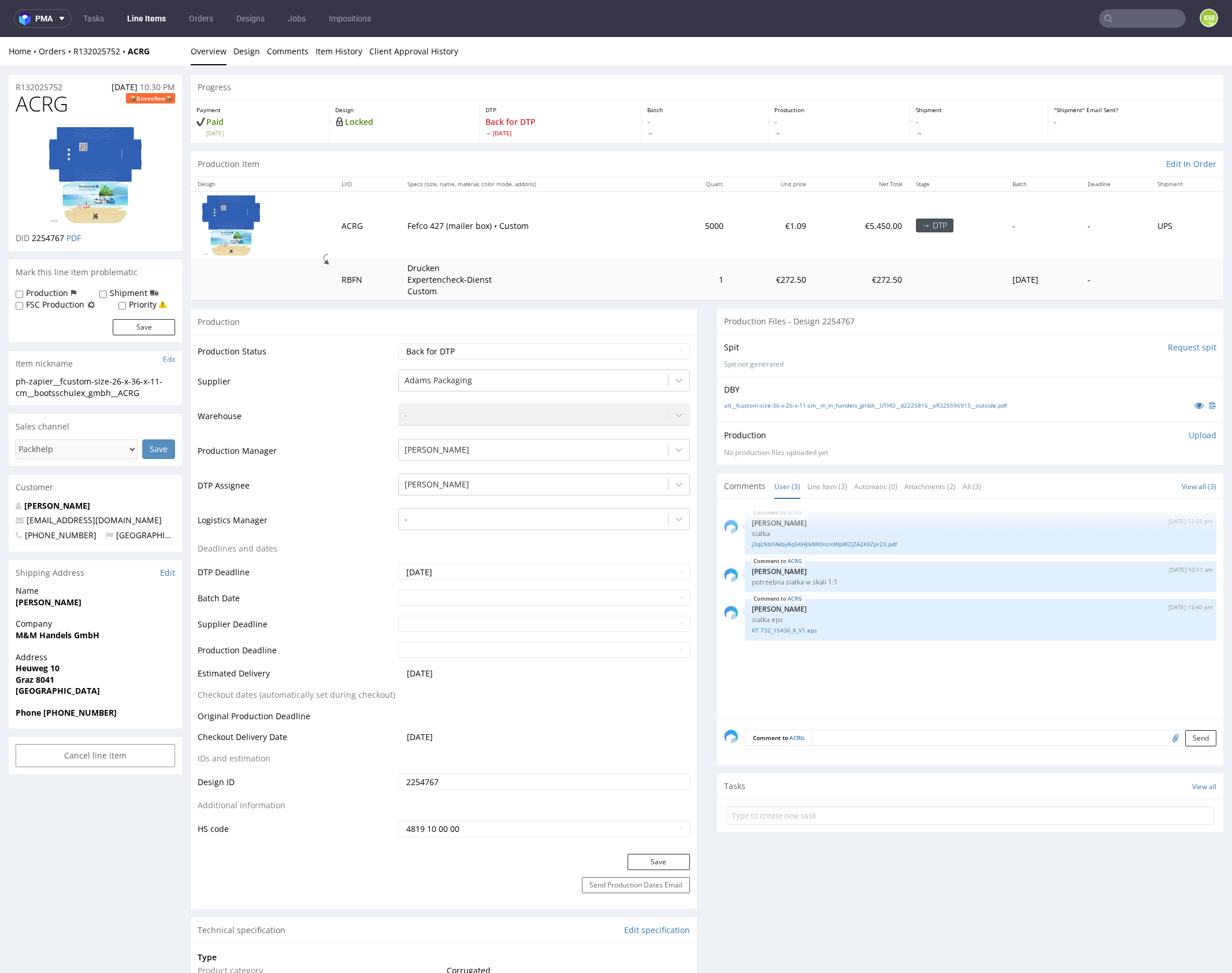
click at [88, 385] on div "ph-zapier__fcustom-size-26-x-36-x-11-cm__bootsschulex_gmbh__ACRG" at bounding box center [95, 386] width 159 height 22
drag, startPoint x: 62, startPoint y: 376, endPoint x: 149, endPoint y: 392, distance: 88.5
click at [149, 392] on div "ph-zapier__fcustom-size-26-x-36-x-11-cm__bootsschulex_gmbh__ACRG" at bounding box center [95, 386] width 159 height 22
copy div "fcustom-size-26-x-36-x-11-cm__bootsschulex_gmbh__ACRG"
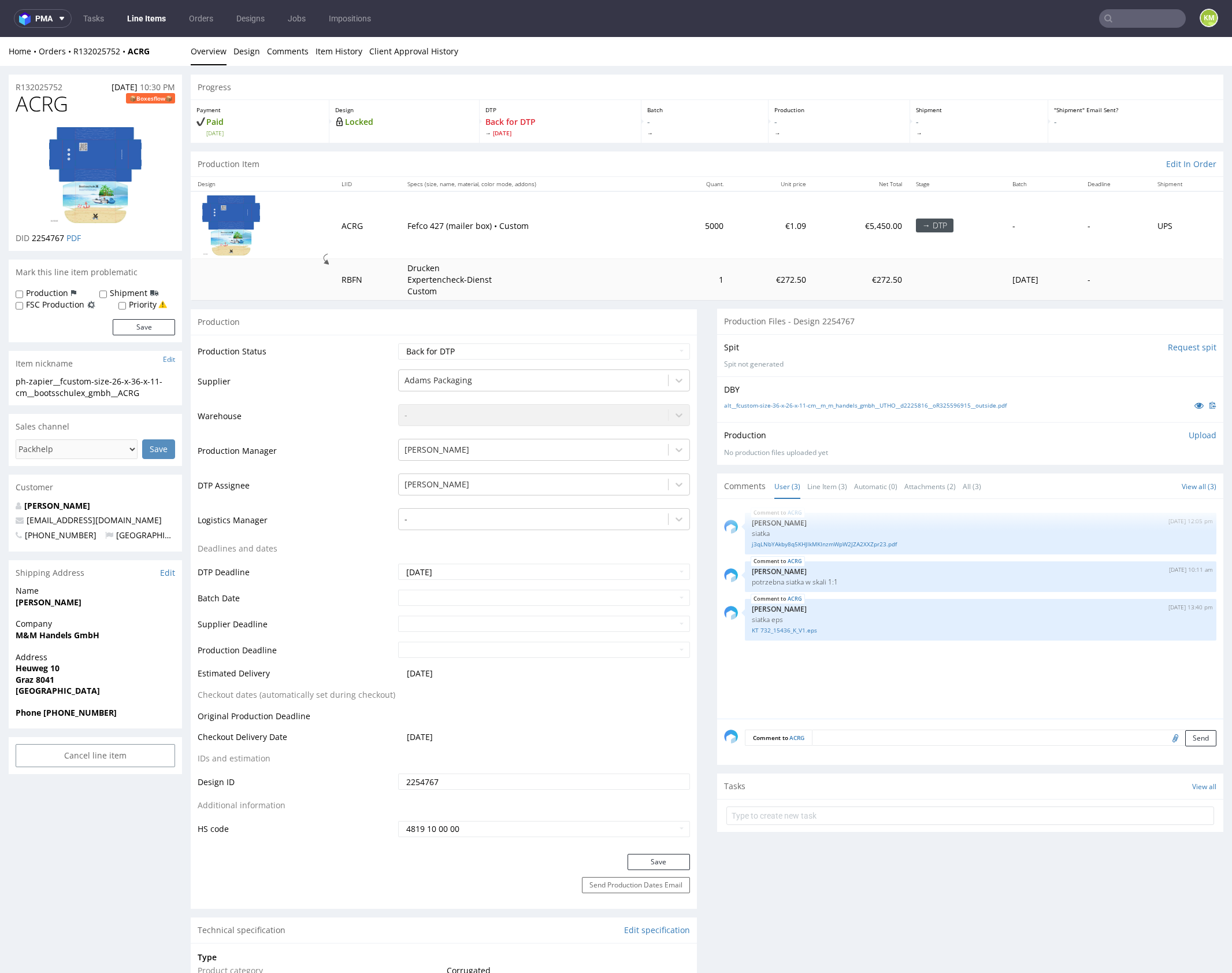
click at [482, 780] on input "2254767" at bounding box center [544, 781] width 292 height 17
click at [929, 684] on div "ACRG [DATE] 12:05 pm [PERSON_NAME] siatka j3qLNbYAkby8q5KHJlkMKInzmWpW2JZA2XXZp…" at bounding box center [974, 612] width 500 height 213
click at [624, 350] on select "Waiting for Artwork Waiting for Diecut Waiting for Mockup Waiting for DTP Waiti…" at bounding box center [544, 351] width 292 height 17
select select "dtp_ca_needed"
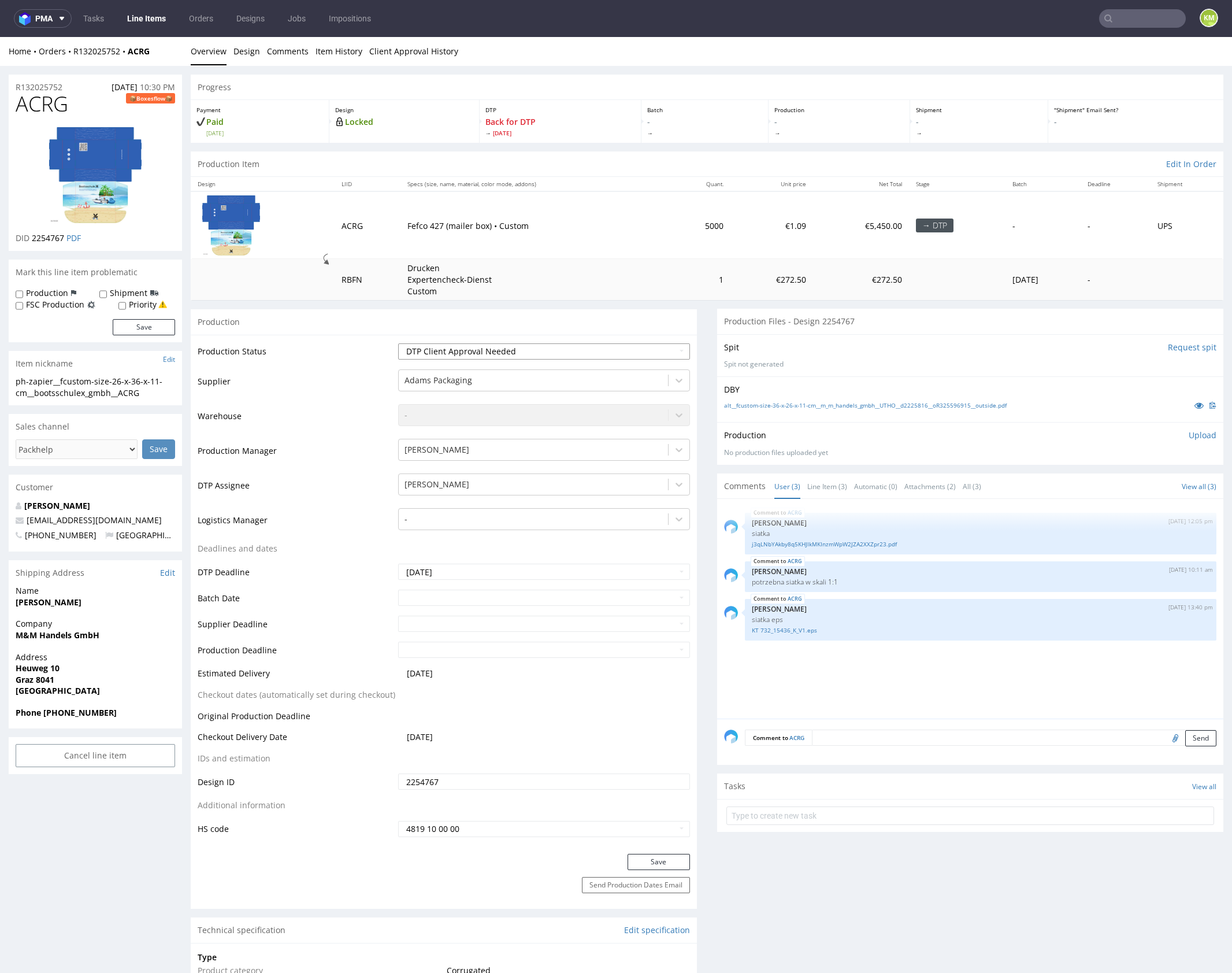
click at [398, 343] on select "Waiting for Artwork Waiting for Diecut Waiting for Mockup Waiting for DTP Waiti…" at bounding box center [544, 351] width 292 height 17
click at [661, 851] on div "Production Status Waiting for Artwork Waiting for Diecut Waiting for Mockup Wai…" at bounding box center [444, 594] width 506 height 519
click at [664, 856] on button "Save" at bounding box center [659, 862] width 63 height 17
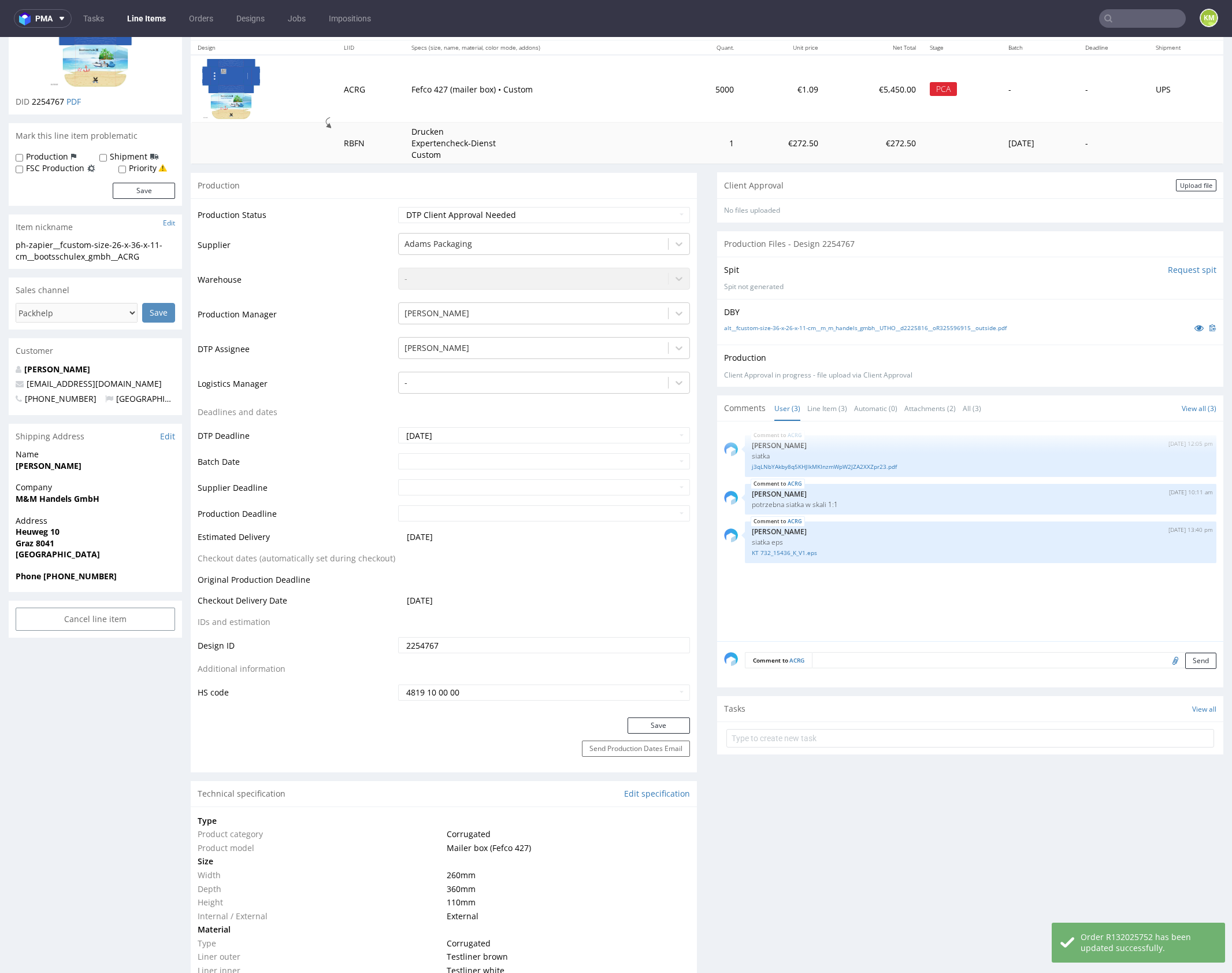
scroll to position [103, 0]
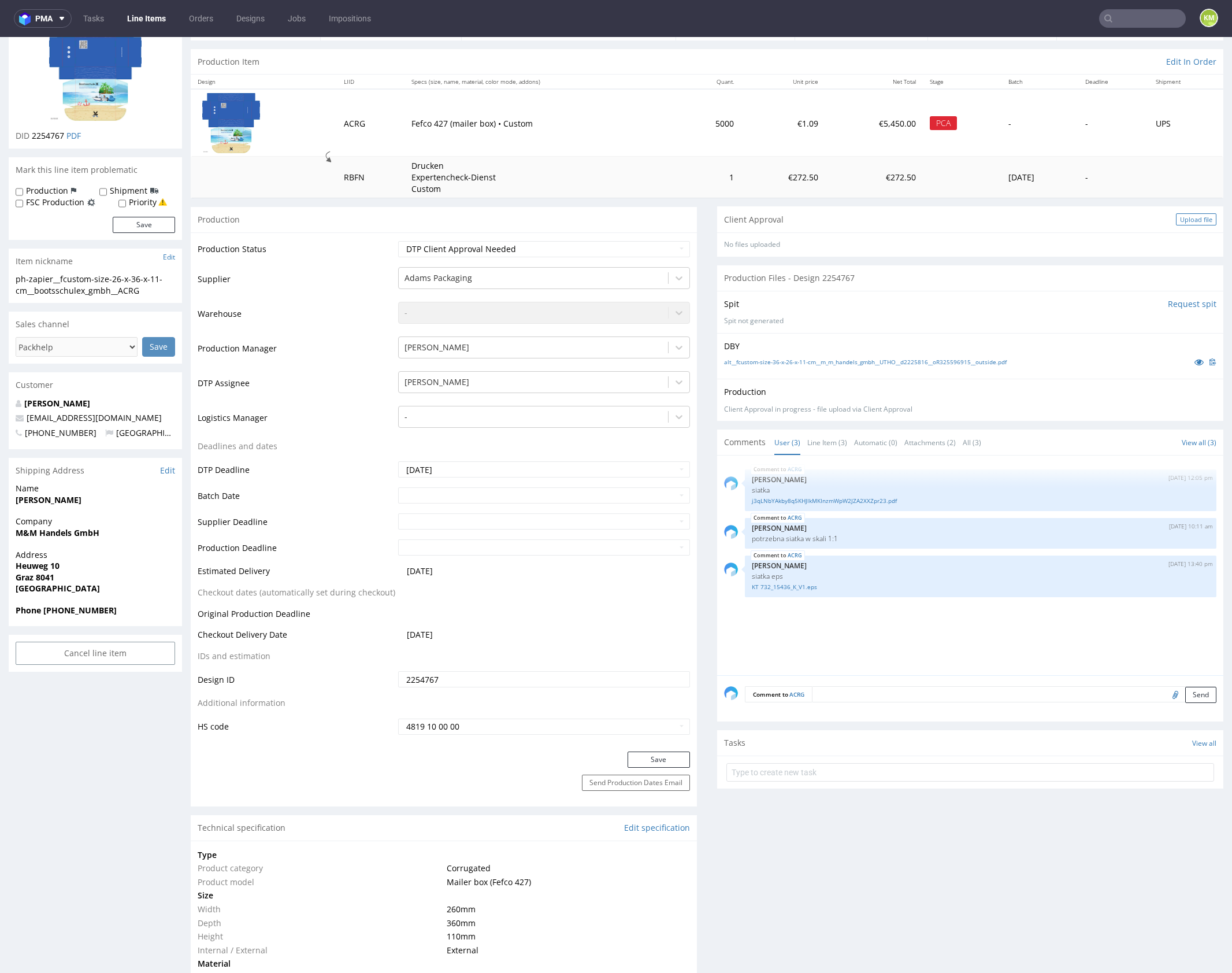
click at [1176, 222] on div "Upload file" at bounding box center [1196, 219] width 40 height 12
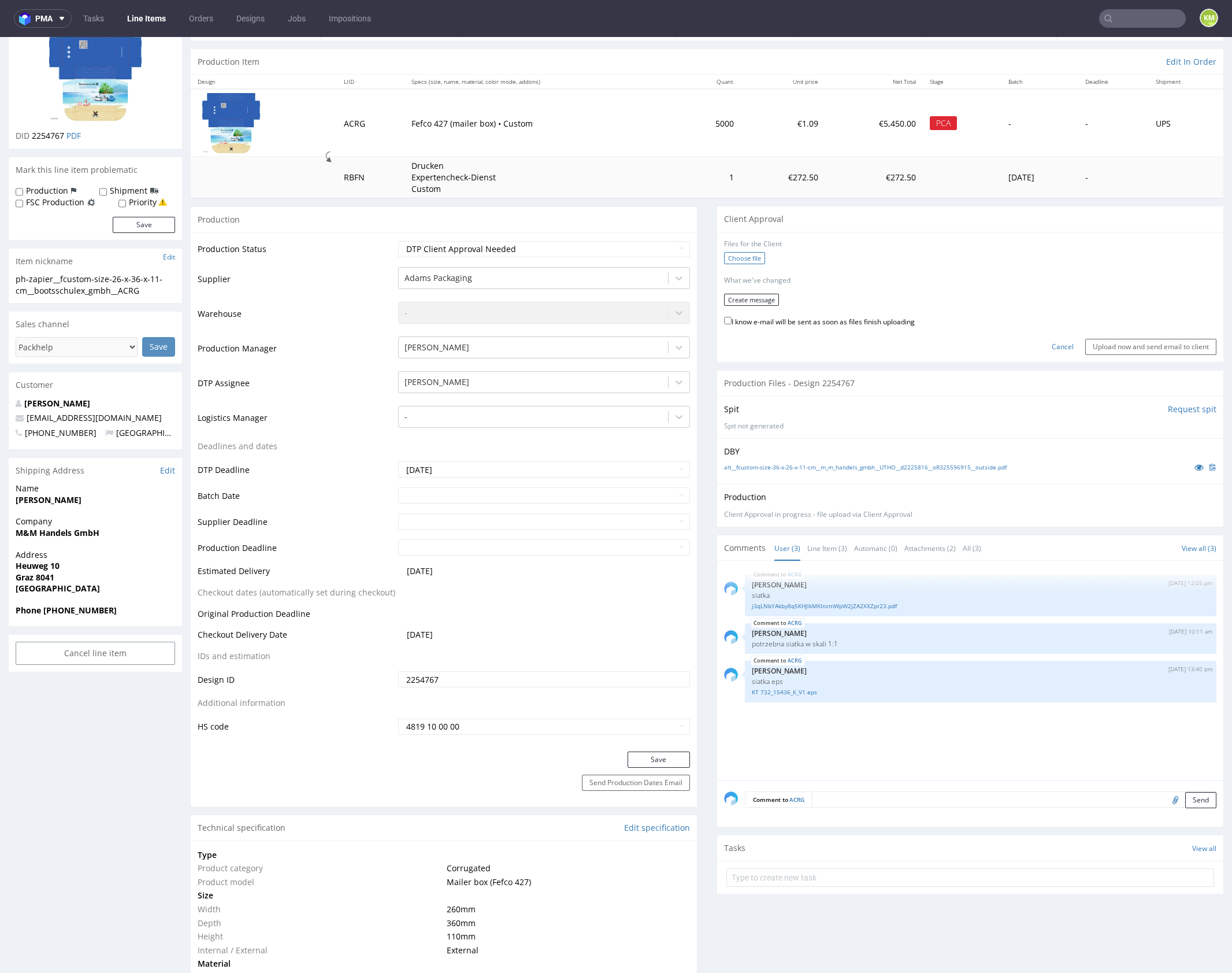
click at [743, 261] on label "Choose file" at bounding box center [745, 258] width 41 height 12
click at [0, 37] on input "Choose file" at bounding box center [0, 37] width 0 height 0
click at [757, 297] on button "Create message" at bounding box center [752, 296] width 55 height 12
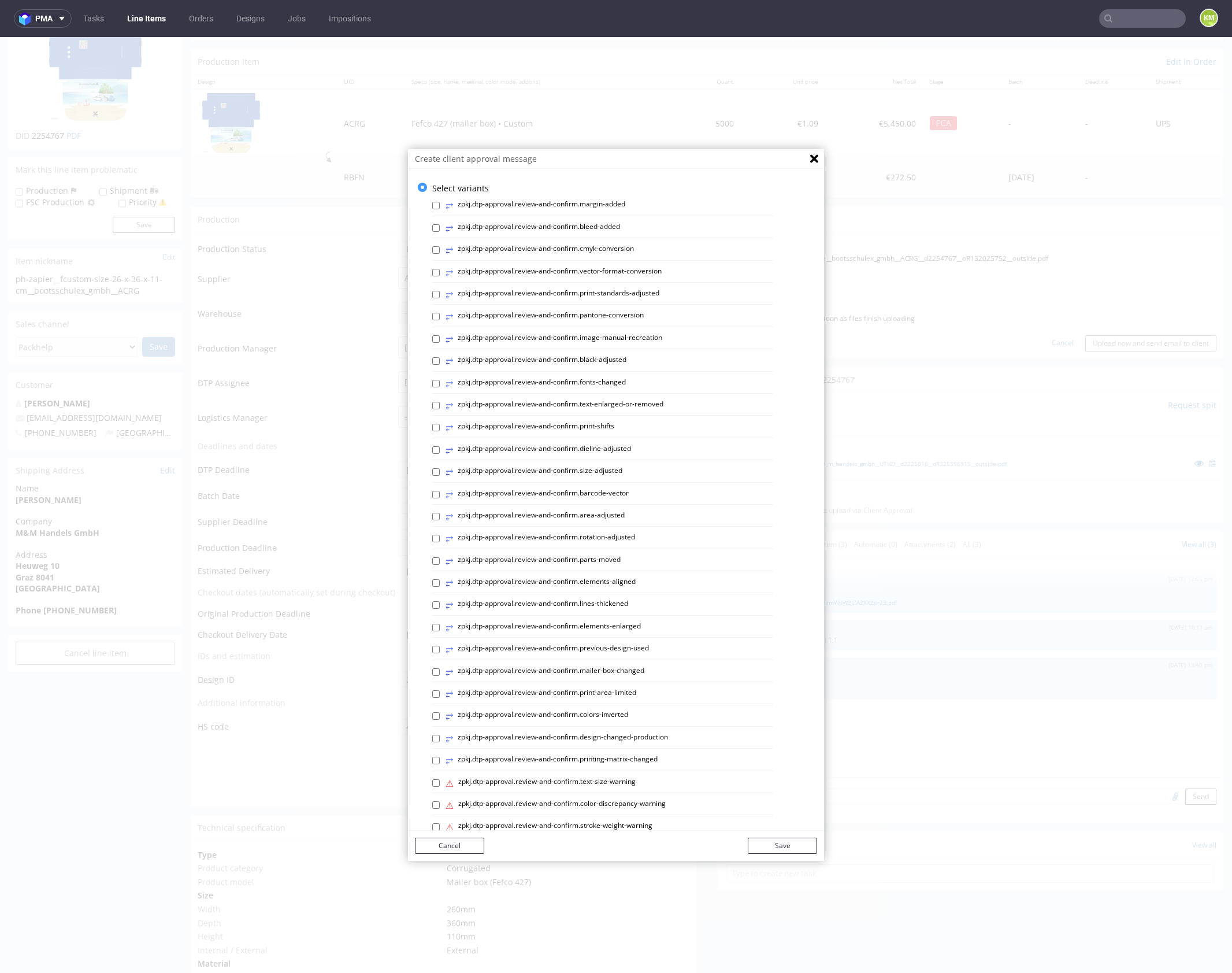
scroll to position [165, 0]
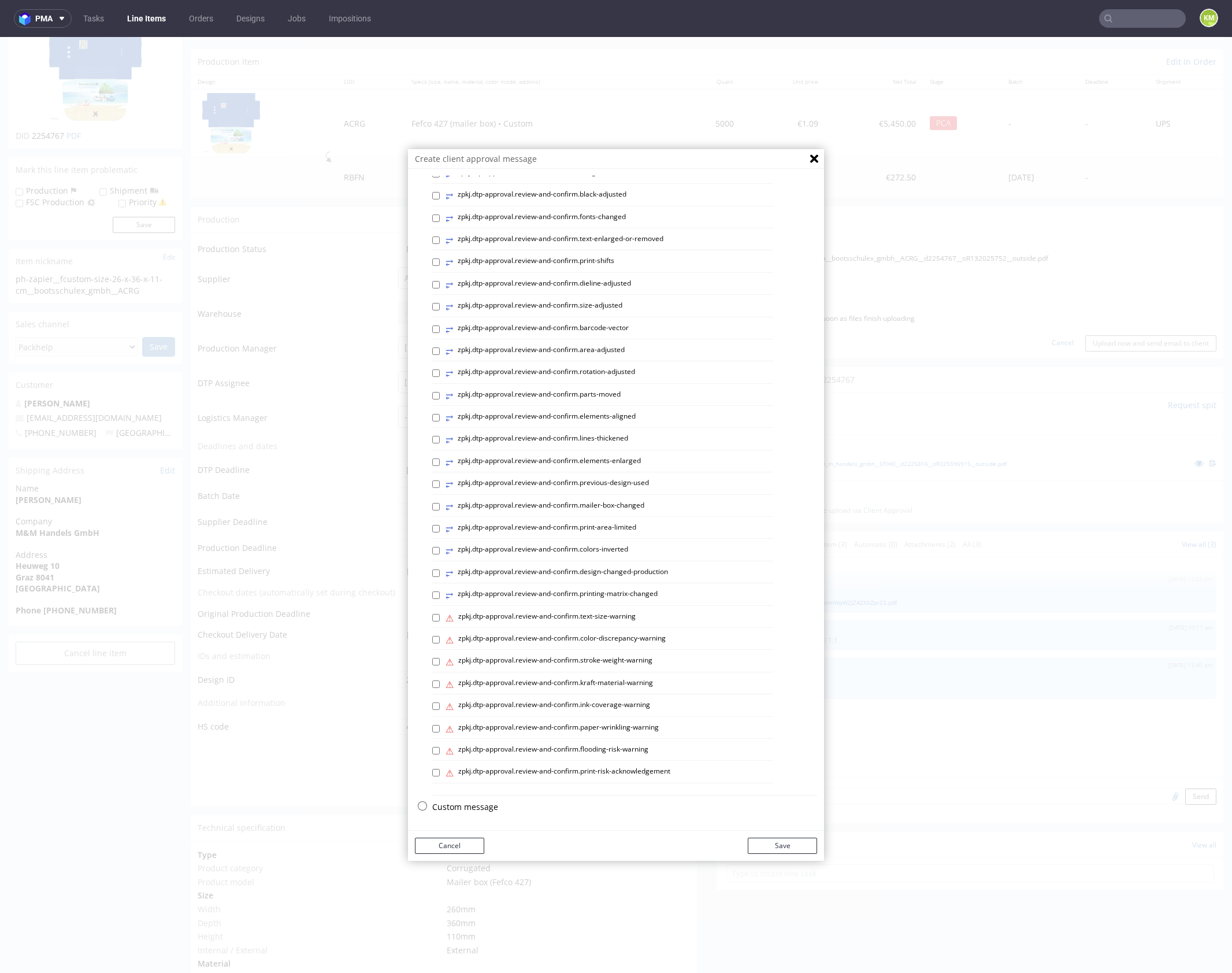
click at [491, 806] on p "Custom message" at bounding box center [625, 807] width 385 height 12
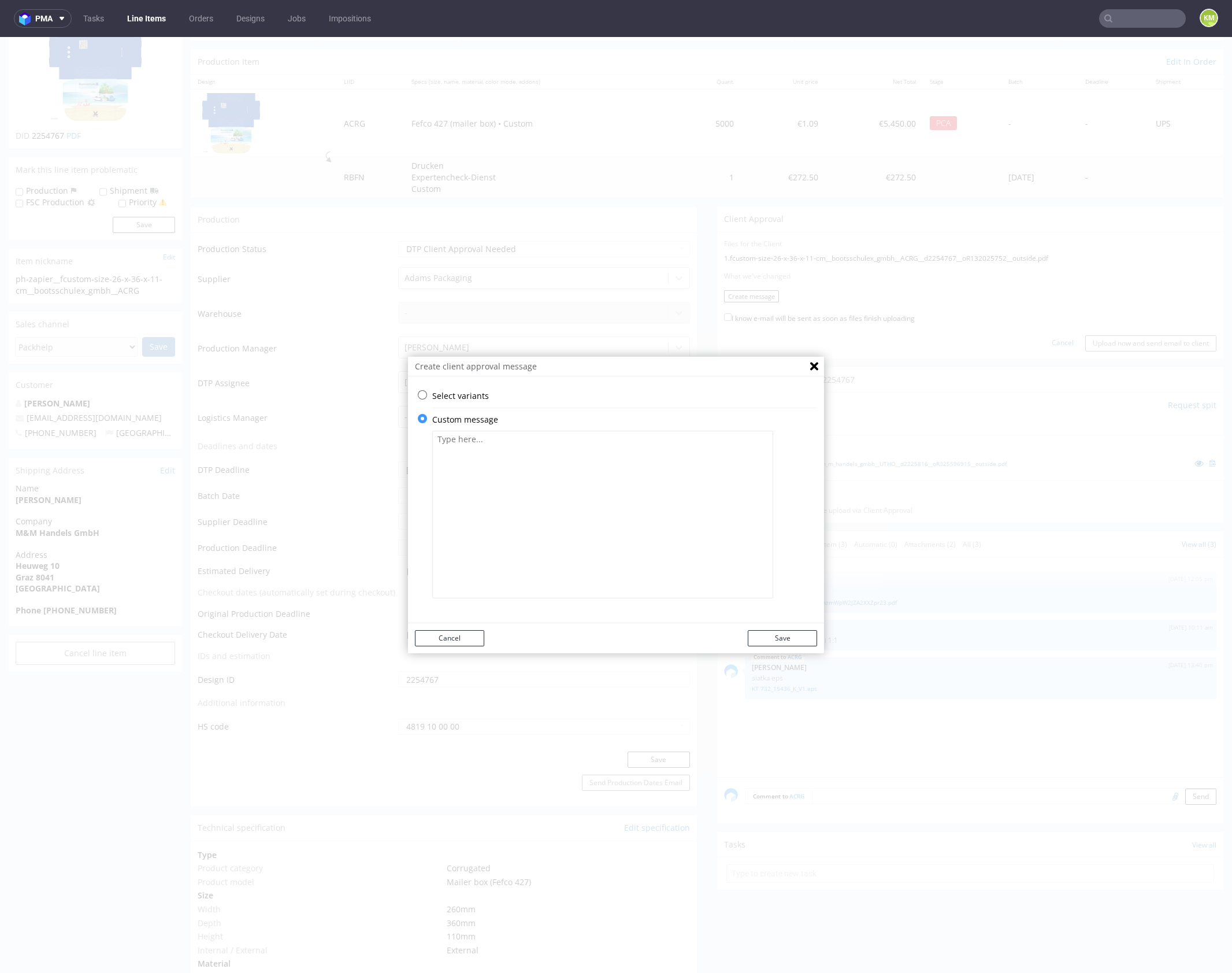
click at [557, 484] on textarea at bounding box center [602, 513] width 341 height 167
paste textarea "The design has been adapted to the current dieline."
type textarea "The design has been adapted to the current dieline."
click at [788, 641] on button "Save" at bounding box center [782, 638] width 69 height 17
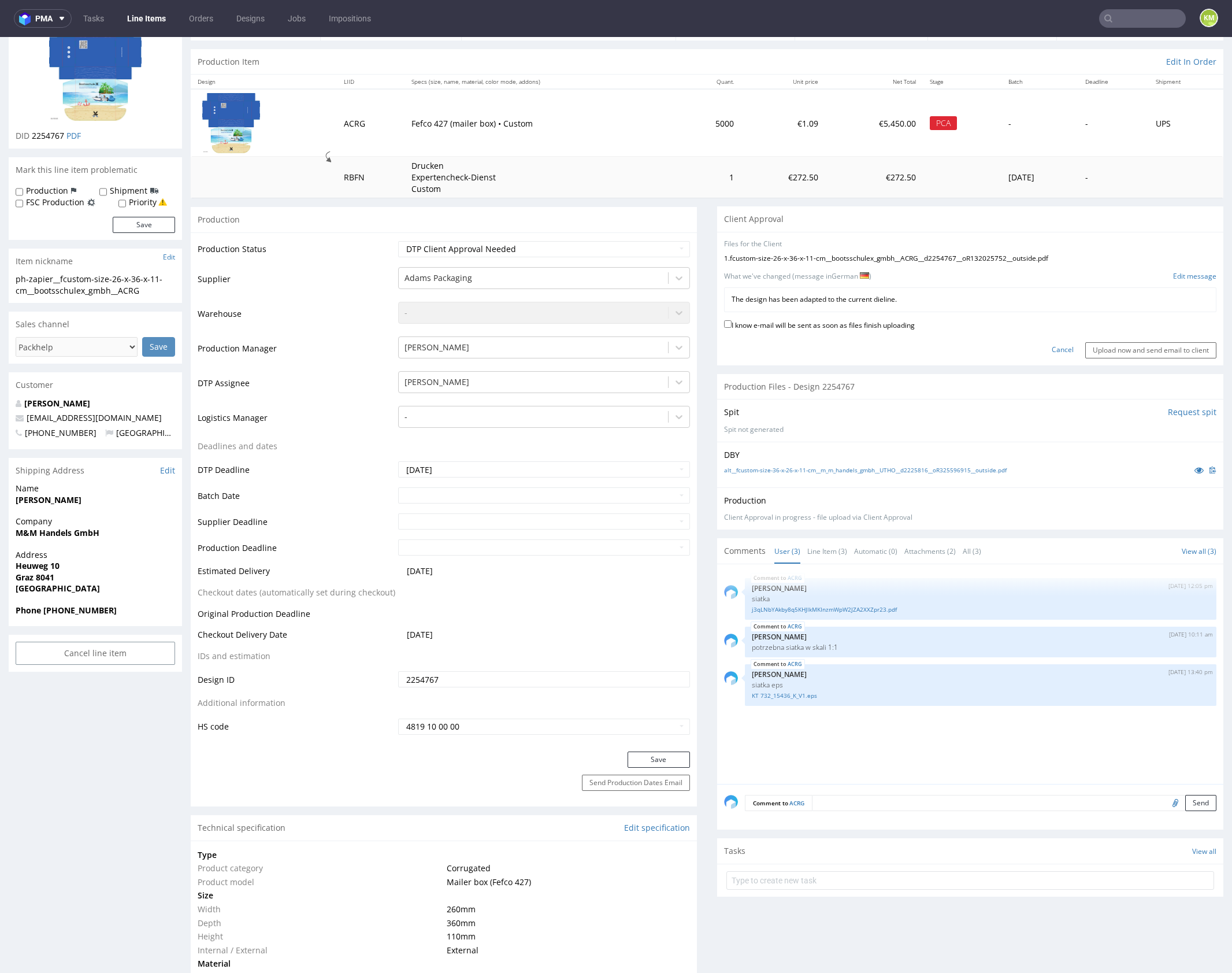
click at [887, 324] on label "I know e-mail will be sent as soon as files finish uploading" at bounding box center [819, 324] width 191 height 13
click at [731, 324] on input "I know e-mail will be sent as soon as files finish uploading" at bounding box center [728, 325] width 8 height 8
checkbox input "true"
click at [1112, 350] on input "Upload now and send email to client" at bounding box center [1151, 350] width 131 height 17
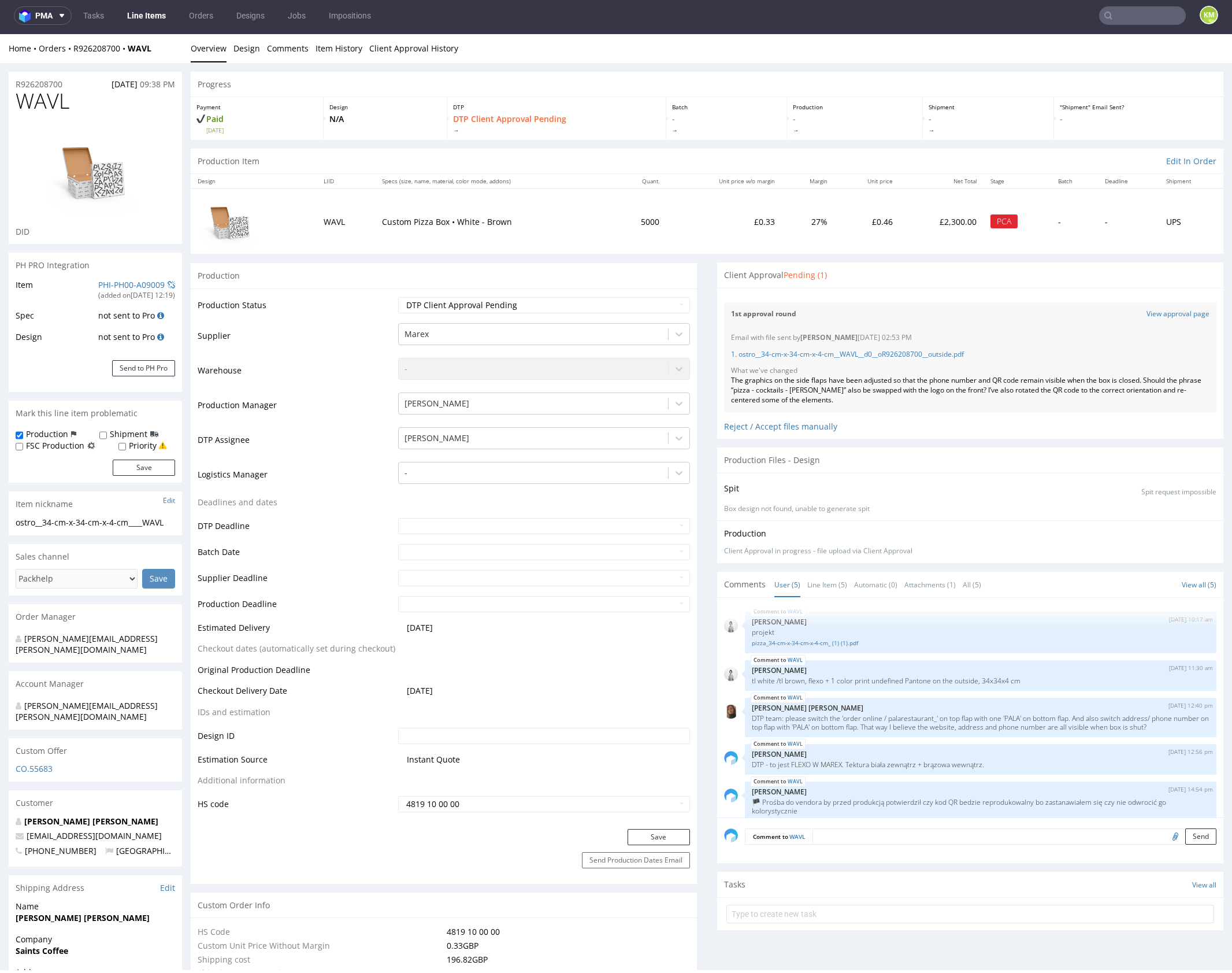
scroll to position [11, 0]
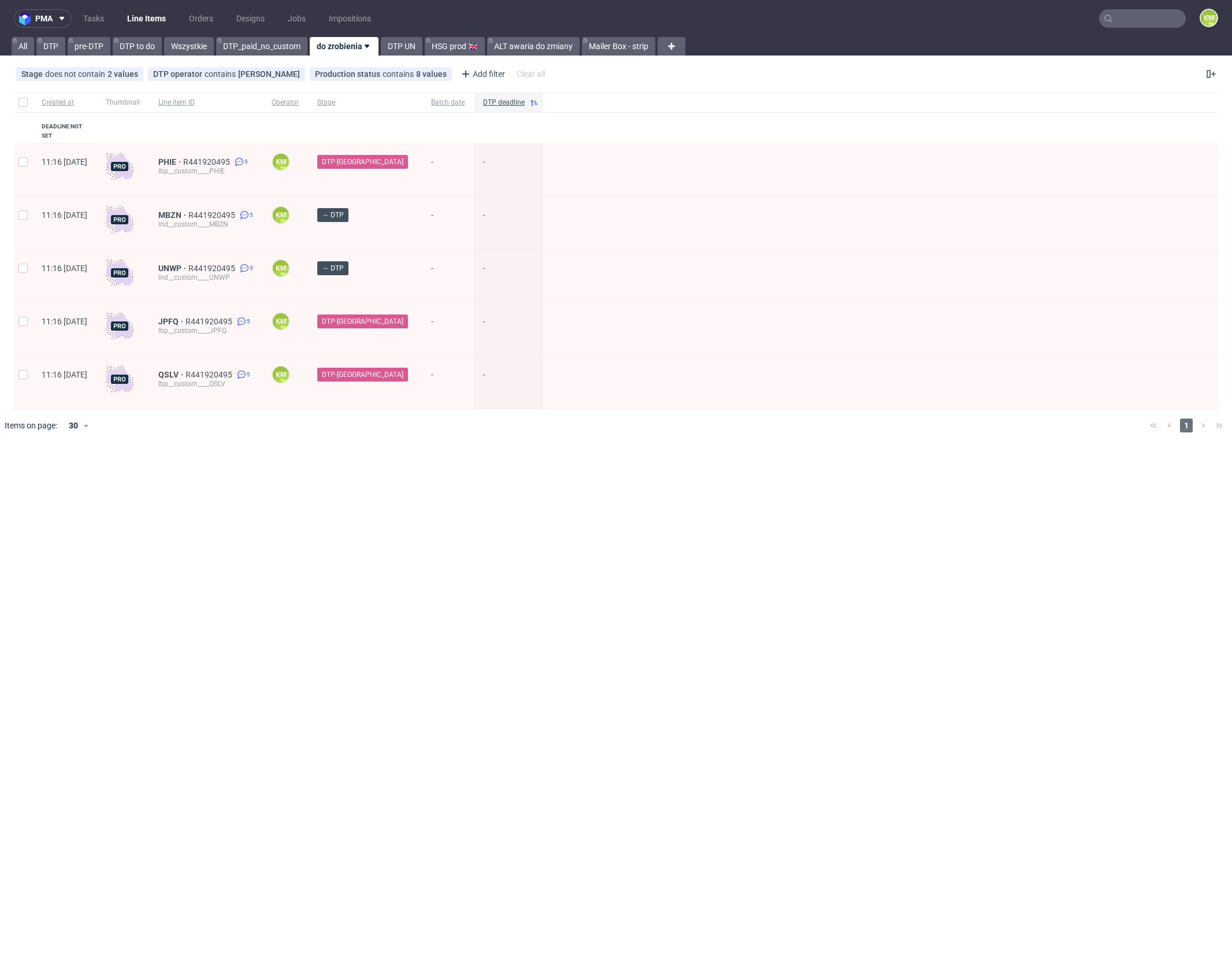
click at [306, 480] on div "pma Tasks Line Items Orders Designs Jobs Impositions KM All DTP pre-DTP DTP to …" at bounding box center [616, 486] width 1232 height 973
click at [104, 15] on link "Tasks" at bounding box center [93, 18] width 34 height 19
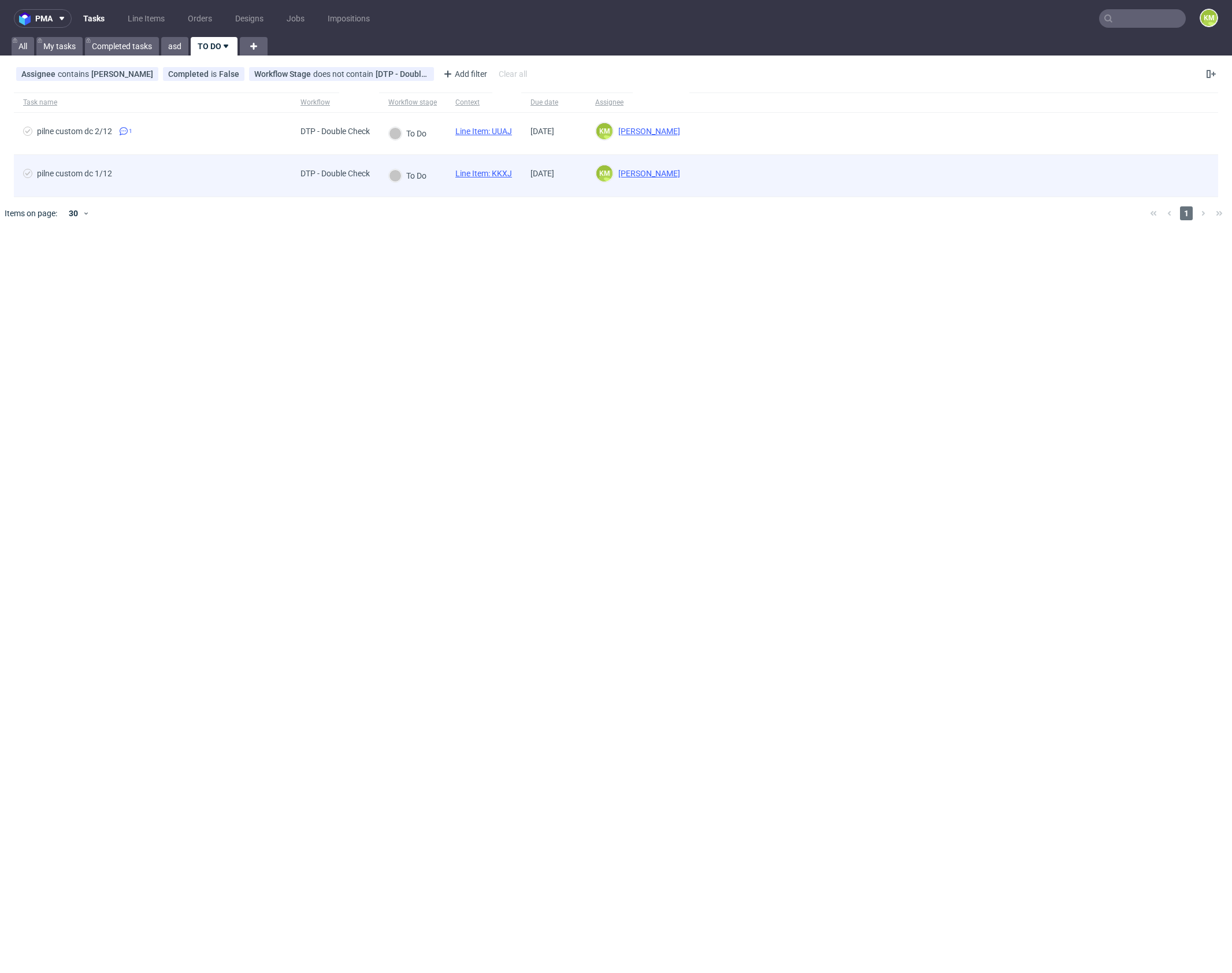
click at [509, 172] on link "Line Item: KKXJ" at bounding box center [484, 173] width 57 height 9
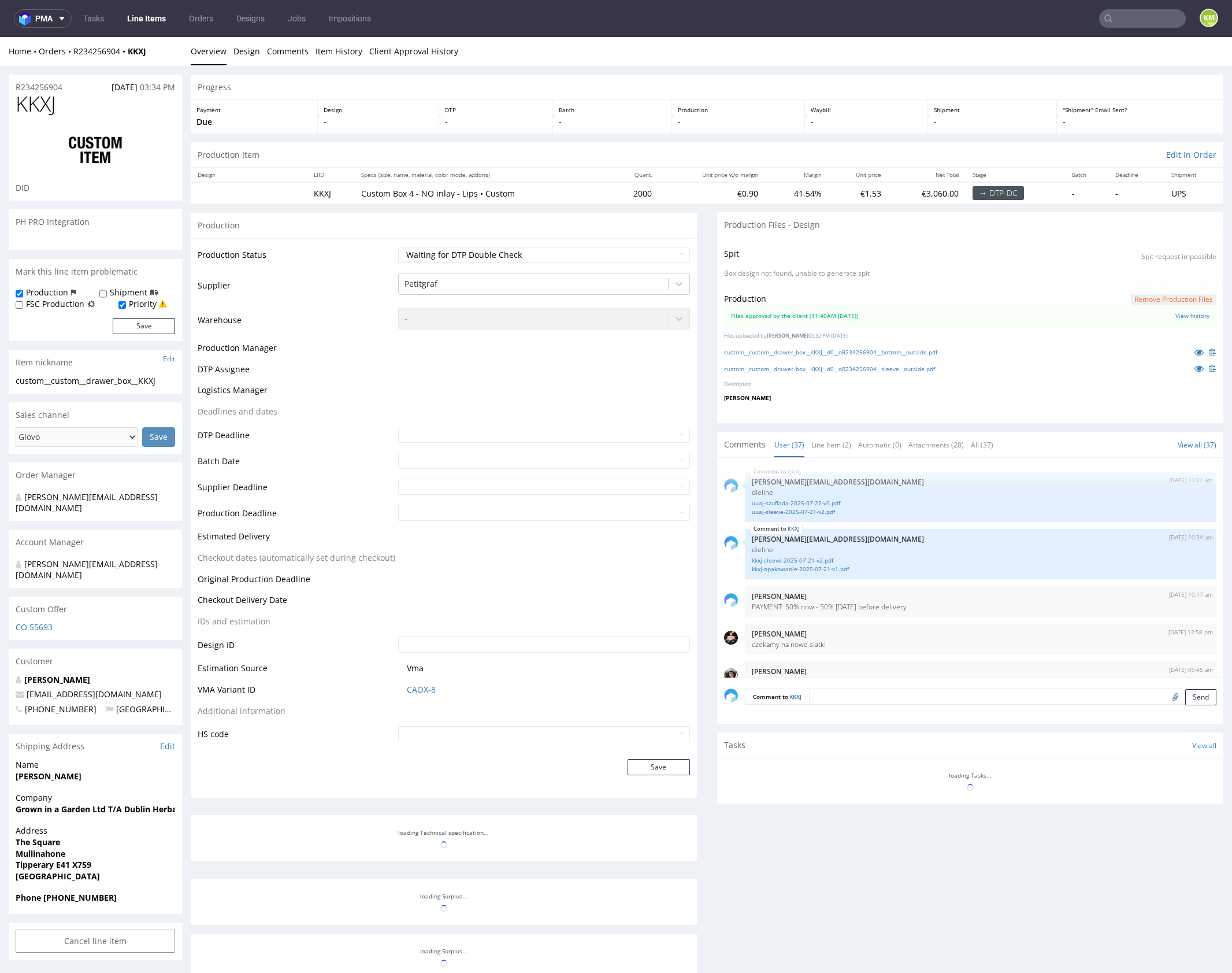
scroll to position [1820, 0]
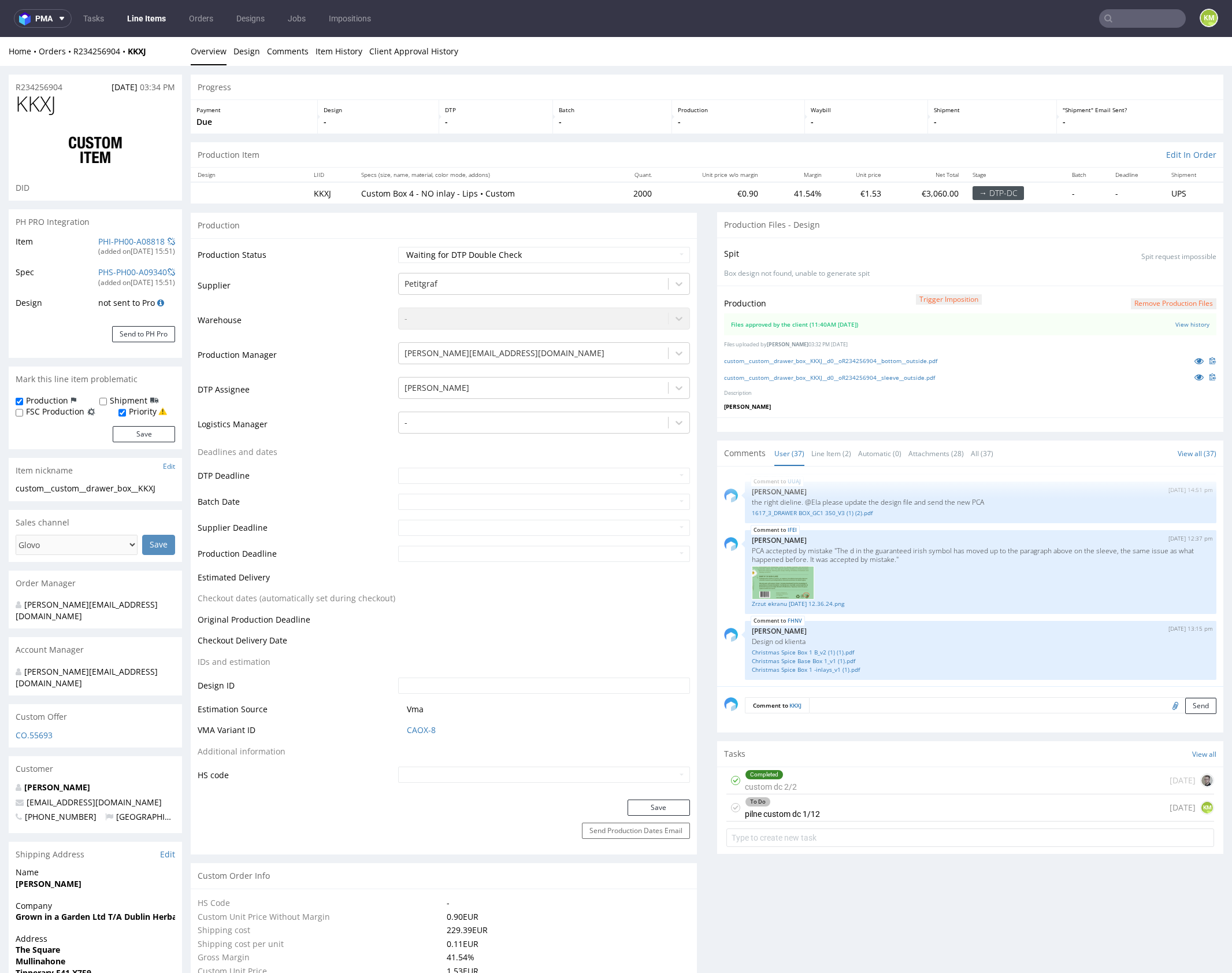
click at [807, 811] on div "To Do pilne custom dc 1/12" at bounding box center [782, 807] width 75 height 26
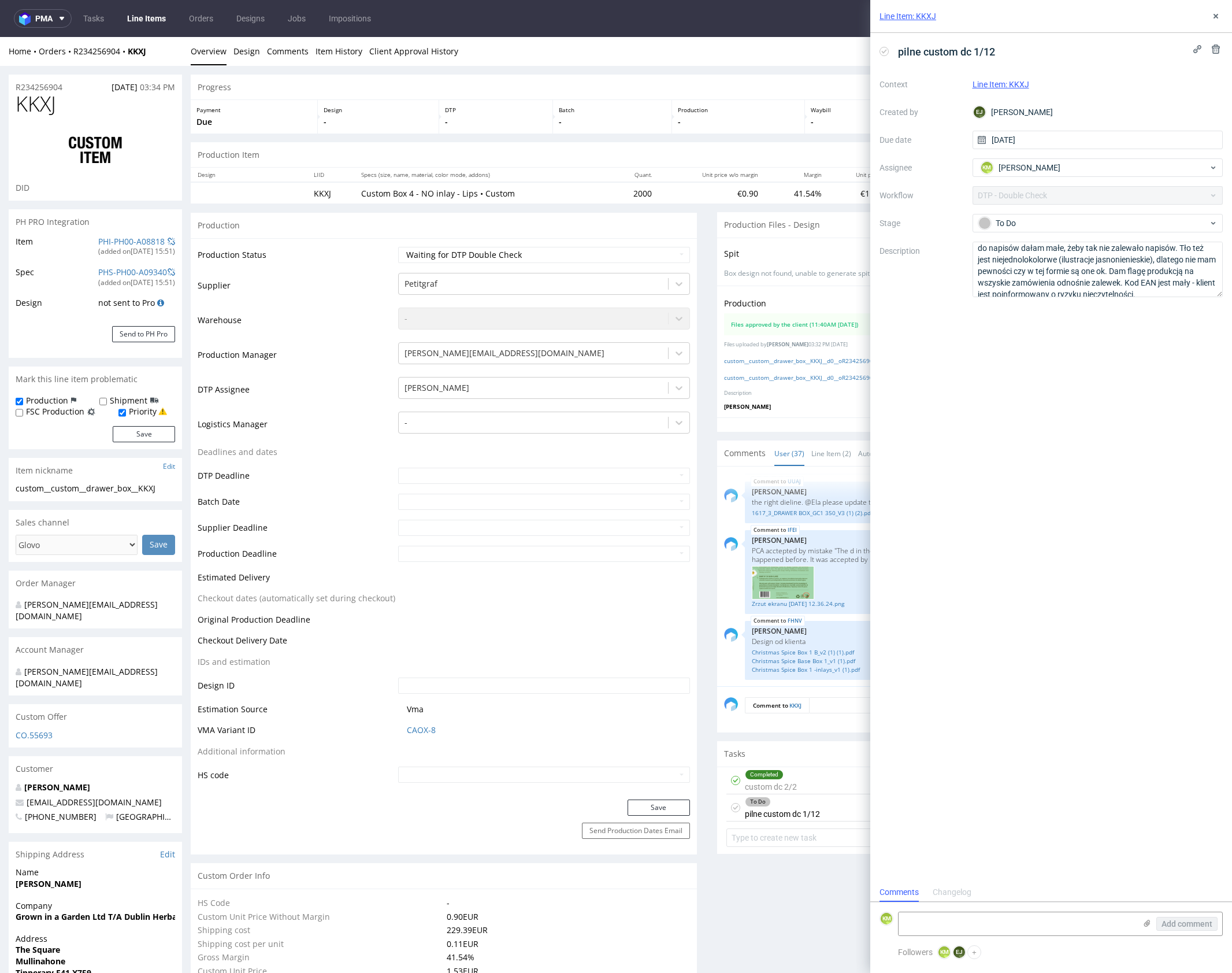
scroll to position [35, 0]
click at [1215, 14] on icon at bounding box center [1215, 16] width 9 height 9
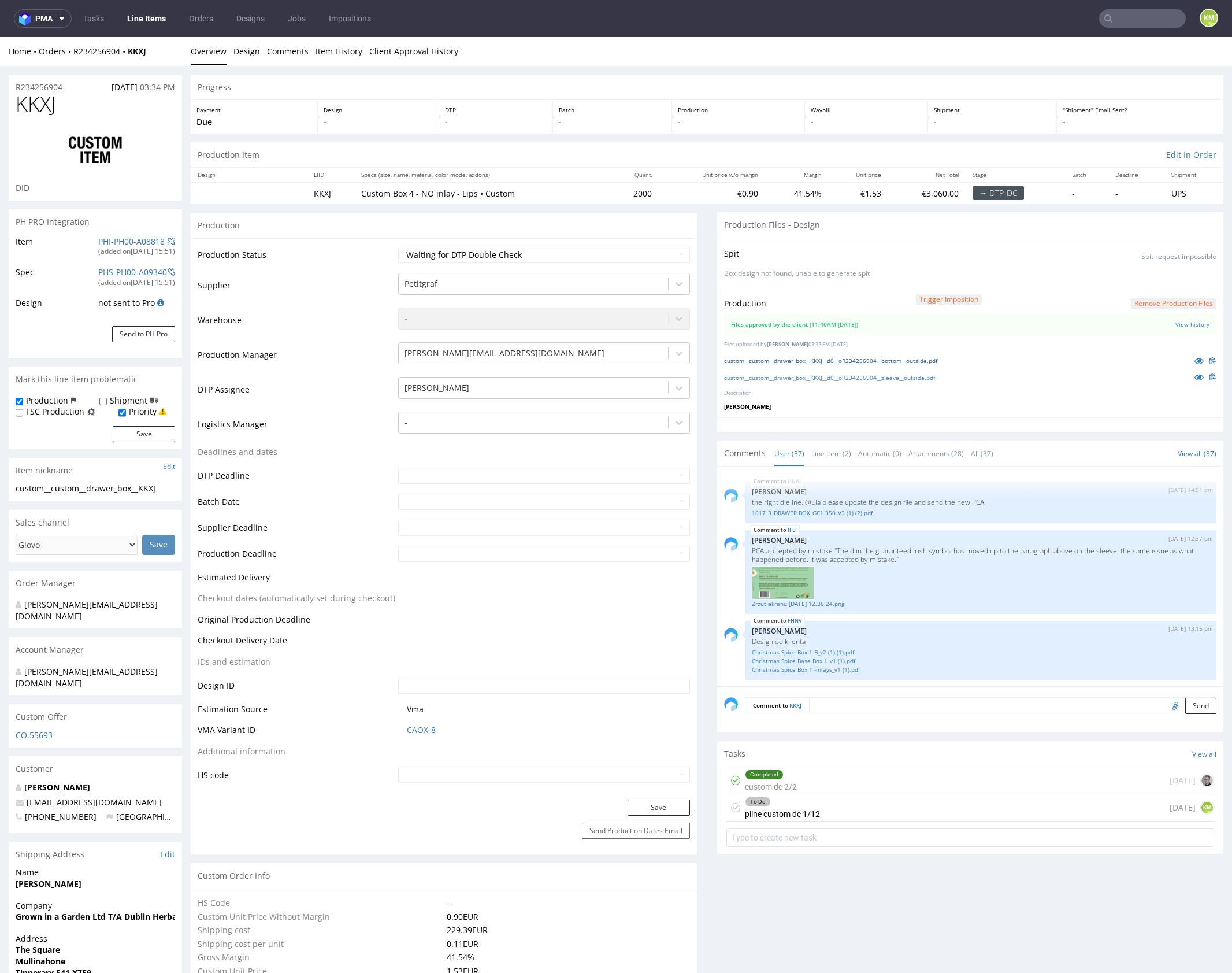
click at [877, 363] on link "custom__custom__drawer_box__KKXJ__d0__oR234256904__bottom__outside.pdf" at bounding box center [831, 361] width 213 height 8
click at [901, 377] on link "custom__custom__drawer_box__KKXJ__d0__oR234256904__sleeve__outside.pdf" at bounding box center [830, 377] width 211 height 8
click at [852, 777] on div "Completed custom dc 2/2 1 day ago" at bounding box center [970, 780] width 488 height 27
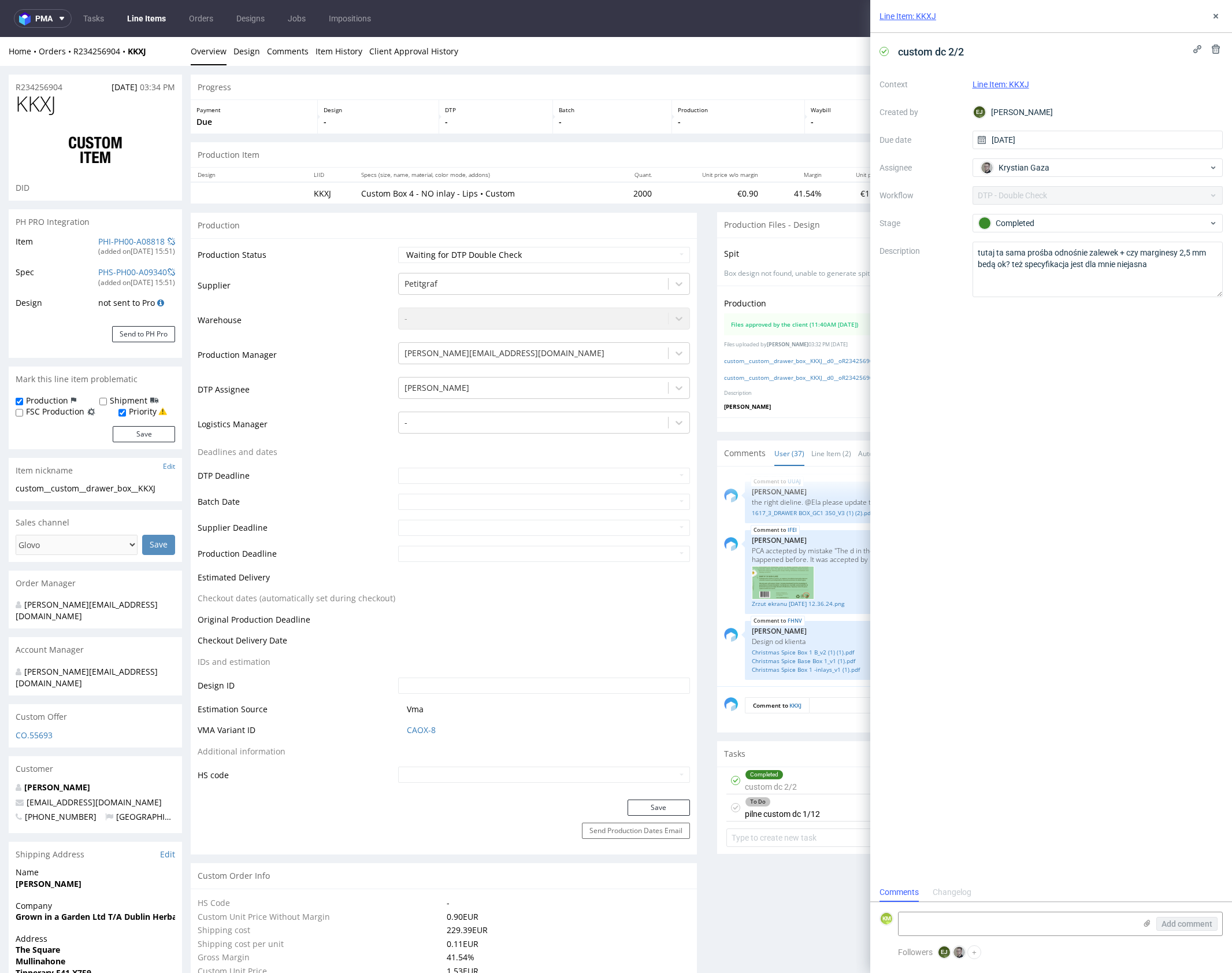
scroll to position [9, 0]
click at [1211, 18] on icon at bounding box center [1215, 16] width 9 height 9
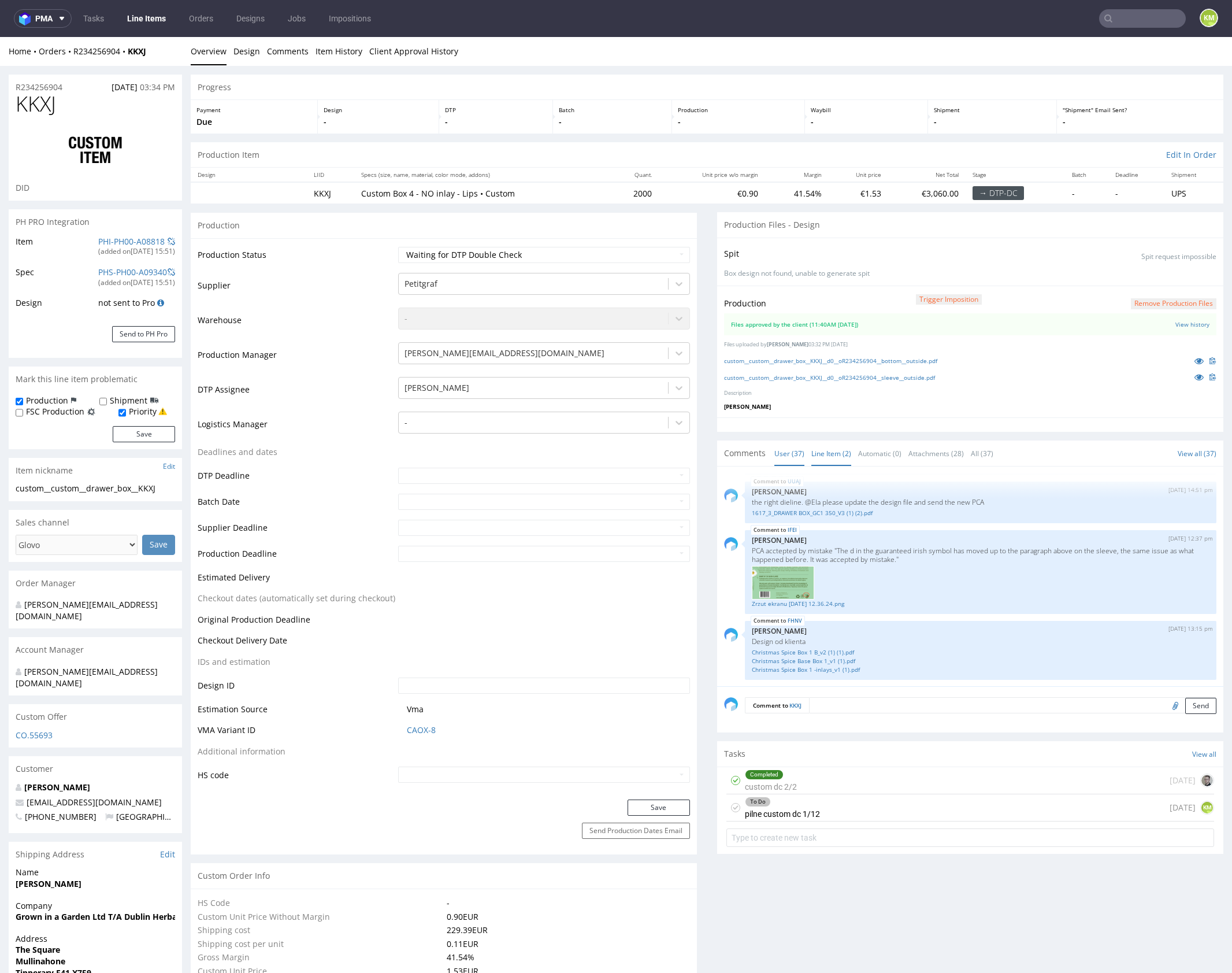
click at [831, 453] on link "Line Item (2)" at bounding box center [831, 453] width 40 height 24
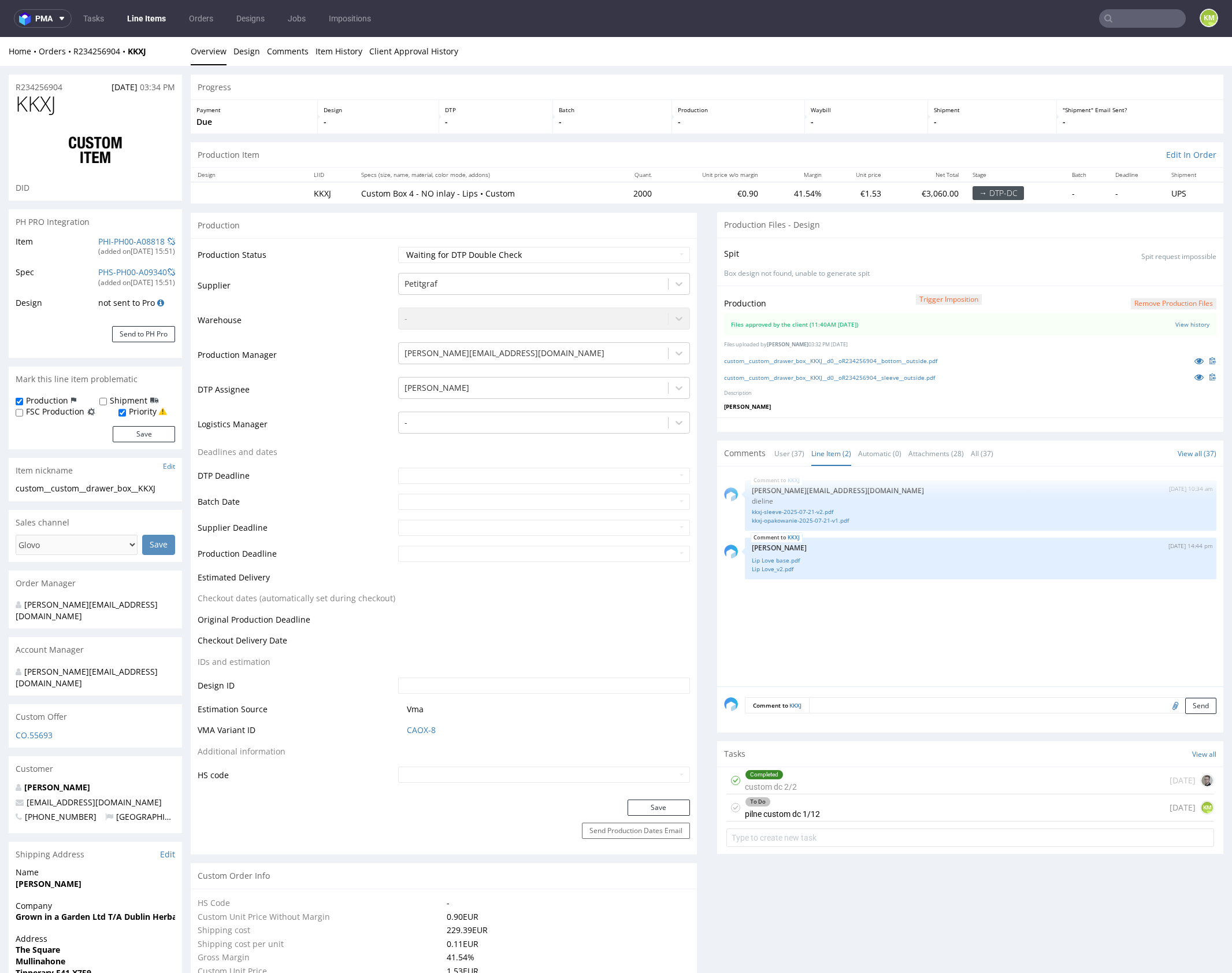
click at [923, 603] on div "KKXJ 22nd Jul 25 | 10:34 am maciej.sikora@packhelp.com dieline kkxj-sleeve-2025…" at bounding box center [974, 580] width 500 height 213
click at [836, 778] on div "Completed custom dc 2/2 1 day ago" at bounding box center [970, 780] width 488 height 27
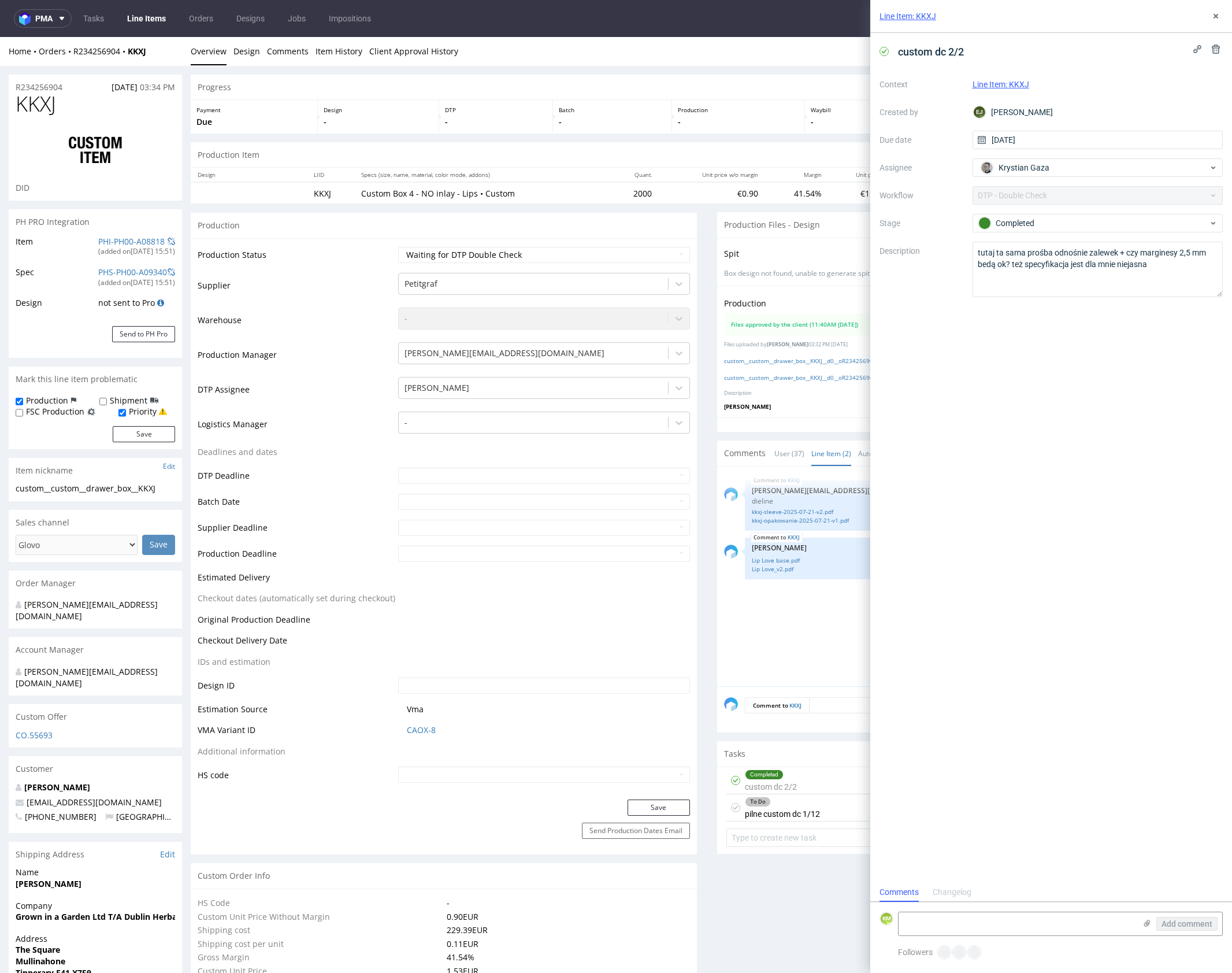
scroll to position [9, 0]
click at [1212, 21] on icon at bounding box center [1215, 16] width 9 height 9
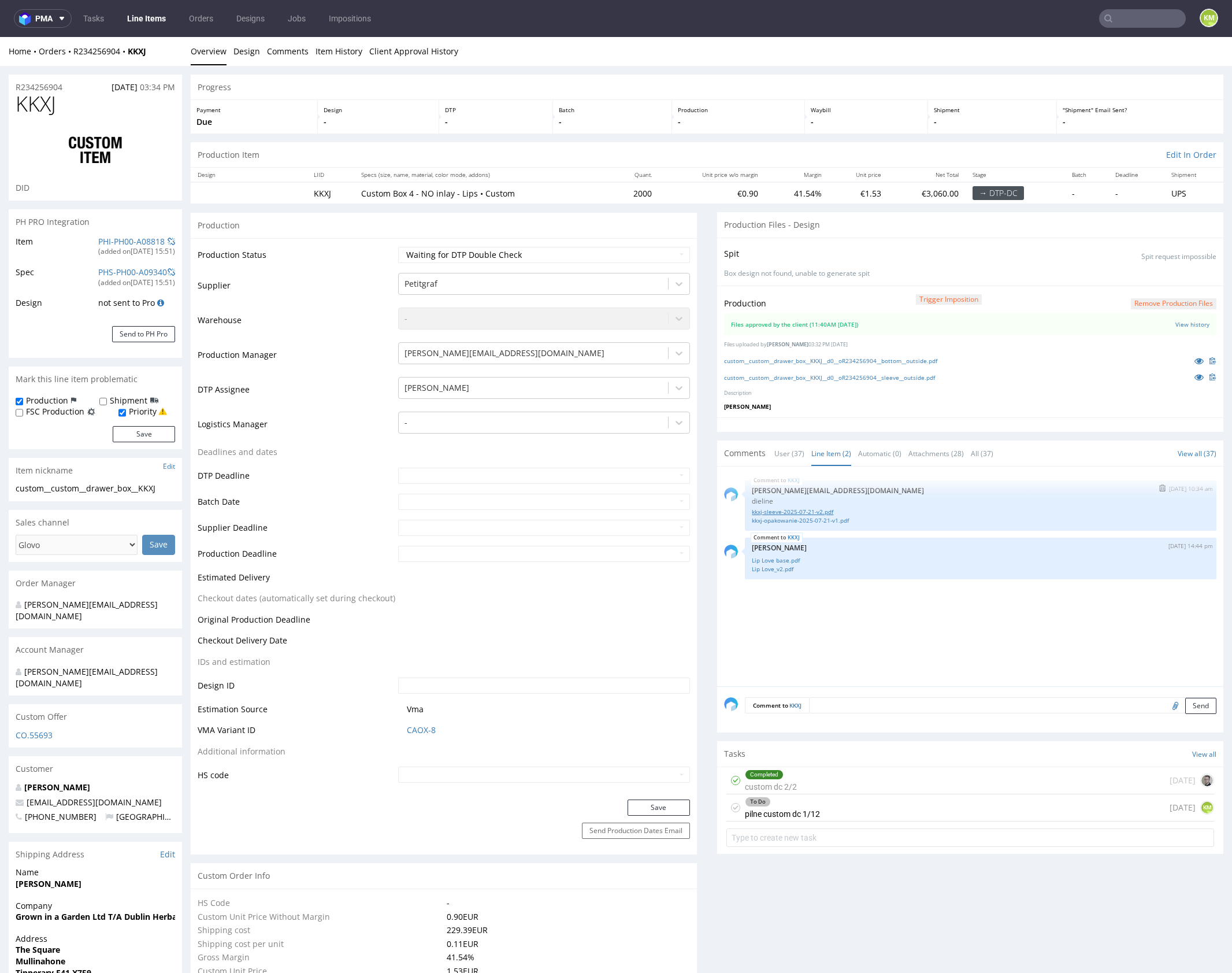
click at [800, 512] on link "kkxj-sleeve-2025-07-21-v2.pdf" at bounding box center [981, 511] width 458 height 9
click at [808, 519] on link "kkxj-opakowanie-2025-07-21-v1.pdf" at bounding box center [981, 520] width 458 height 9
click at [807, 805] on div "To Do pilne custom dc 1/12" at bounding box center [782, 807] width 75 height 26
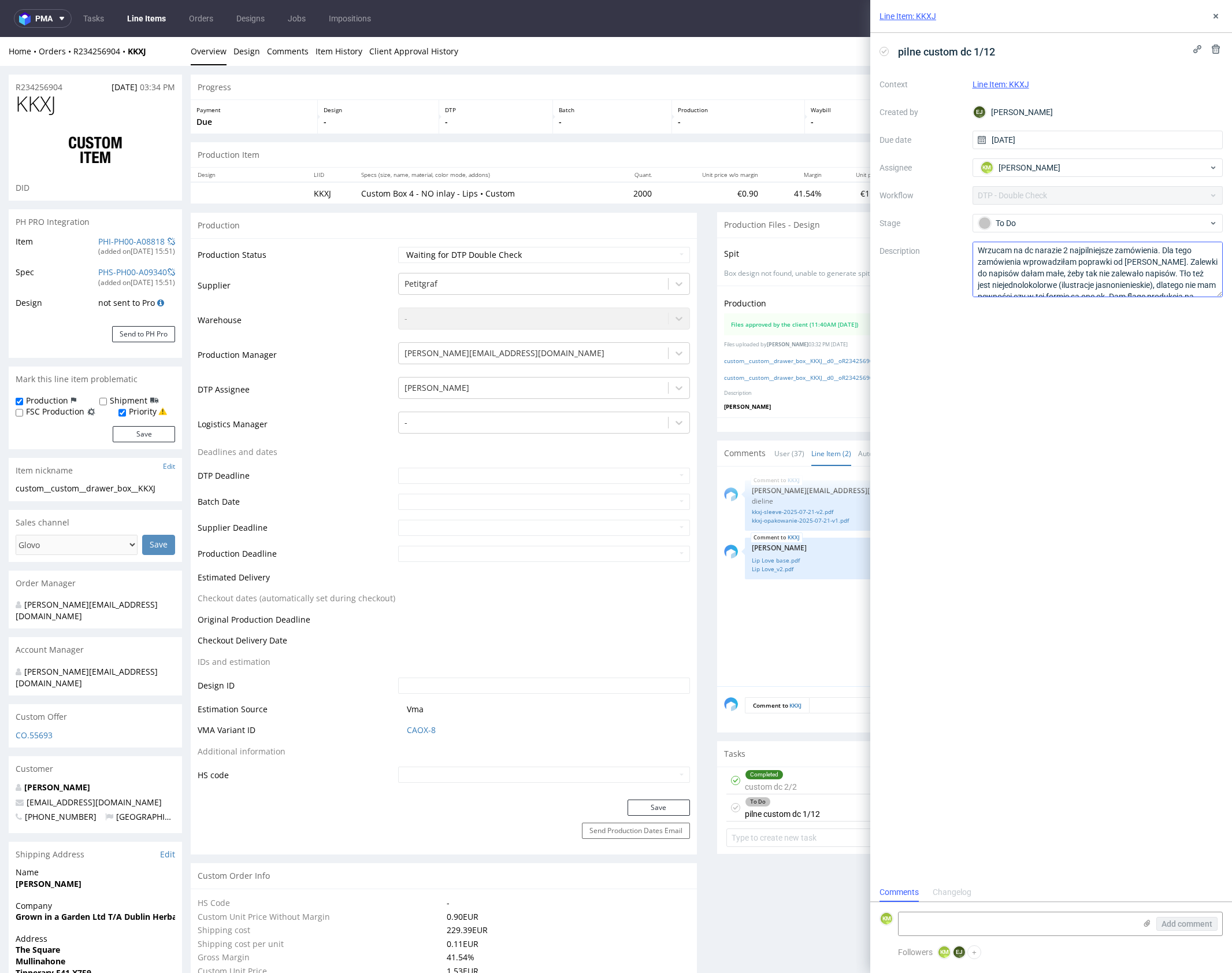
scroll to position [3, 0]
click at [1218, 13] on icon at bounding box center [1215, 16] width 9 height 9
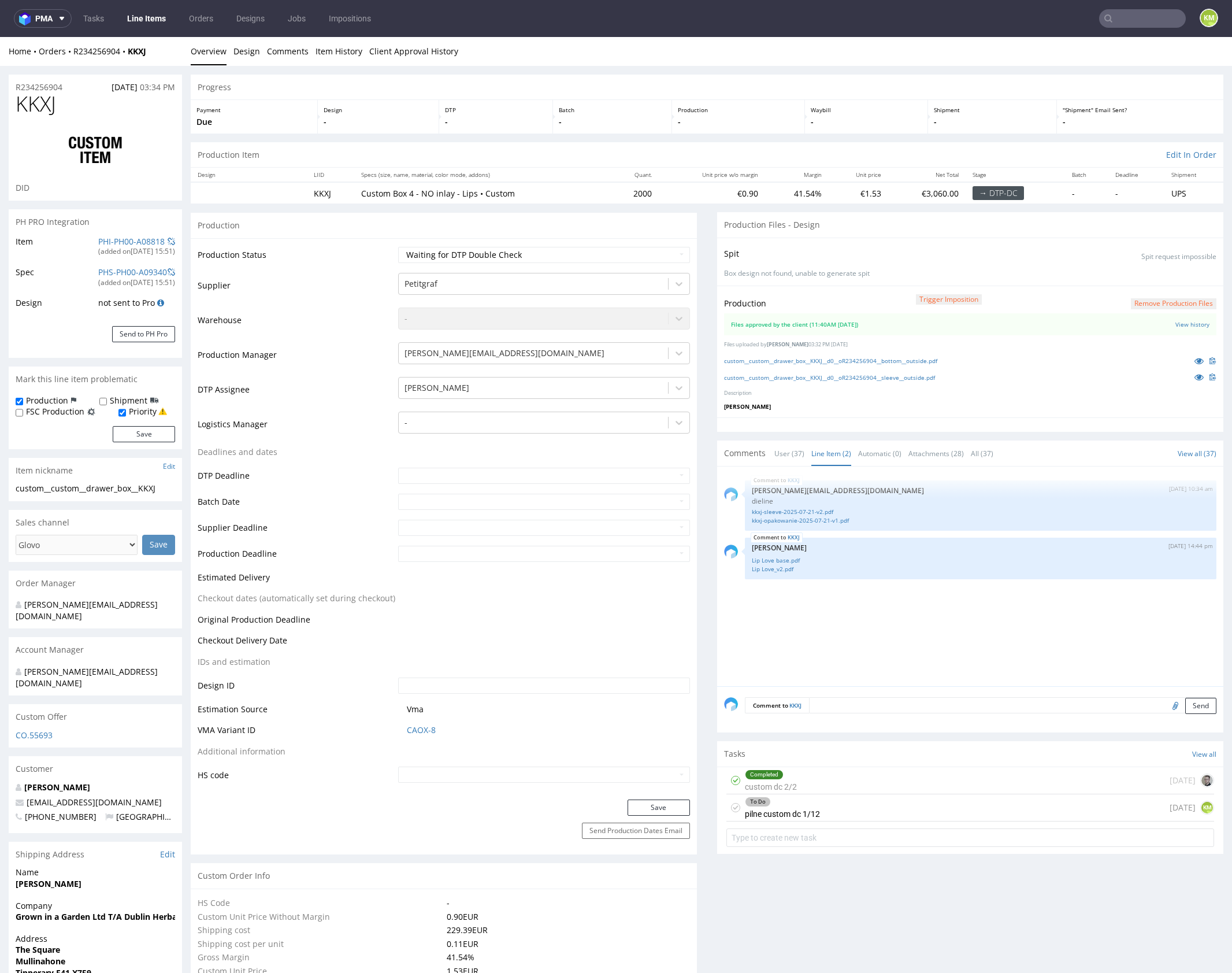
click at [863, 781] on div "Completed custom dc 2/2 1 day ago" at bounding box center [970, 780] width 488 height 27
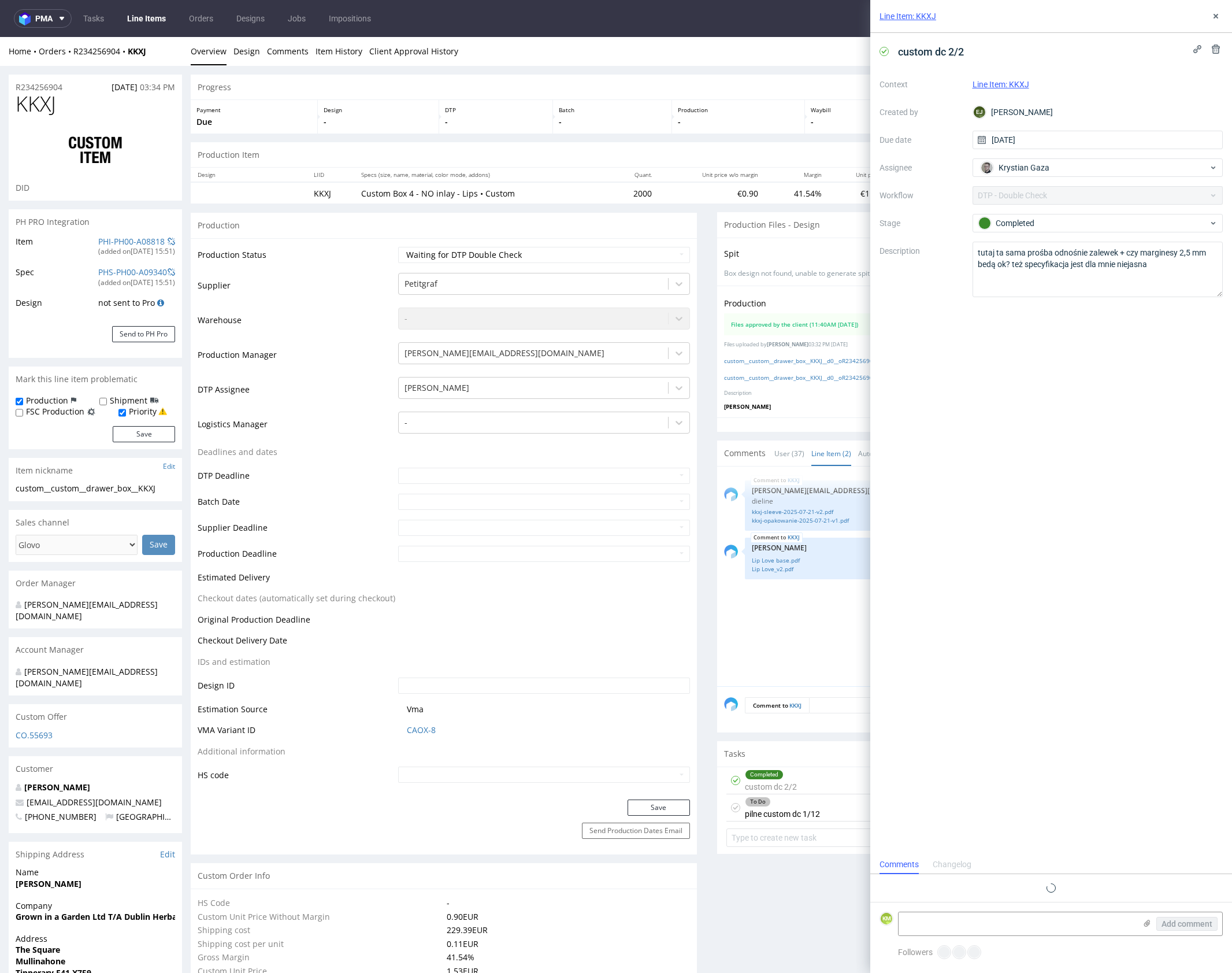
scroll to position [9, 0]
click at [1219, 17] on icon at bounding box center [1215, 16] width 9 height 9
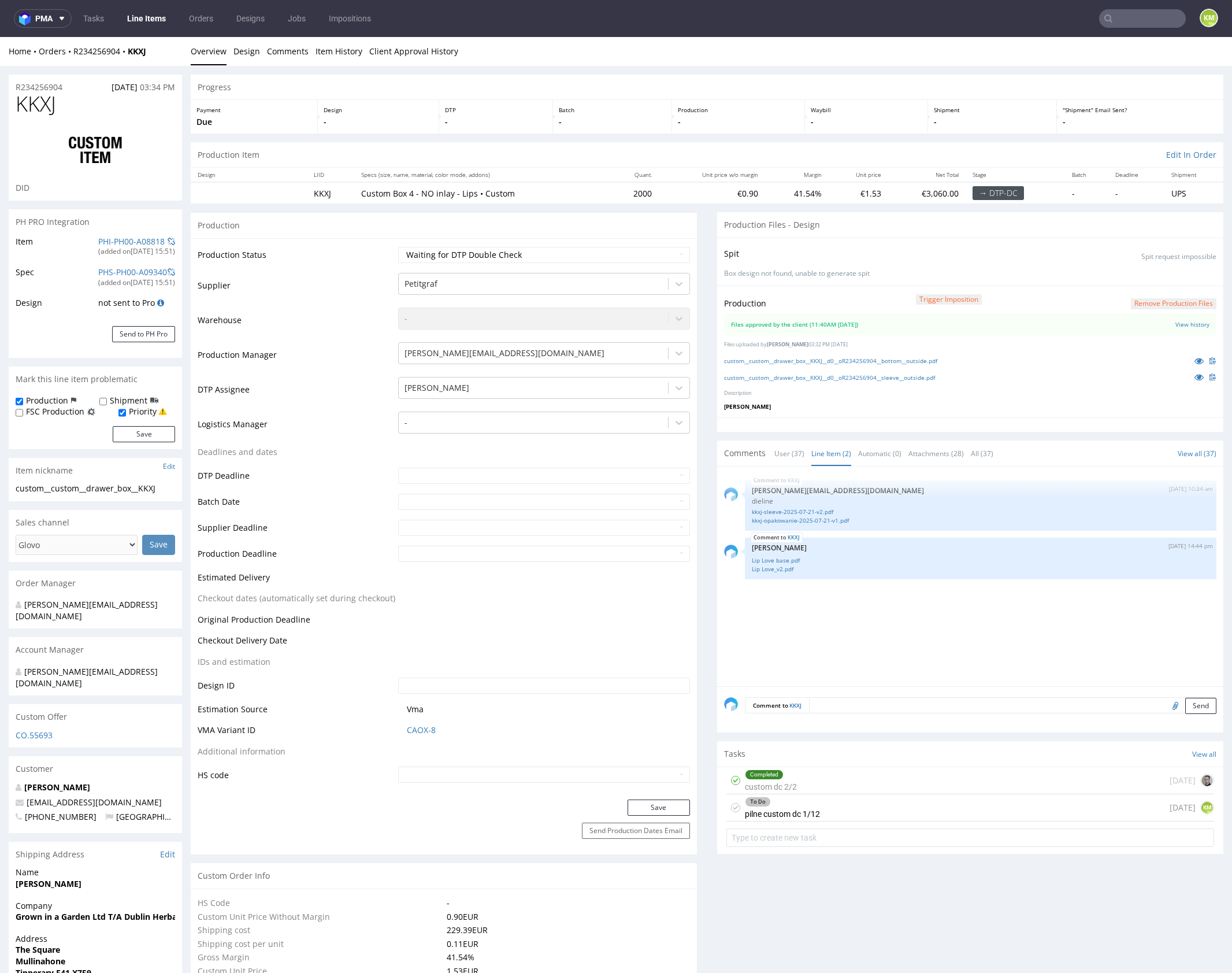
click at [881, 632] on div "KKXJ 22nd Jul 25 | 10:34 am maciej.sikora@packhelp.com dieline kkxj-sleeve-2025…" at bounding box center [974, 580] width 500 height 213
click at [784, 557] on link "Lip Love base.pdf" at bounding box center [981, 560] width 458 height 9
click at [779, 569] on link "Lip Love_v2.pdf" at bounding box center [981, 569] width 458 height 9
click at [741, 74] on div "Progress" at bounding box center [707, 87] width 1033 height 25
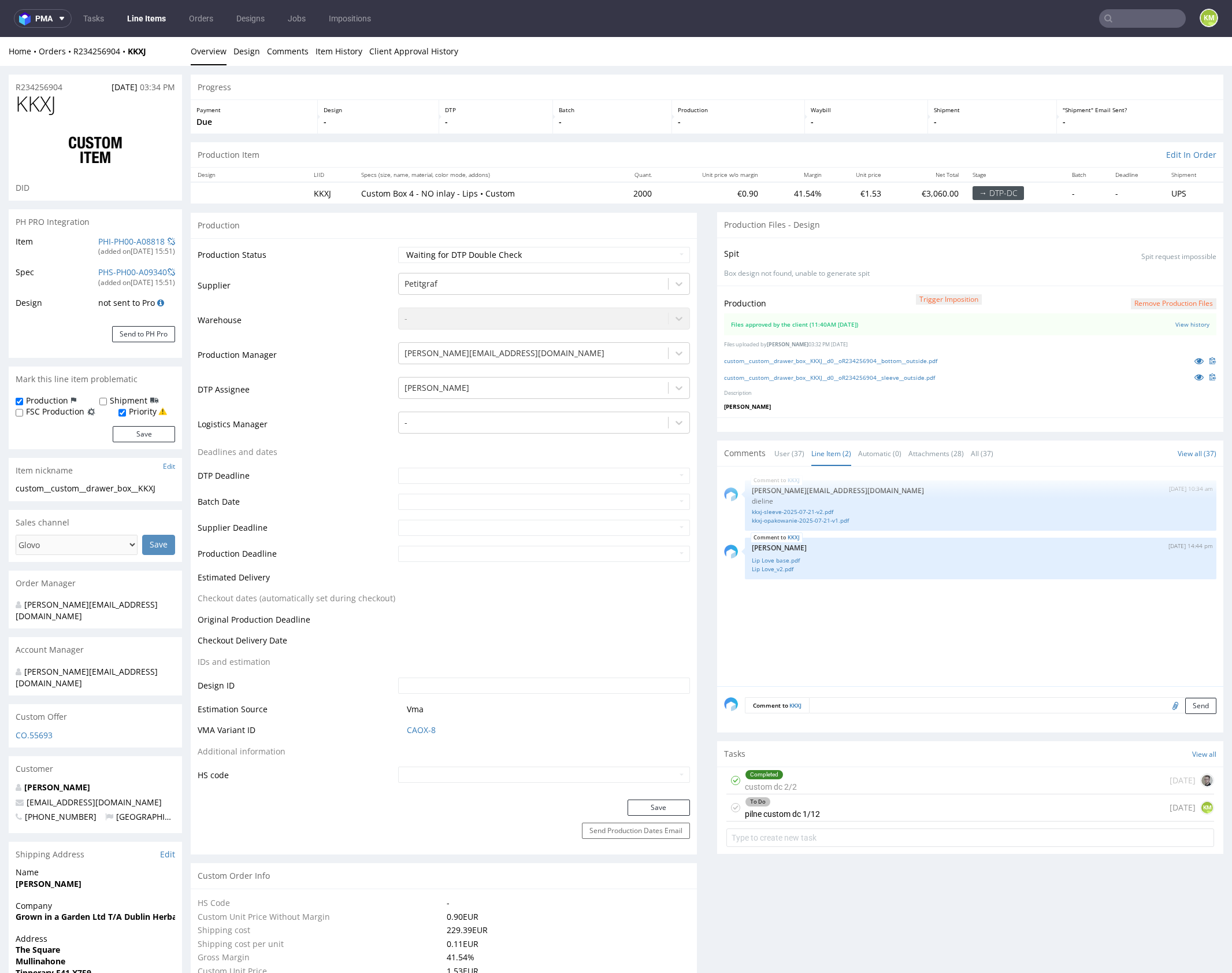
click at [741, 74] on div "Progress" at bounding box center [707, 87] width 1033 height 25
click at [832, 810] on div "To Do pilne custom dc 1/12 today KM" at bounding box center [970, 808] width 488 height 27
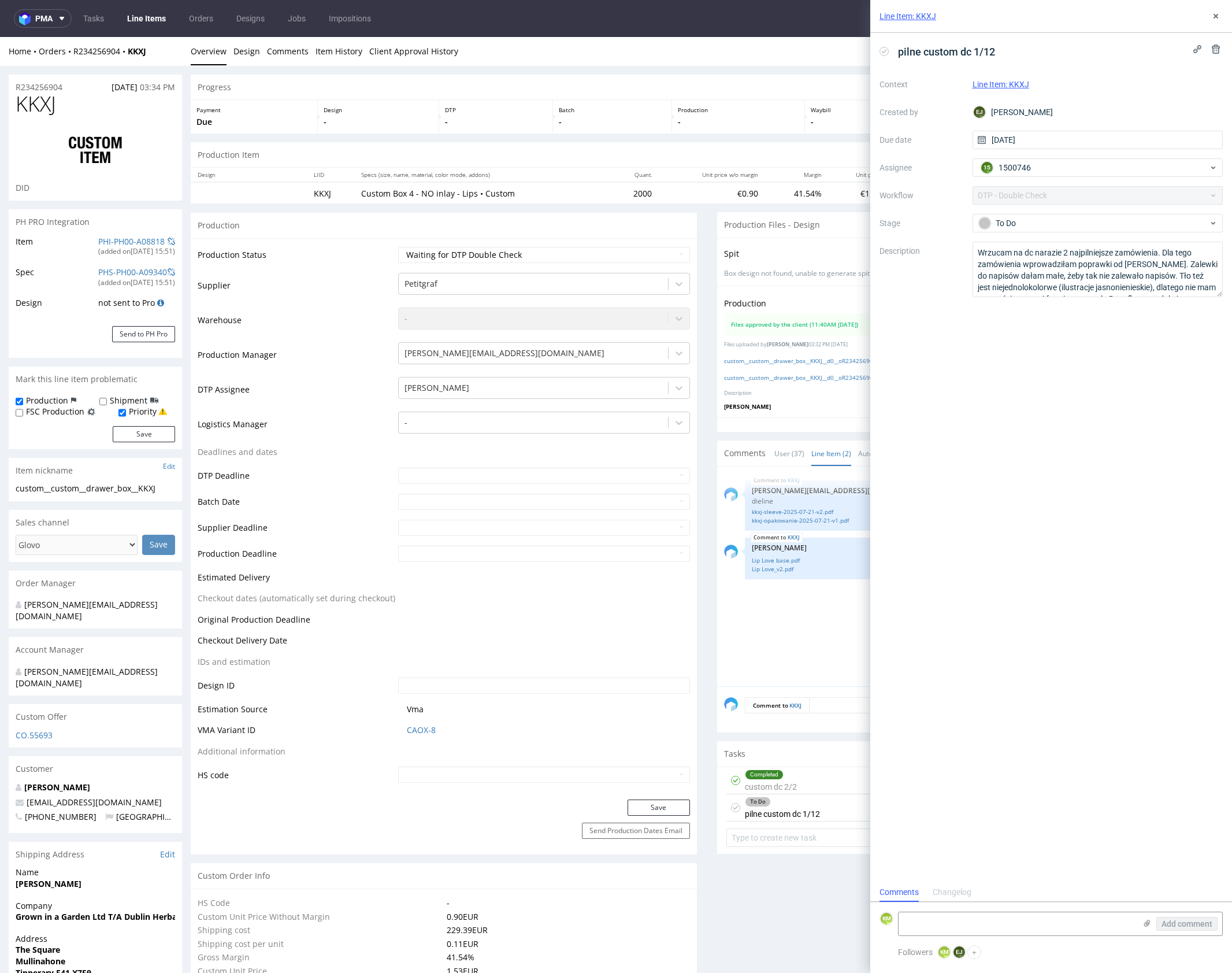
scroll to position [9, 0]
click at [1104, 280] on textarea "Wrzucam na dc narazie 2 najpilniejsze zamówienia. Dla tego zamówienia wprowadzi…" at bounding box center [1098, 269] width 251 height 56
click at [1017, 926] on textarea at bounding box center [1017, 924] width 237 height 23
click at [1015, 922] on textarea "1." at bounding box center [1017, 924] width 237 height 23
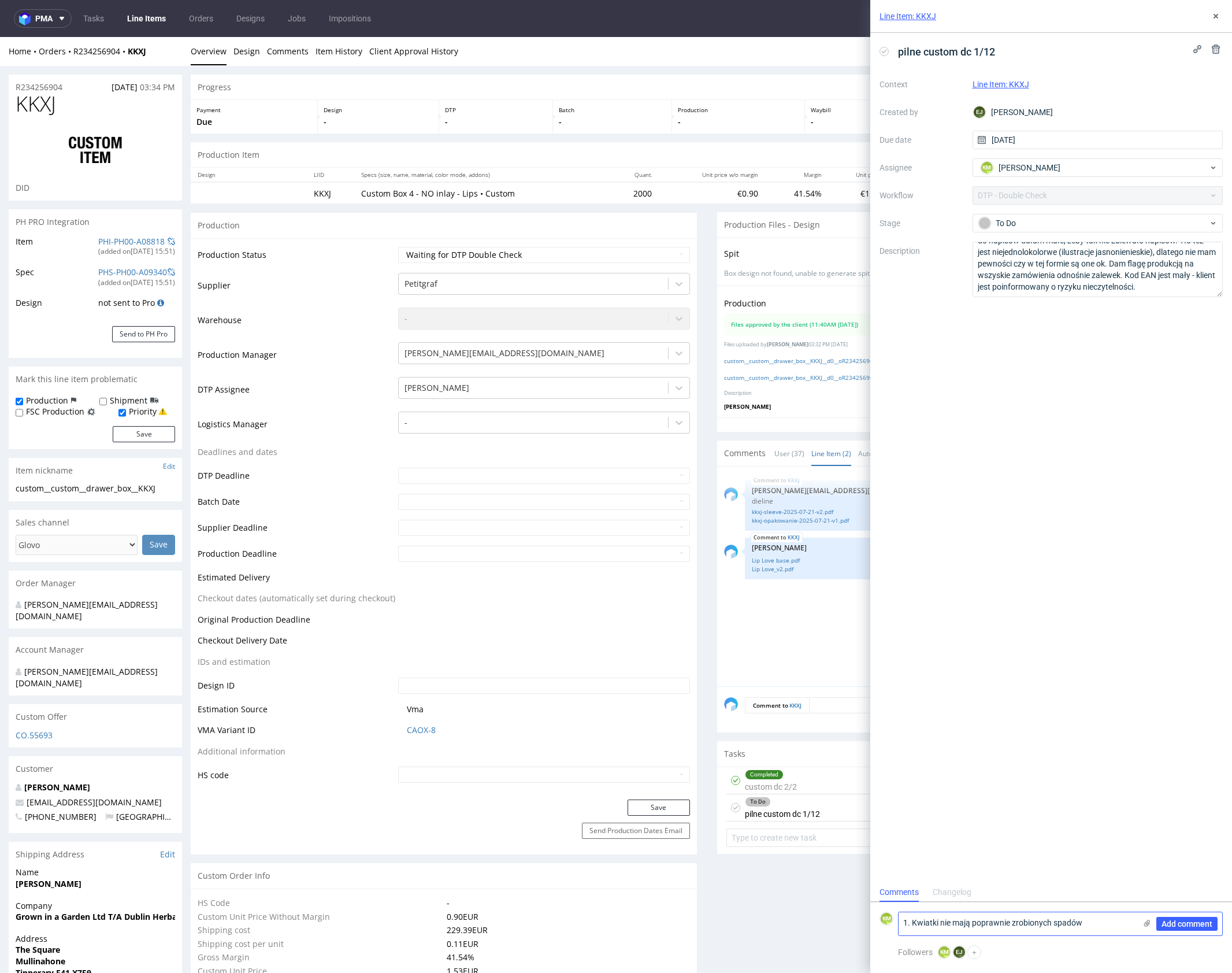
scroll to position [0, 0]
click at [912, 912] on textarea "1. Kwiatki nie mają poprawnie zrobionych spadów 2." at bounding box center [1017, 918] width 237 height 32
drag, startPoint x: 958, startPoint y: 914, endPoint x: 1033, endPoint y: 942, distance: 80.1
click at [958, 914] on textarea "1. Dwa kwiatki nie mają poprawnie zrobionych spadów 2." at bounding box center [1017, 918] width 237 height 32
click at [1053, 903] on textarea "1. Dwa kwiatki z lewej strony nie mają poprawnie zrobionych spadów 2." at bounding box center [1017, 913] width 237 height 44
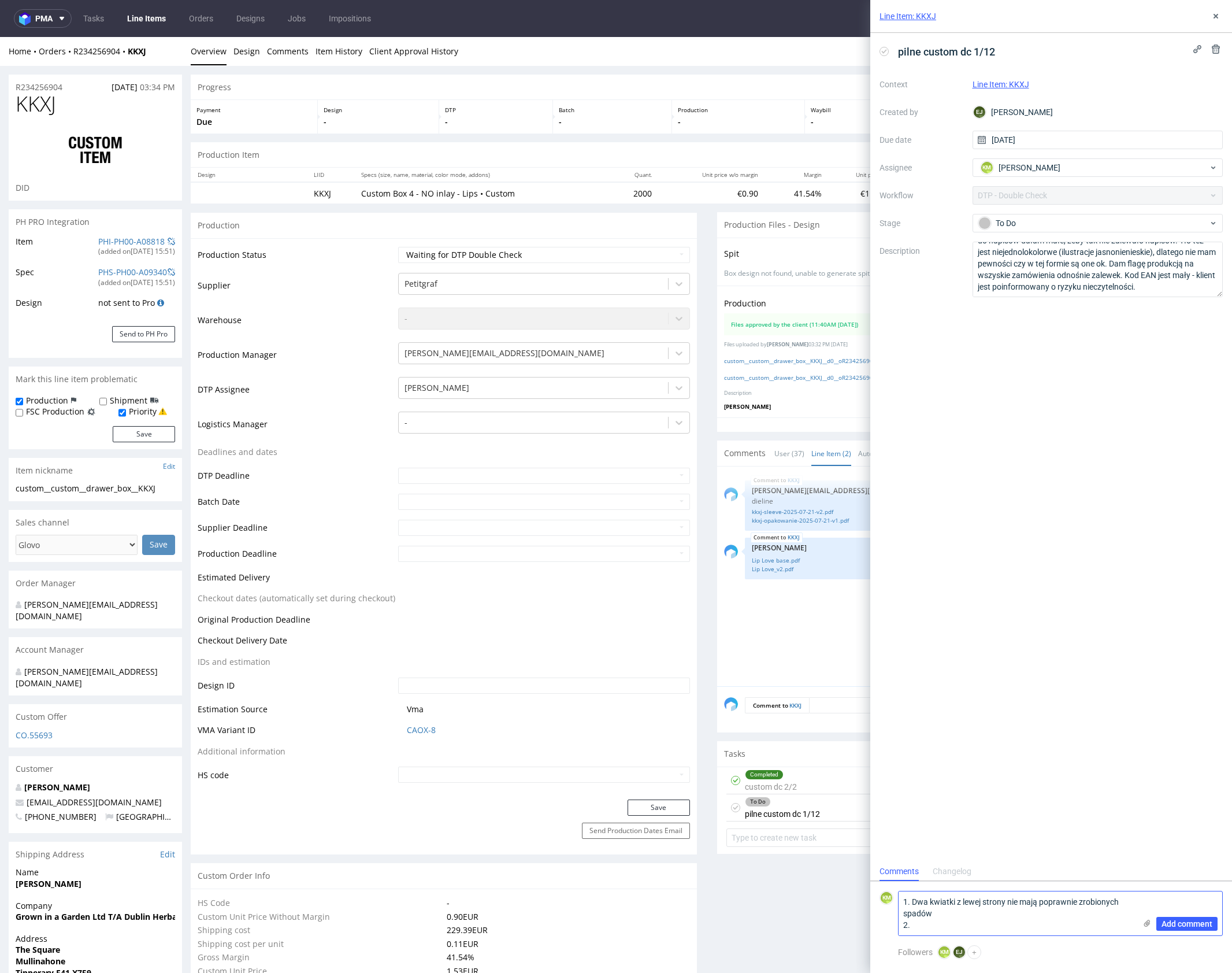
click at [1053, 903] on textarea "1. Dwa kwiatki z lewej strony nie mają poprawnie zrobionych spadów 2." at bounding box center [1017, 913] width 237 height 44
click at [1119, 913] on textarea "1. Dwa kwiatki z lewej strony nie mają zrobionych spadów 2." at bounding box center [1017, 918] width 237 height 32
click at [1070, 922] on textarea "1. Dwa kwiatki z lewej strony nie mają zrobionych spadów 2. Kod EAN został z pe…" at bounding box center [1017, 918] width 237 height 32
click at [931, 924] on textarea "1. Dwa kwiatki z lewej strony nie mają zrobionych spadów 2. Kod EAN został z pe…" at bounding box center [1017, 902] width 237 height 67
click at [981, 925] on textarea "1. Dwa kwiatki z lewej strony nie mają zrobionych spadów 2. Kod EAN został z pe…" at bounding box center [1017, 902] width 237 height 67
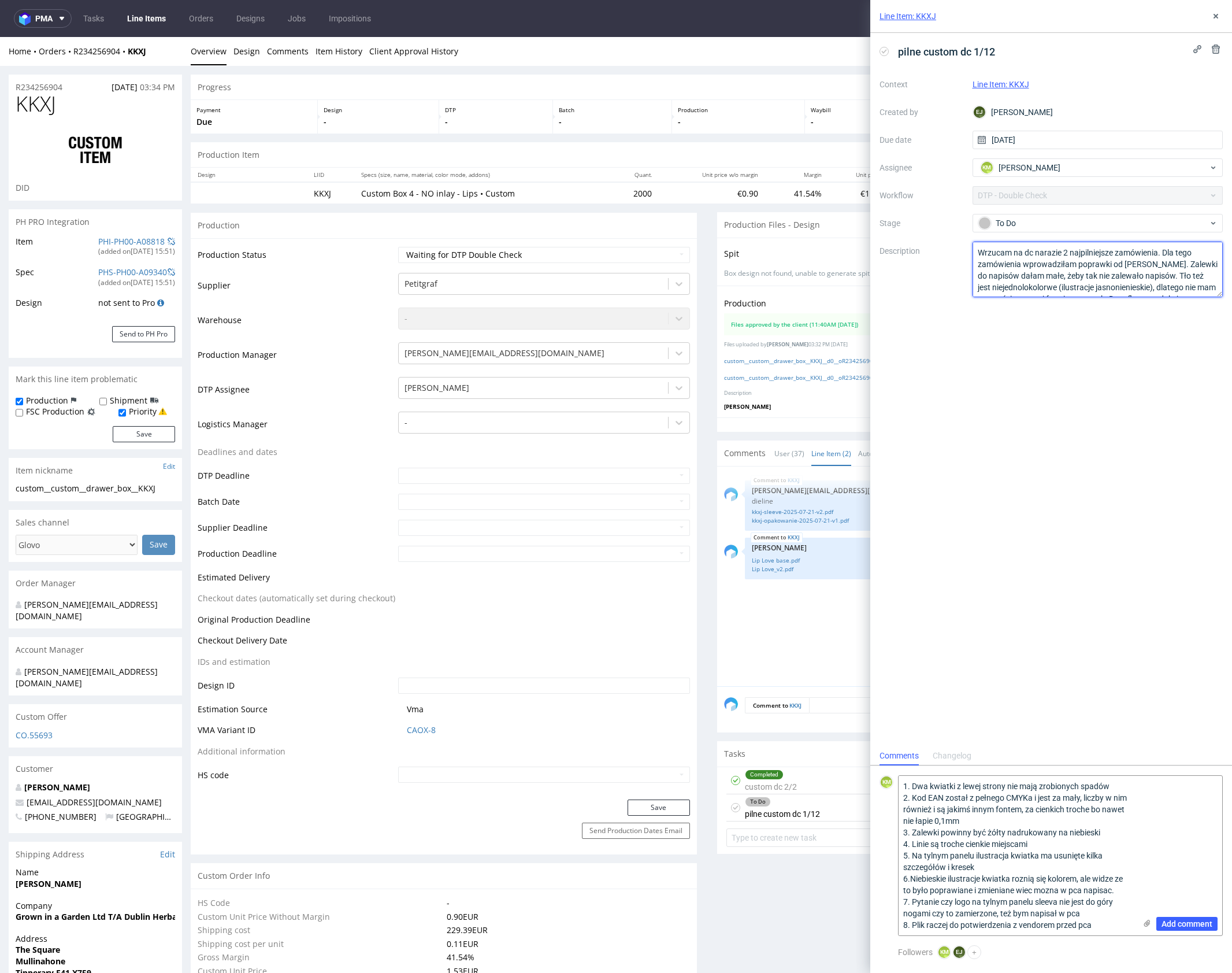
click at [1152, 265] on textarea "Wrzucam na dc narazie 2 najpilniejsze zamówienia. Dla tego zamówienia wprowadzi…" at bounding box center [1098, 269] width 251 height 56
click at [1055, 811] on textarea "1. Dwa kwiatki z lewej strony nie mają zrobionych spadów 2. Kod EAN został z pe…" at bounding box center [1017, 855] width 237 height 159
click at [1063, 812] on textarea "1. Dwa kwiatki z lewej strony nie mają zrobionych spadów 2. Kod EAN został z pe…" at bounding box center [1017, 855] width 237 height 159
click at [1080, 841] on textarea "1. Dwa kwiatki z lewej strony nie mają zrobionych spadów 2. Kod EAN został z pe…" at bounding box center [1017, 855] width 237 height 159
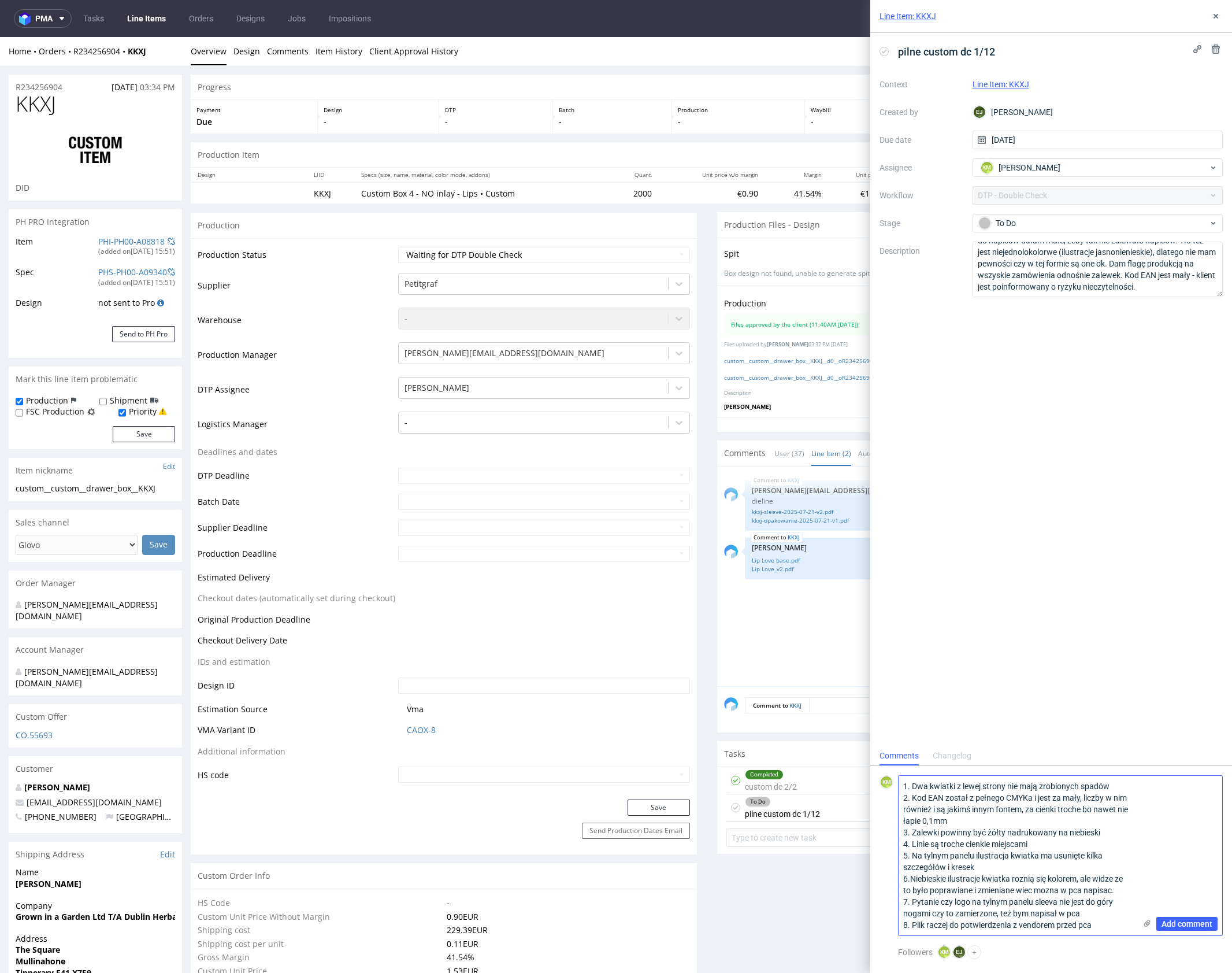
click at [1102, 832] on textarea "1. Dwa kwiatki z lewej strony nie mają zrobionych spadów 2. Kod EAN został z pe…" at bounding box center [1017, 855] width 237 height 159
type textarea "1. Dwa kwiatki z lewej strony nie mają zrobionych spadów 2. Kod EAN został z pe…"
click at [1188, 920] on span "Add comment" at bounding box center [1187, 924] width 51 height 8
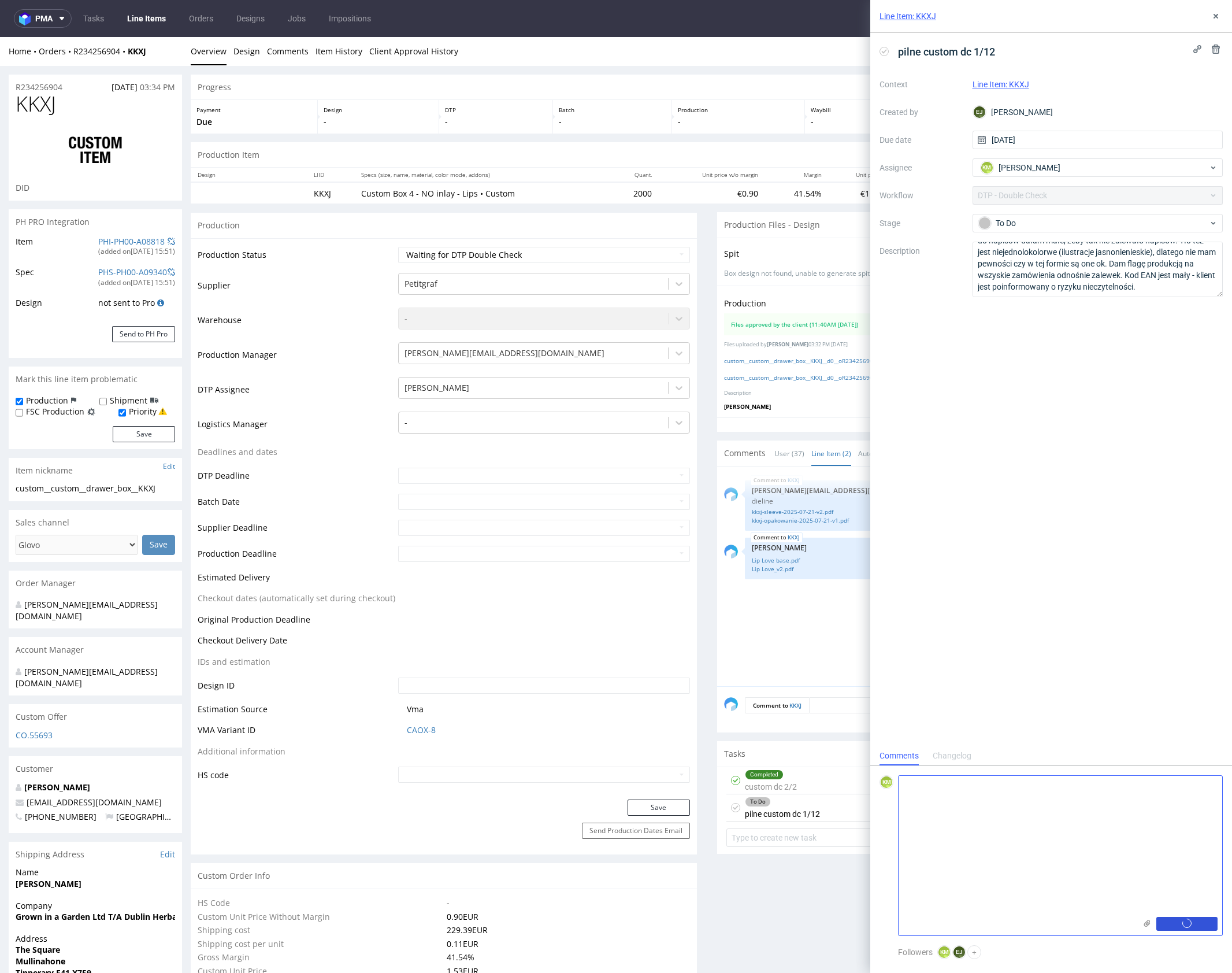
scroll to position [0, 0]
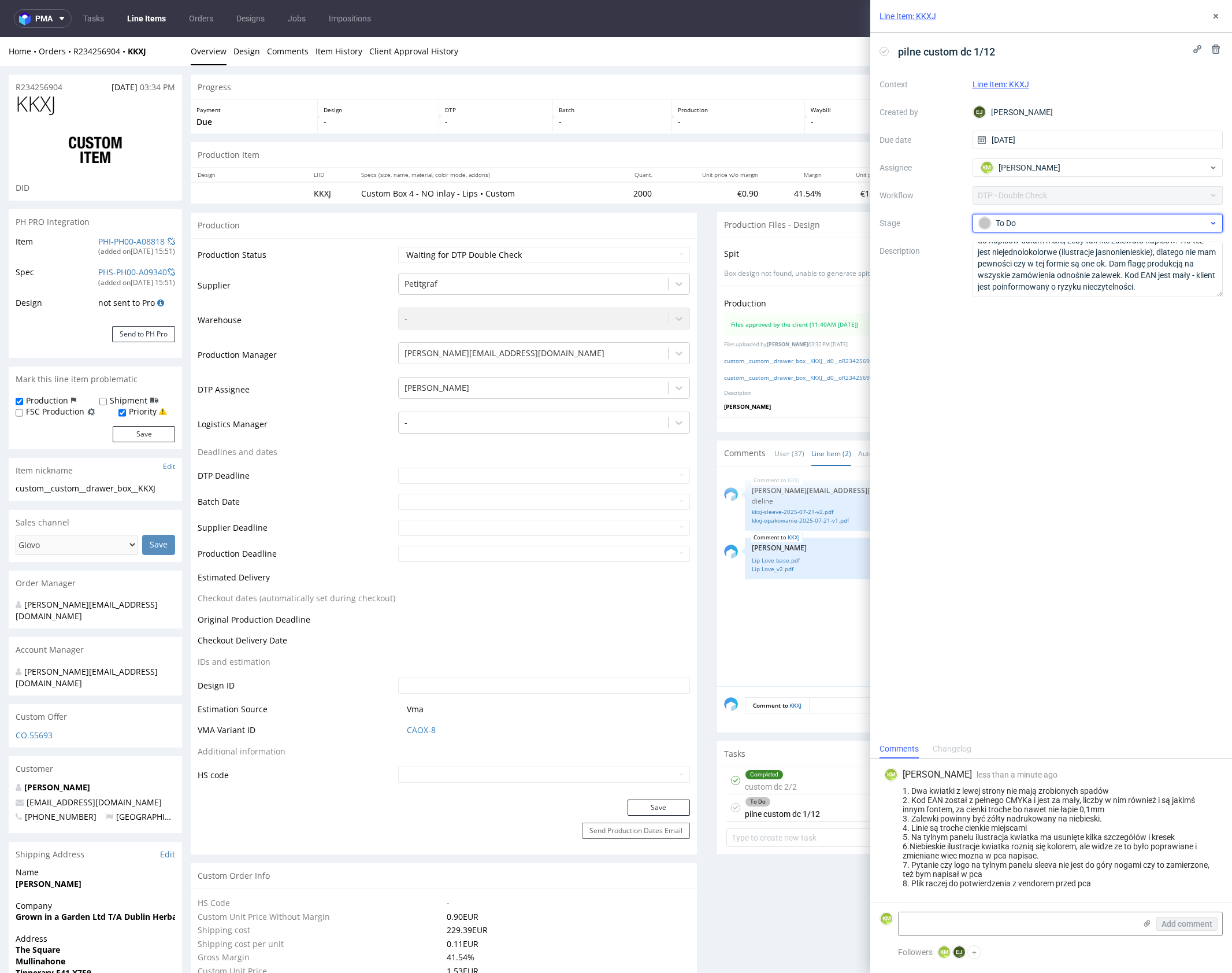
click at [1007, 222] on div "To Do" at bounding box center [1093, 223] width 230 height 13
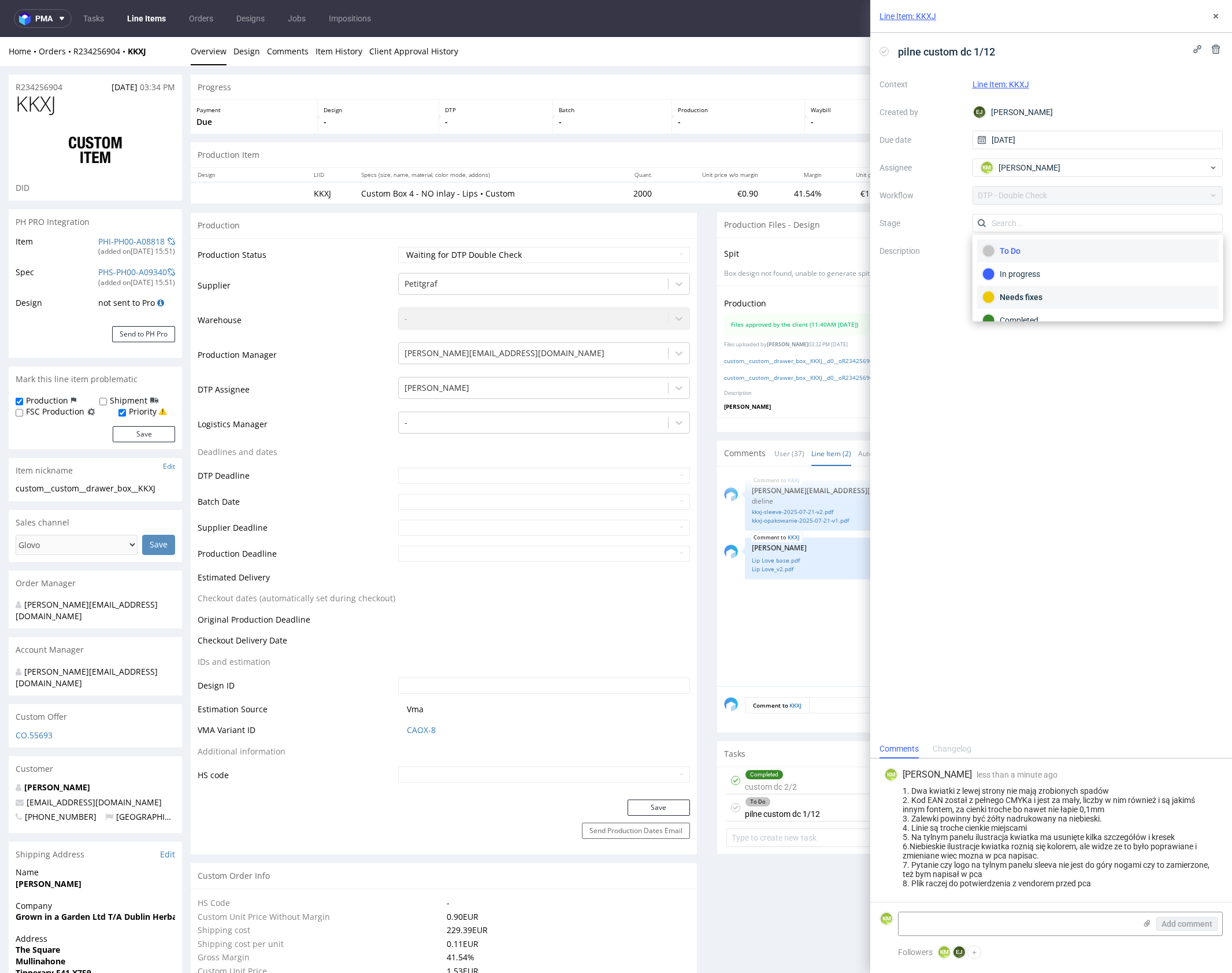
click at [1047, 290] on div "Needs fixes" at bounding box center [1098, 296] width 231 height 13
drag, startPoint x: 1212, startPoint y: 17, endPoint x: 1200, endPoint y: 9, distance: 14.4
click at [1212, 17] on icon at bounding box center [1215, 16] width 9 height 9
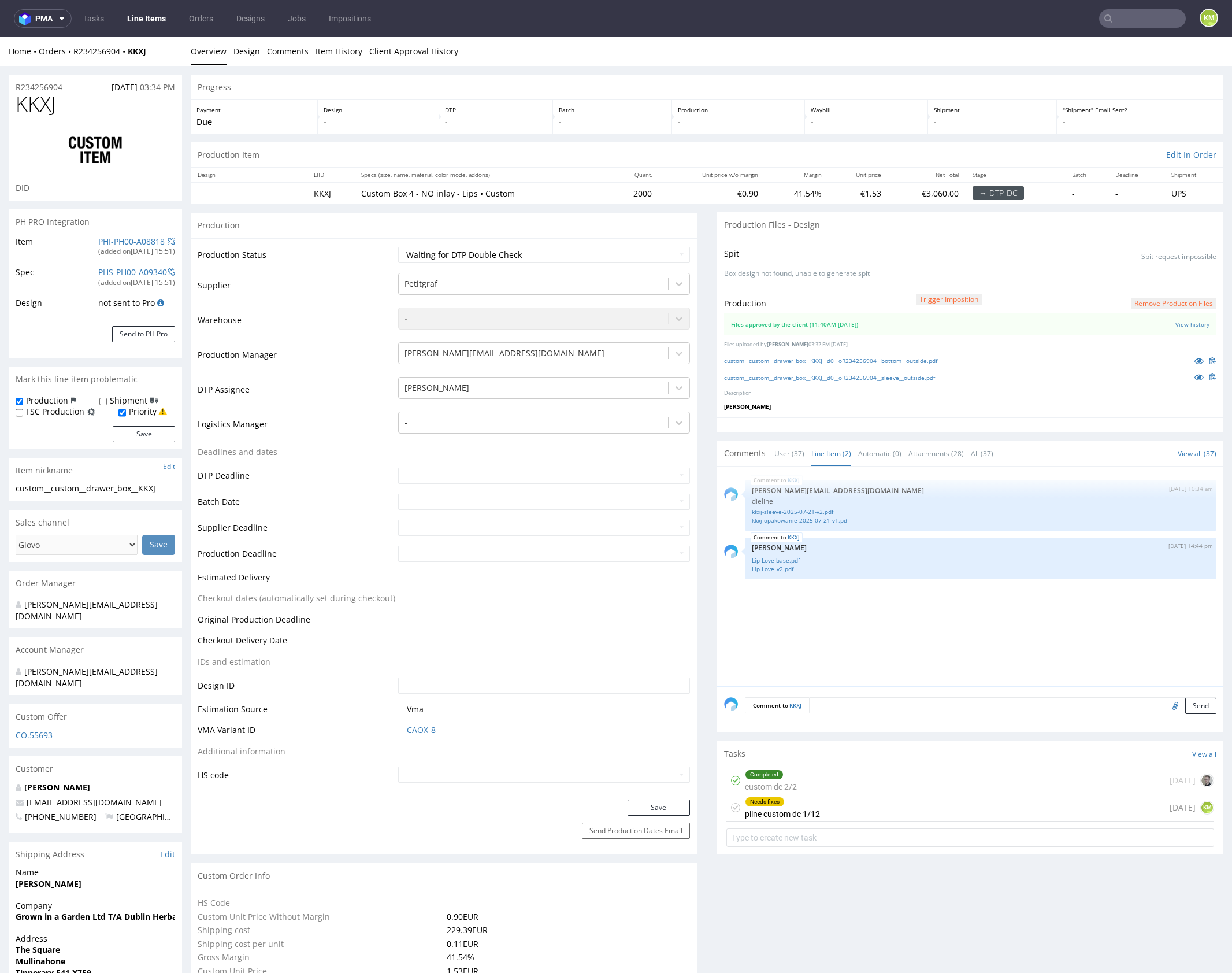
click at [861, 619] on div "KKXJ 22nd Jul 25 | 10:34 am maciej.sikora@packhelp.com dieline kkxj-sleeve-2025…" at bounding box center [974, 580] width 500 height 213
click at [518, 254] on select "Waiting for Artwork Waiting for Diecut Waiting for Mockup Waiting for DTP Waiti…" at bounding box center [544, 254] width 292 height 17
select select "dtp_dc_done"
click at [398, 246] on select "Waiting for Artwork Waiting for Diecut Waiting for Mockup Waiting for DTP Waiti…" at bounding box center [544, 254] width 292 height 17
click at [666, 805] on button "Save" at bounding box center [659, 808] width 63 height 17
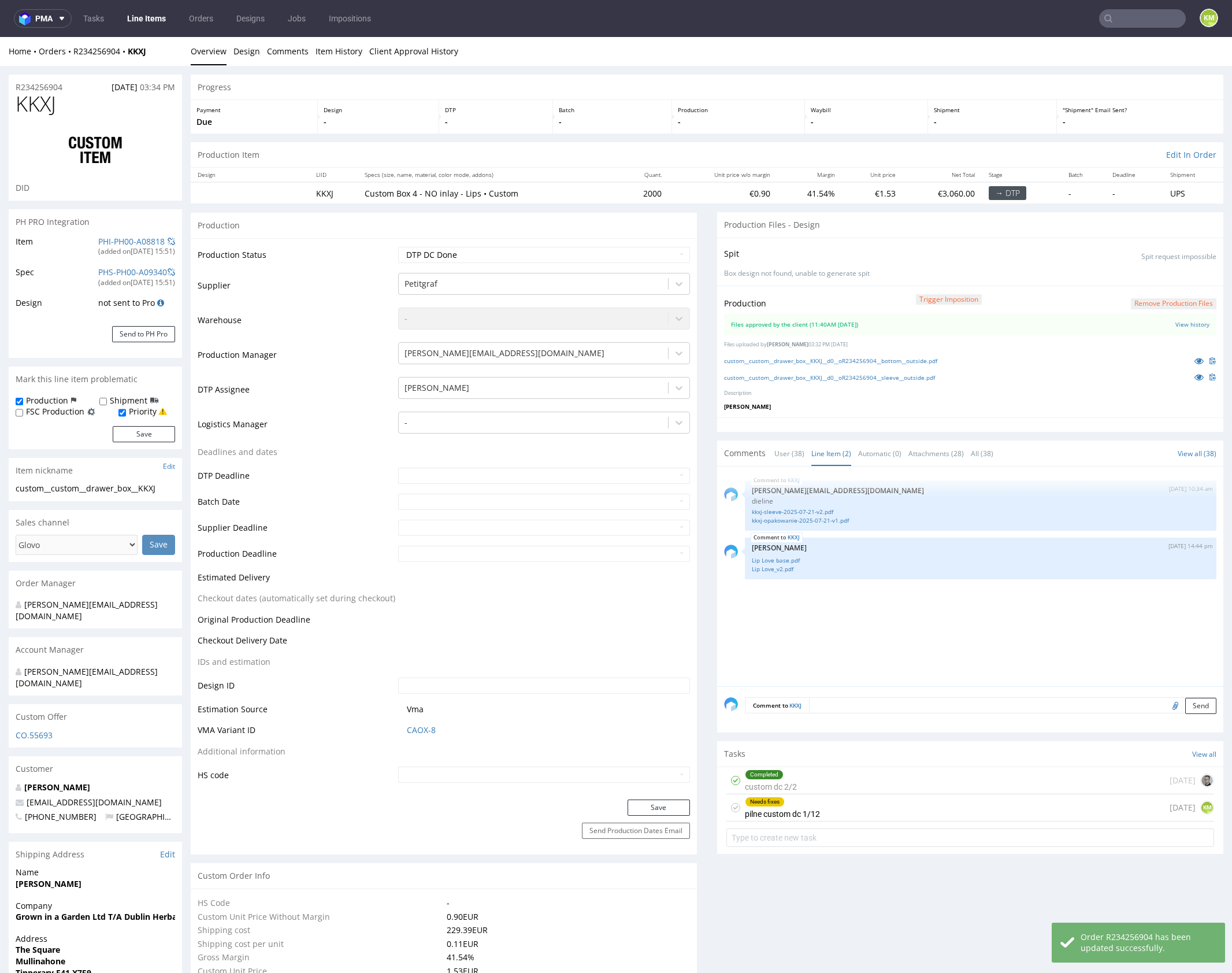
click at [836, 807] on div "Needs fixes pilne custom dc 1/12 today KM" at bounding box center [970, 808] width 488 height 27
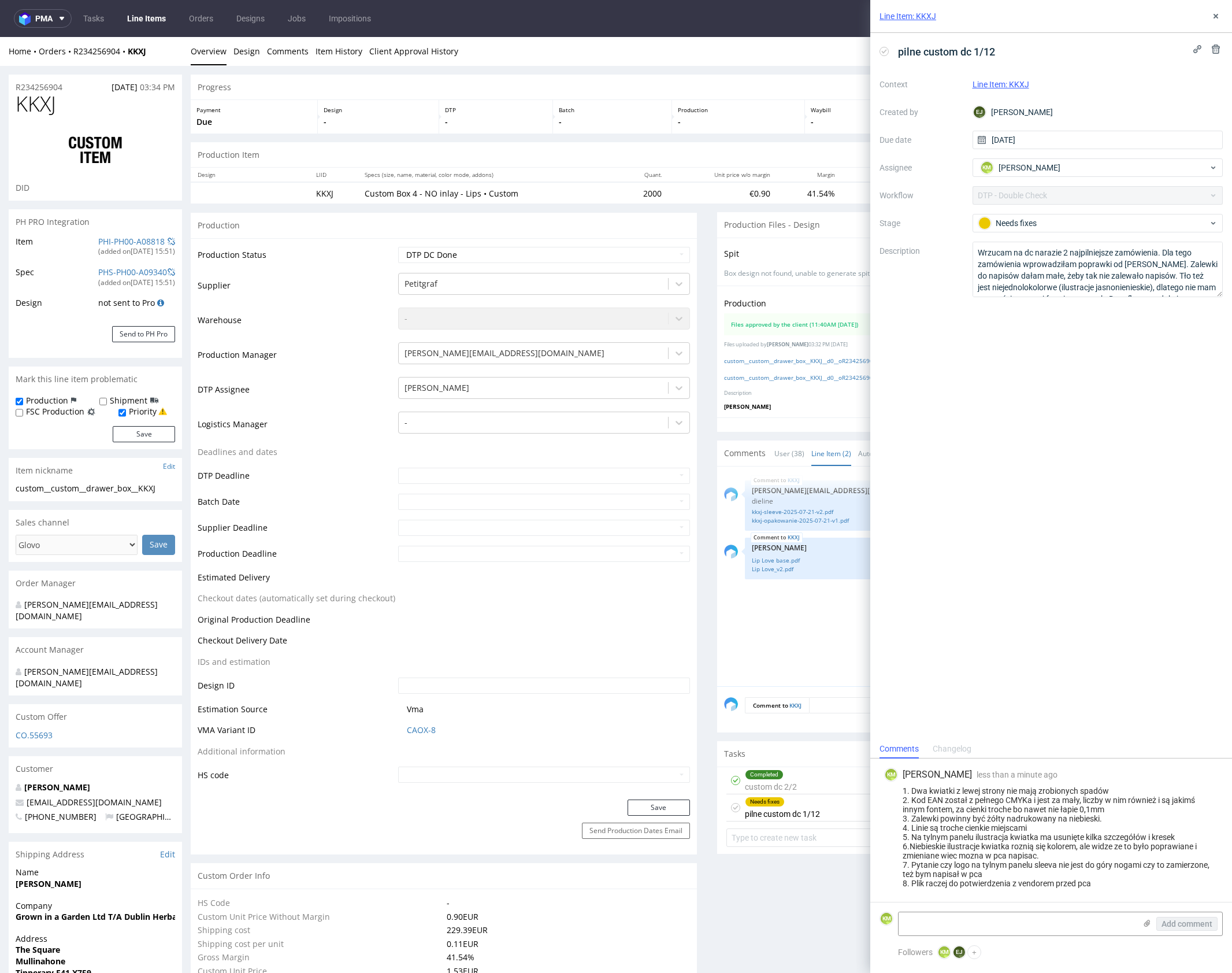
click at [959, 746] on div "Changelog" at bounding box center [952, 749] width 39 height 19
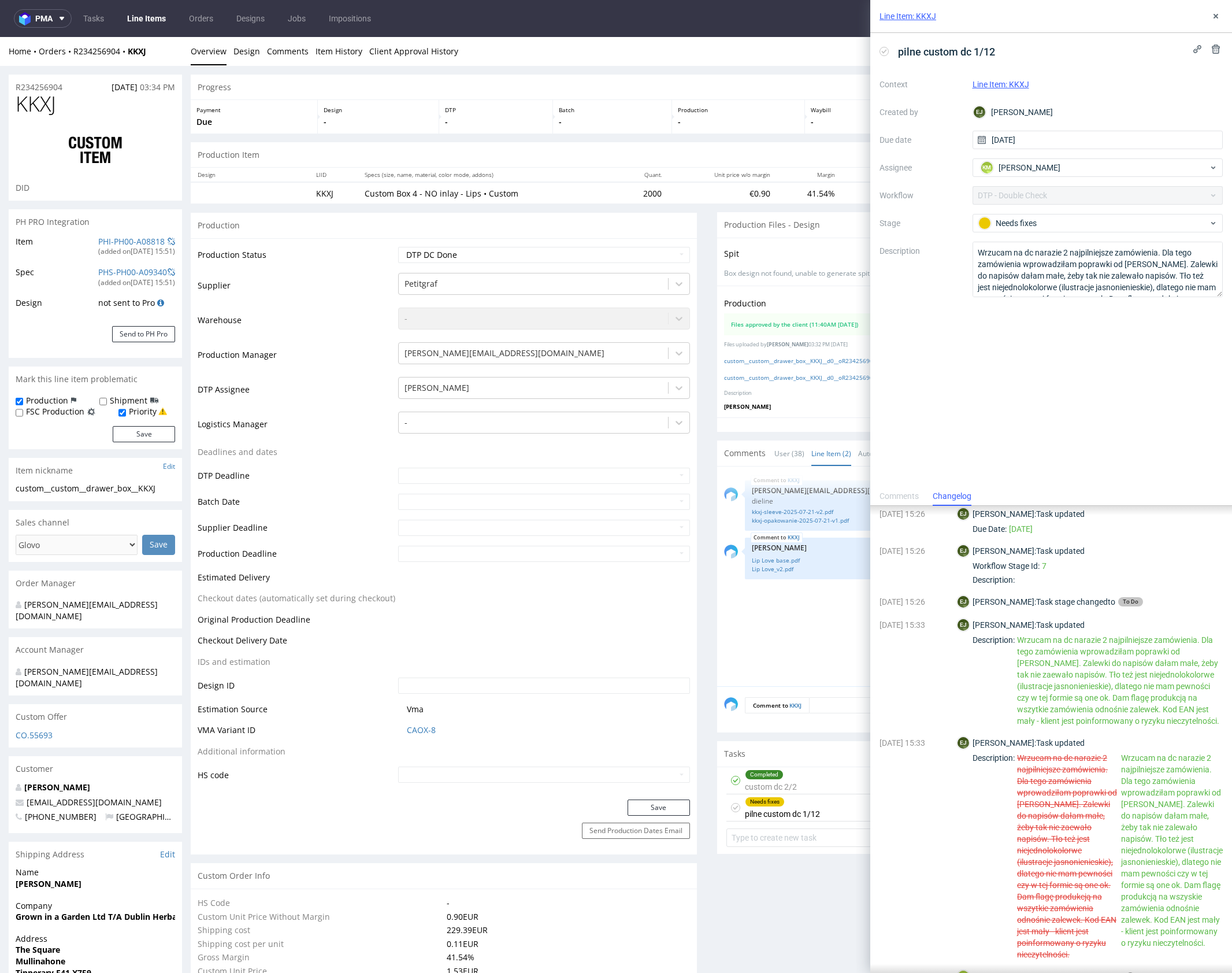
scroll to position [254, 0]
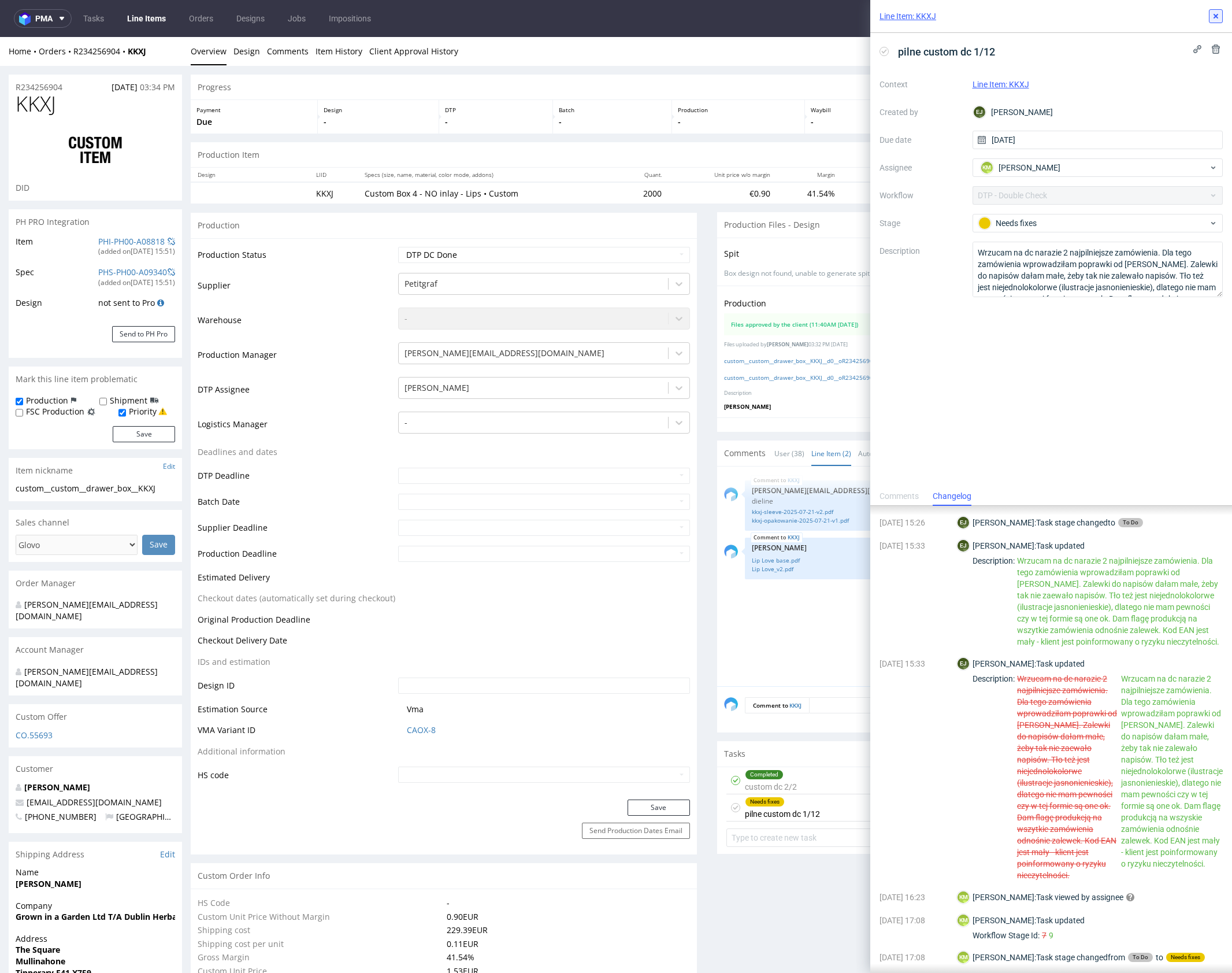
click at [1212, 20] on icon at bounding box center [1215, 16] width 9 height 9
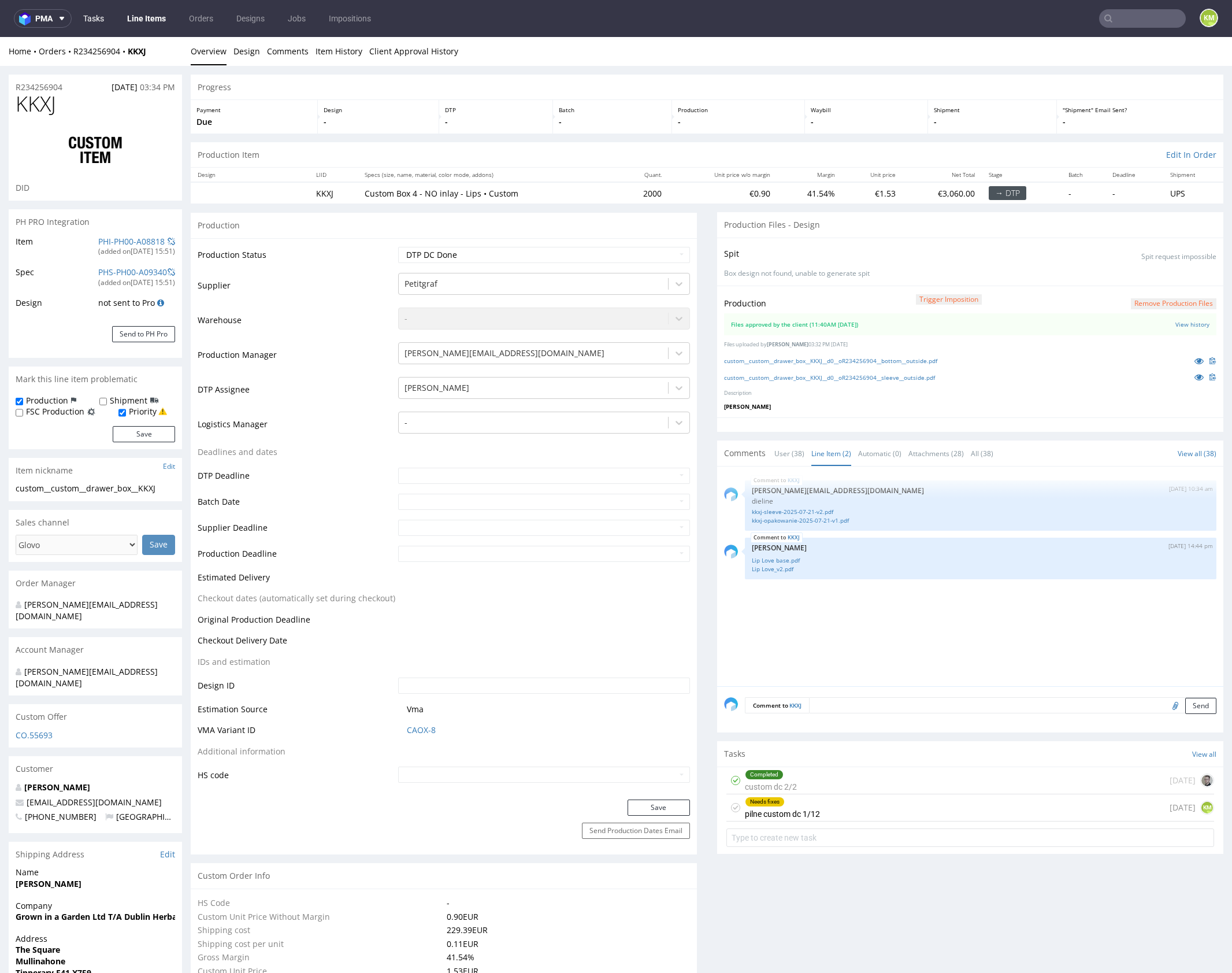
click at [105, 22] on link "Tasks" at bounding box center [93, 18] width 34 height 19
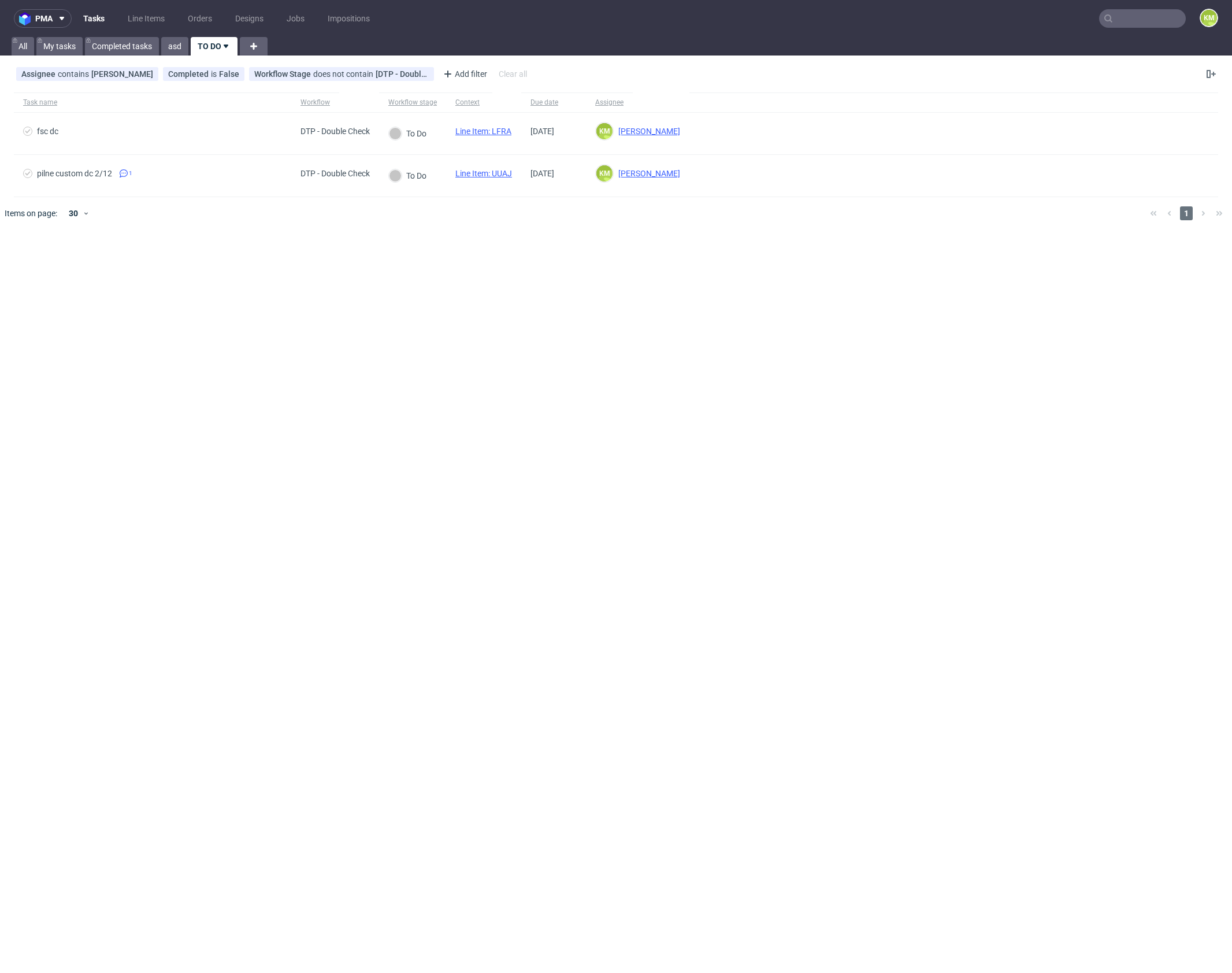
click at [503, 287] on div "pma Tasks Line Items Orders Designs Jobs Impositions KM All My tasks Completed …" at bounding box center [616, 486] width 1232 height 973
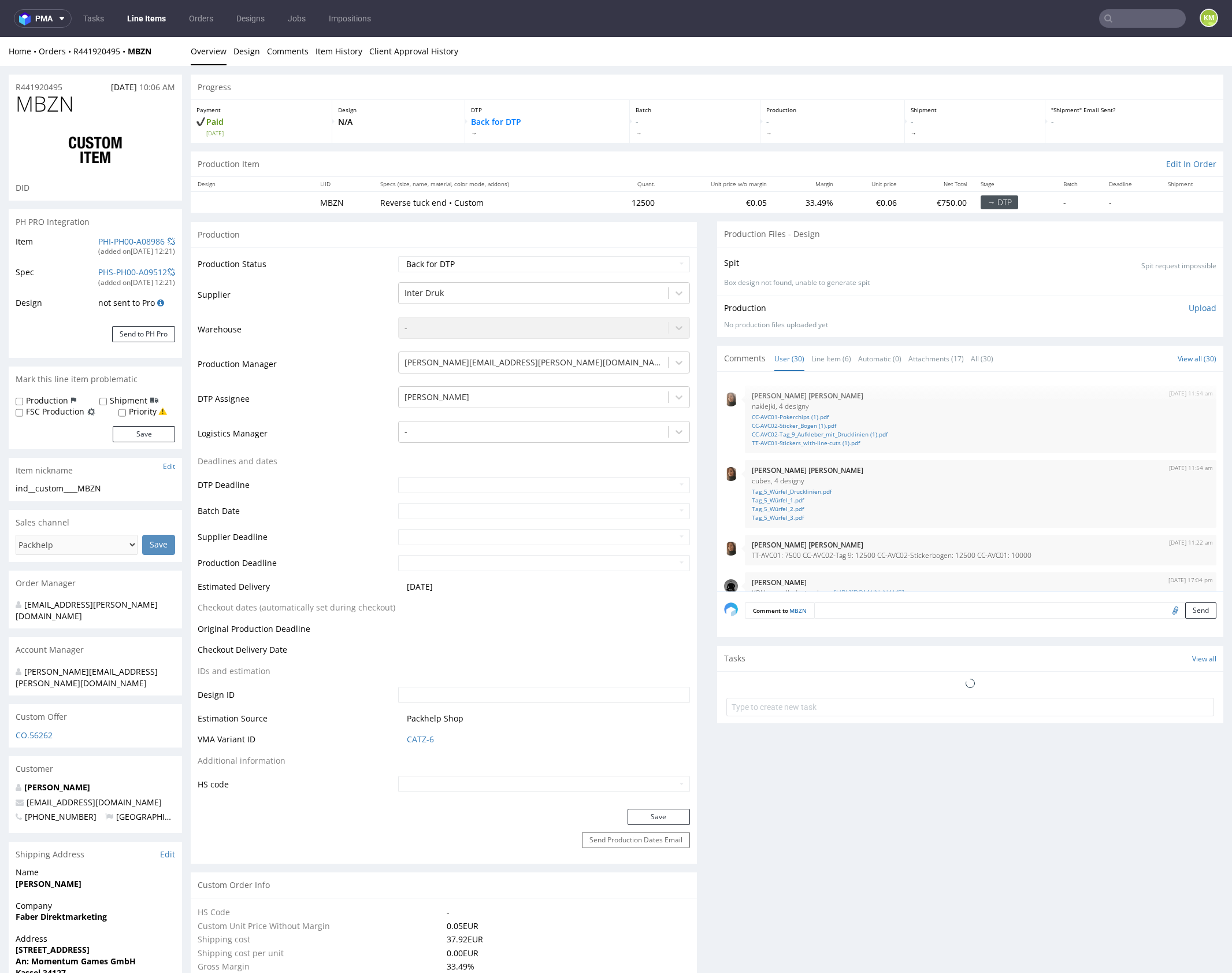
scroll to position [1264, 0]
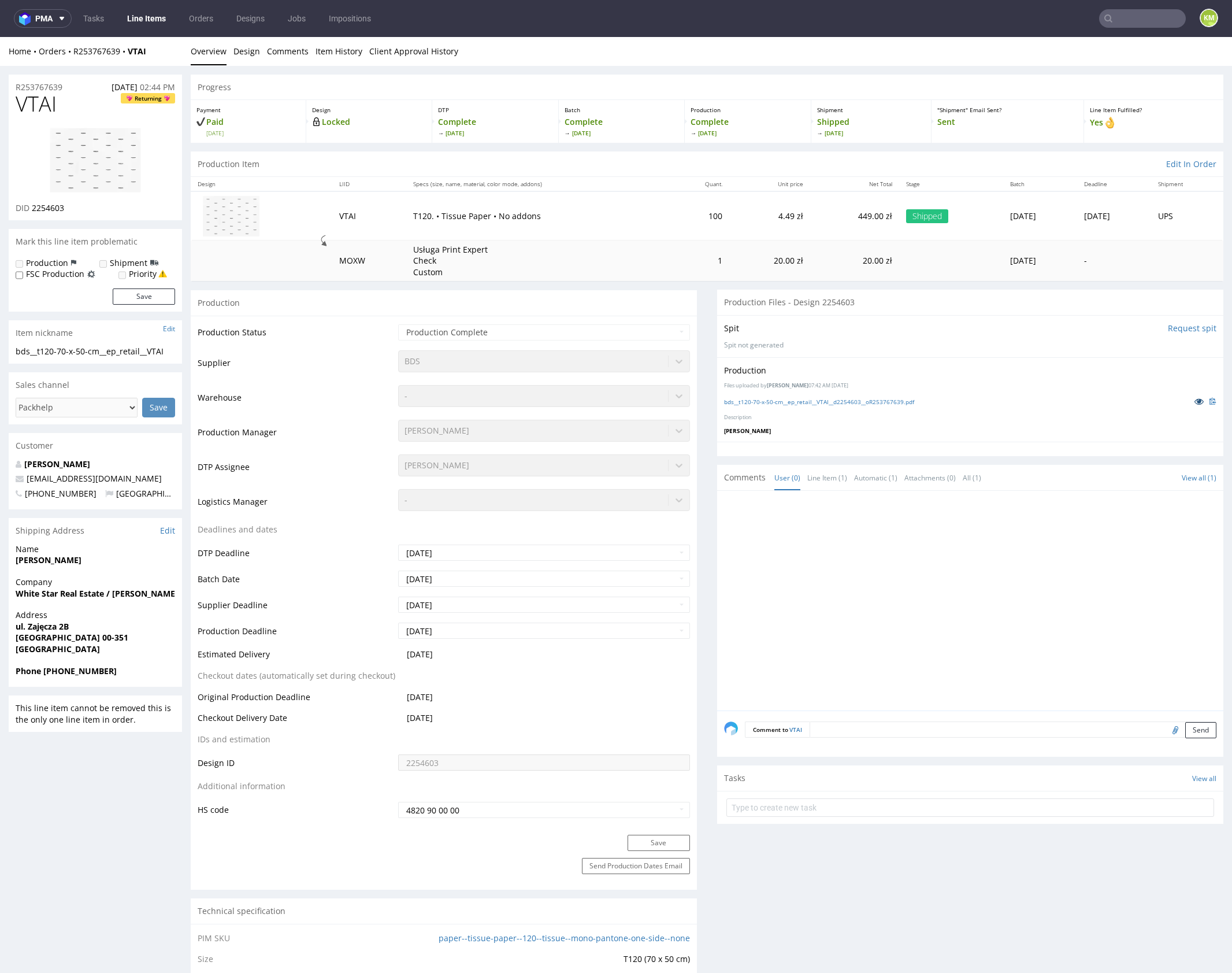
click at [1195, 402] on icon at bounding box center [1199, 401] width 9 height 8
click at [870, 559] on div at bounding box center [974, 604] width 500 height 213
click at [902, 563] on div at bounding box center [974, 604] width 500 height 213
click at [258, 54] on li "Design" at bounding box center [250, 52] width 33 height 12
click at [251, 52] on link "Design" at bounding box center [246, 51] width 26 height 28
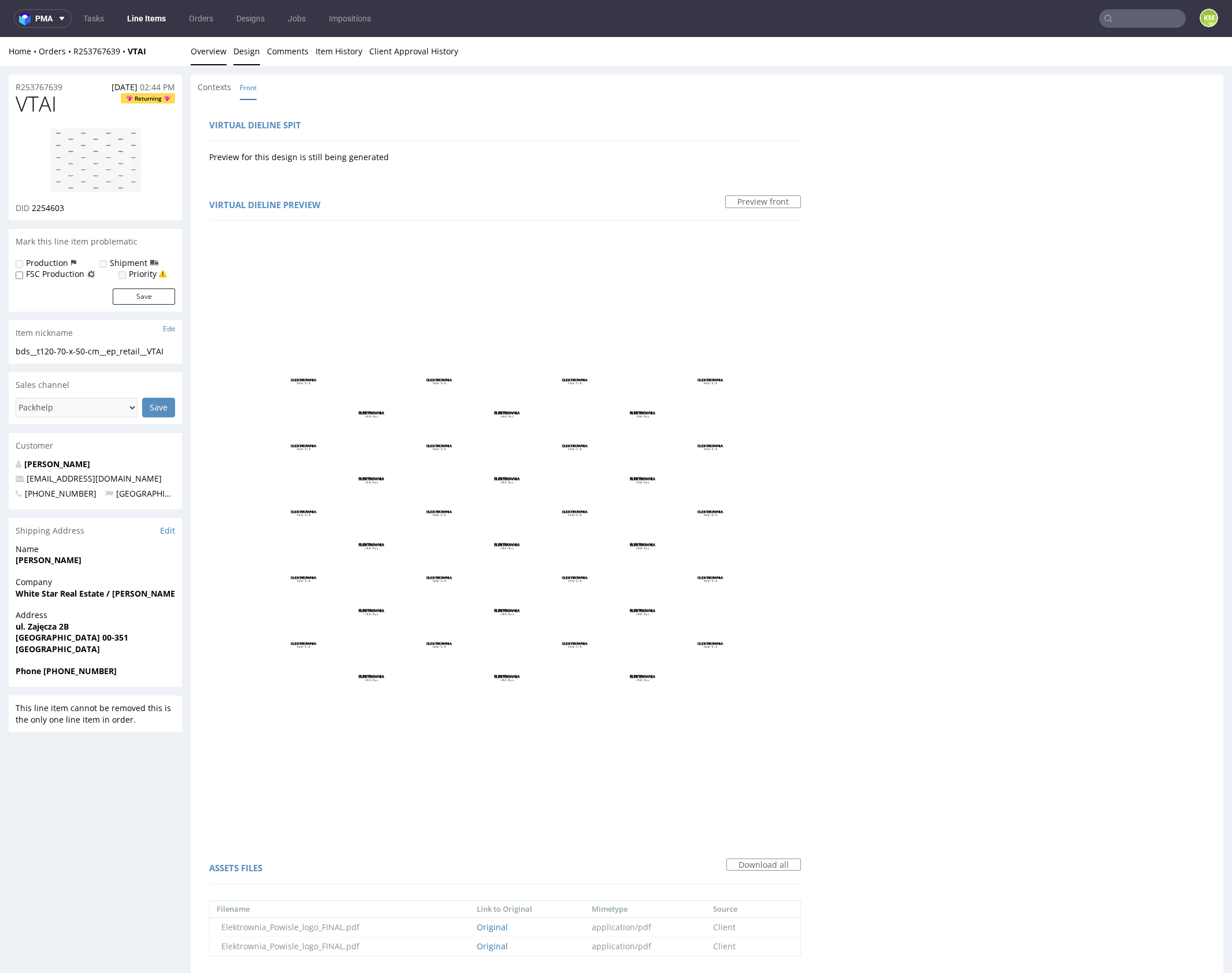
click at [217, 48] on link "Overview" at bounding box center [208, 51] width 36 height 28
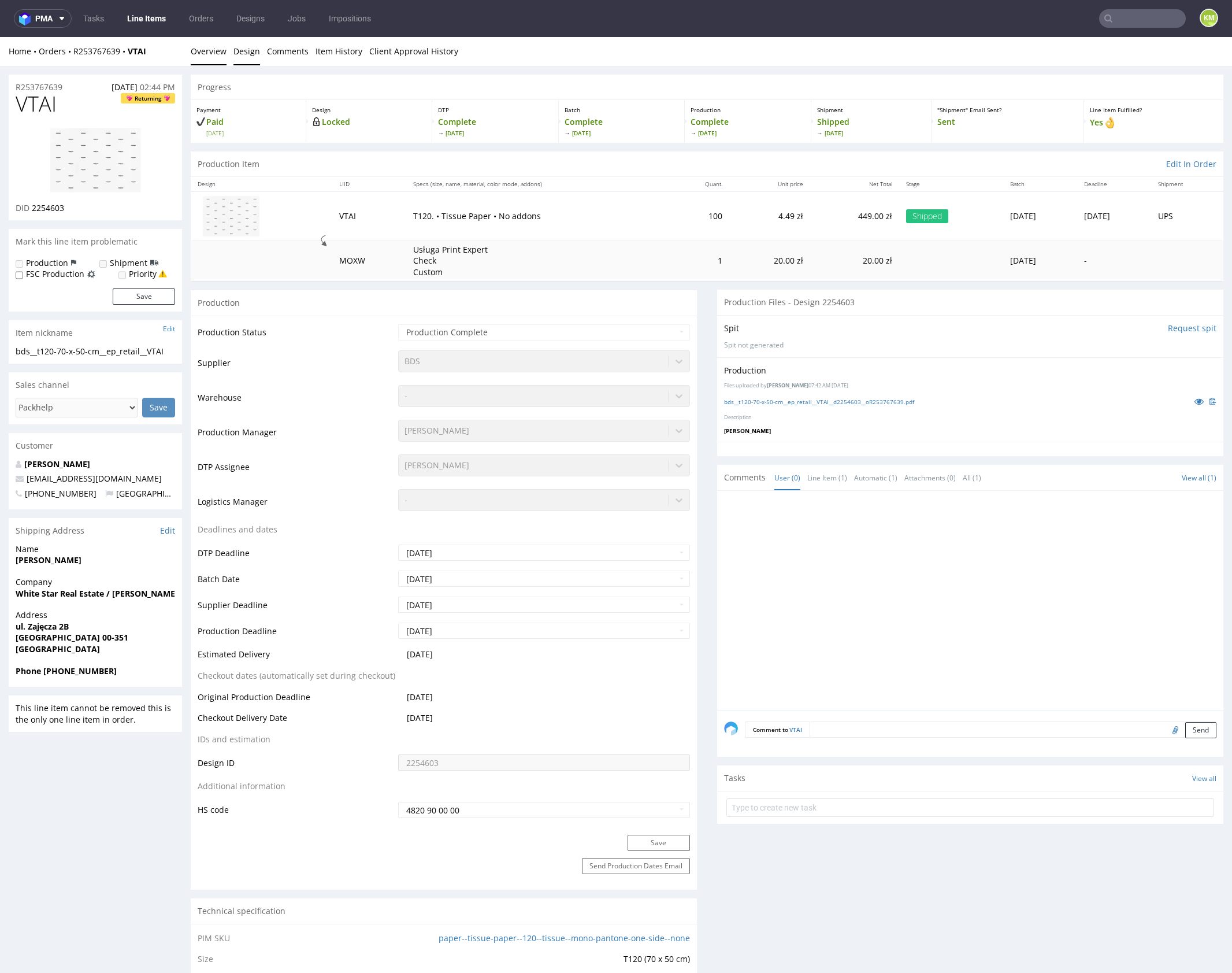
click at [252, 53] on link "Design" at bounding box center [246, 51] width 26 height 28
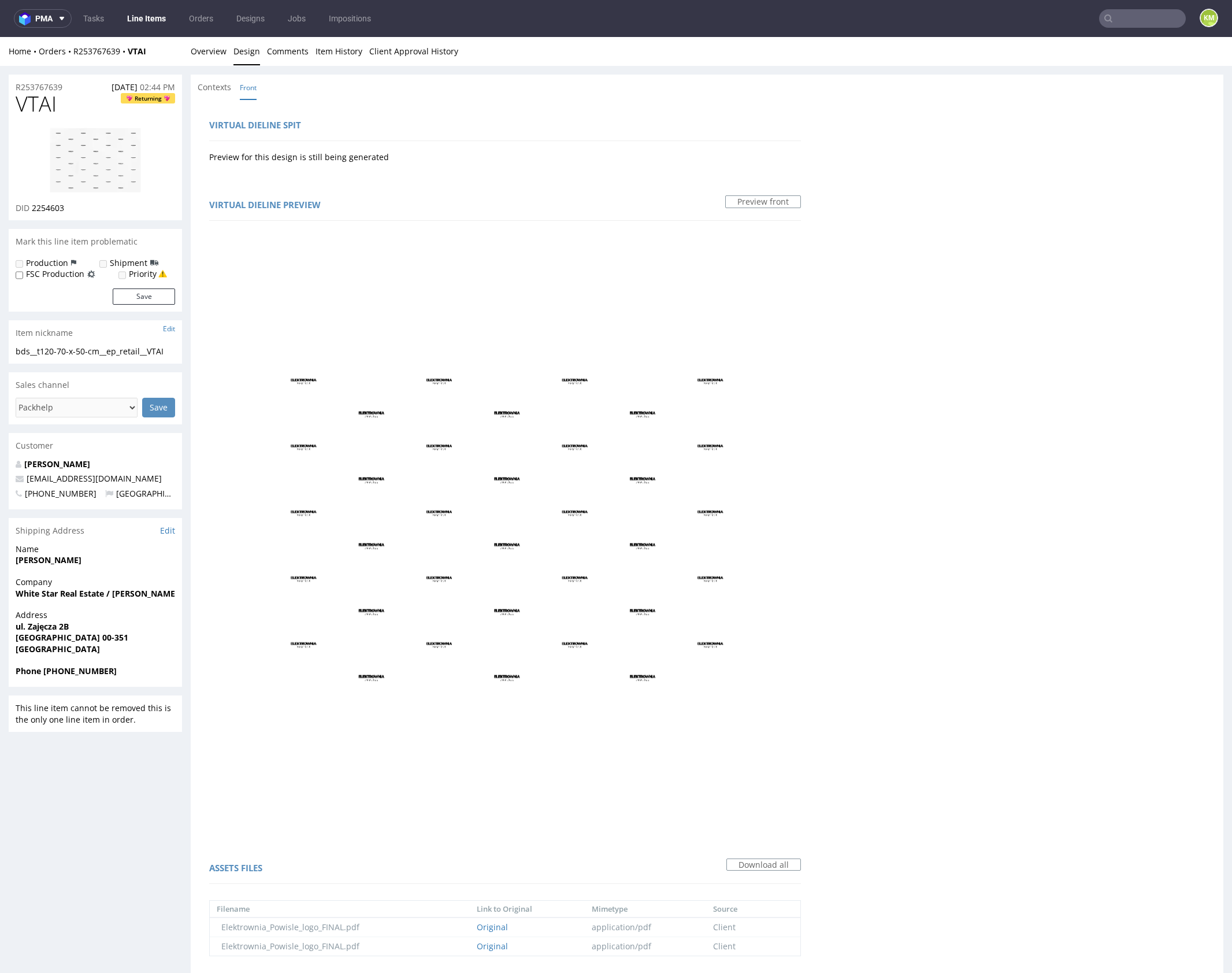
click at [210, 51] on link "Overview" at bounding box center [208, 51] width 36 height 28
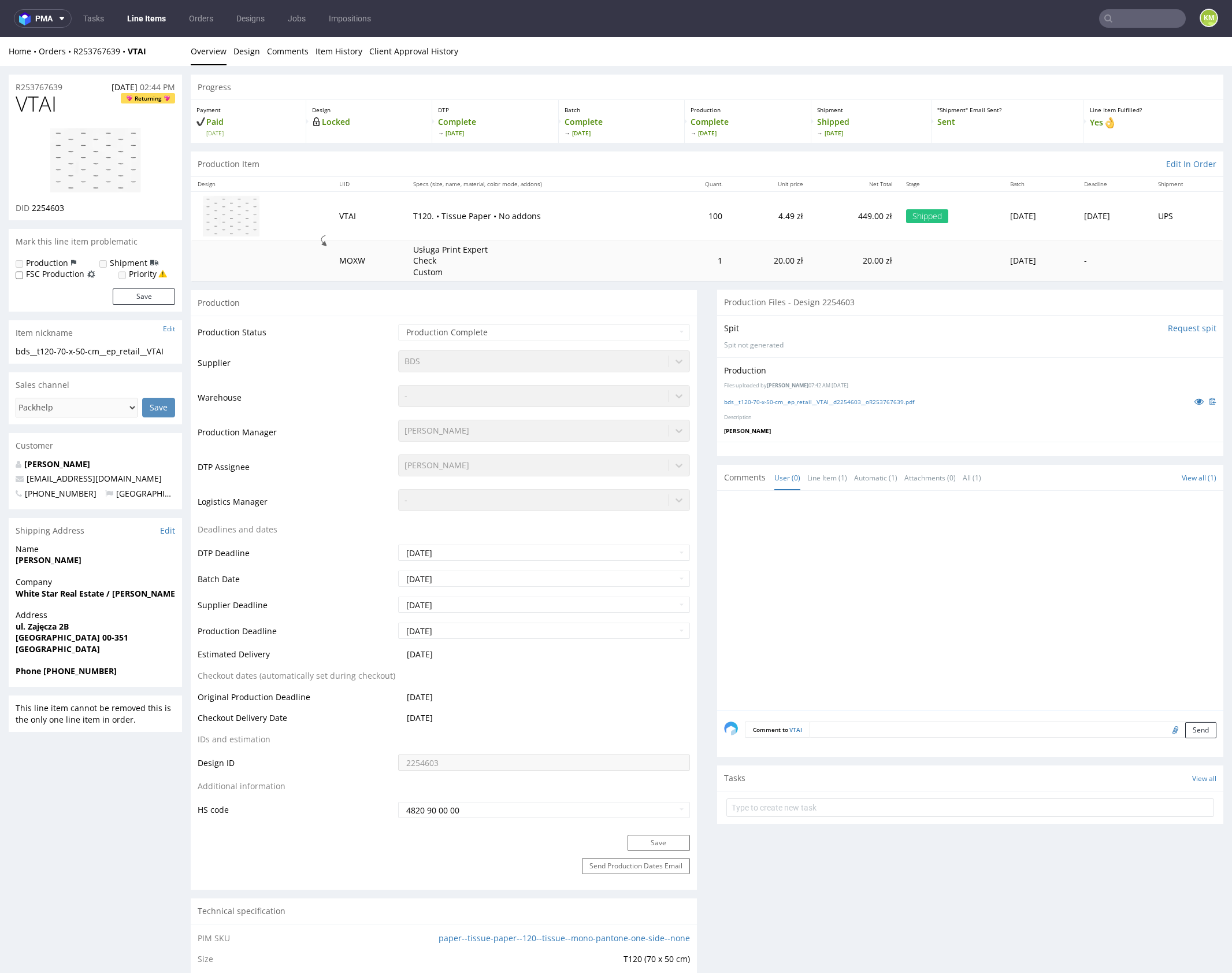
click at [830, 597] on div at bounding box center [974, 604] width 500 height 213
click at [822, 594] on div at bounding box center [974, 604] width 500 height 213
click at [822, 477] on link "Line Item (1)" at bounding box center [827, 477] width 40 height 24
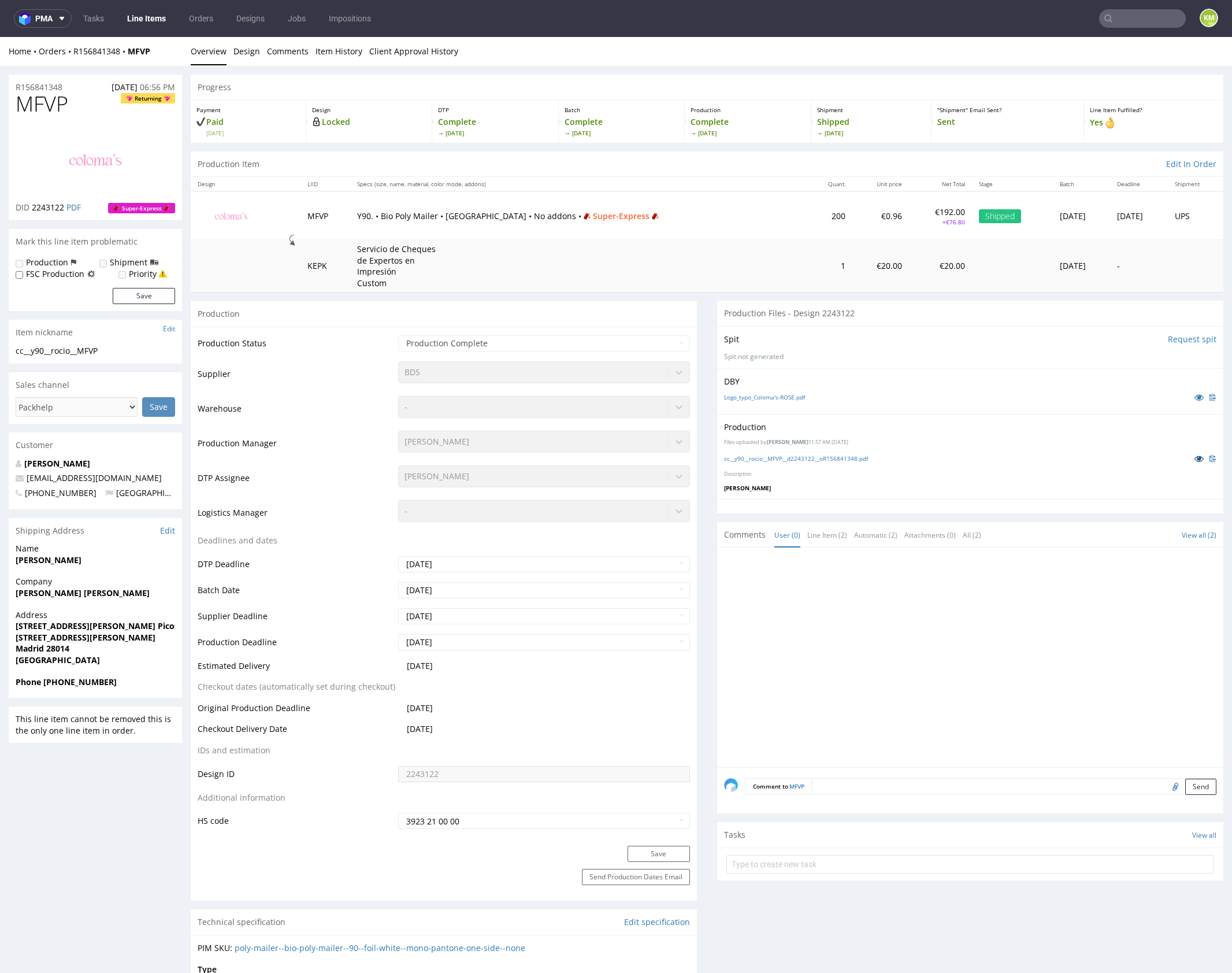
click at [1195, 460] on icon at bounding box center [1199, 459] width 9 height 8
click at [785, 396] on link "Logo_typo_Coloma's-ROSE.pdf" at bounding box center [765, 397] width 81 height 8
click at [249, 54] on link "Design" at bounding box center [246, 51] width 26 height 28
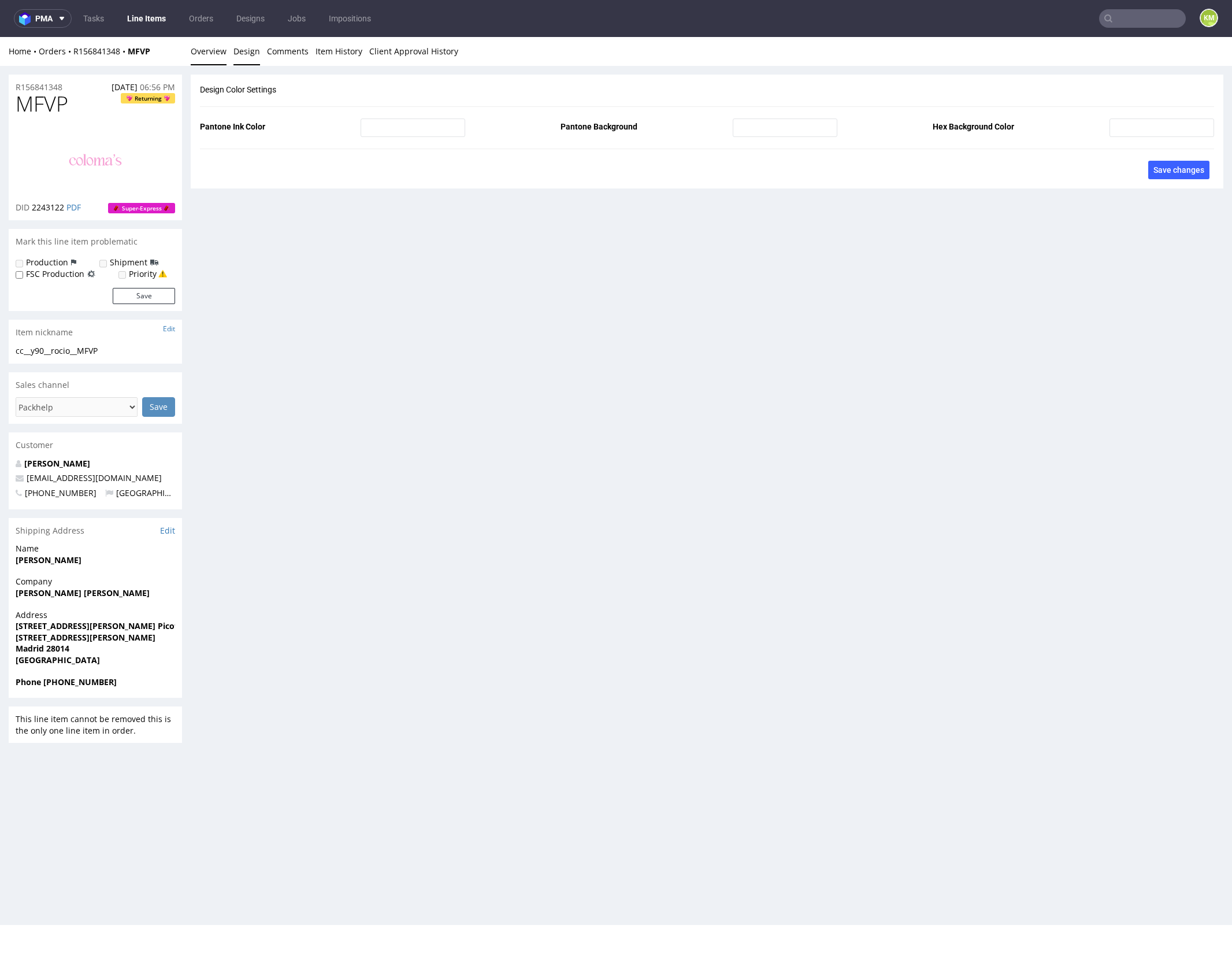
click at [211, 55] on link "Overview" at bounding box center [208, 51] width 36 height 28
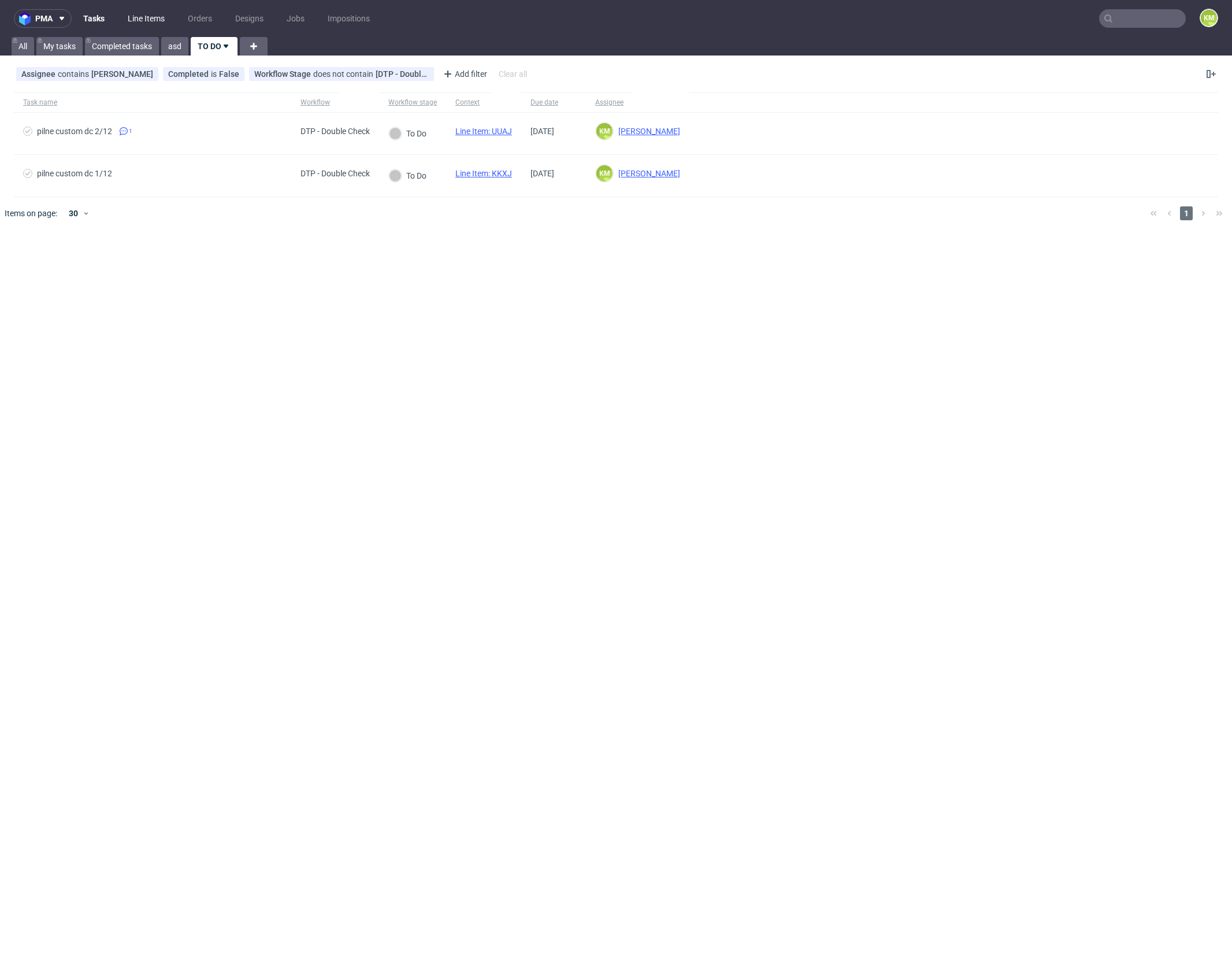
click at [141, 17] on link "Line Items" at bounding box center [147, 18] width 51 height 19
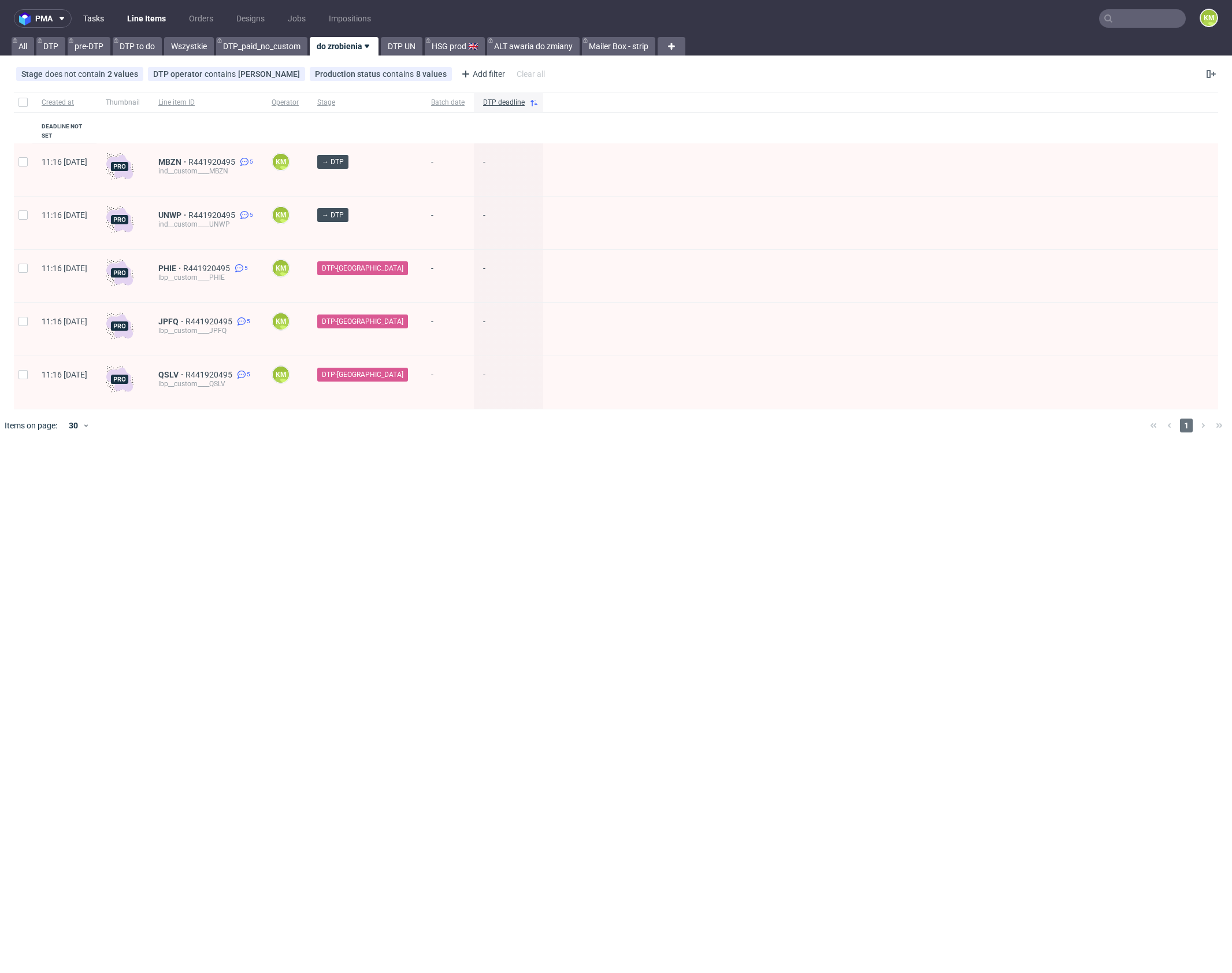
click at [96, 15] on link "Tasks" at bounding box center [93, 18] width 34 height 19
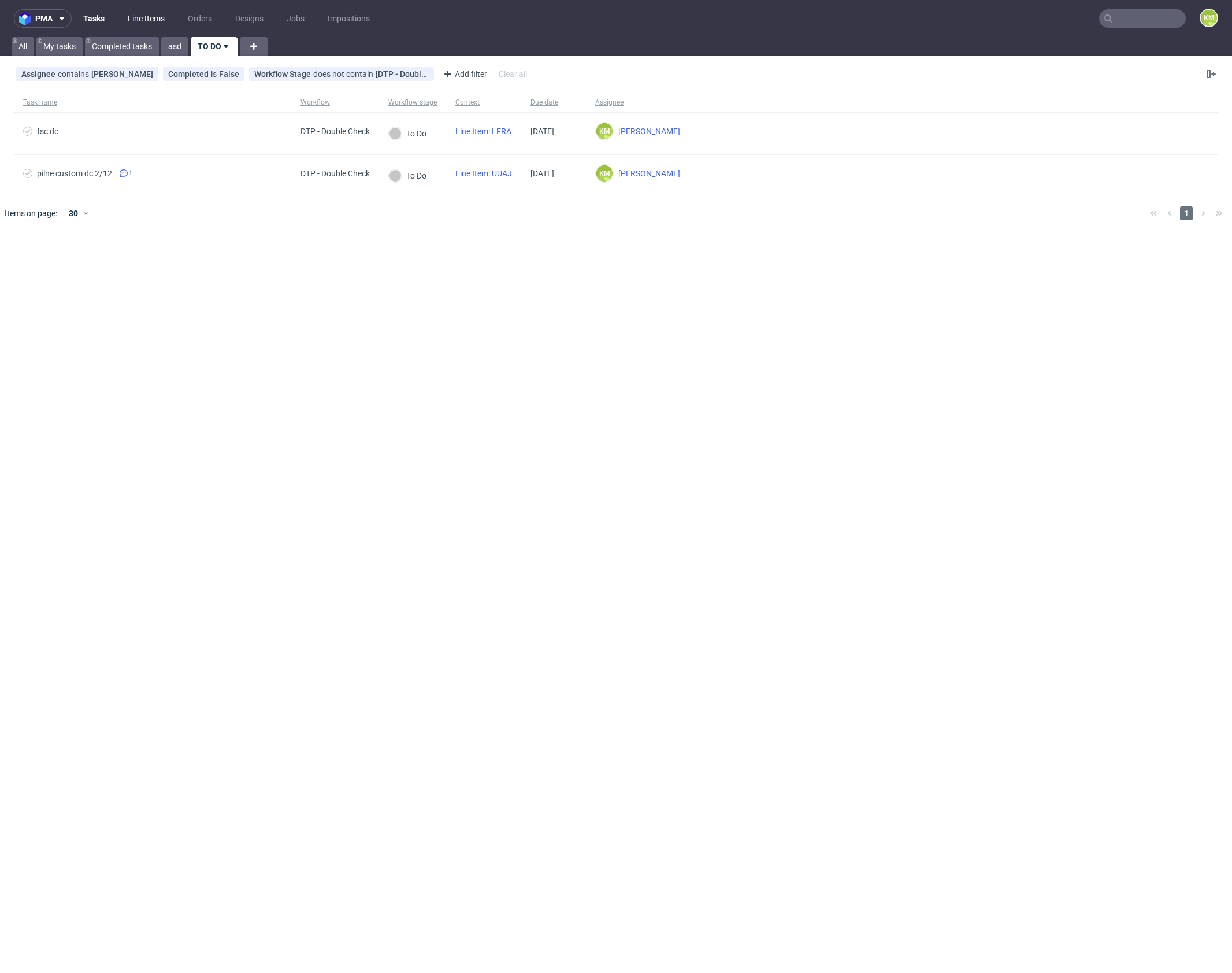
click at [145, 22] on link "Line Items" at bounding box center [147, 18] width 51 height 19
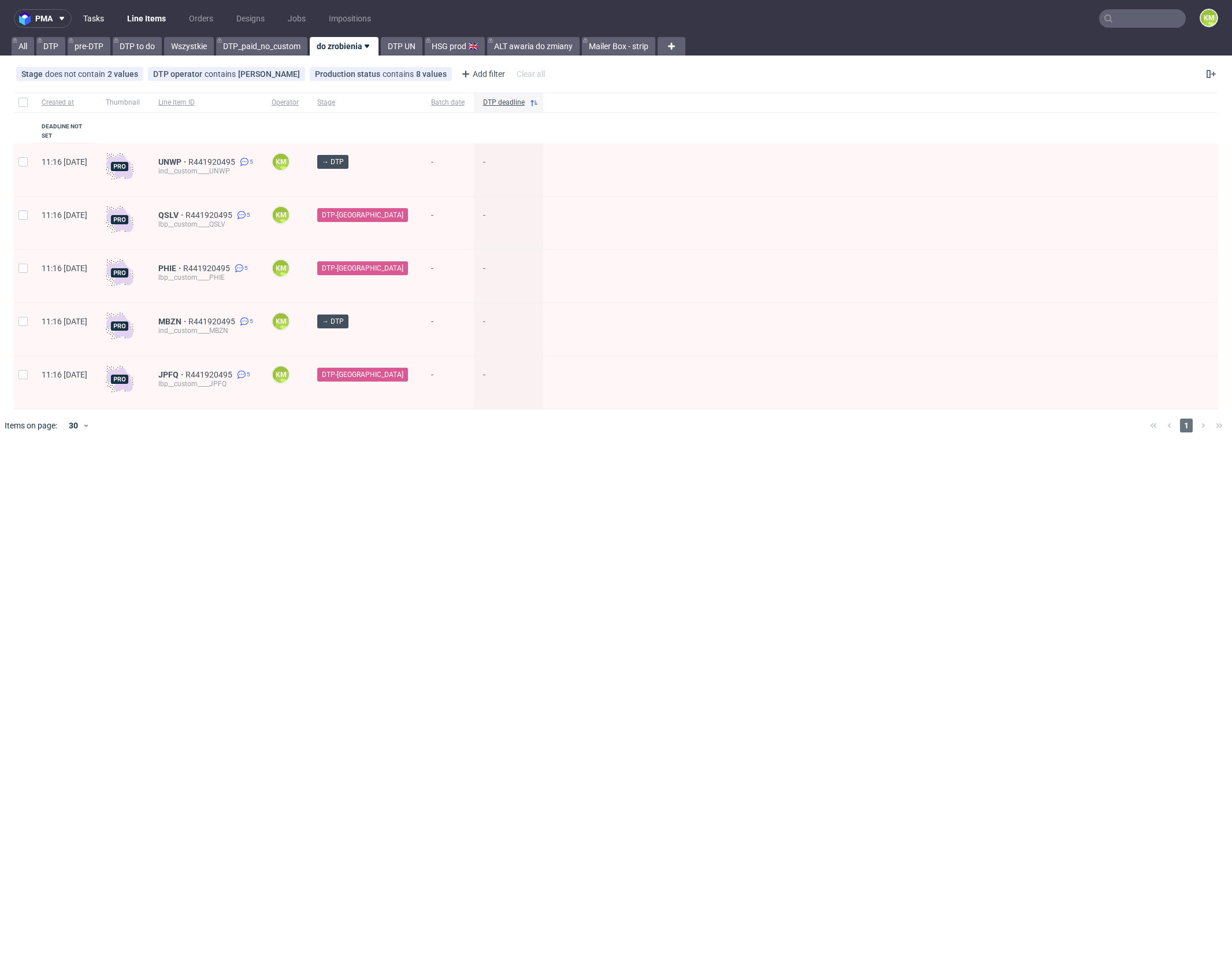
click at [107, 21] on link "Tasks" at bounding box center [93, 18] width 34 height 19
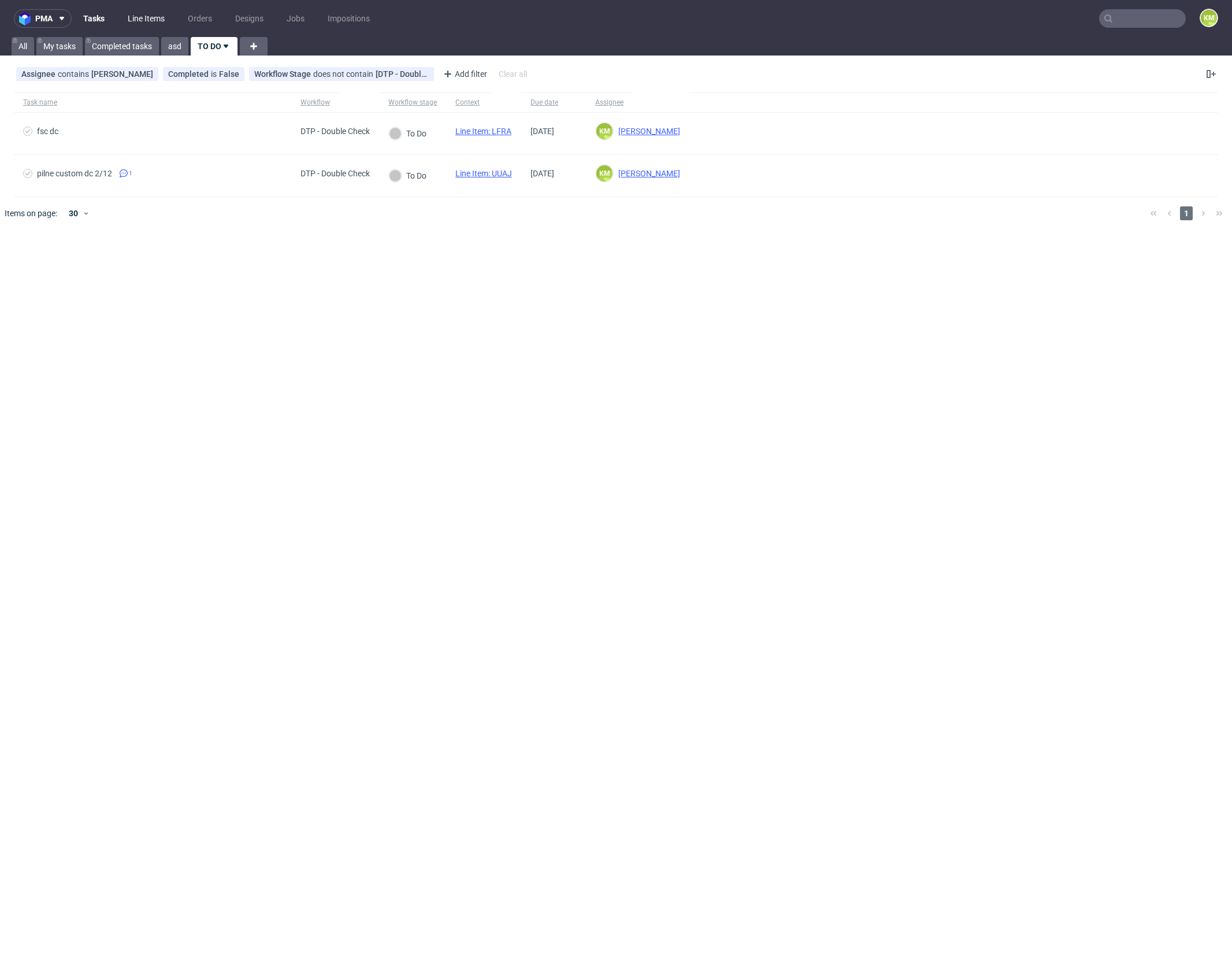
click at [157, 15] on link "Line Items" at bounding box center [147, 18] width 51 height 19
